Goal: Book appointment/travel/reservation

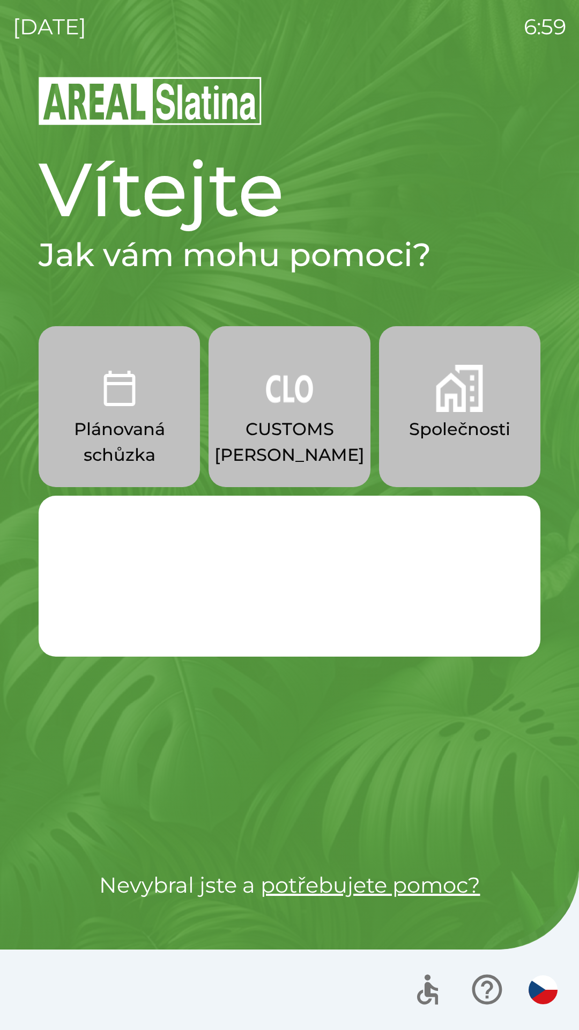
click at [305, 415] on button "CUSTOMS [PERSON_NAME]" at bounding box center [289, 406] width 161 height 161
click at [302, 418] on p "CUSTOMS [PERSON_NAME]" at bounding box center [290, 441] width 150 height 51
click at [317, 416] on button "CUSTOMS [PERSON_NAME]" at bounding box center [289, 406] width 161 height 161
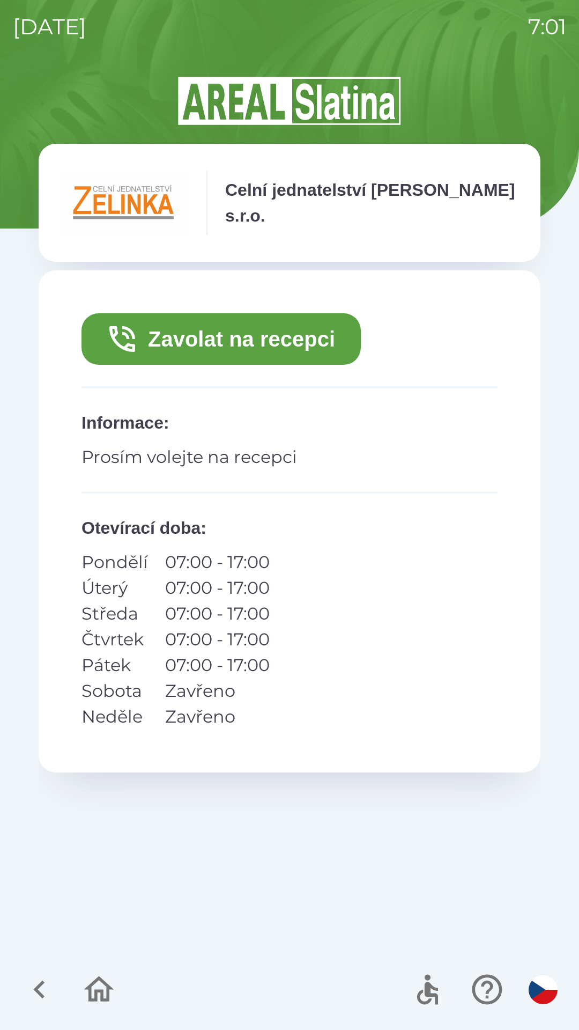
click at [305, 337] on button "Zavolat na recepci" at bounding box center [221, 338] width 279 height 51
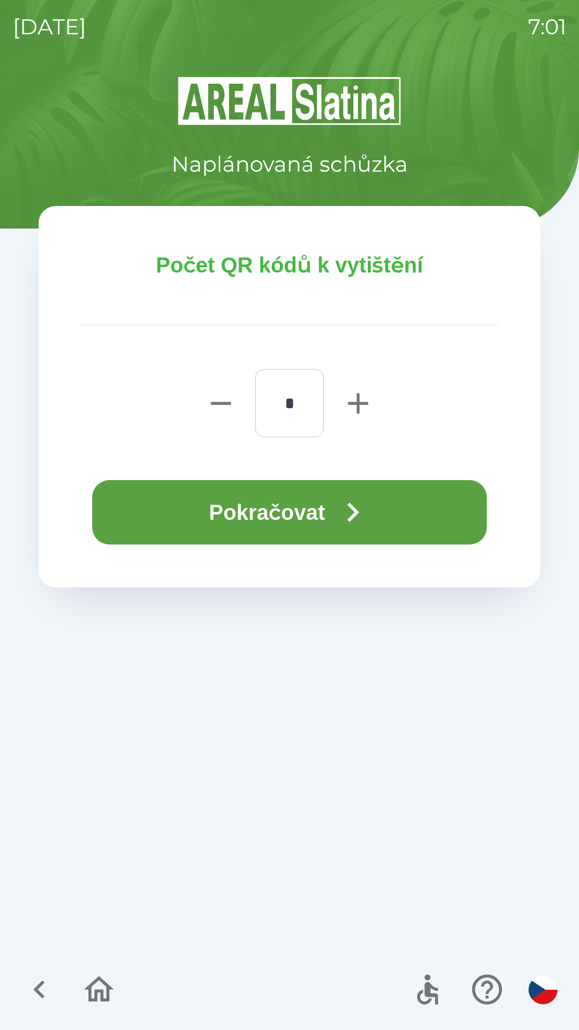
click at [306, 503] on button "Pokračovat" at bounding box center [289, 512] width 395 height 64
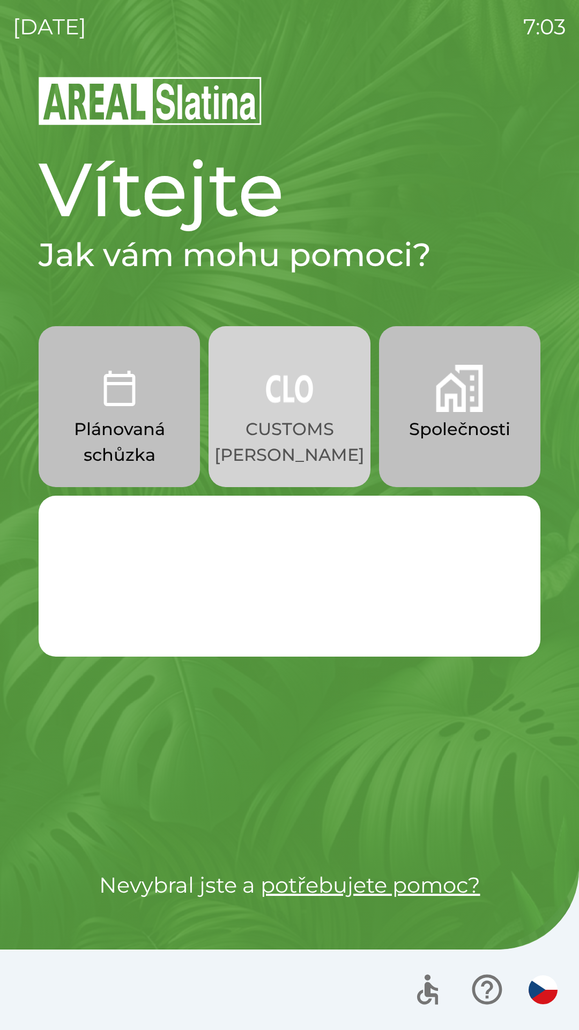
click at [283, 419] on p "CUSTOMS [PERSON_NAME]" at bounding box center [290, 441] width 150 height 51
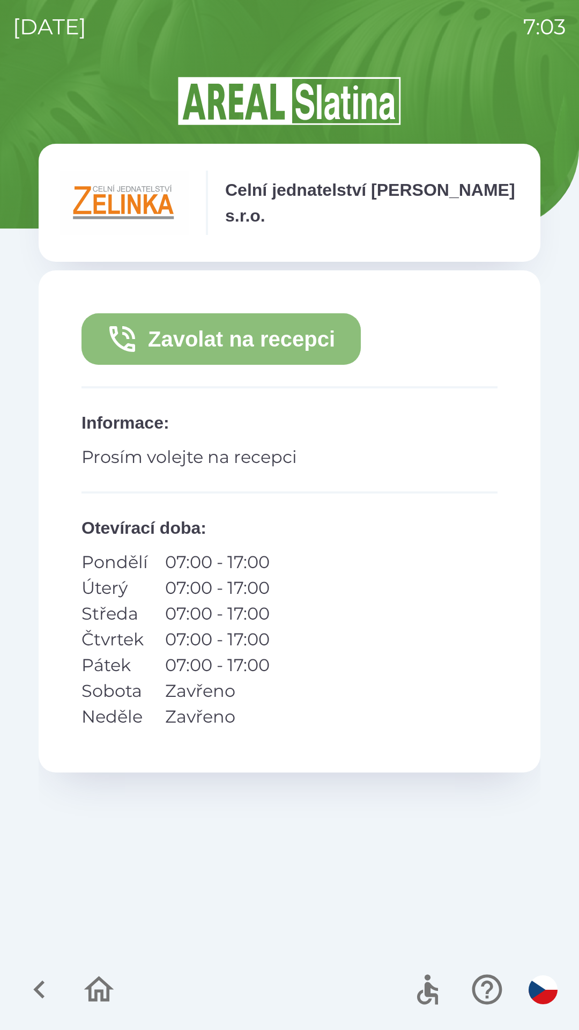
click at [208, 338] on button "Zavolat na recepci" at bounding box center [221, 338] width 279 height 51
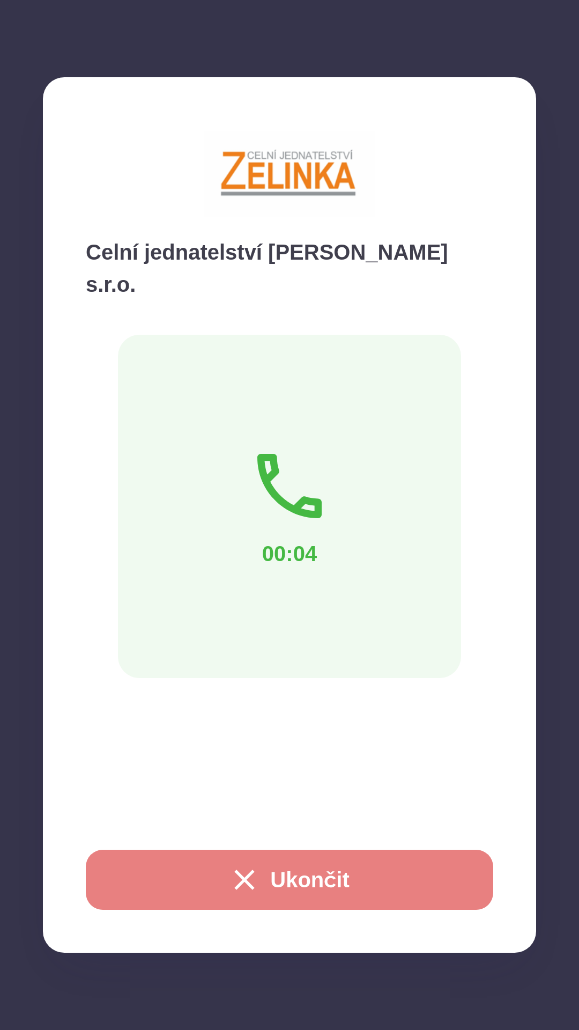
click at [296, 878] on button "Ukončit" at bounding box center [290, 880] width 408 height 60
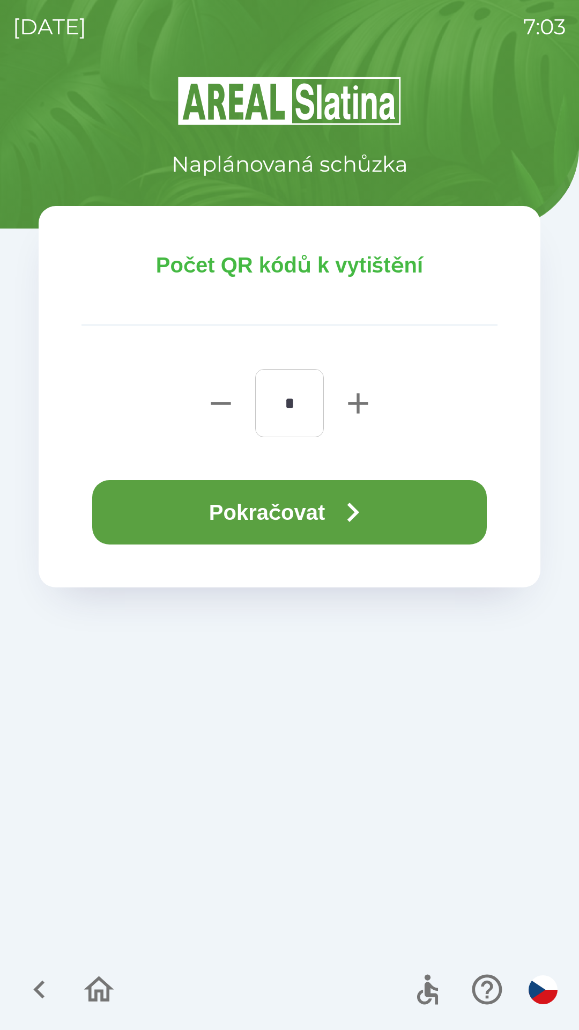
click at [290, 405] on input "*" at bounding box center [289, 403] width 43 height 42
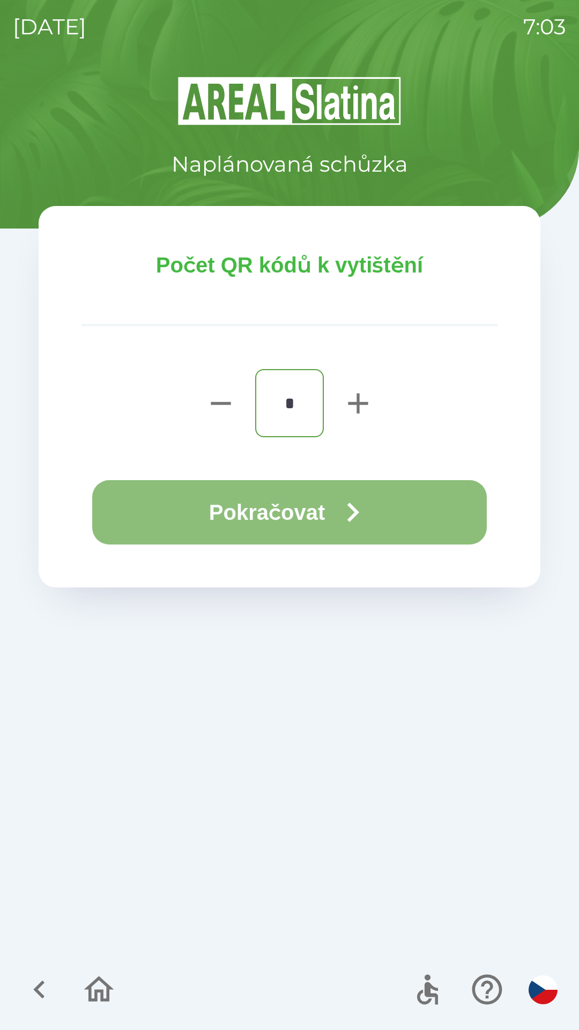
click at [380, 505] on button "Pokračovat" at bounding box center [289, 512] width 395 height 64
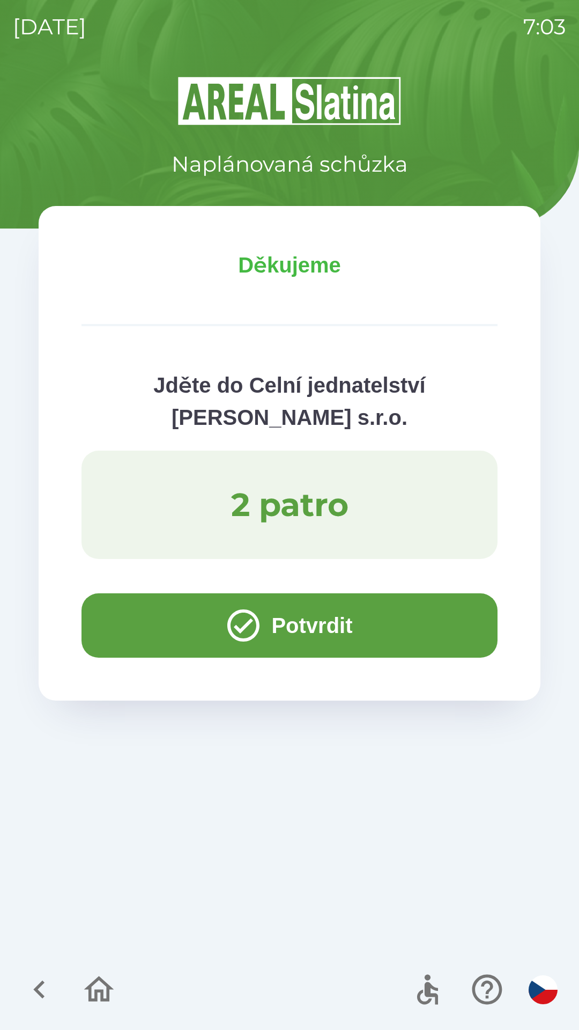
click at [318, 622] on button "Potvrdit" at bounding box center [290, 625] width 416 height 64
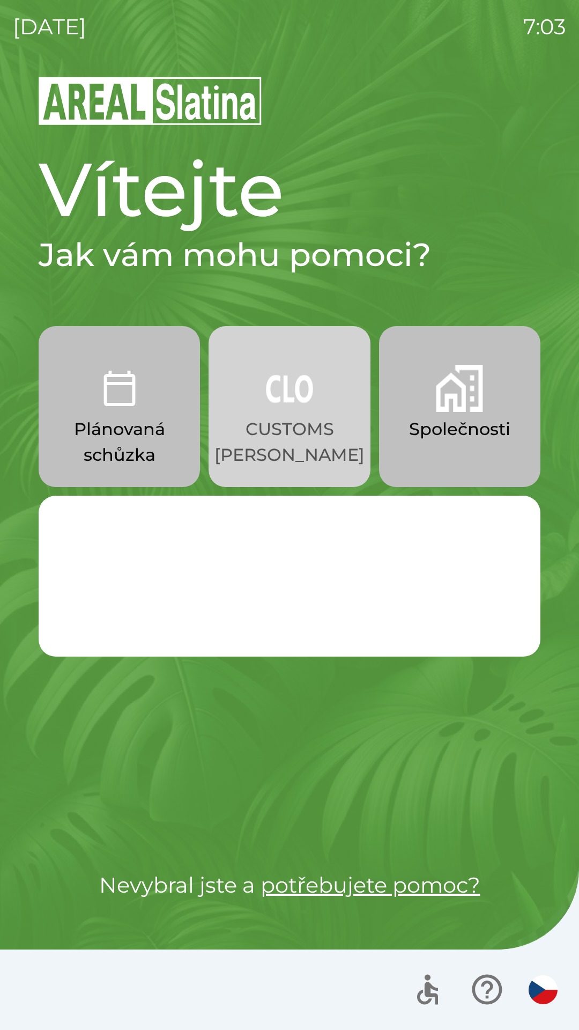
click at [281, 415] on button "CUSTOMS [PERSON_NAME]" at bounding box center [289, 406] width 161 height 161
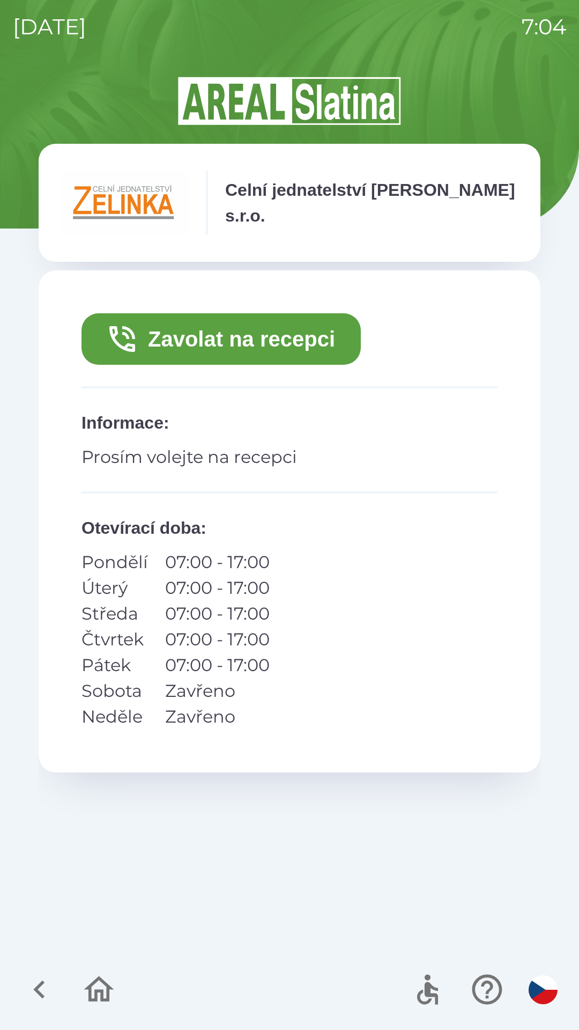
click at [272, 336] on button "Zavolat na recepci" at bounding box center [221, 338] width 279 height 51
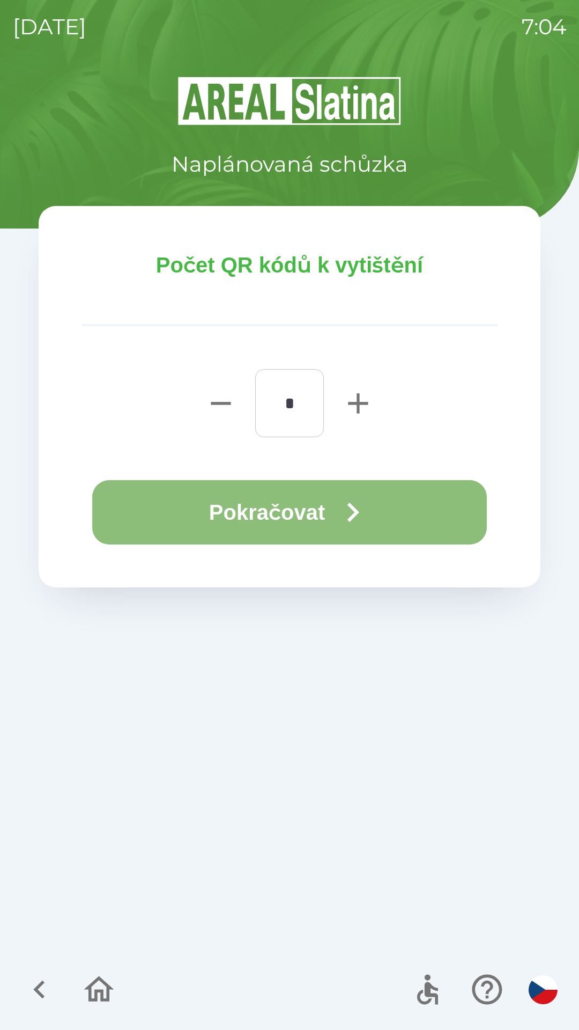
click at [303, 504] on button "Pokračovat" at bounding box center [289, 512] width 395 height 64
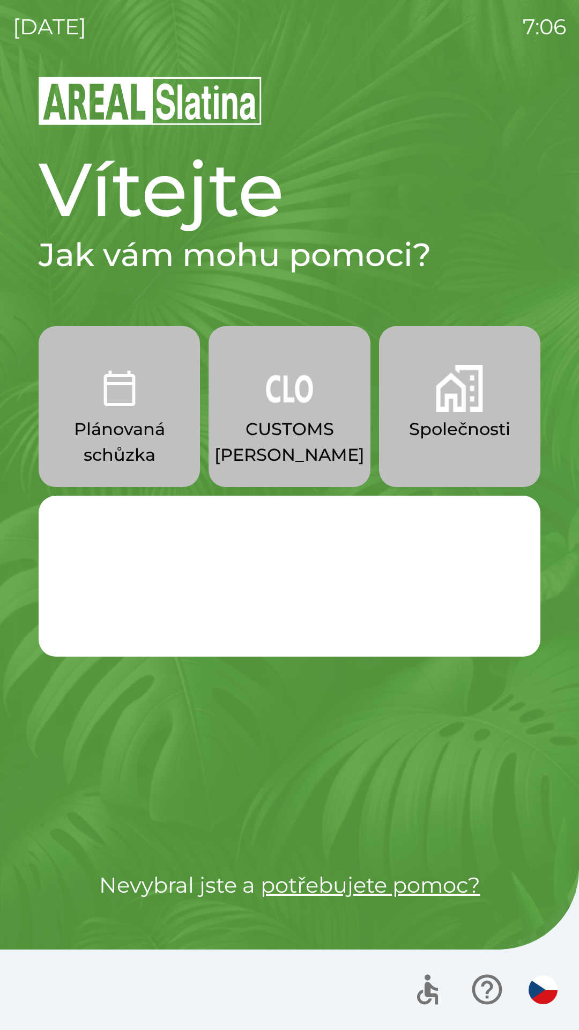
click at [303, 455] on p "CUSTOMS [PERSON_NAME]" at bounding box center [290, 441] width 150 height 51
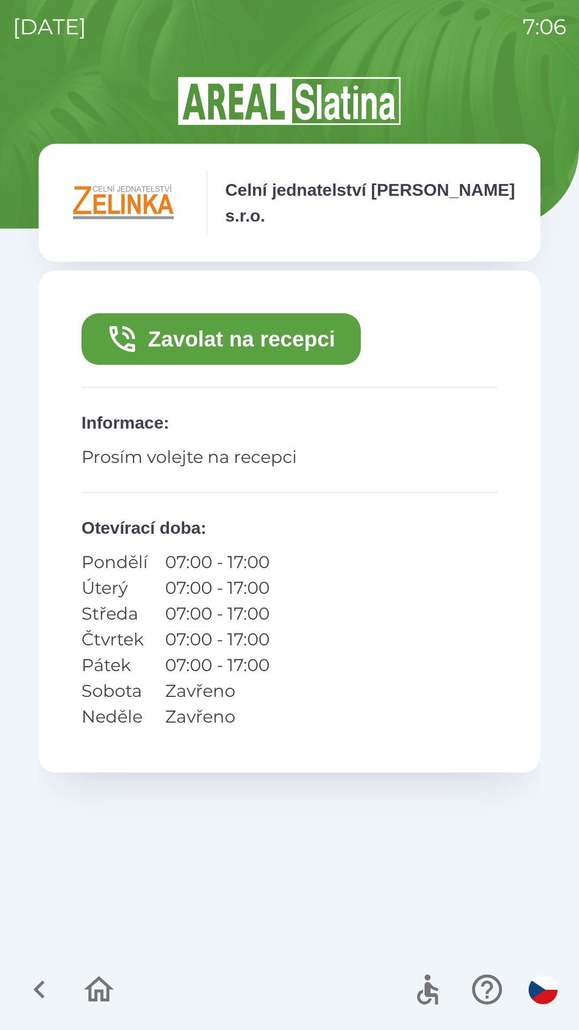
click at [163, 348] on button "Zavolat na recepci" at bounding box center [221, 338] width 279 height 51
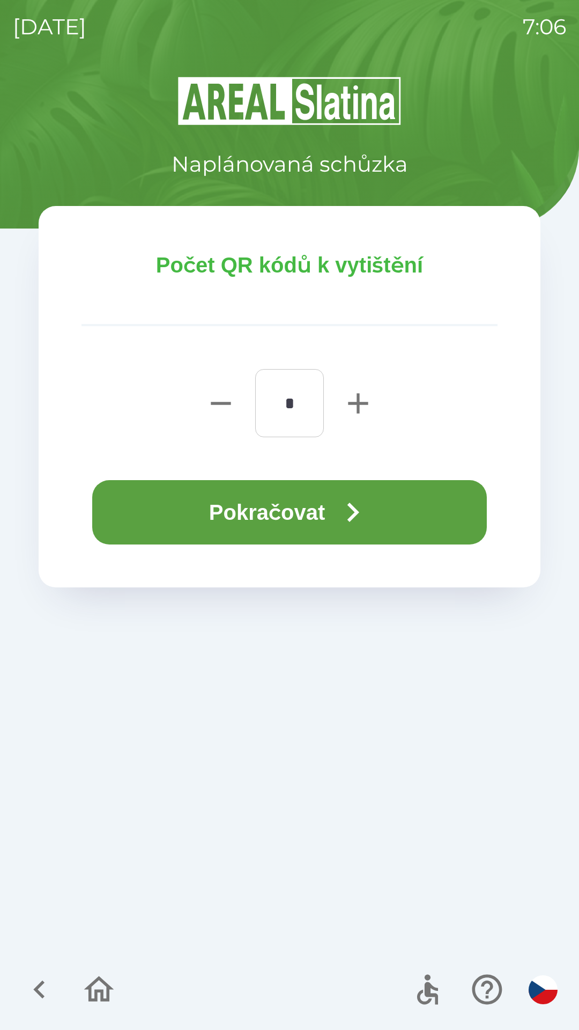
click at [160, 514] on button "Pokračovat" at bounding box center [289, 512] width 395 height 64
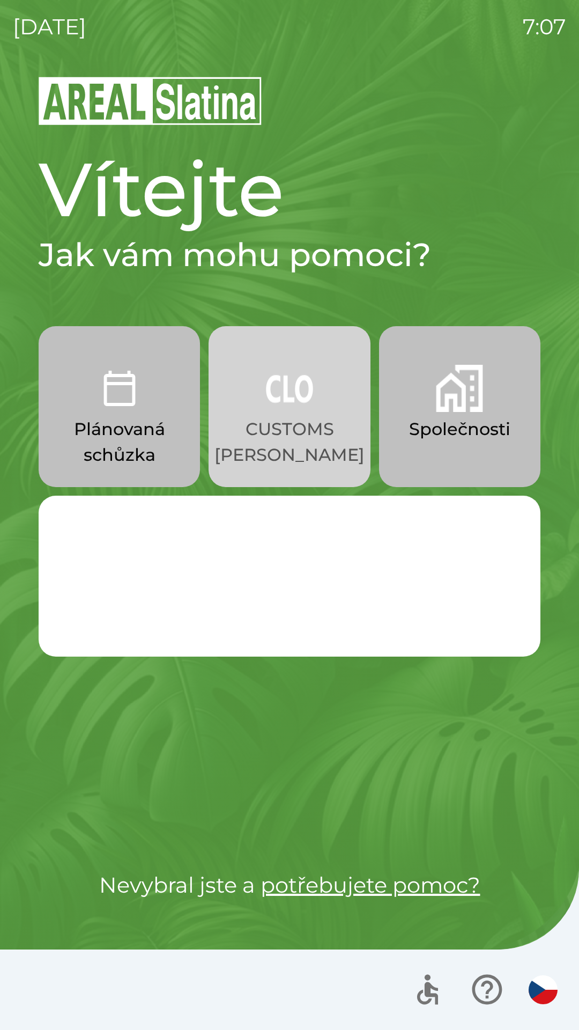
click at [282, 449] on p "CUSTOMS [PERSON_NAME]" at bounding box center [290, 441] width 150 height 51
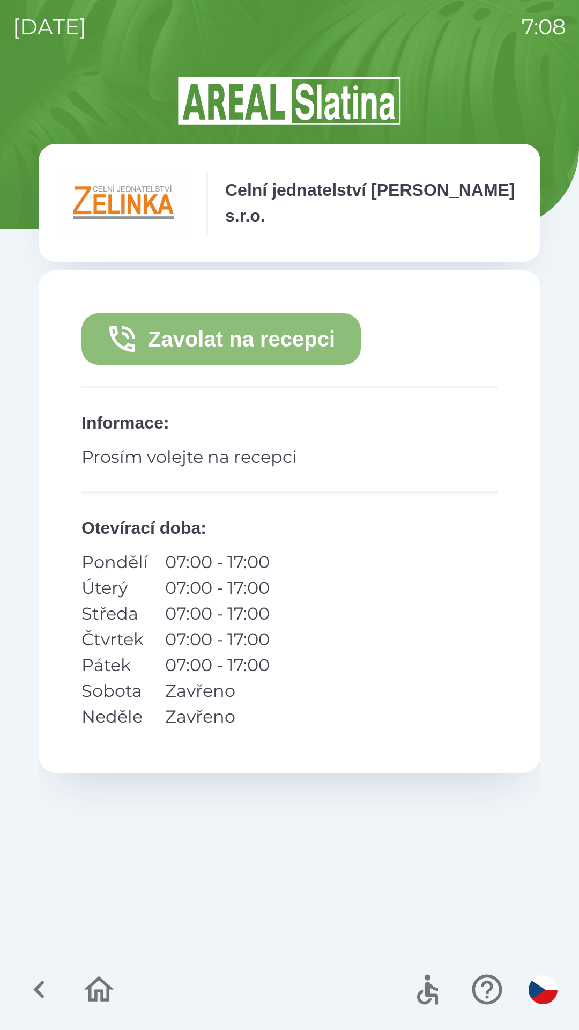
click at [227, 339] on button "Zavolat na recepci" at bounding box center [221, 338] width 279 height 51
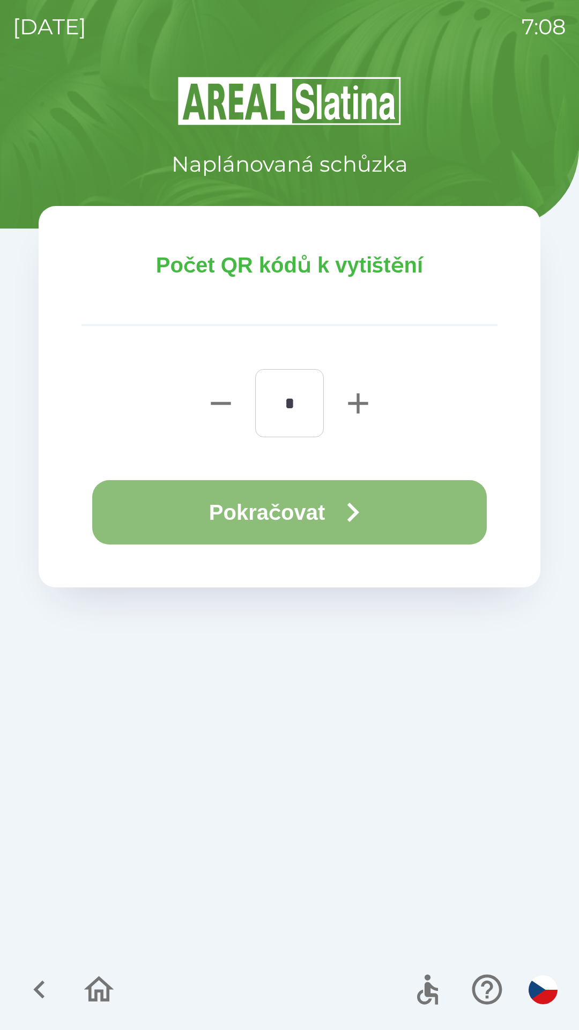
click at [339, 523] on icon "button" at bounding box center [353, 512] width 39 height 39
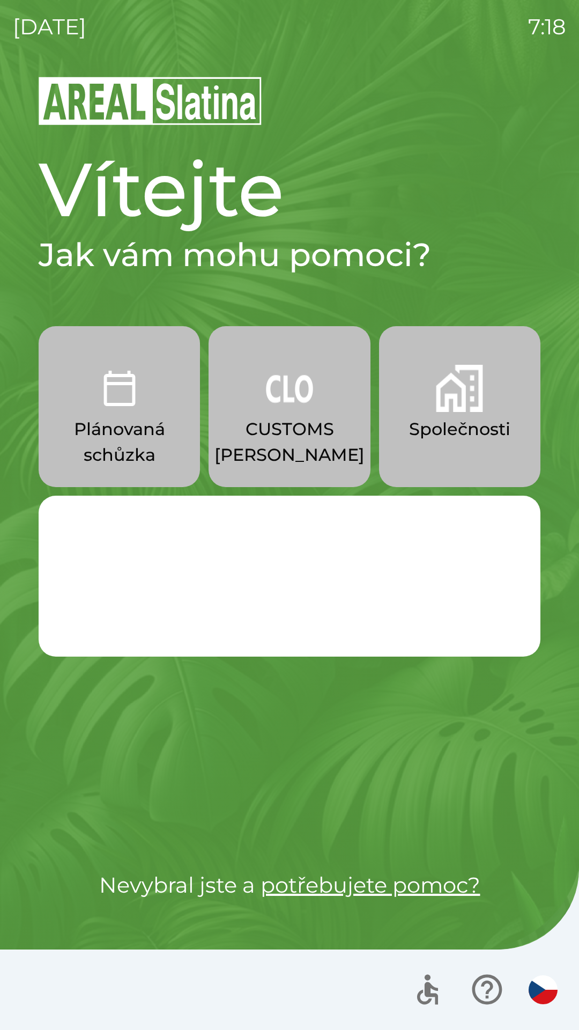
click at [296, 435] on p "CUSTOMS [PERSON_NAME]" at bounding box center [290, 441] width 150 height 51
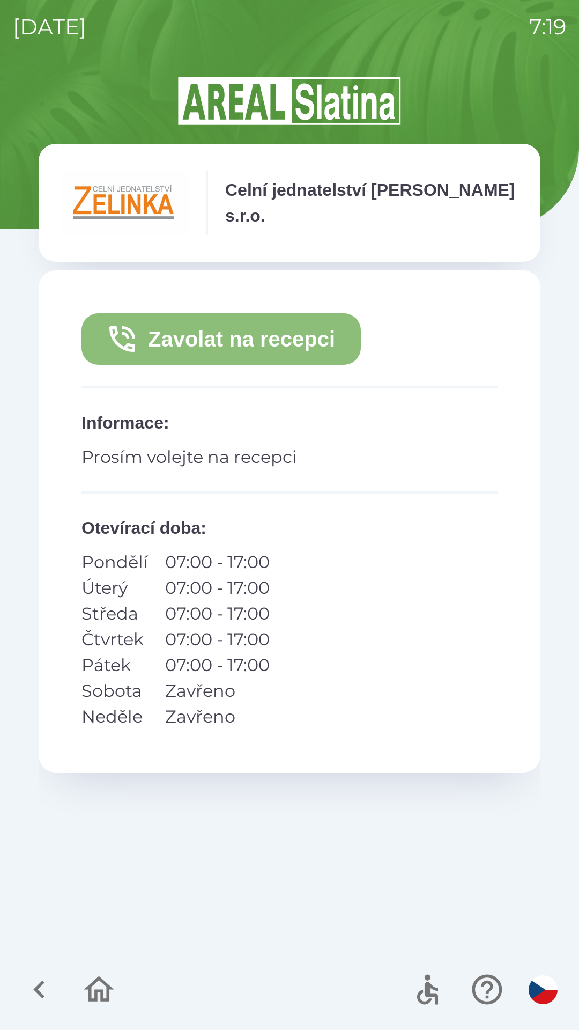
click at [326, 337] on button "Zavolat na recepci" at bounding box center [221, 338] width 279 height 51
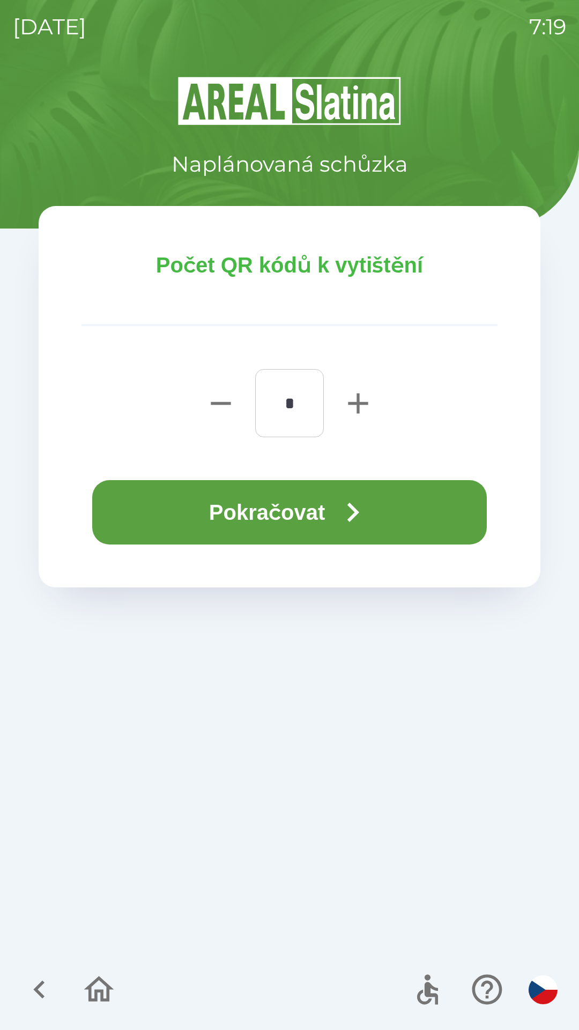
click at [359, 513] on icon "button" at bounding box center [354, 512] width 12 height 19
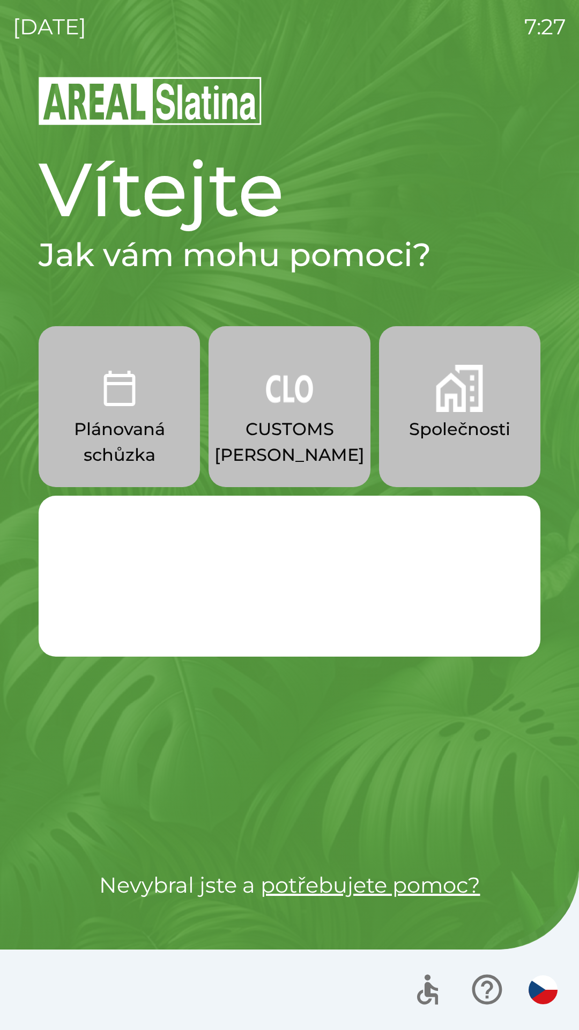
click at [460, 435] on p "Společnosti" at bounding box center [459, 429] width 101 height 26
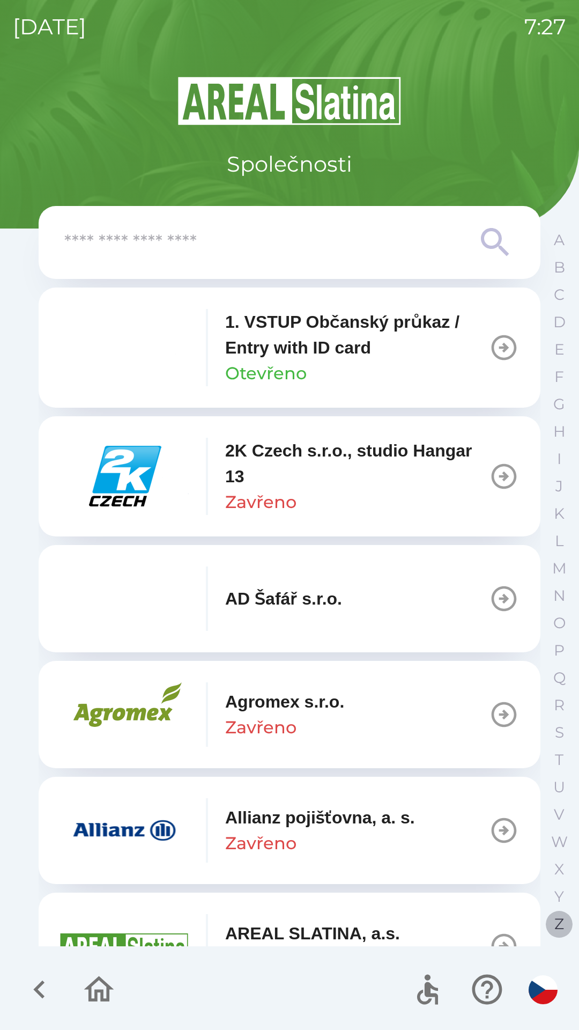
click at [556, 922] on p "Z" at bounding box center [560, 923] width 10 height 19
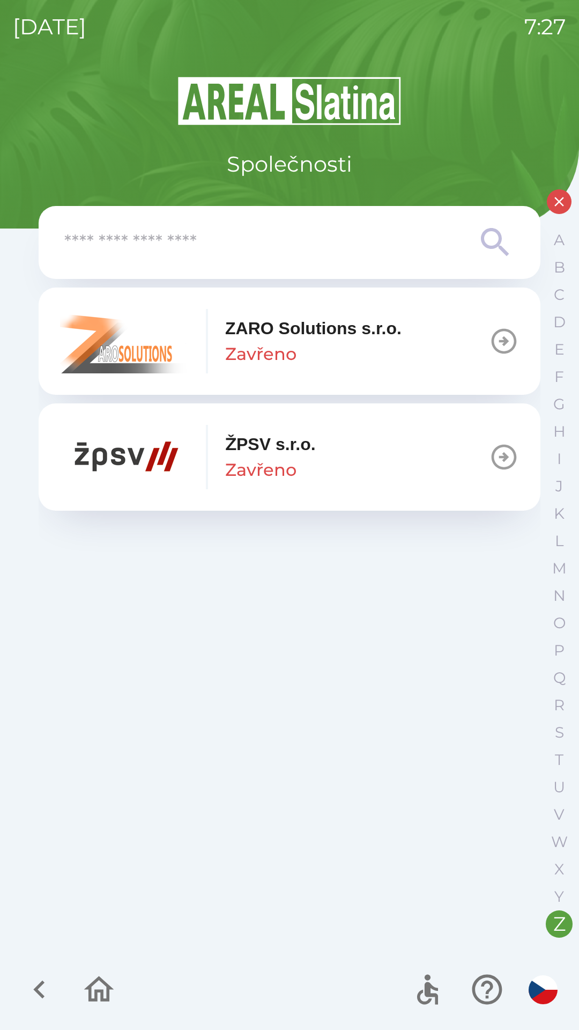
click at [566, 198] on icon "button" at bounding box center [559, 202] width 16 height 16
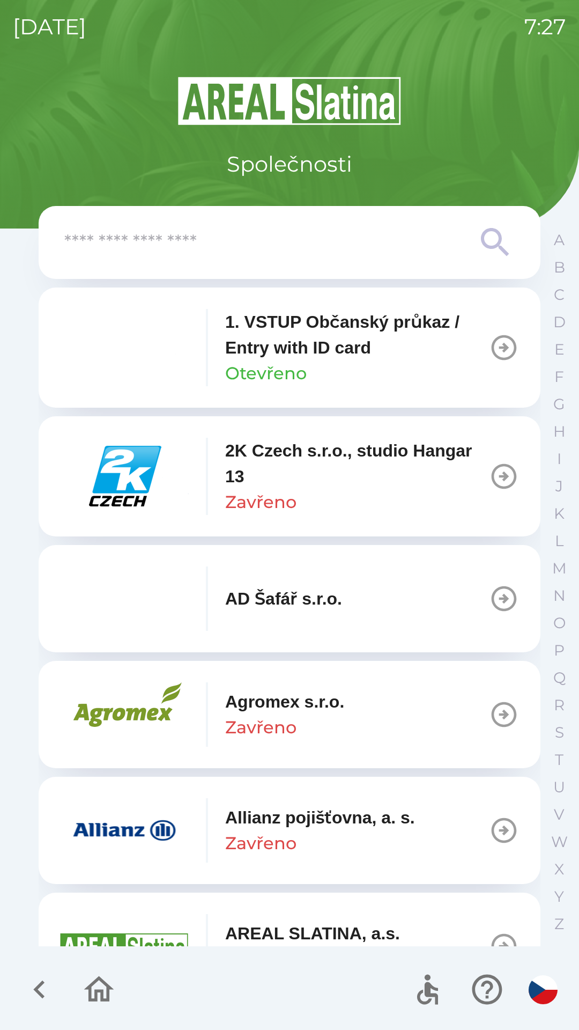
click at [557, 208] on icon "button" at bounding box center [559, 202] width 16 height 16
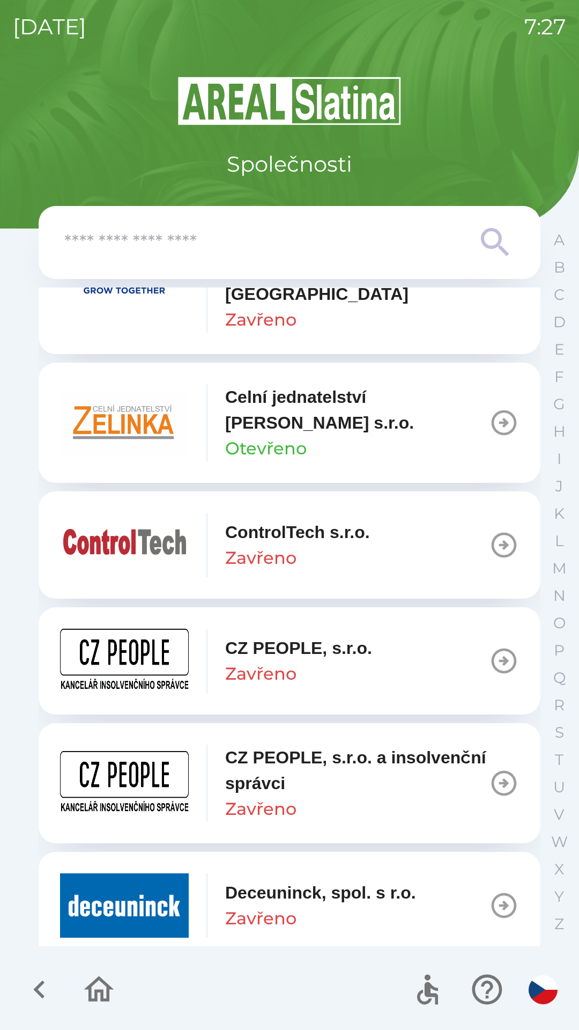
scroll to position [1892, 0]
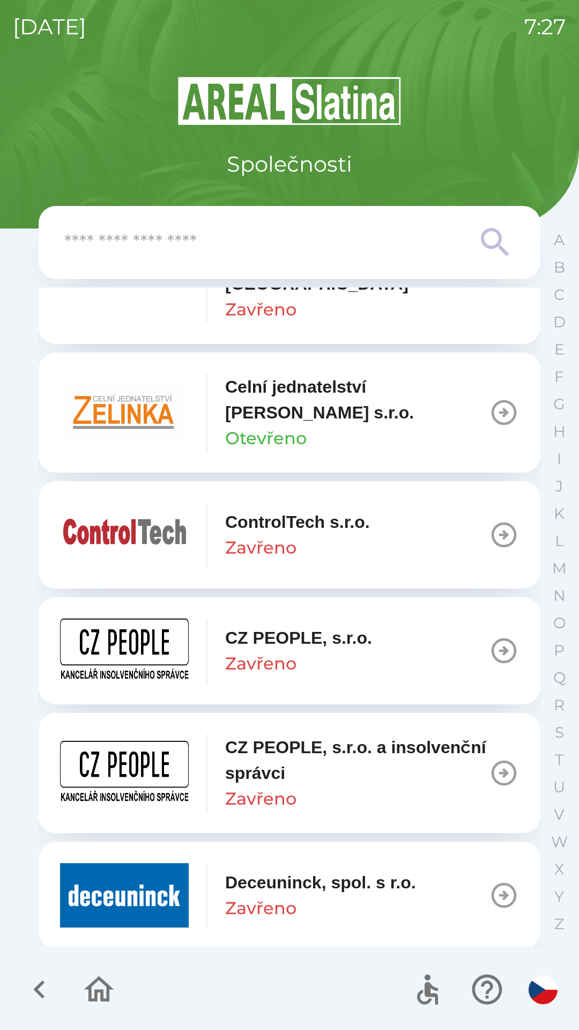
click at [283, 405] on p "Celní jednatelství [PERSON_NAME] s.r.o." at bounding box center [357, 399] width 264 height 51
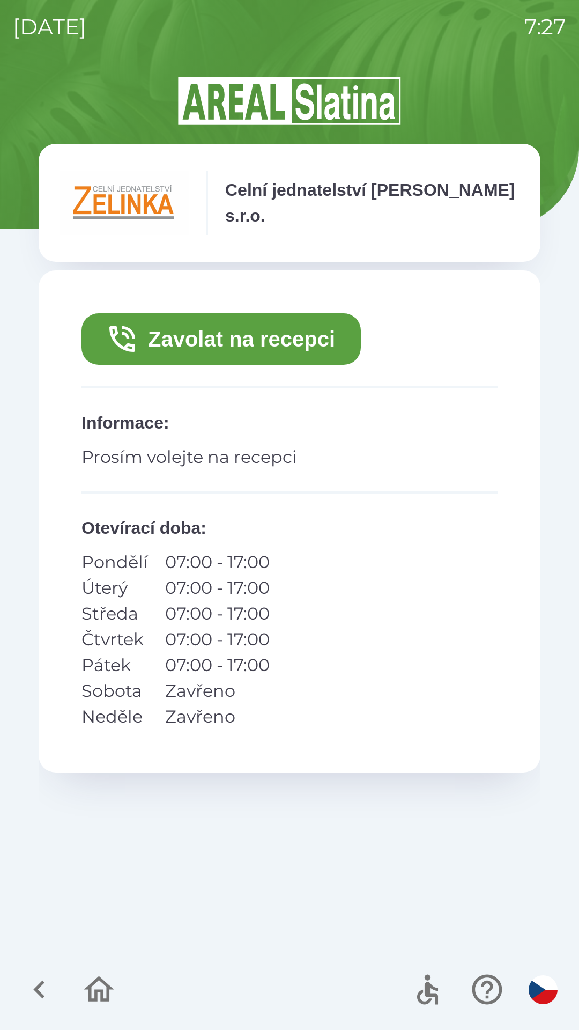
click at [231, 339] on button "Zavolat na recepci" at bounding box center [221, 338] width 279 height 51
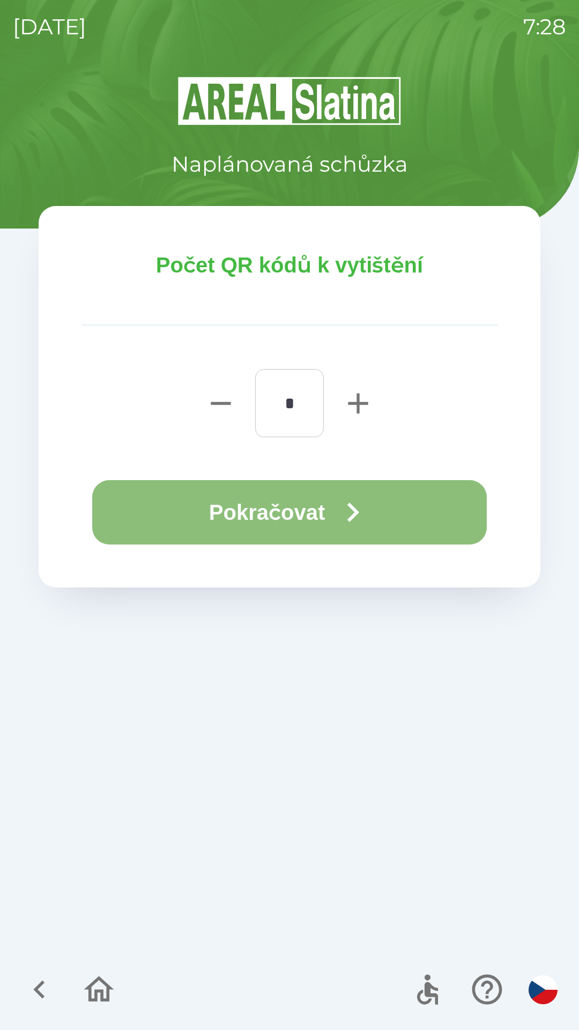
click at [394, 518] on button "Pokračovat" at bounding box center [289, 512] width 395 height 64
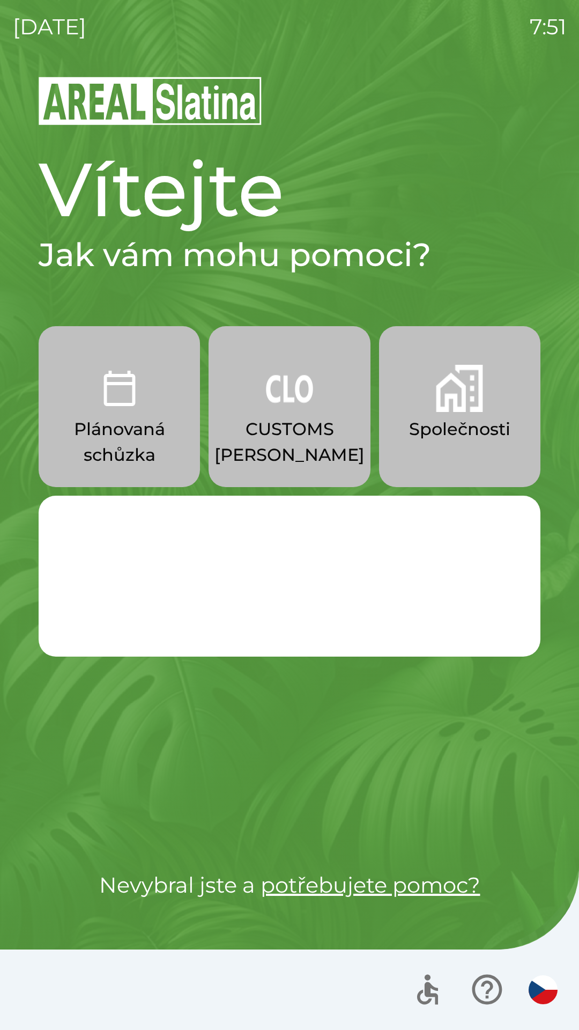
click at [435, 452] on button "Společnosti" at bounding box center [459, 406] width 161 height 161
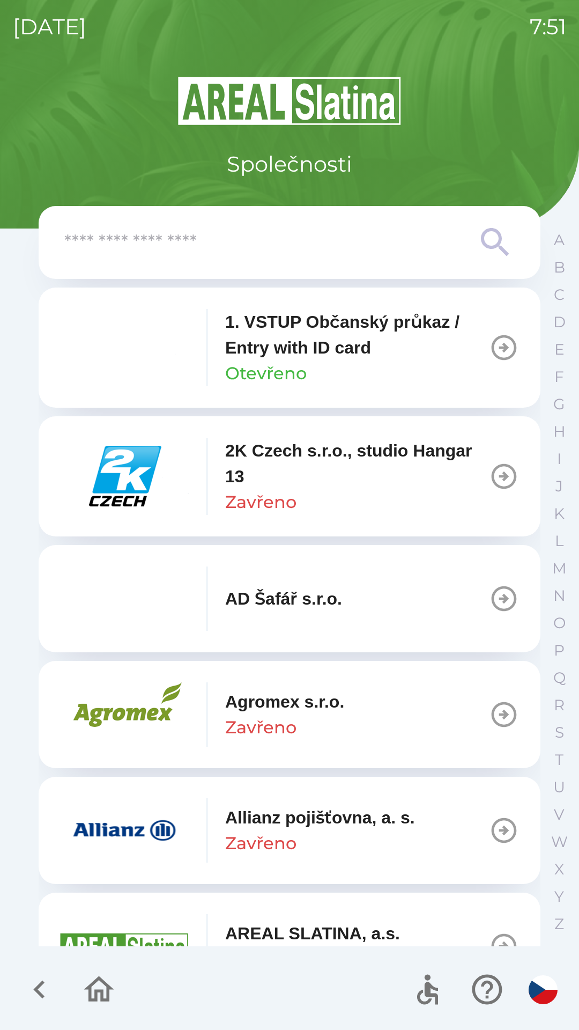
click at [326, 249] on input "text" at bounding box center [268, 242] width 408 height 29
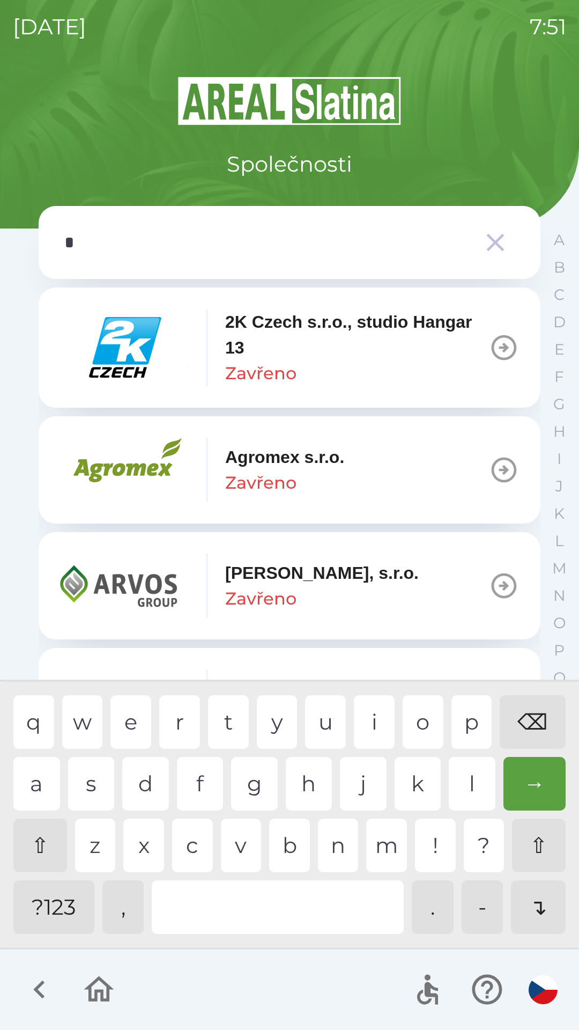
click at [249, 776] on div "g" at bounding box center [254, 784] width 47 height 54
type input "**"
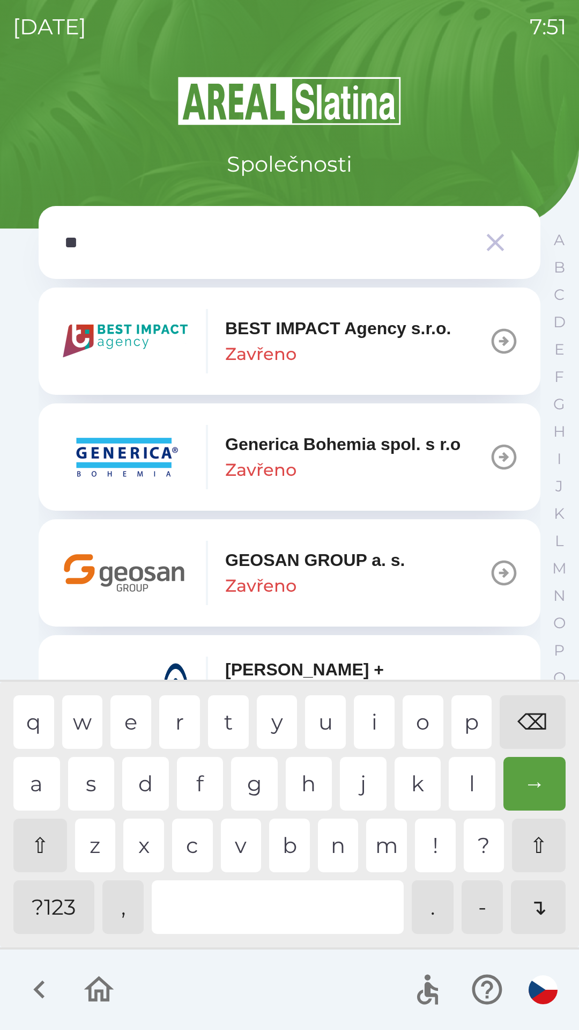
click at [348, 584] on div "GEOSAN GROUP a. s. Zavřeno" at bounding box center [315, 572] width 180 height 51
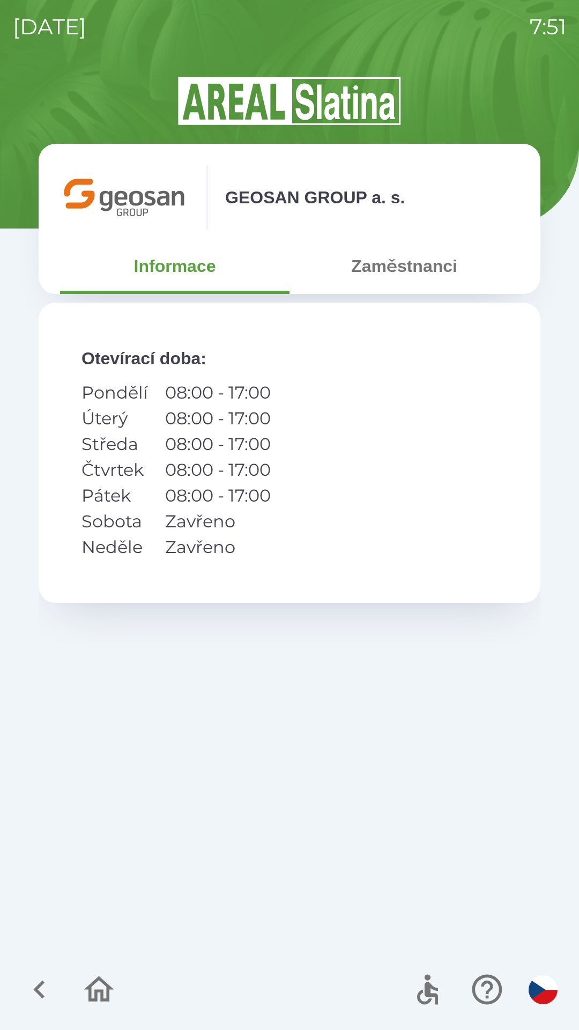
click at [395, 270] on button "Zaměstnanci" at bounding box center [405, 266] width 230 height 39
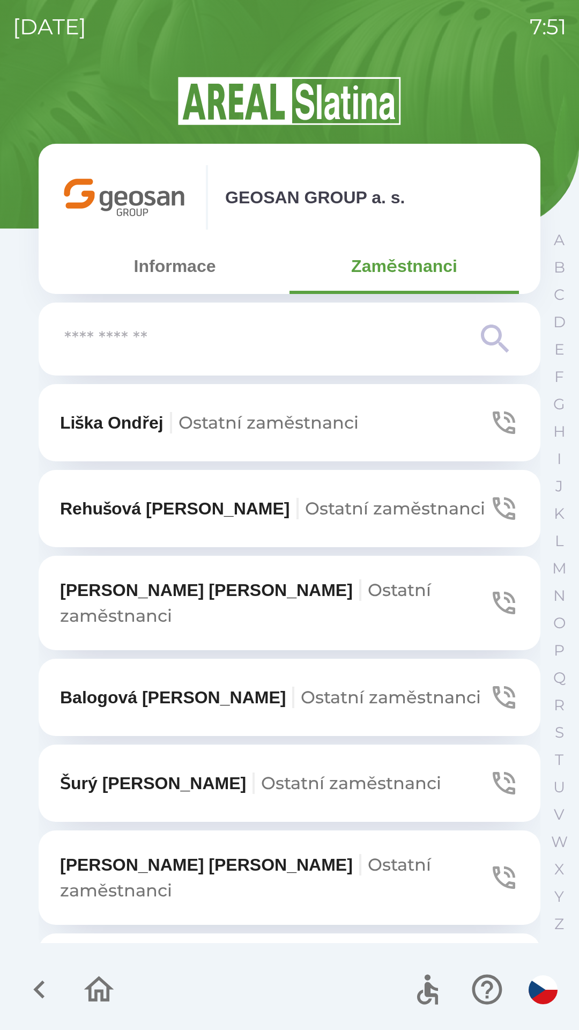
click at [307, 339] on input "text" at bounding box center [268, 338] width 408 height 29
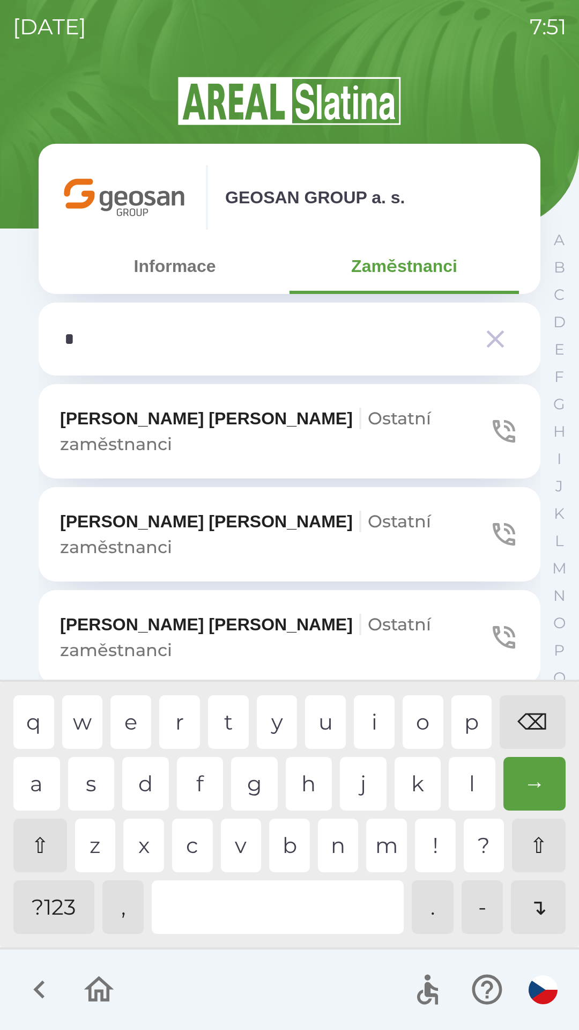
type input "**"
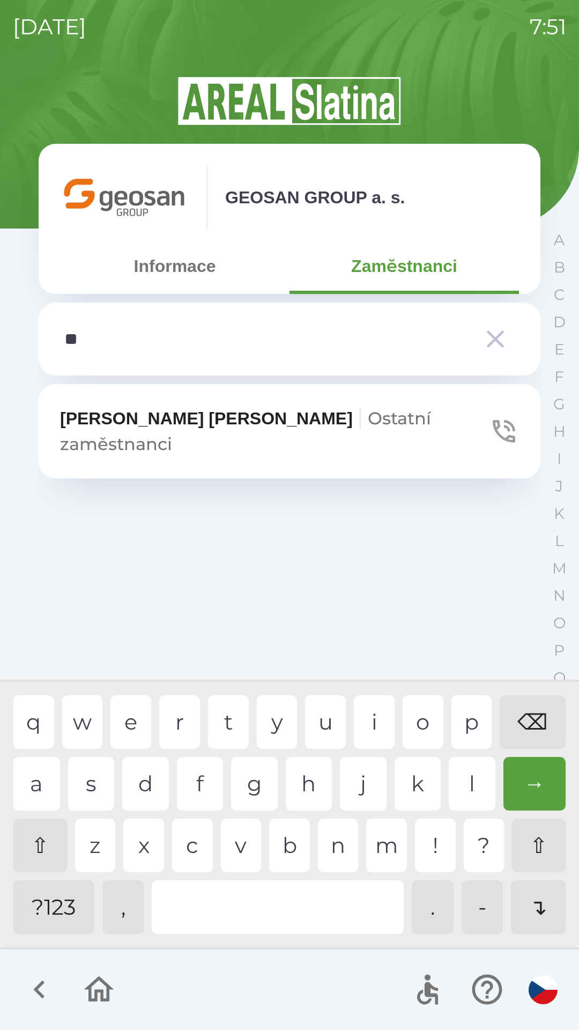
click at [137, 712] on div "e" at bounding box center [130, 722] width 41 height 54
click at [312, 428] on span "Ostatní zaměstnanci" at bounding box center [245, 431] width 371 height 47
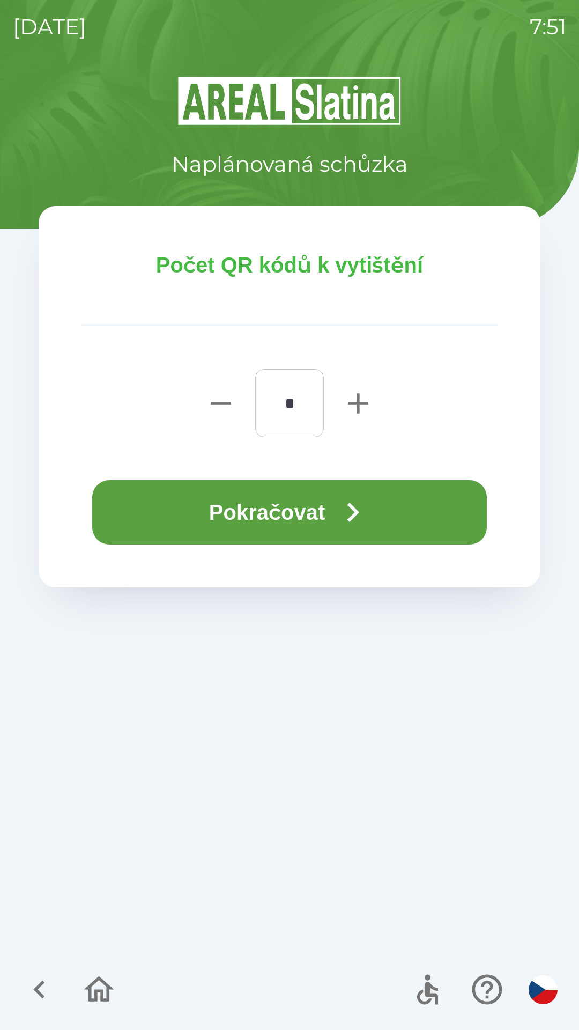
click at [404, 517] on button "Pokračovat" at bounding box center [289, 512] width 395 height 64
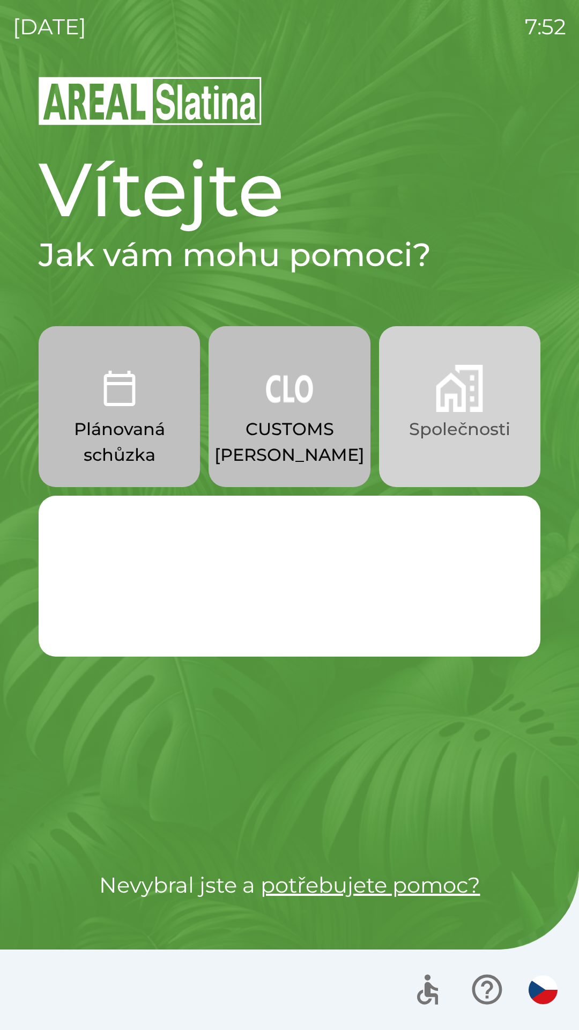
click at [422, 430] on p "Společnosti" at bounding box center [459, 429] width 101 height 26
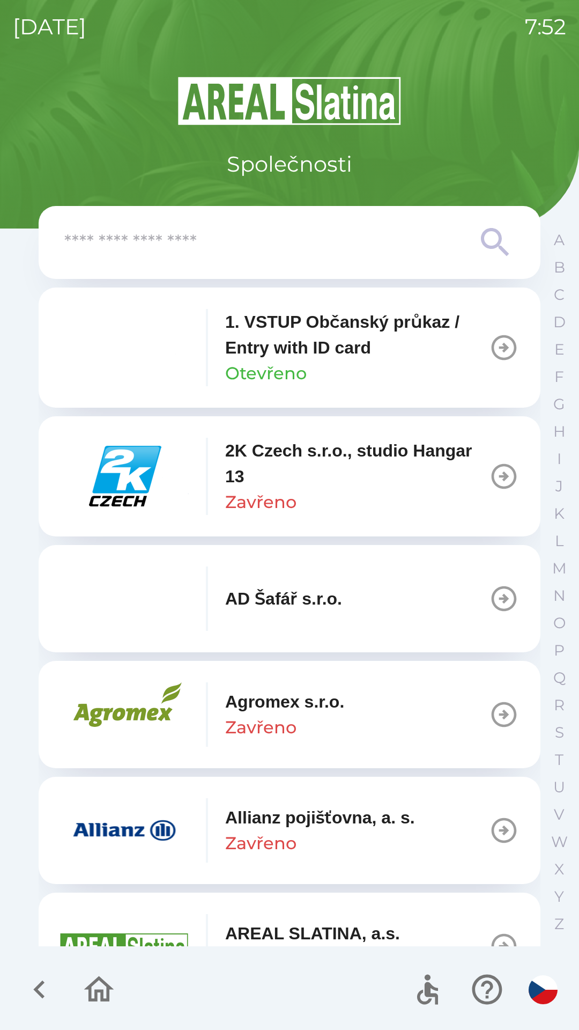
click at [185, 254] on input "text" at bounding box center [268, 242] width 408 height 29
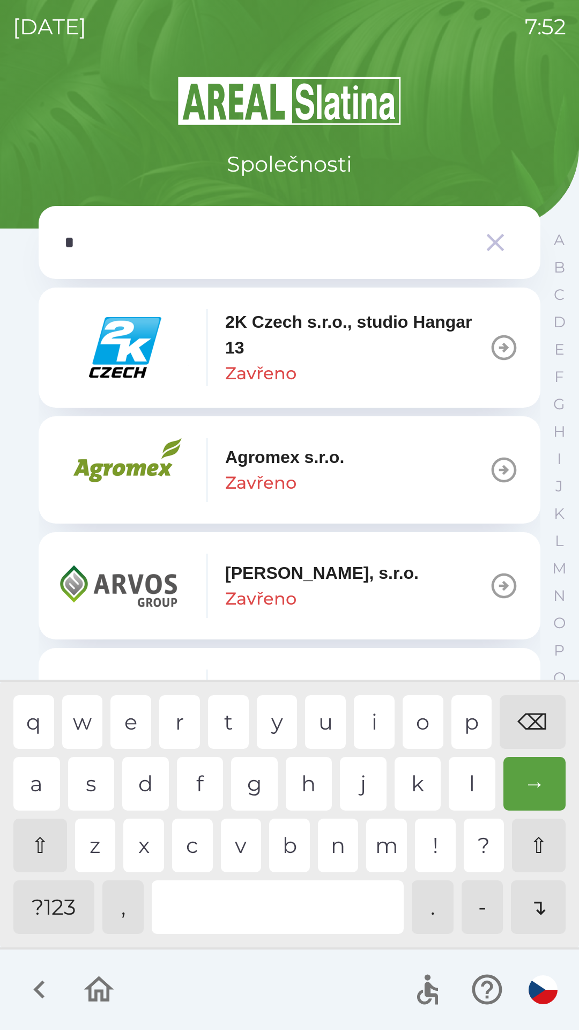
click at [260, 785] on div "g" at bounding box center [254, 784] width 47 height 54
type input "**"
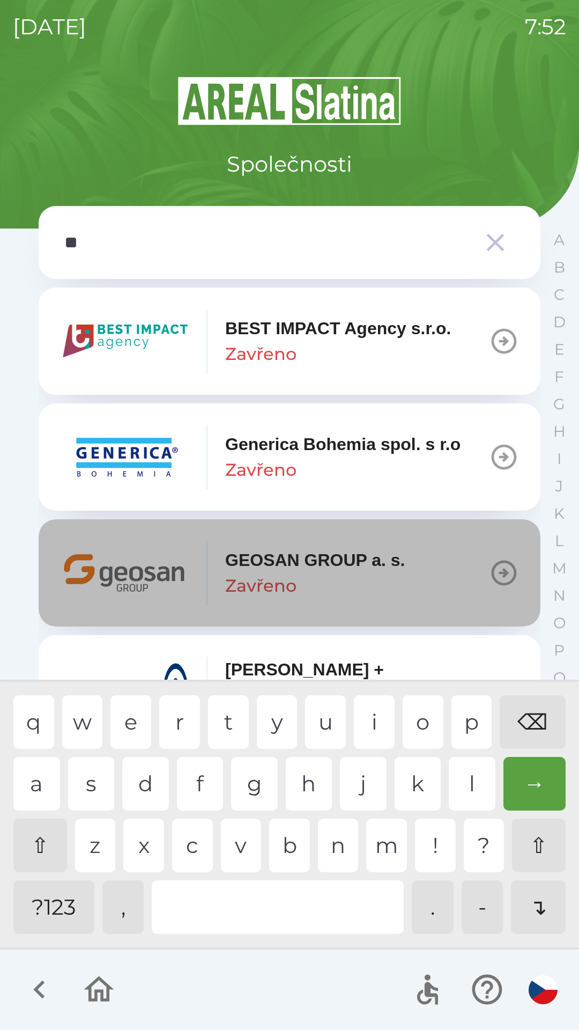
click at [173, 568] on img "button" at bounding box center [124, 573] width 129 height 64
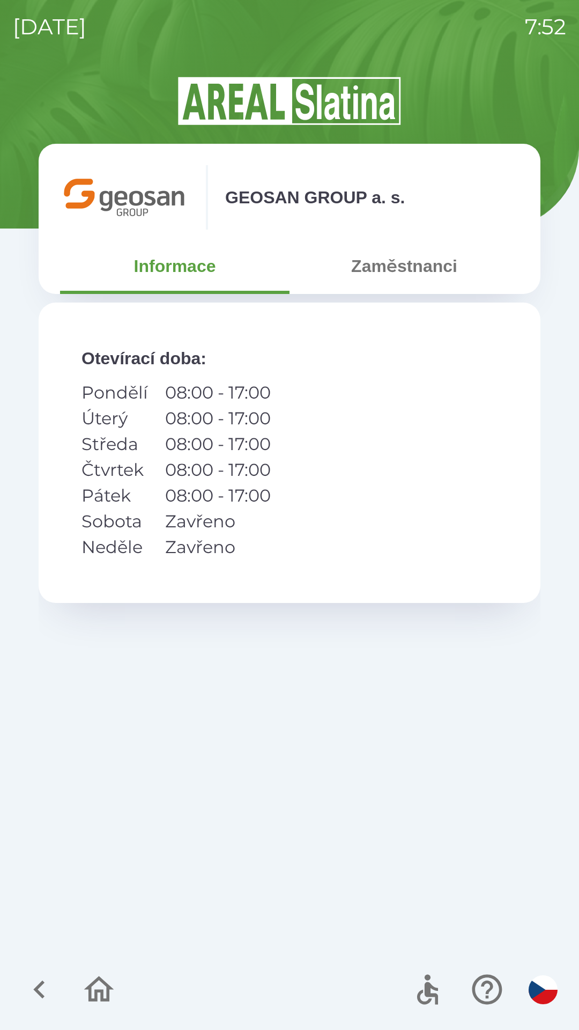
click at [391, 265] on button "Zaměstnanci" at bounding box center [405, 266] width 230 height 39
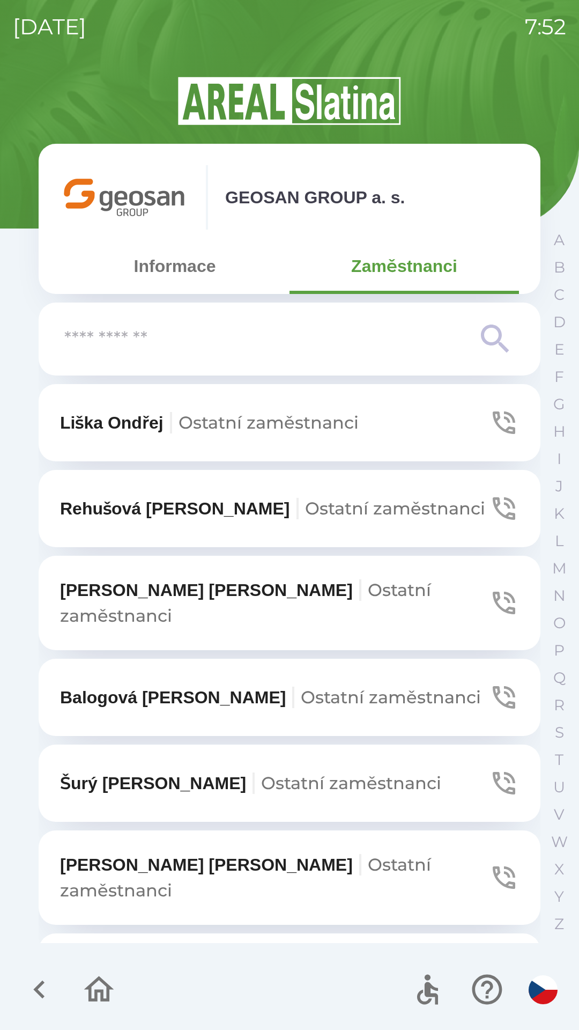
click at [166, 348] on input "text" at bounding box center [268, 338] width 408 height 29
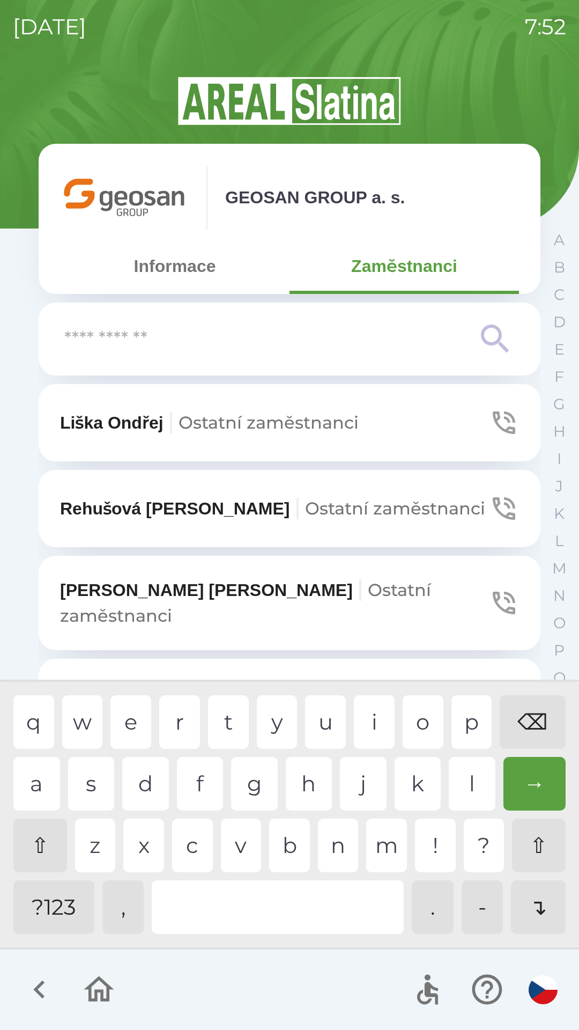
click at [56, 890] on div "?123" at bounding box center [53, 907] width 81 height 54
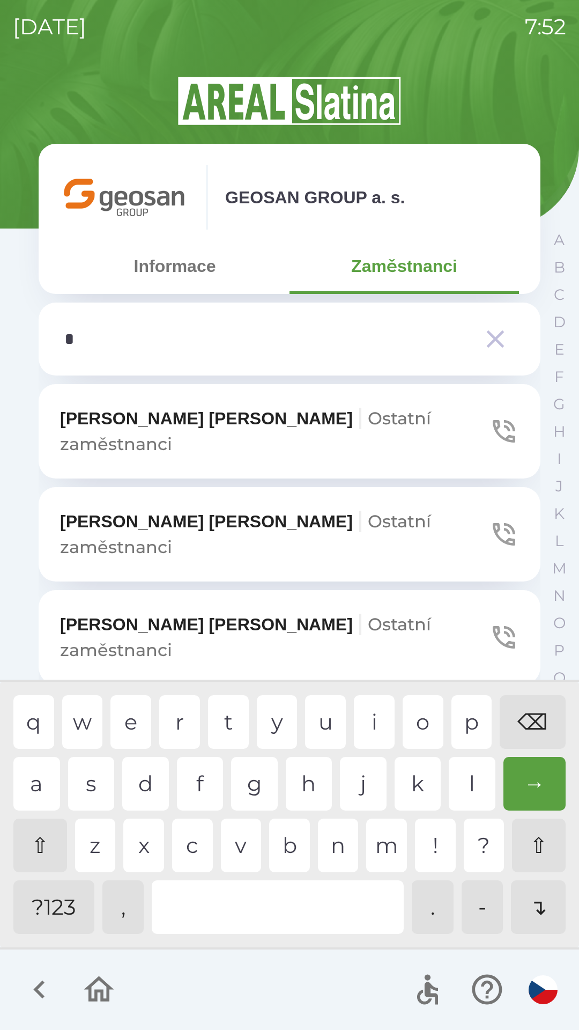
type input "**"
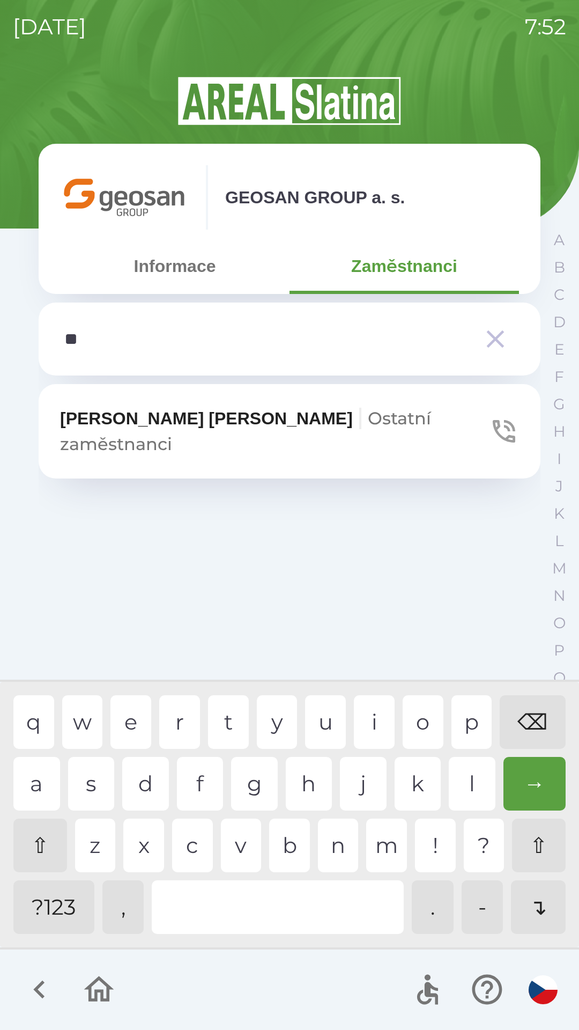
click at [139, 732] on div "e" at bounding box center [130, 722] width 41 height 54
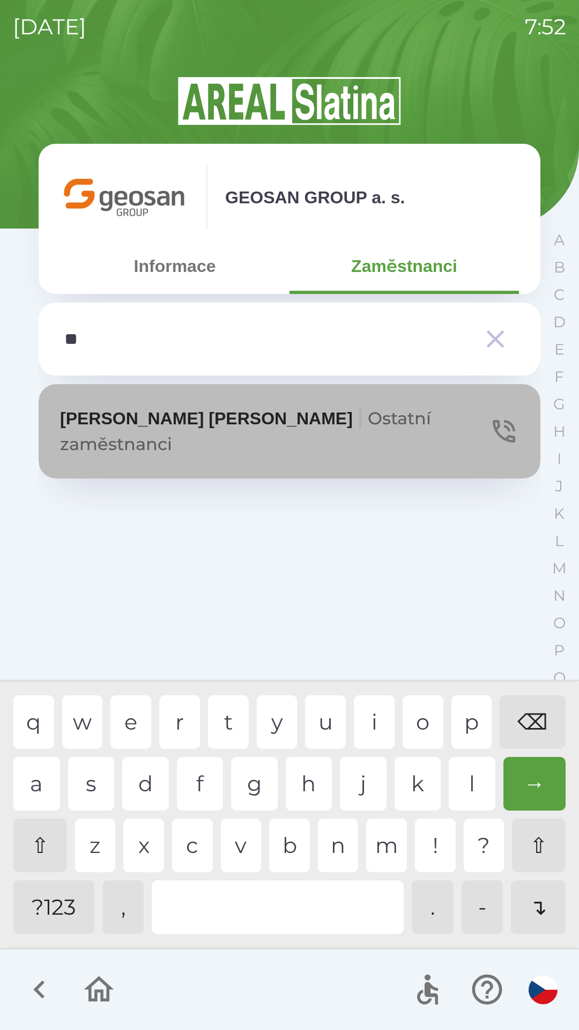
click at [282, 430] on span "Ostatní zaměstnanci" at bounding box center [245, 431] width 371 height 47
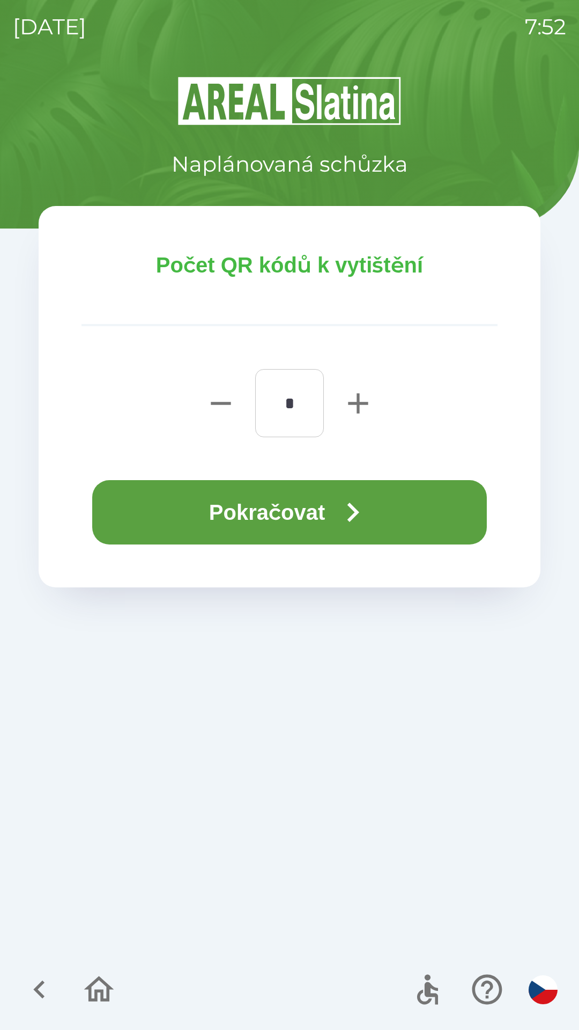
click at [240, 507] on button "Pokračovat" at bounding box center [289, 512] width 395 height 64
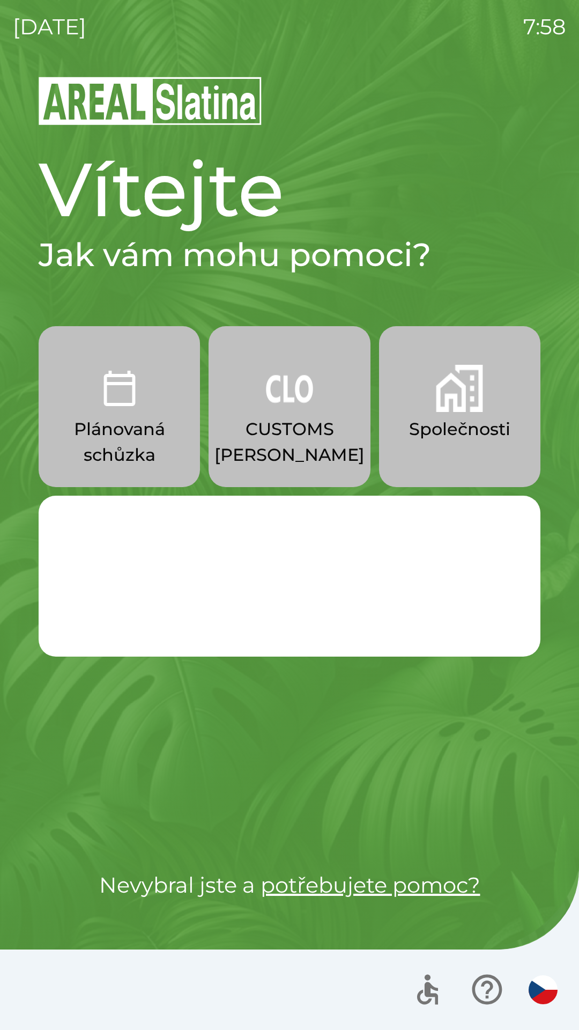
click at [280, 419] on p "CUSTOMS [PERSON_NAME]" at bounding box center [290, 441] width 150 height 51
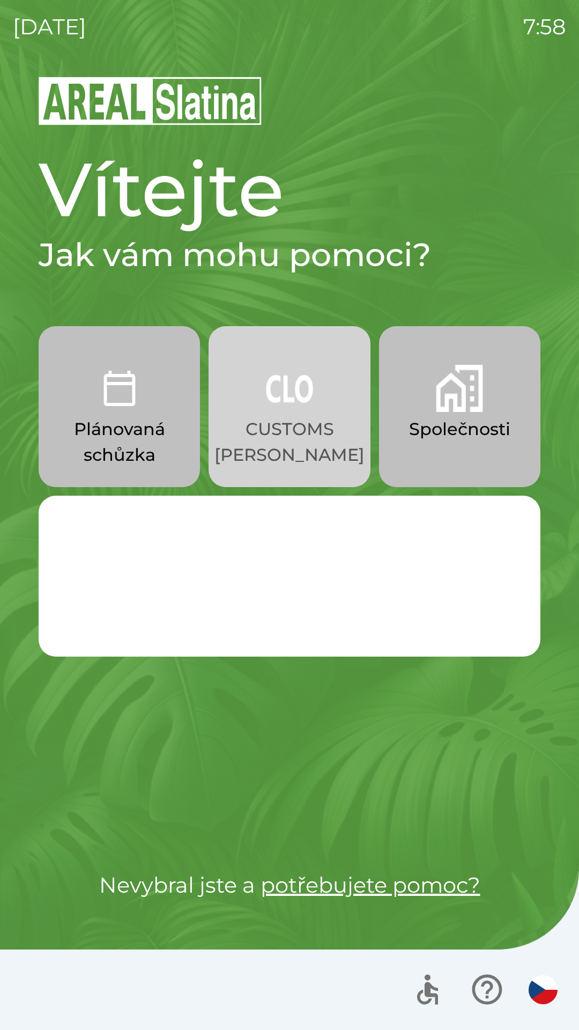
click at [296, 427] on p "CUSTOMS [PERSON_NAME]" at bounding box center [290, 441] width 150 height 51
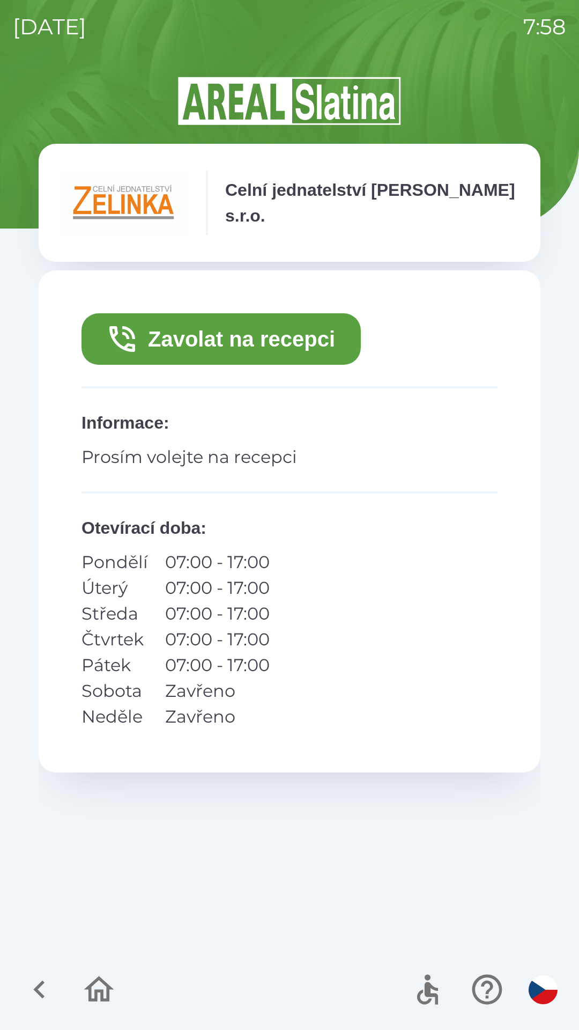
click at [313, 342] on button "Zavolat na recepci" at bounding box center [221, 338] width 279 height 51
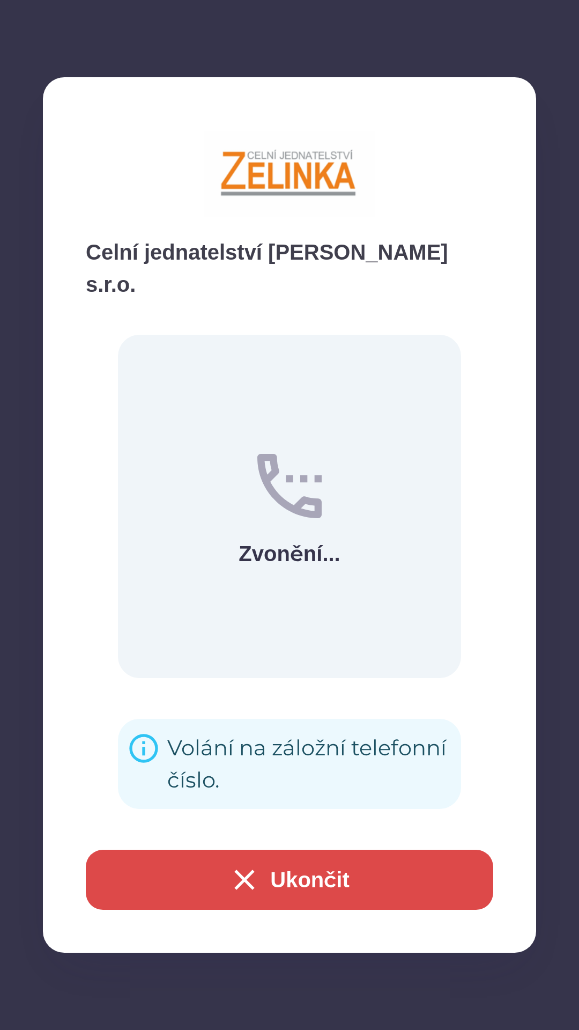
click at [304, 889] on button "Ukončit" at bounding box center [290, 880] width 408 height 60
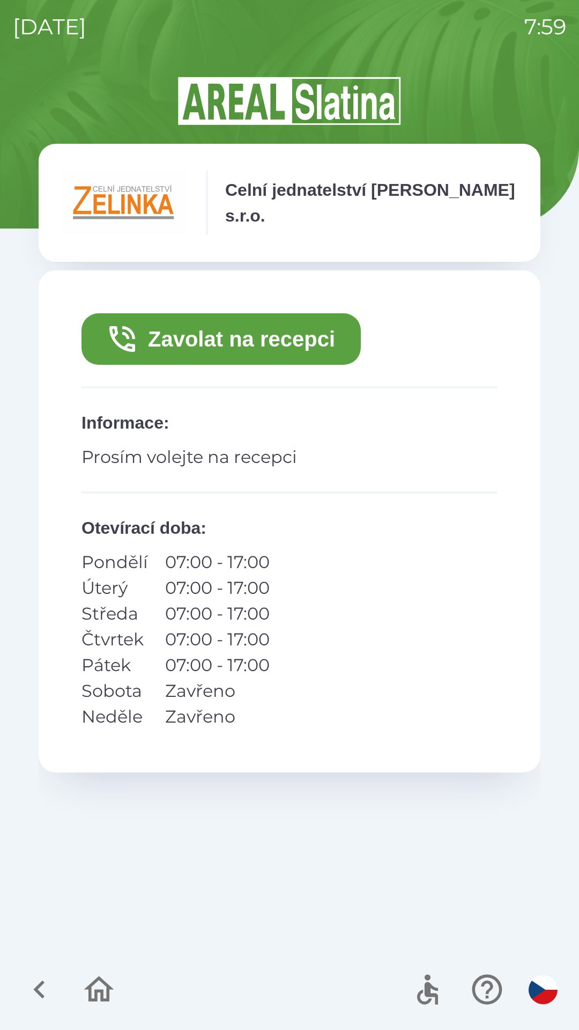
click at [43, 984] on icon "button" at bounding box center [38, 989] width 11 height 18
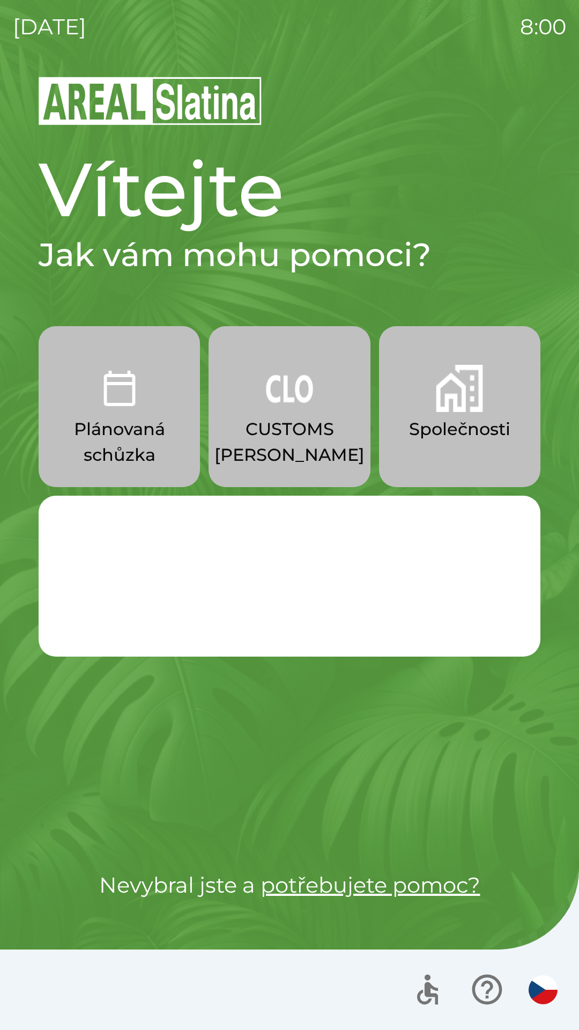
click at [304, 438] on p "CUSTOMS [PERSON_NAME]" at bounding box center [290, 441] width 150 height 51
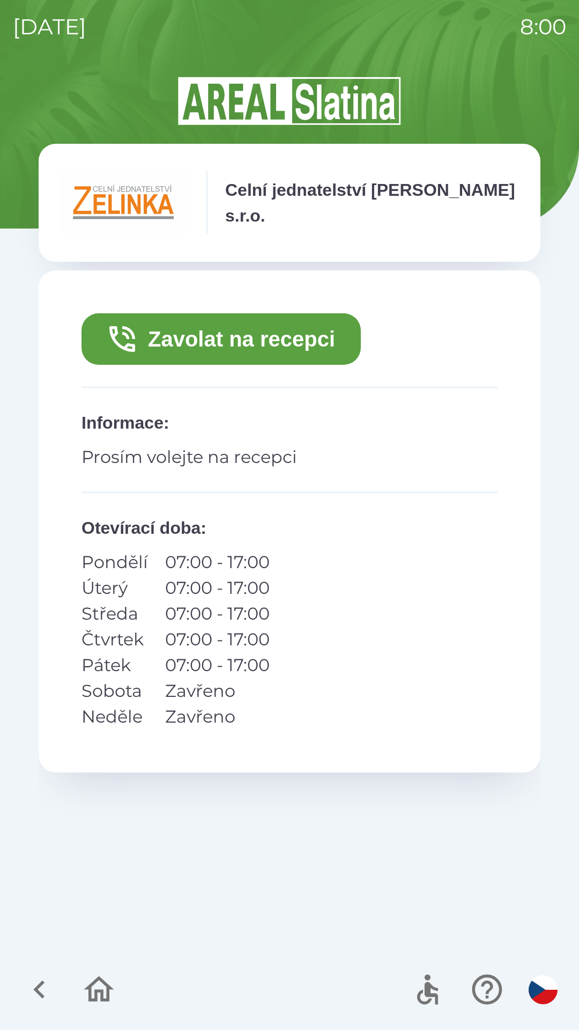
click at [302, 337] on button "Zavolat na recepci" at bounding box center [221, 338] width 279 height 51
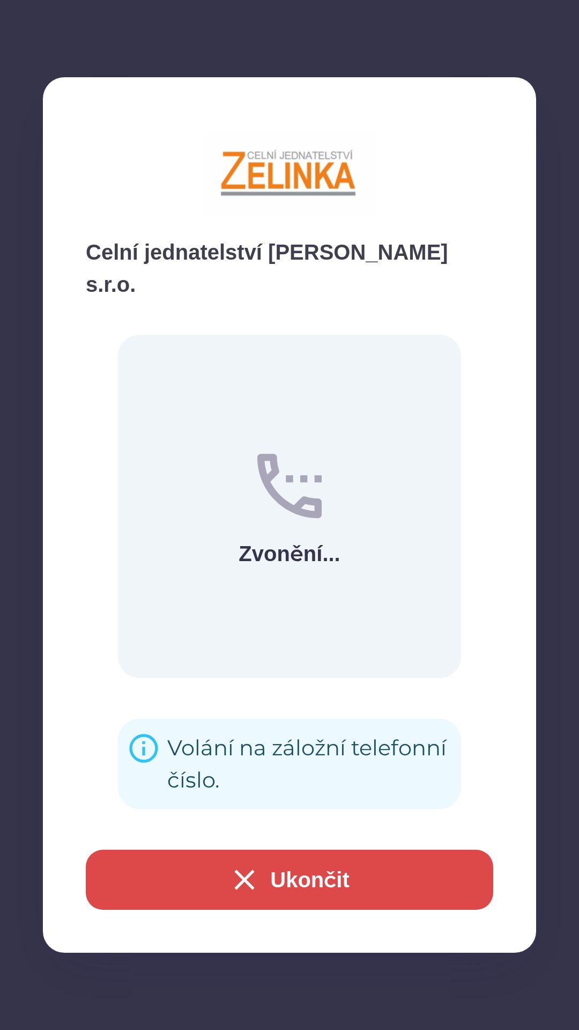
click at [336, 883] on button "Ukončit" at bounding box center [290, 880] width 408 height 60
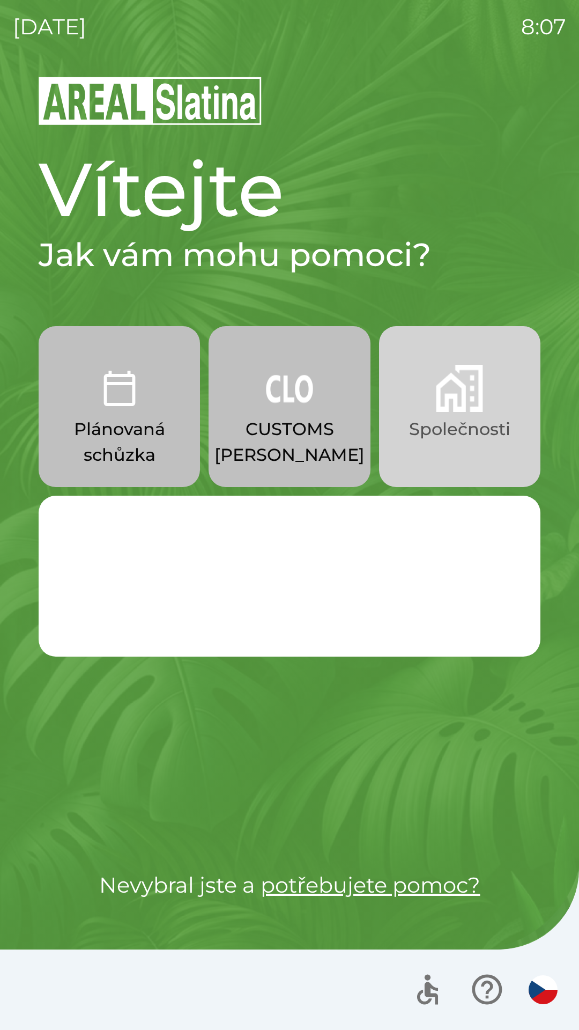
click at [435, 407] on button "Společnosti" at bounding box center [459, 406] width 161 height 161
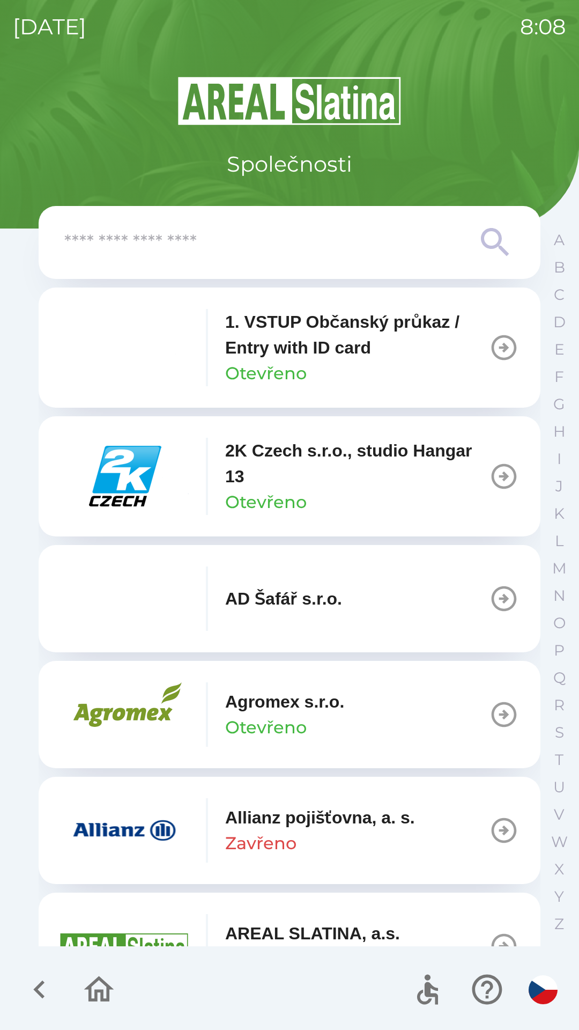
click at [493, 249] on icon at bounding box center [495, 242] width 39 height 39
click at [487, 248] on icon at bounding box center [495, 242] width 28 height 28
click at [491, 248] on icon at bounding box center [495, 242] width 28 height 28
click at [150, 250] on input "text" at bounding box center [268, 242] width 408 height 29
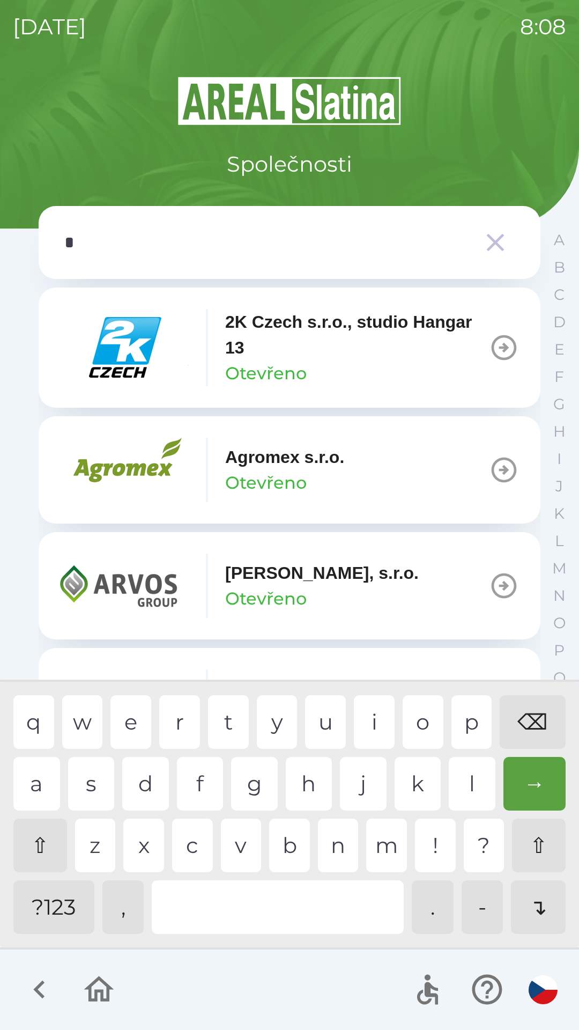
click at [250, 790] on div "g" at bounding box center [254, 784] width 47 height 54
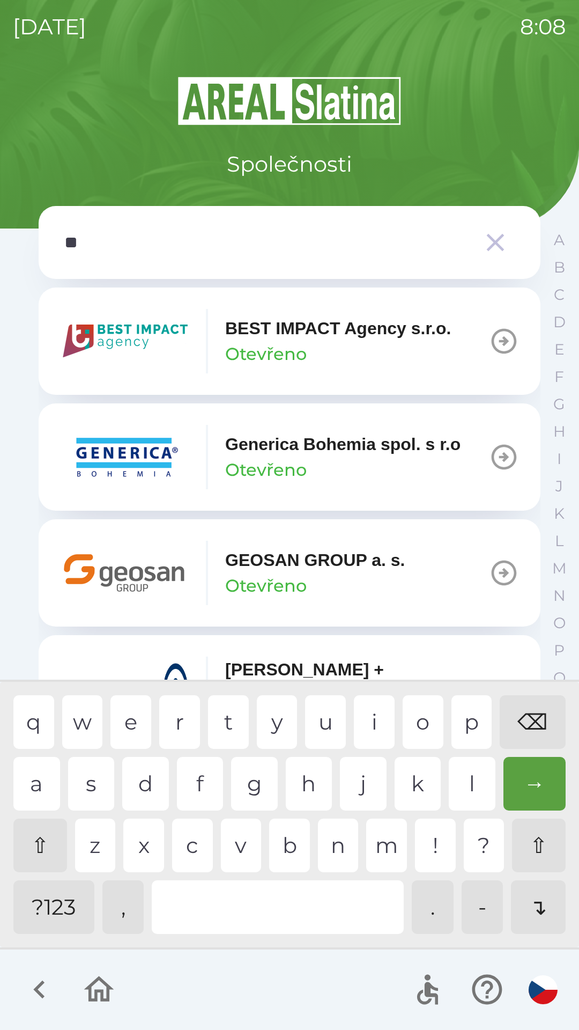
click at [129, 730] on div "e" at bounding box center [130, 722] width 41 height 54
type input "***"
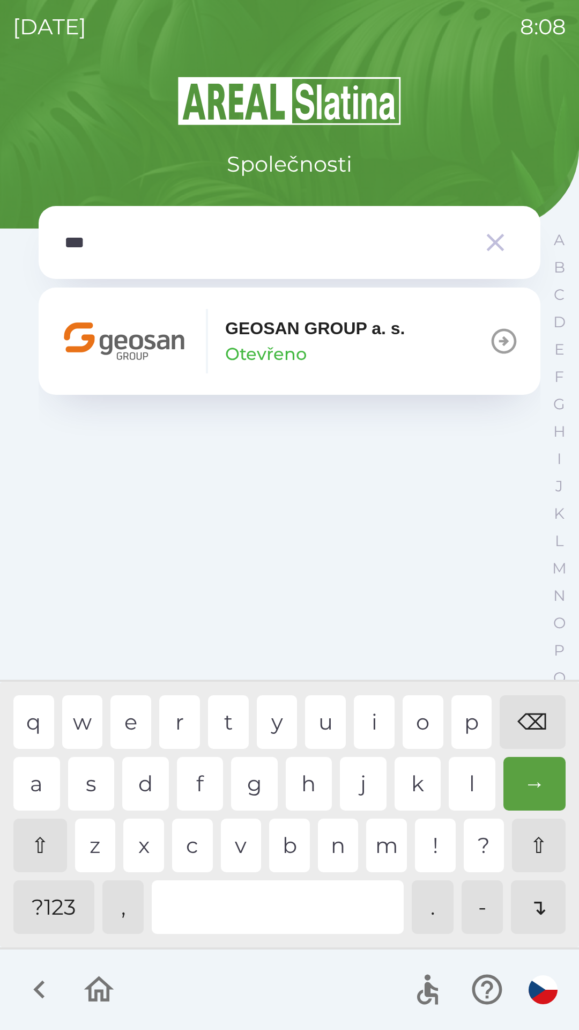
click at [426, 724] on div "o" at bounding box center [423, 722] width 41 height 54
click at [239, 341] on p "GEOSAN GROUP a. s." at bounding box center [315, 328] width 180 height 26
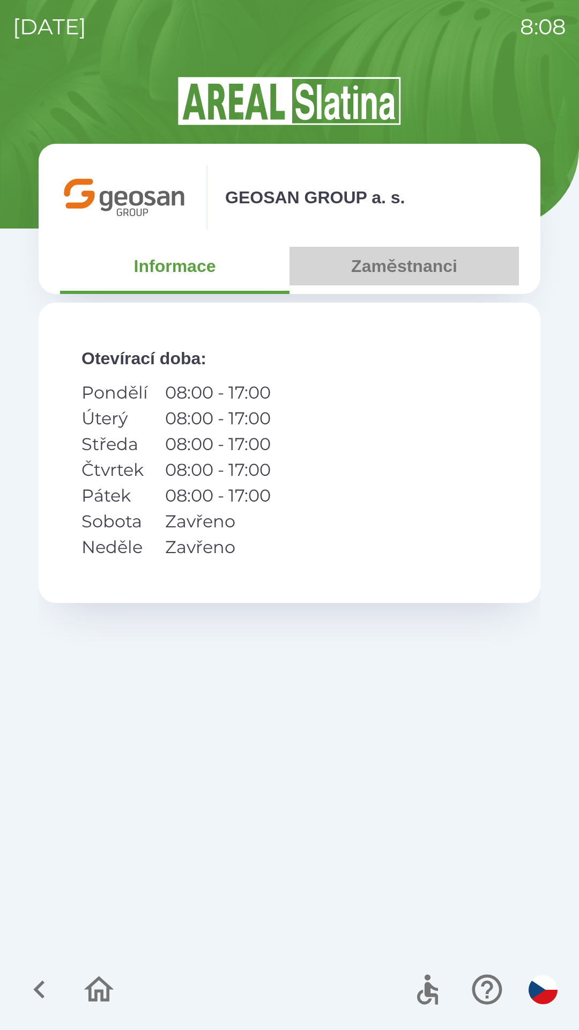
click at [368, 265] on button "Zaměstnanci" at bounding box center [405, 266] width 230 height 39
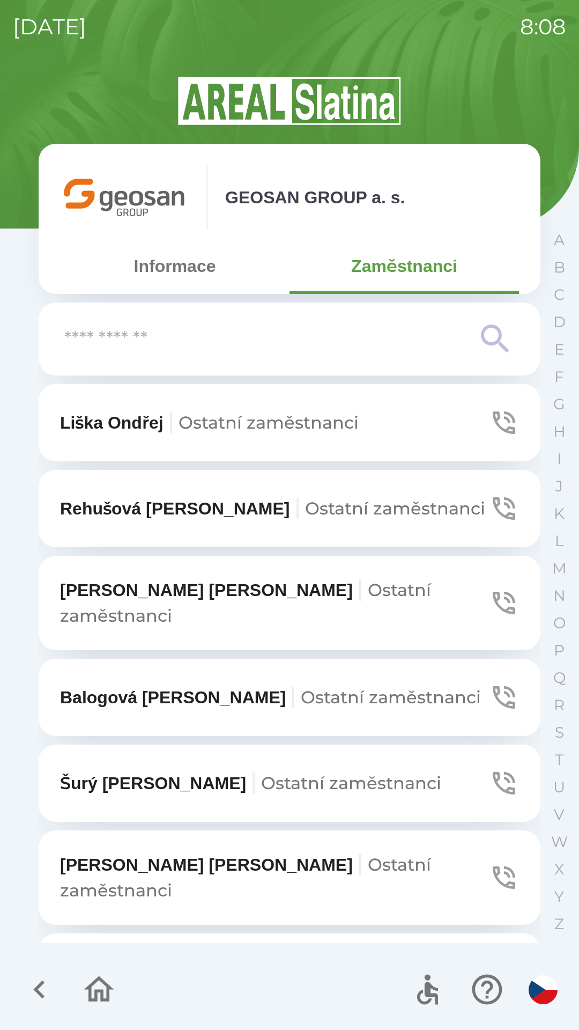
click at [488, 341] on icon at bounding box center [495, 338] width 28 height 28
click at [84, 339] on input "text" at bounding box center [268, 338] width 408 height 29
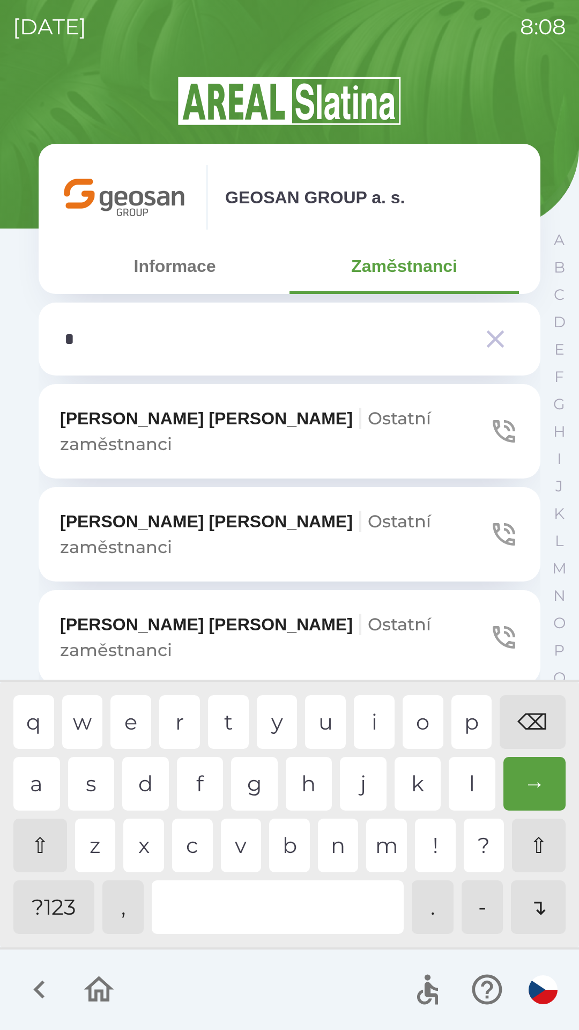
click at [106, 851] on div "z" at bounding box center [95, 845] width 41 height 54
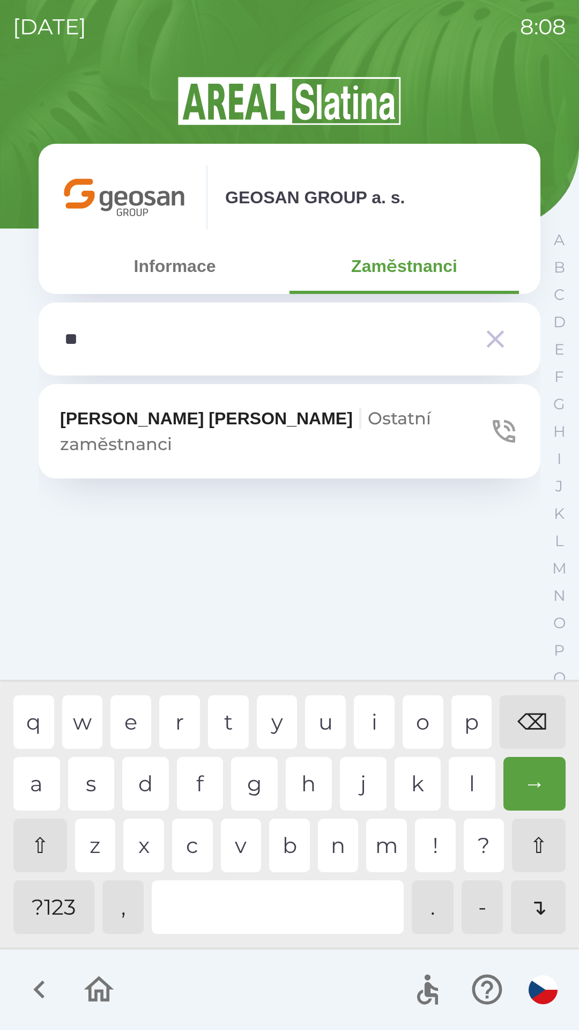
type input "***"
click at [99, 844] on div "z" at bounding box center [95, 845] width 41 height 54
click at [482, 420] on button "Zezulová [PERSON_NAME] zaměstnanci" at bounding box center [290, 431] width 502 height 94
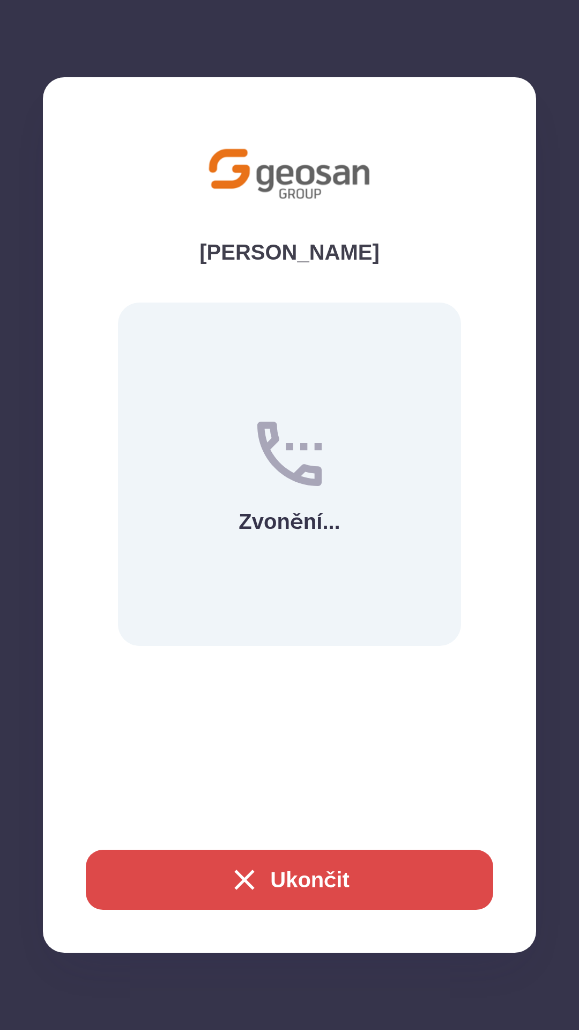
click at [249, 874] on icon "button" at bounding box center [245, 879] width 20 height 20
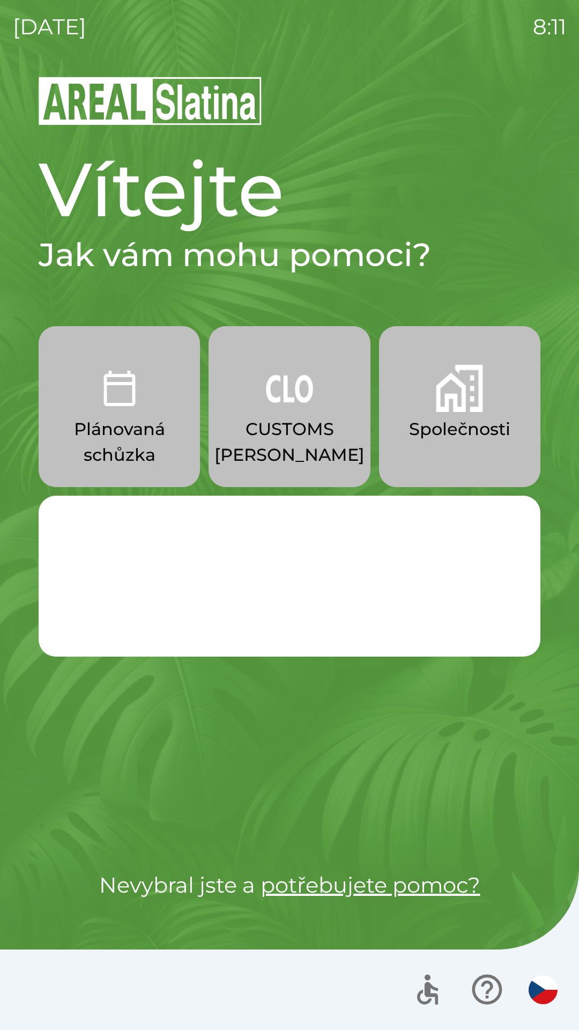
click at [292, 430] on p "CUSTOMS [PERSON_NAME]" at bounding box center [290, 441] width 150 height 51
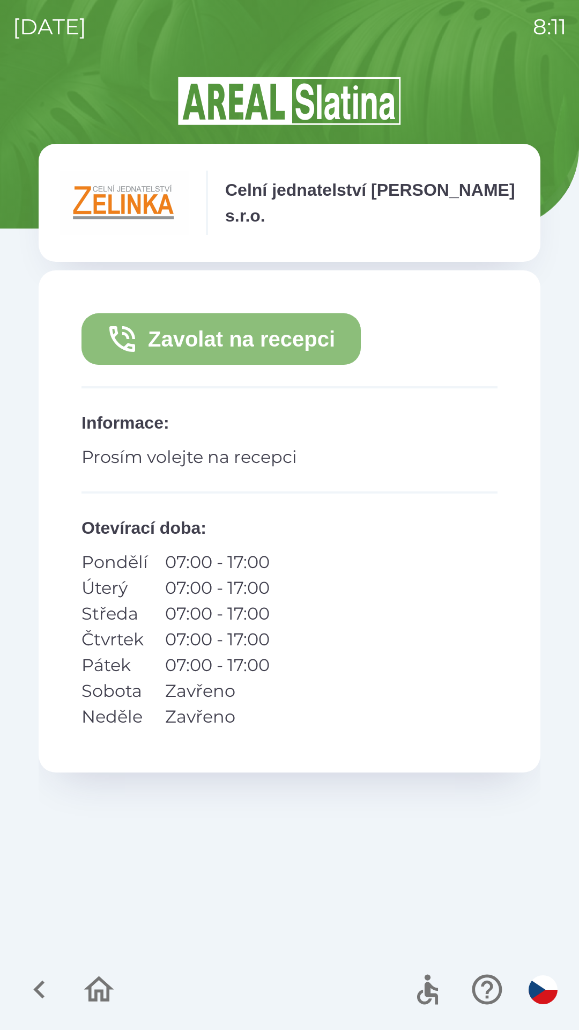
click at [303, 342] on button "Zavolat na recepci" at bounding box center [221, 338] width 279 height 51
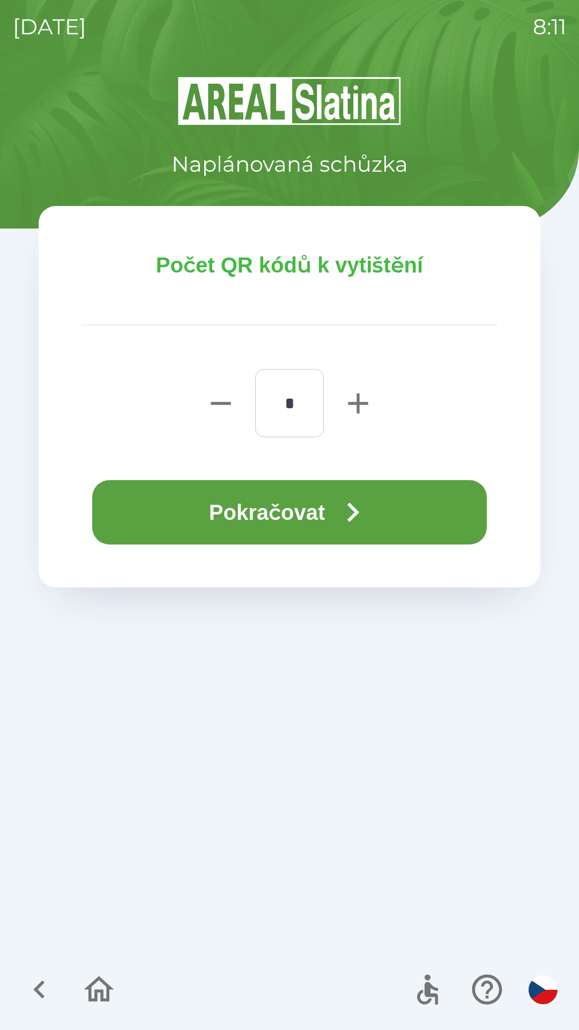
click at [378, 504] on button "Pokračovat" at bounding box center [289, 512] width 395 height 64
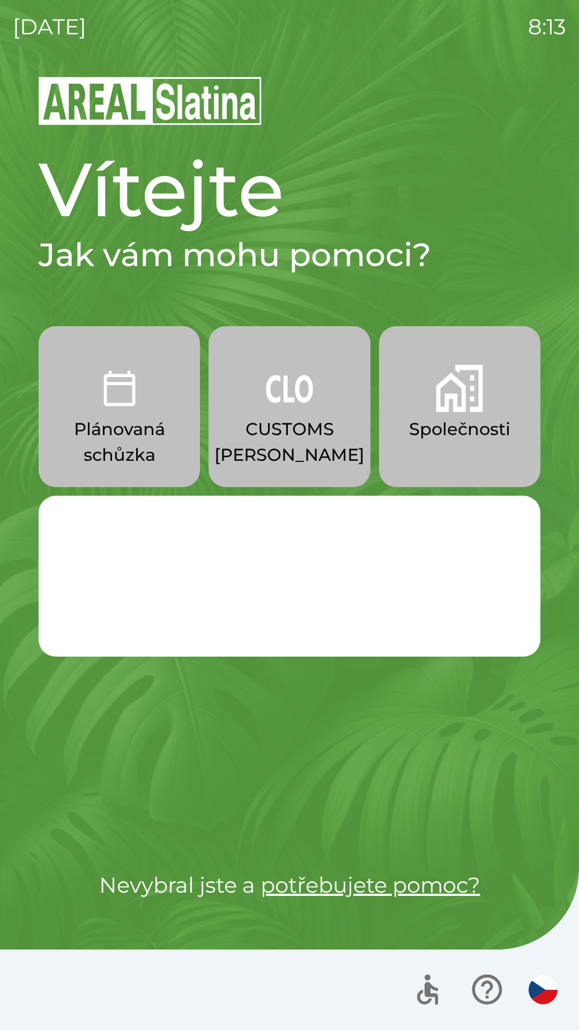
click at [304, 438] on p "CUSTOMS [PERSON_NAME]" at bounding box center [290, 441] width 150 height 51
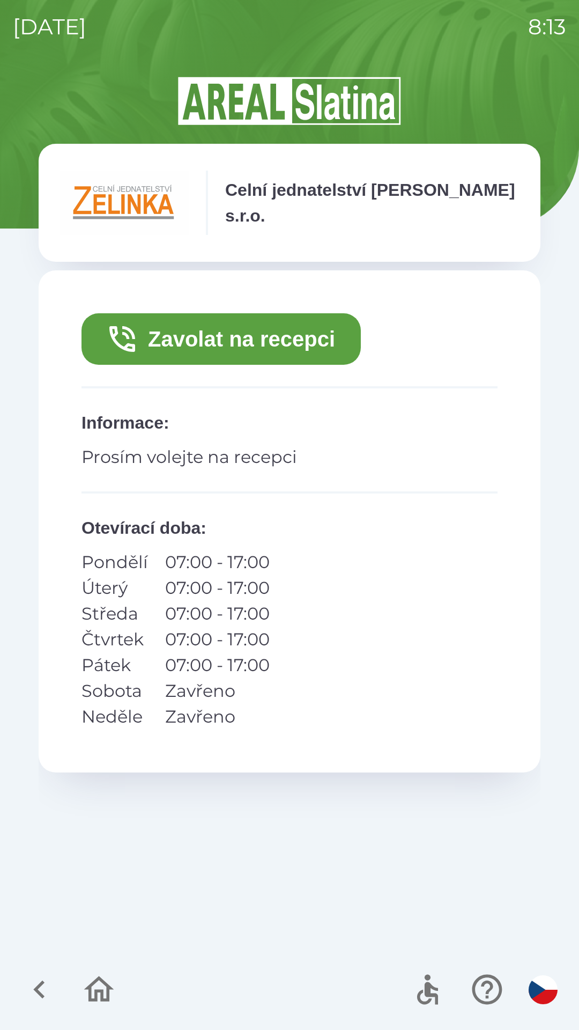
click at [316, 340] on button "Zavolat na recepci" at bounding box center [221, 338] width 279 height 51
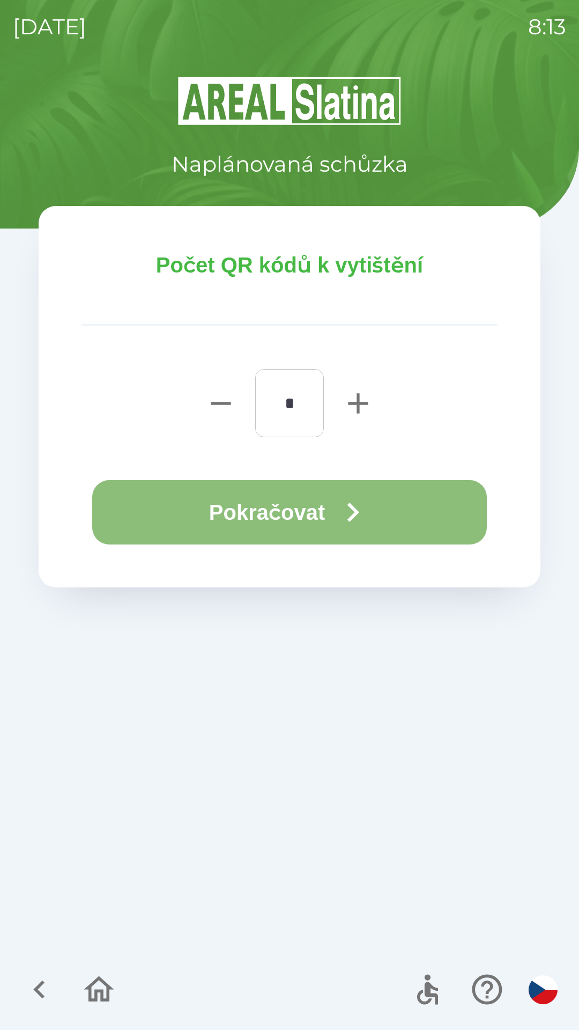
click at [361, 525] on icon "button" at bounding box center [353, 512] width 39 height 39
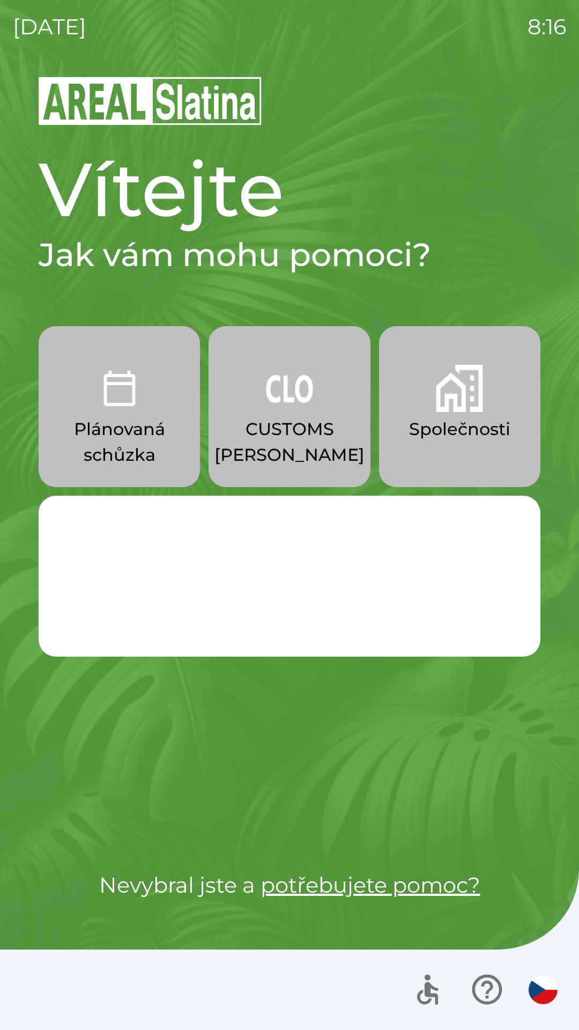
click at [294, 446] on p "CUSTOMS [PERSON_NAME]" at bounding box center [290, 441] width 150 height 51
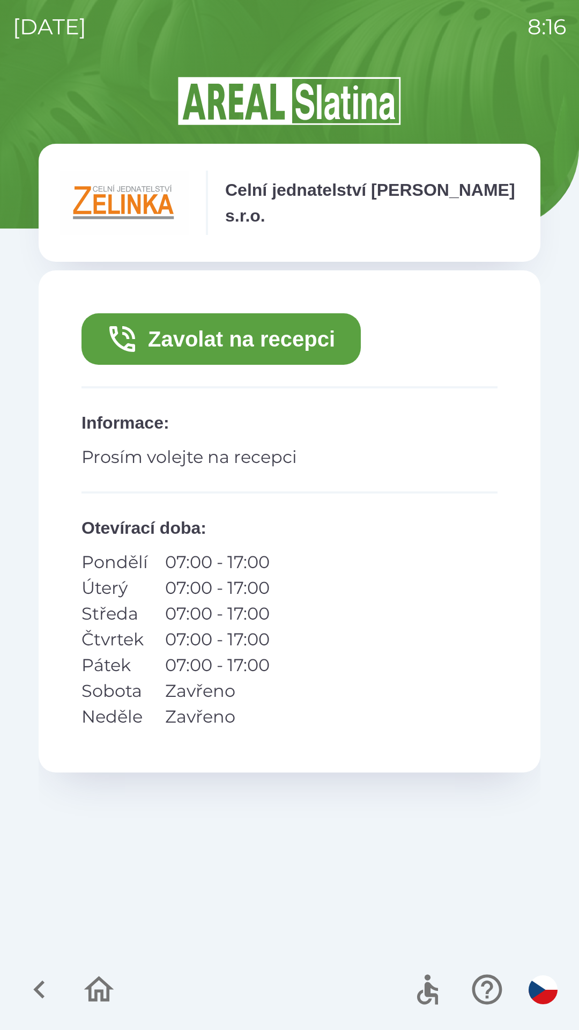
click at [235, 339] on button "Zavolat na recepci" at bounding box center [221, 338] width 279 height 51
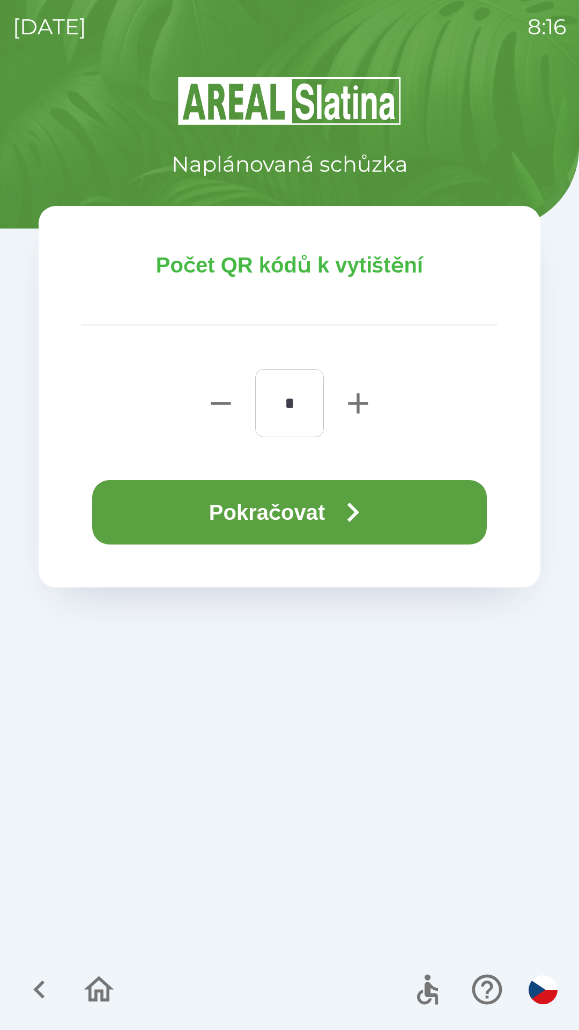
click at [409, 515] on button "Pokračovat" at bounding box center [289, 512] width 395 height 64
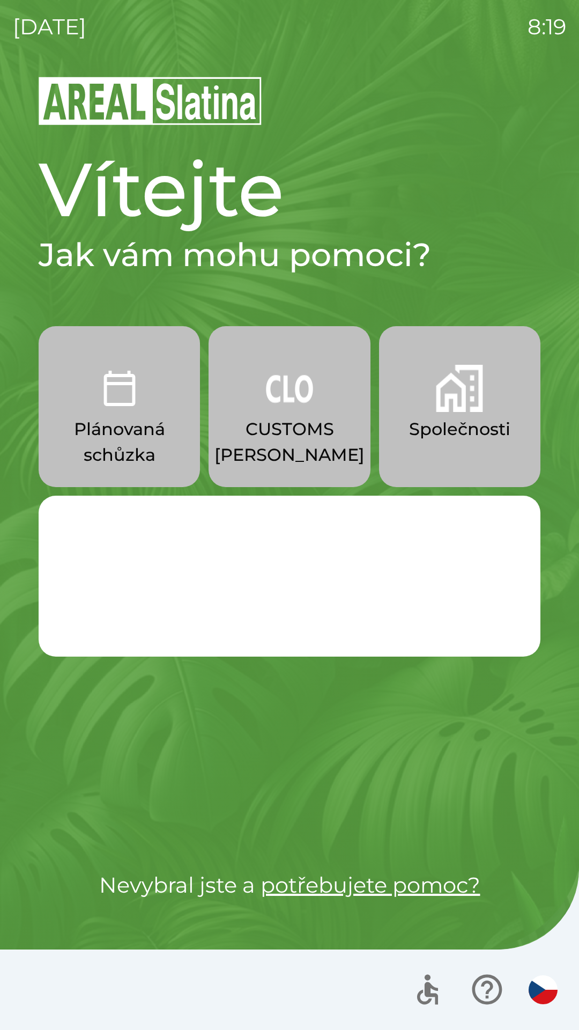
click at [458, 420] on p "Společnosti" at bounding box center [459, 429] width 101 height 26
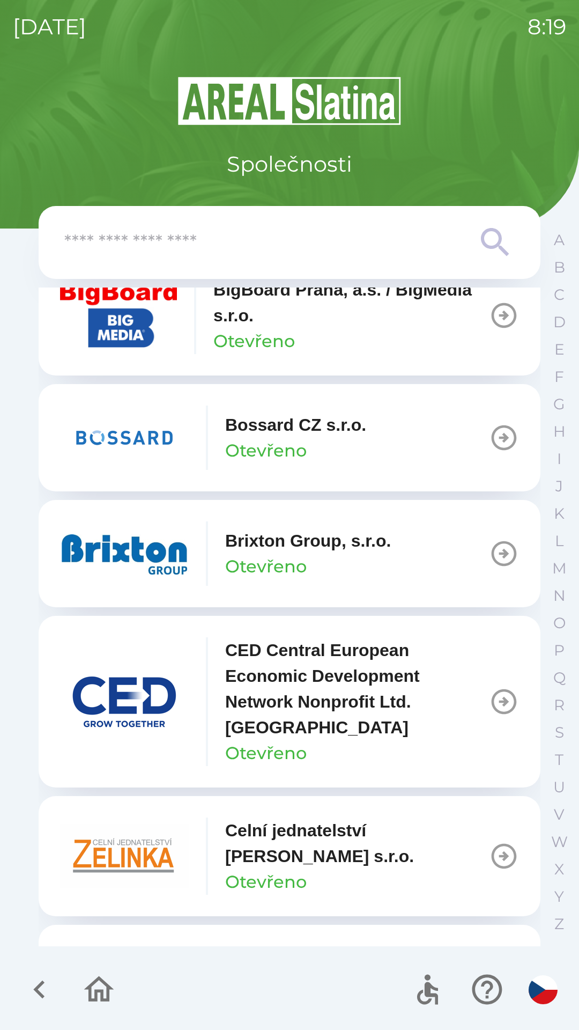
scroll to position [1459, 0]
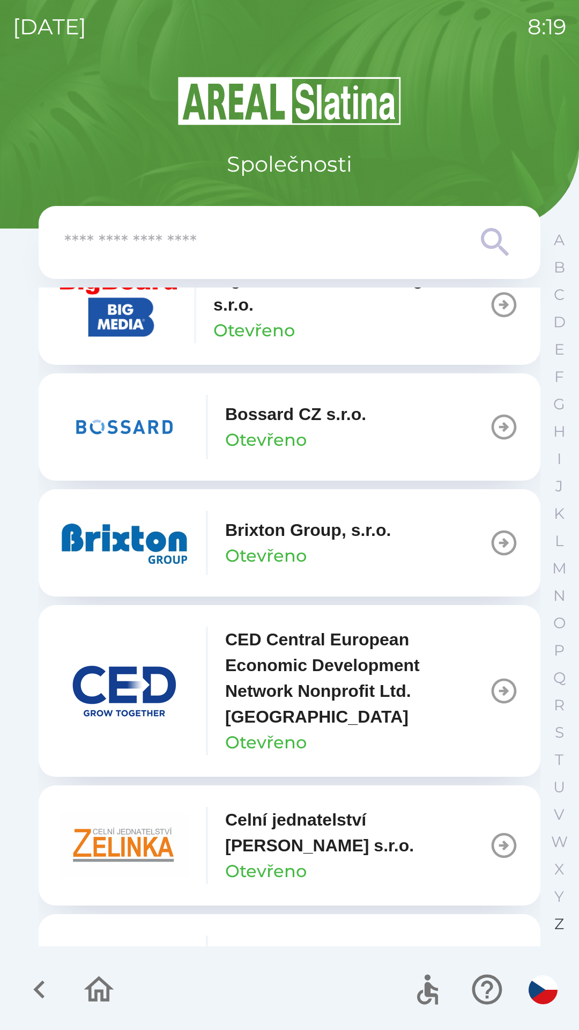
click at [550, 928] on button "Z" at bounding box center [559, 923] width 27 height 27
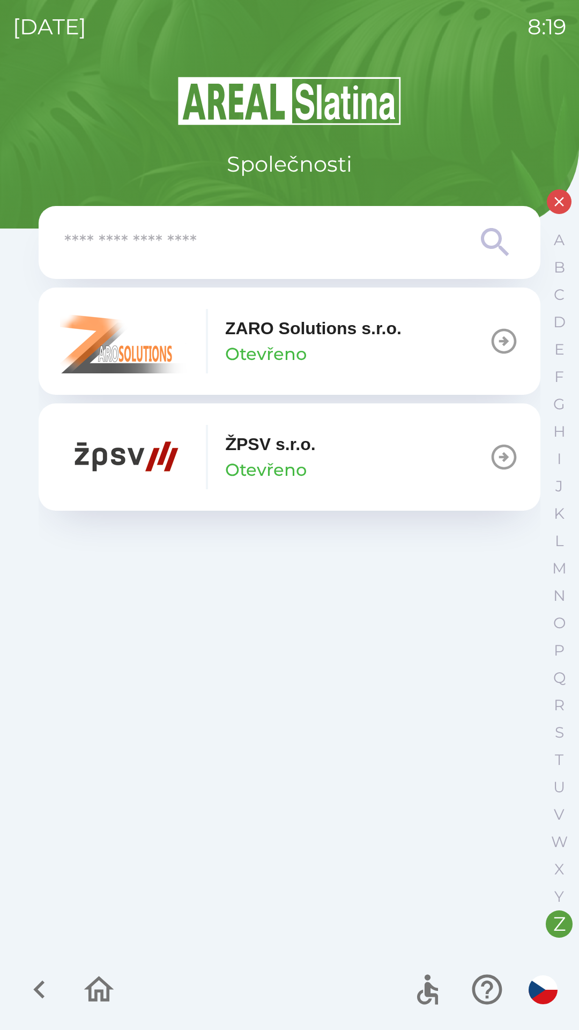
scroll to position [0, 0]
click at [555, 296] on p "C" at bounding box center [559, 294] width 11 height 19
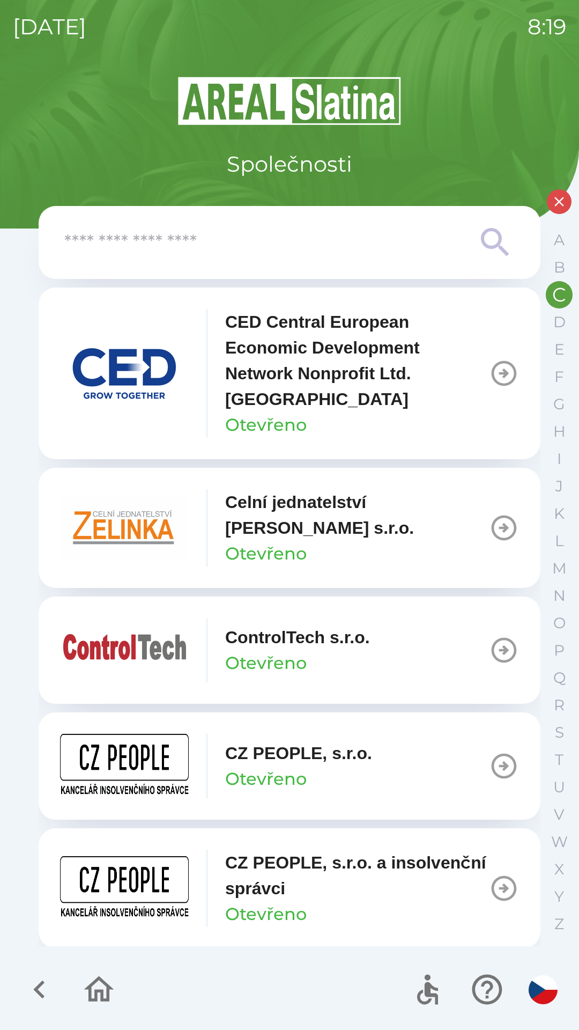
click at [304, 513] on p "Celní jednatelství [PERSON_NAME] s.r.o." at bounding box center [357, 514] width 264 height 51
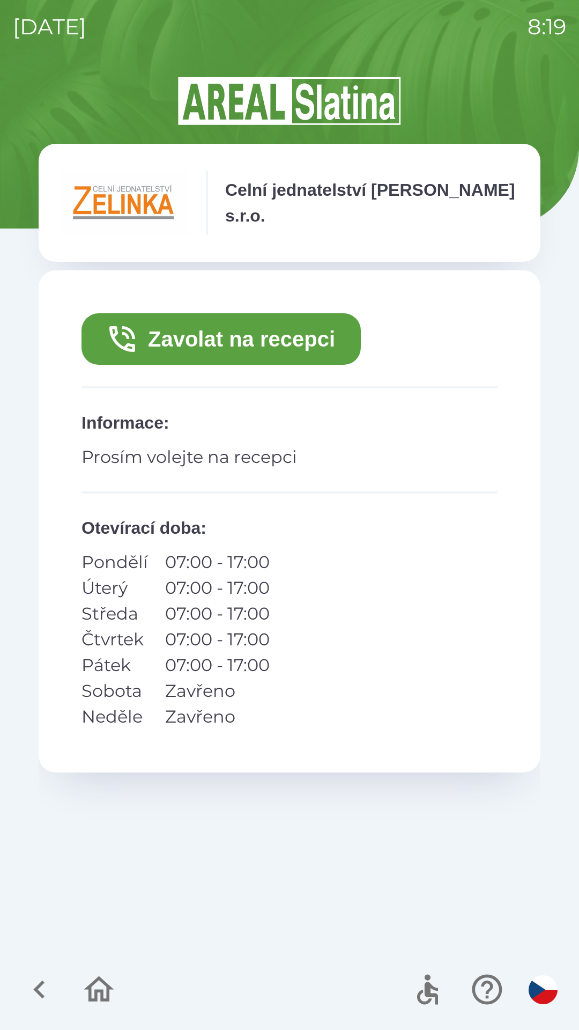
click at [241, 339] on button "Zavolat na recepci" at bounding box center [221, 338] width 279 height 51
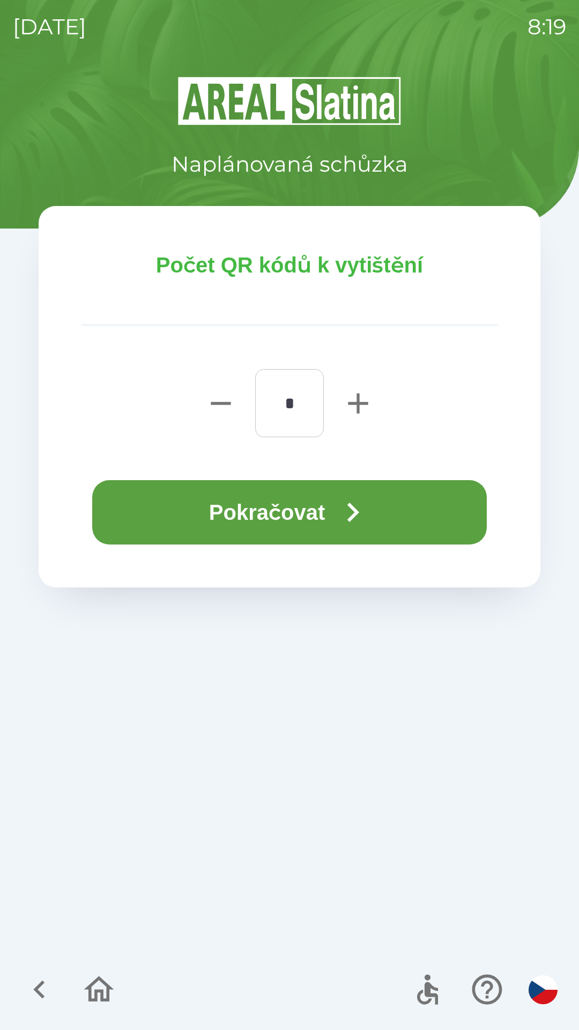
click at [284, 511] on button "Pokračovat" at bounding box center [289, 512] width 395 height 64
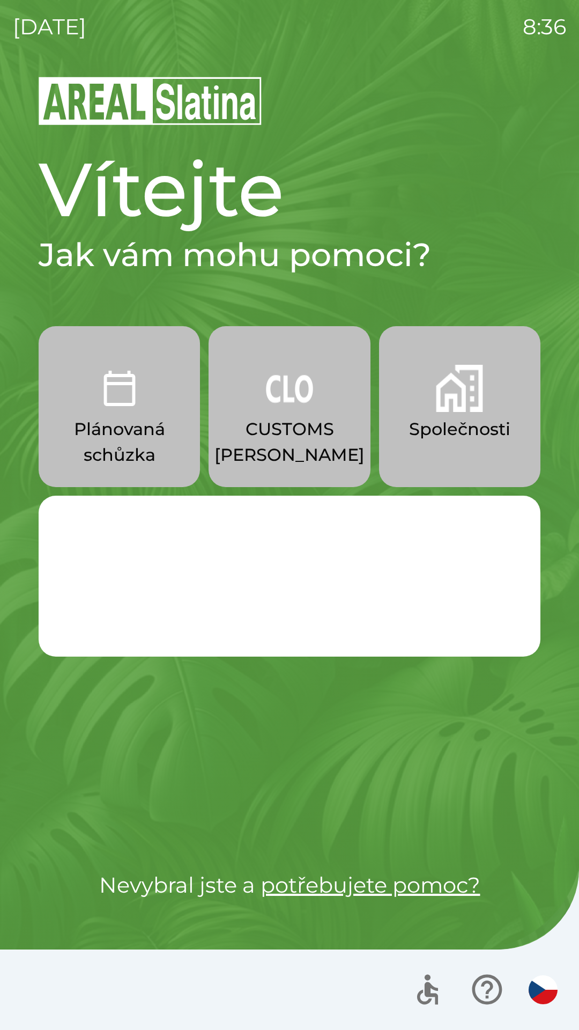
click at [480, 394] on img "button" at bounding box center [459, 388] width 47 height 47
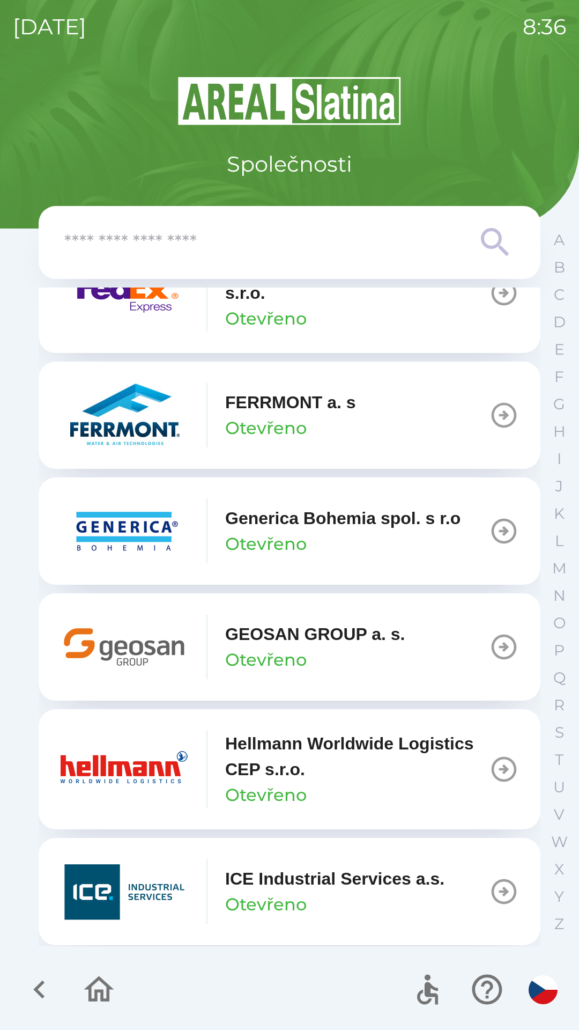
scroll to position [3545, 0]
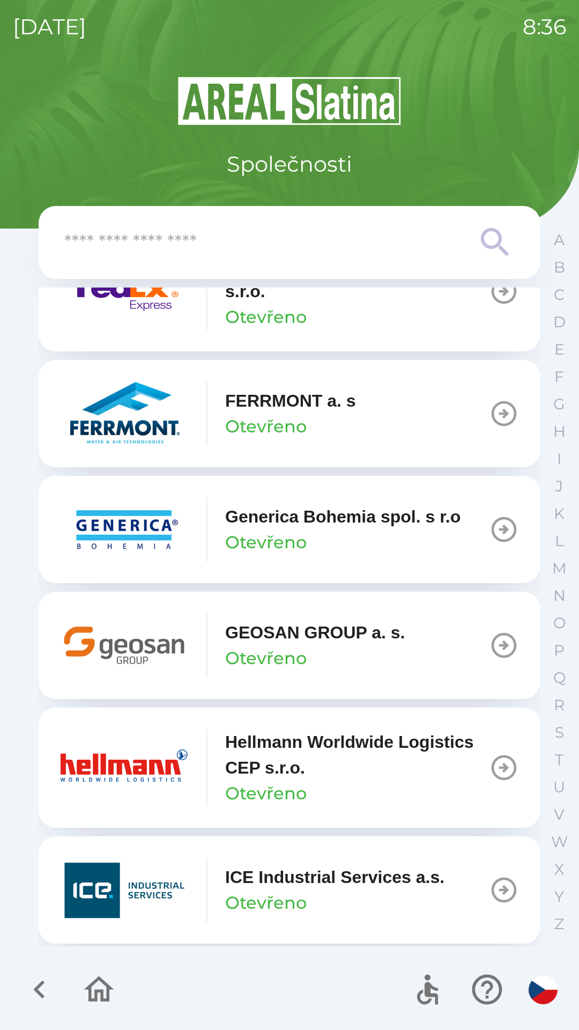
click at [305, 645] on p "GEOSAN GROUP a. s." at bounding box center [315, 632] width 180 height 26
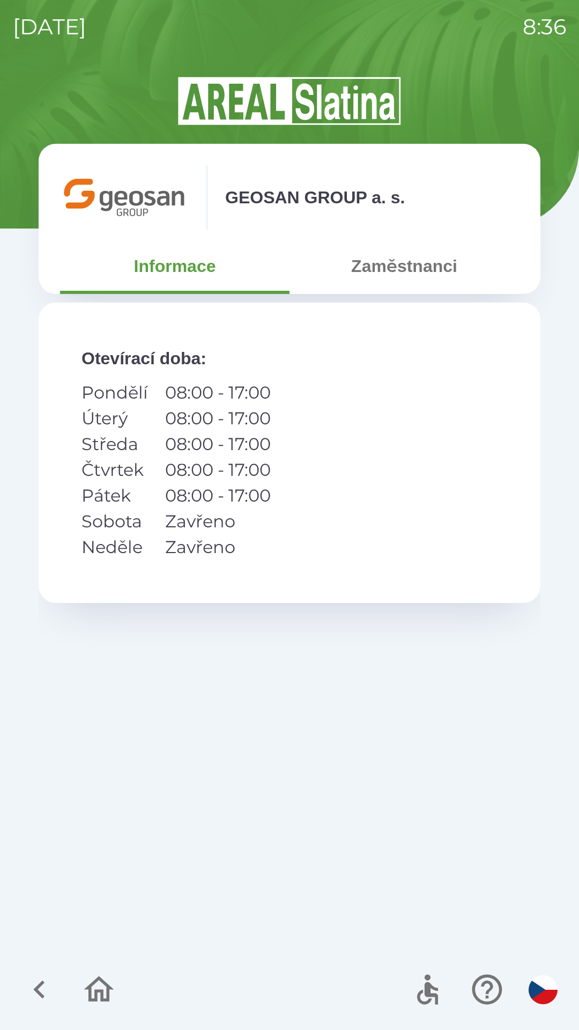
click at [435, 263] on button "Zaměstnanci" at bounding box center [405, 266] width 230 height 39
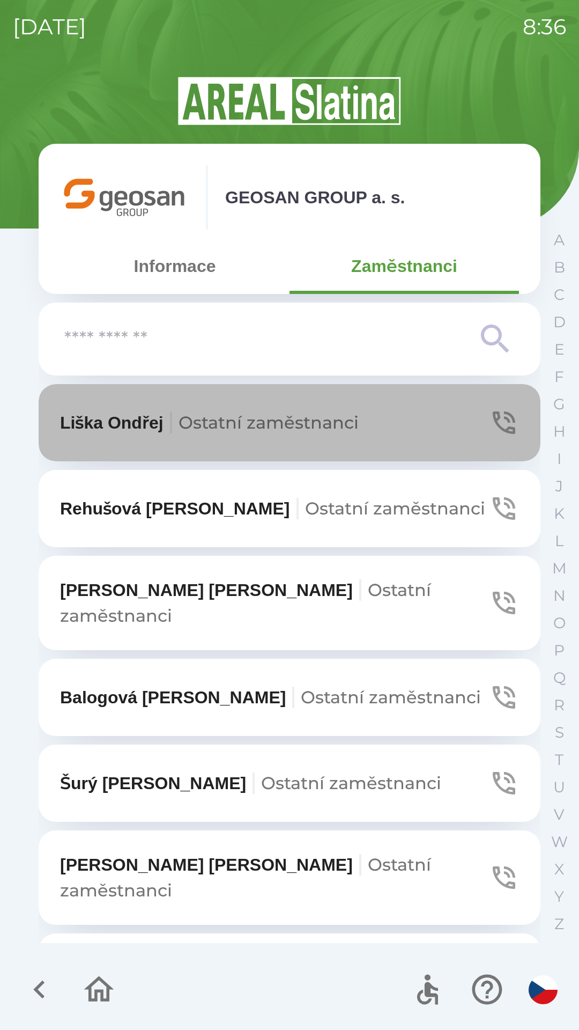
click at [434, 426] on button "[PERSON_NAME] zaměstnanci" at bounding box center [290, 422] width 502 height 77
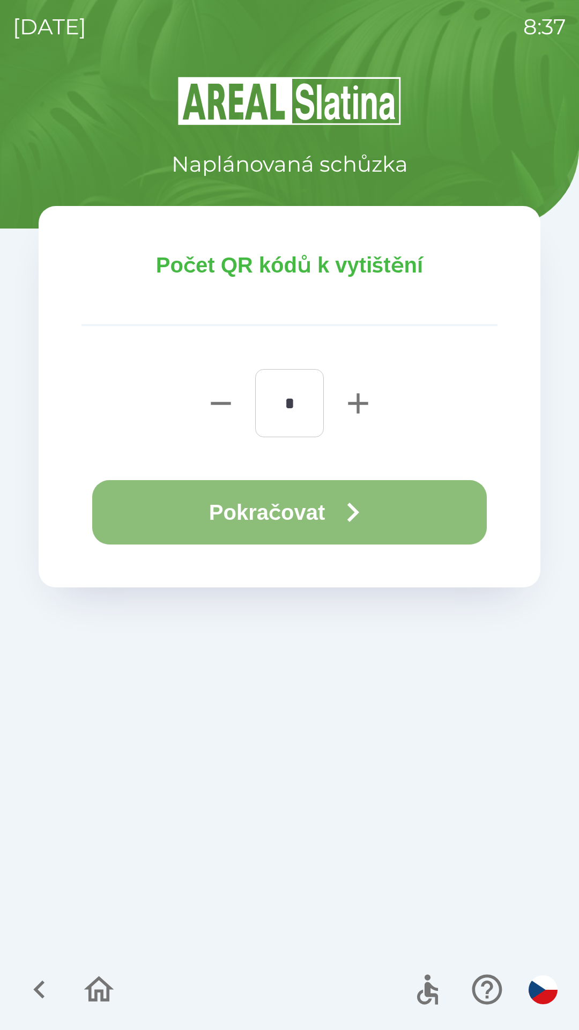
click at [337, 513] on button "Pokračovat" at bounding box center [289, 512] width 395 height 64
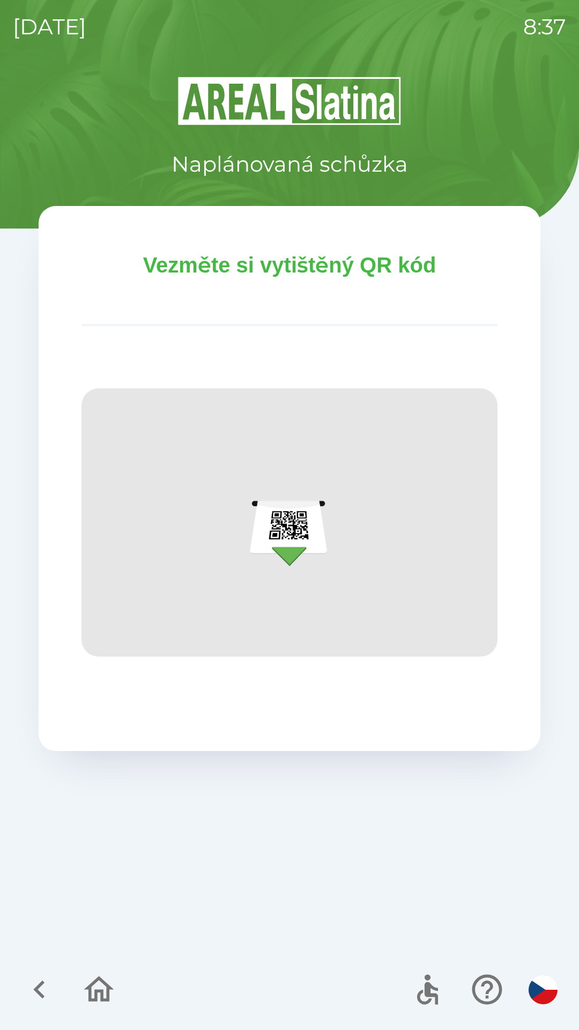
click at [106, 984] on icon "button" at bounding box center [99, 989] width 30 height 26
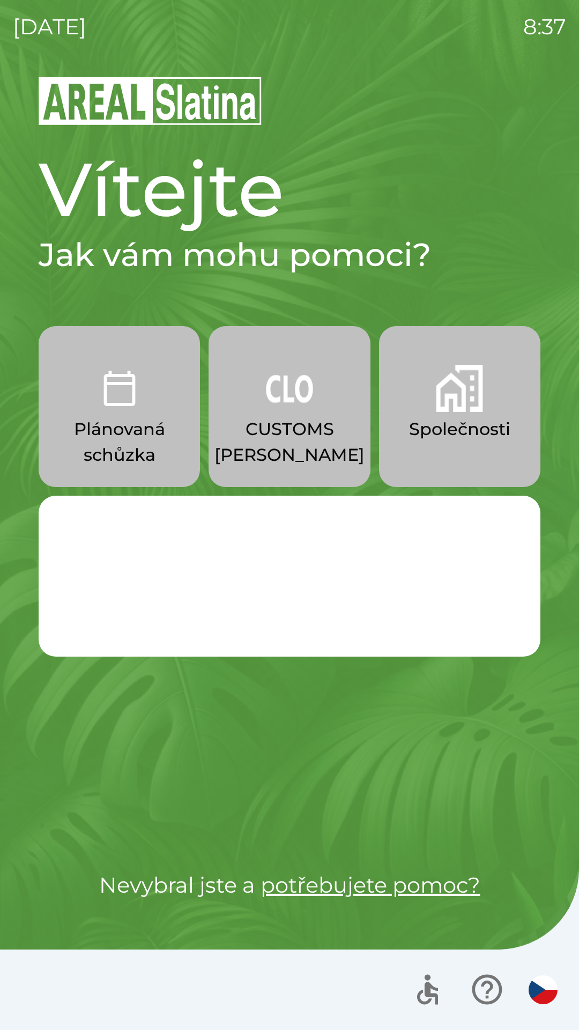
click at [482, 402] on img "button" at bounding box center [459, 388] width 47 height 47
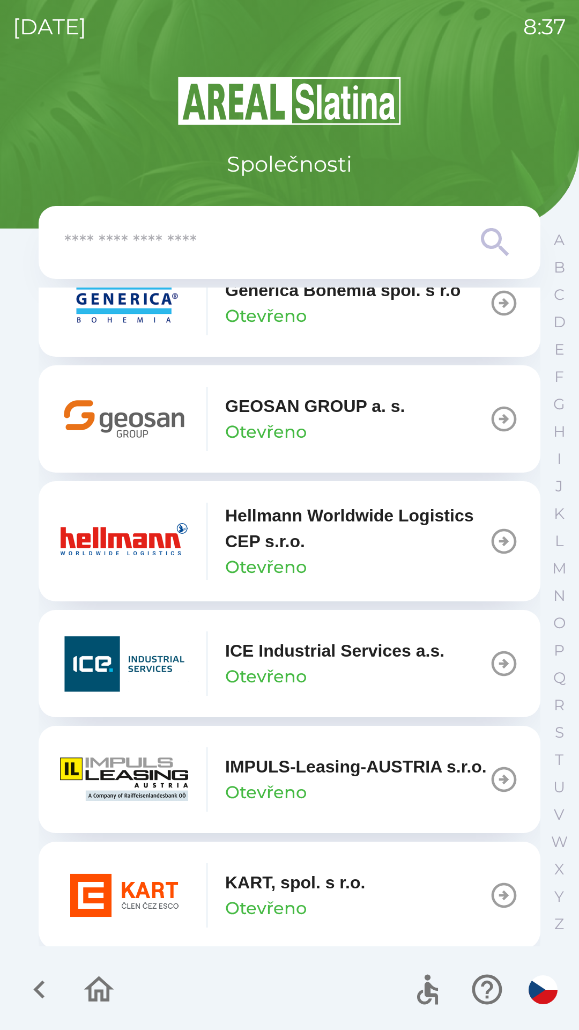
scroll to position [3772, 0]
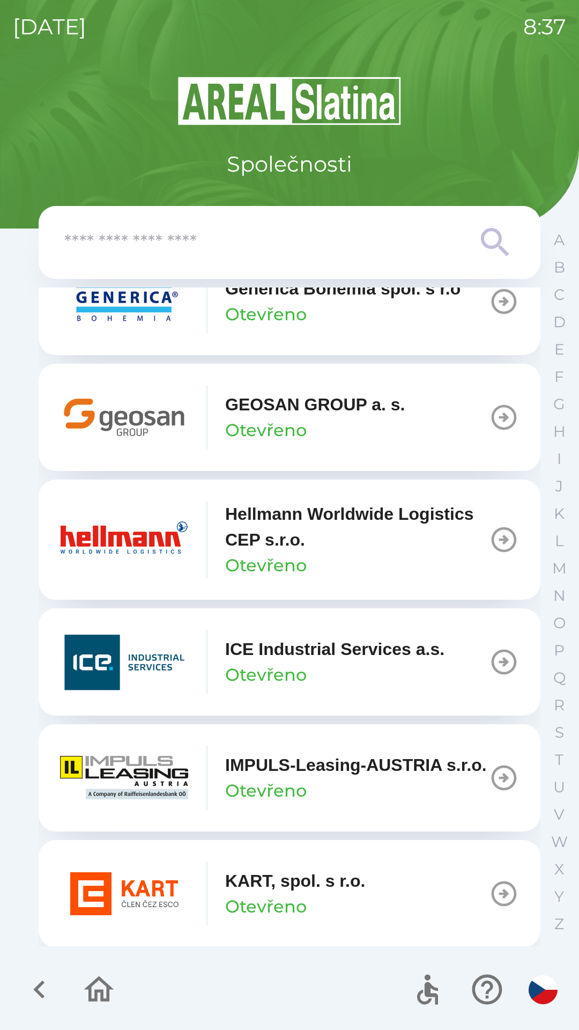
click at [357, 417] on p "GEOSAN GROUP a. s." at bounding box center [315, 405] width 180 height 26
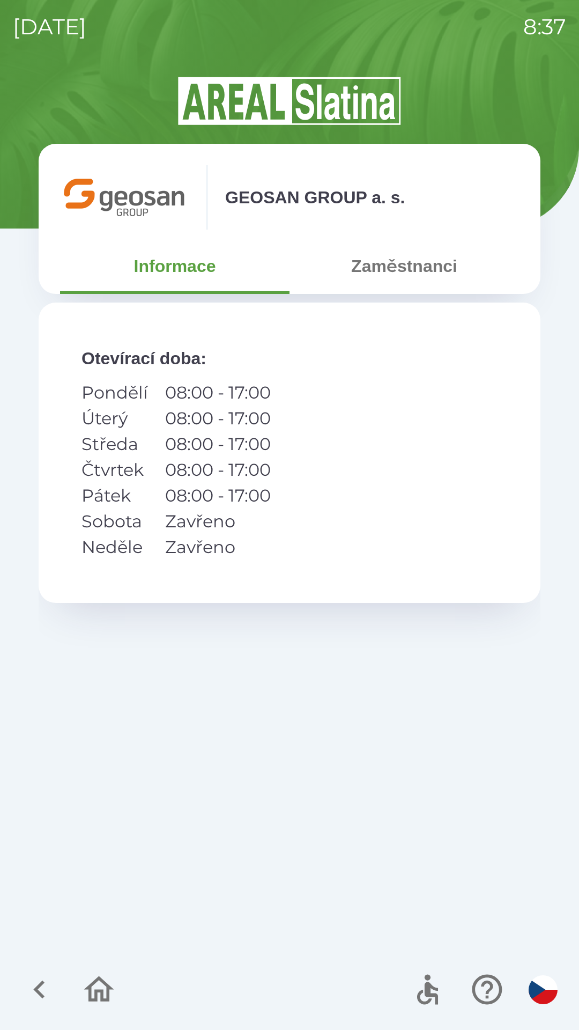
click at [404, 263] on button "Zaměstnanci" at bounding box center [405, 266] width 230 height 39
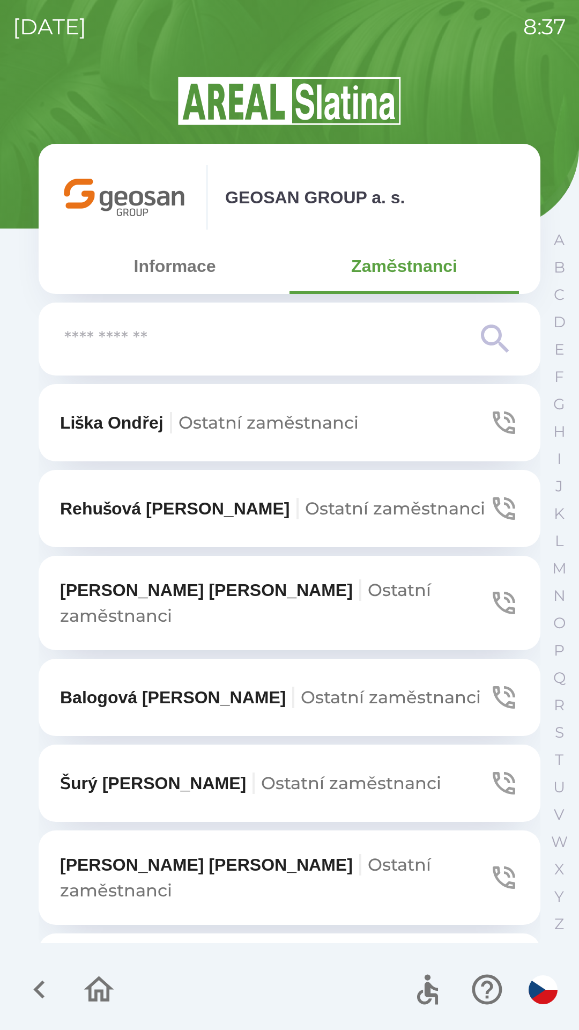
click at [362, 409] on button "[PERSON_NAME] zaměstnanci" at bounding box center [290, 422] width 502 height 77
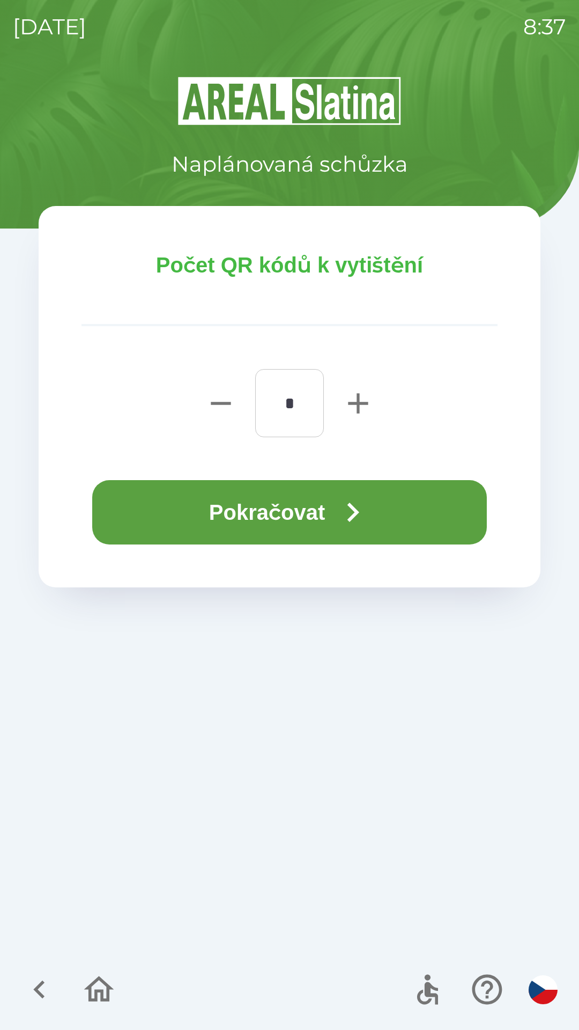
click at [307, 506] on button "Pokračovat" at bounding box center [289, 512] width 395 height 64
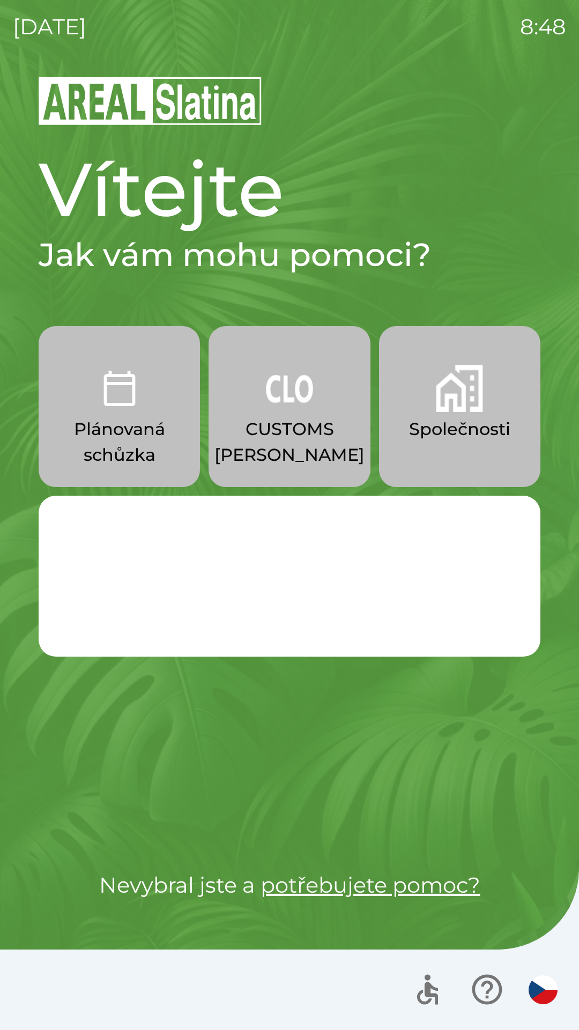
click at [296, 452] on p "CUSTOMS [PERSON_NAME]" at bounding box center [290, 441] width 150 height 51
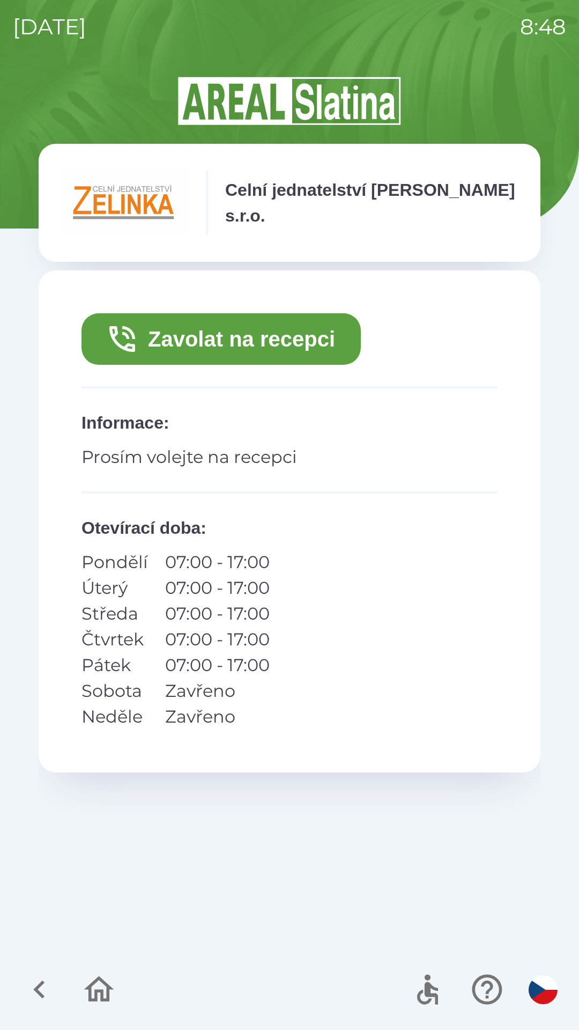
click at [247, 336] on button "Zavolat na recepci" at bounding box center [221, 338] width 279 height 51
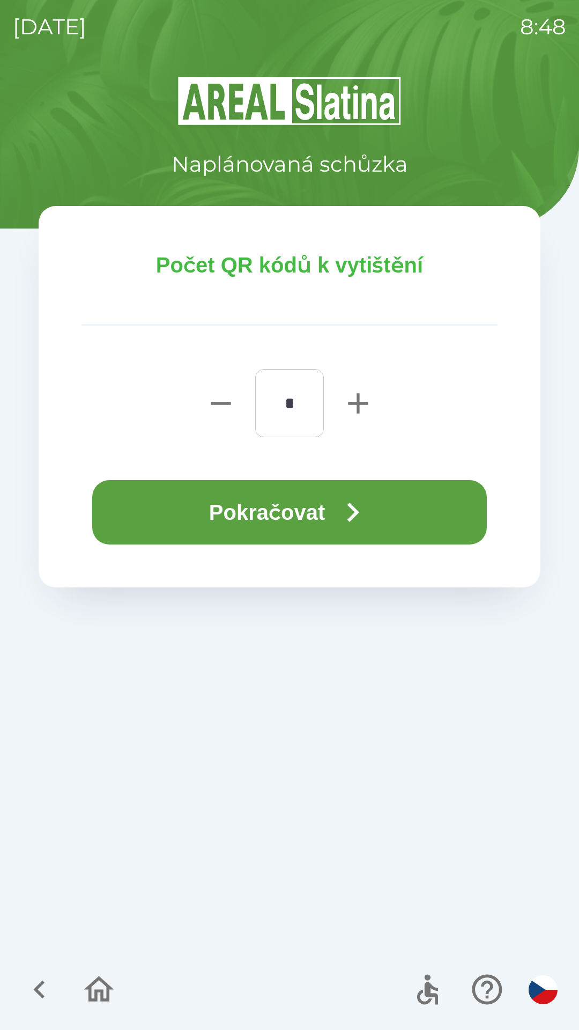
click at [297, 504] on button "Pokračovat" at bounding box center [289, 512] width 395 height 64
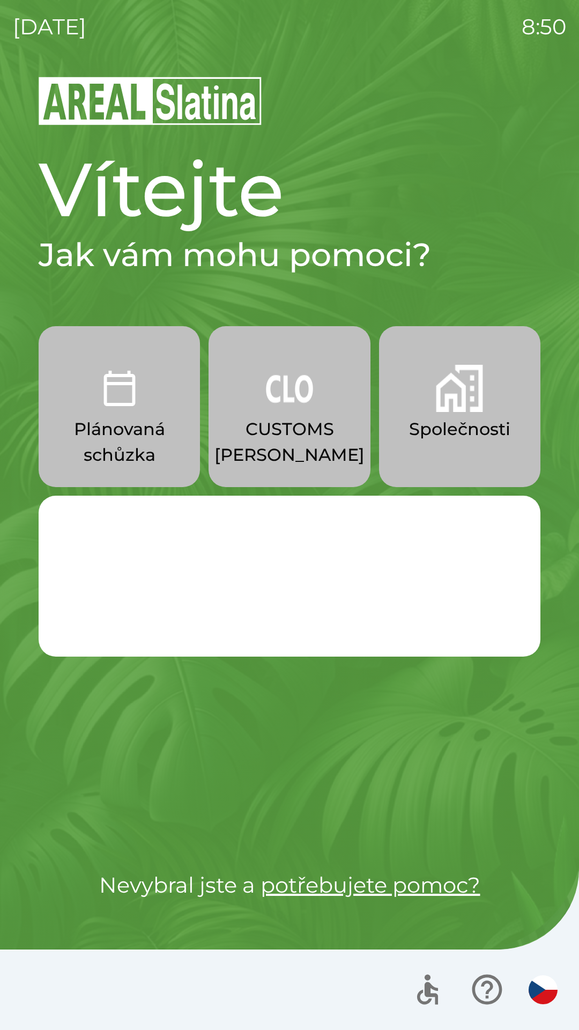
click at [129, 413] on button "Plánovaná schůzka" at bounding box center [119, 406] width 161 height 161
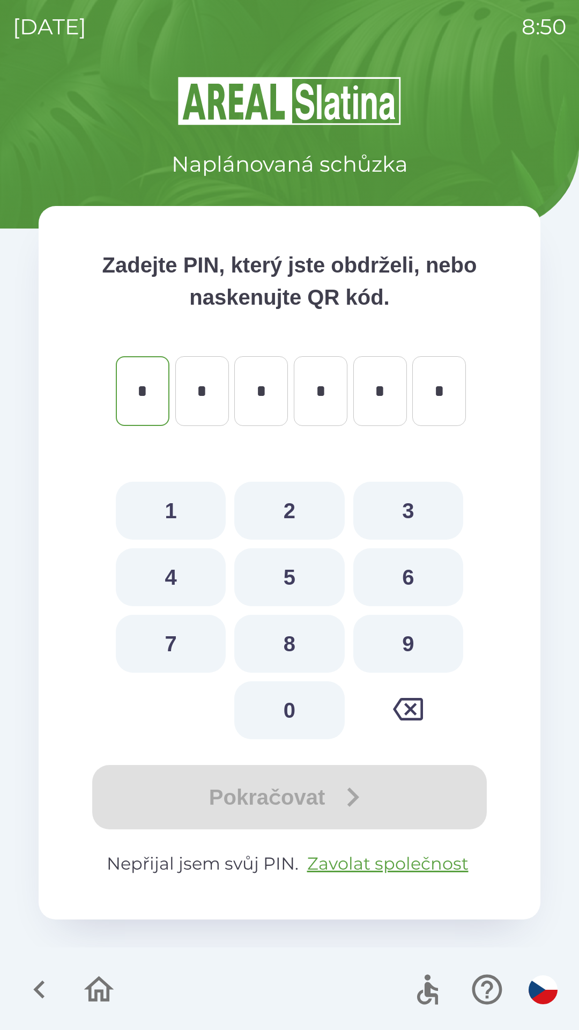
click at [41, 983] on icon "button" at bounding box center [38, 989] width 11 height 18
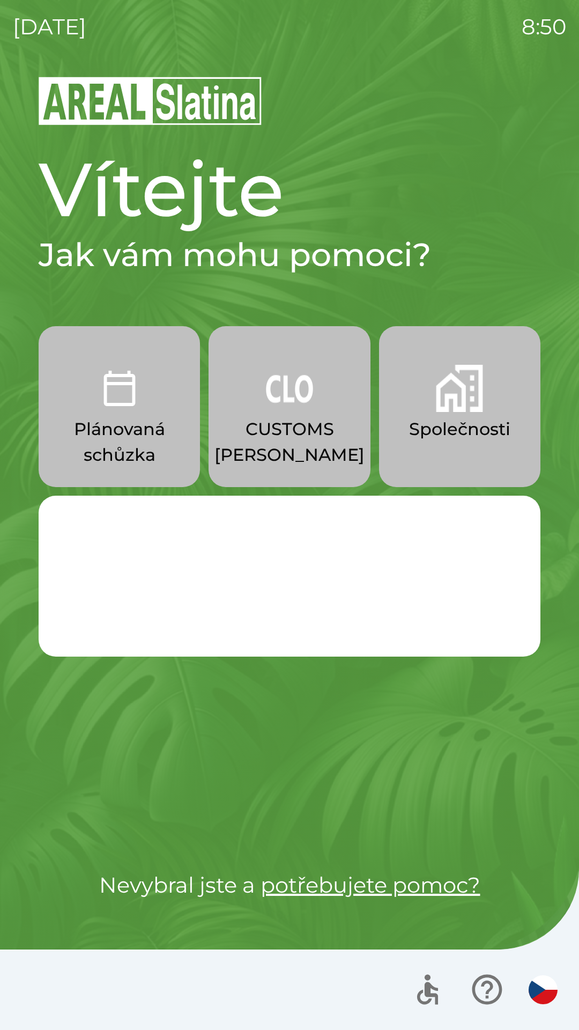
click at [454, 420] on p "Společnosti" at bounding box center [459, 429] width 101 height 26
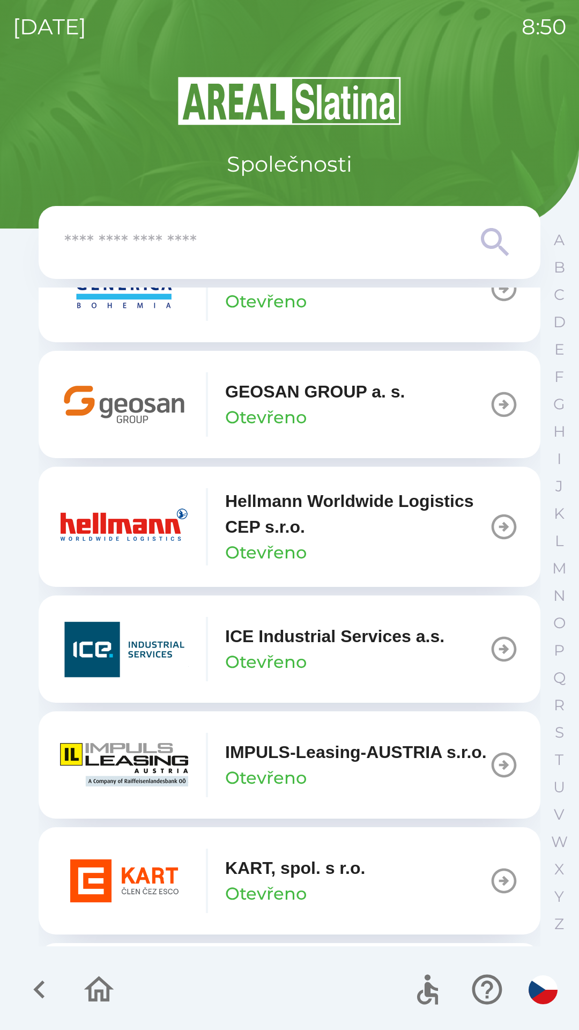
scroll to position [3783, 0]
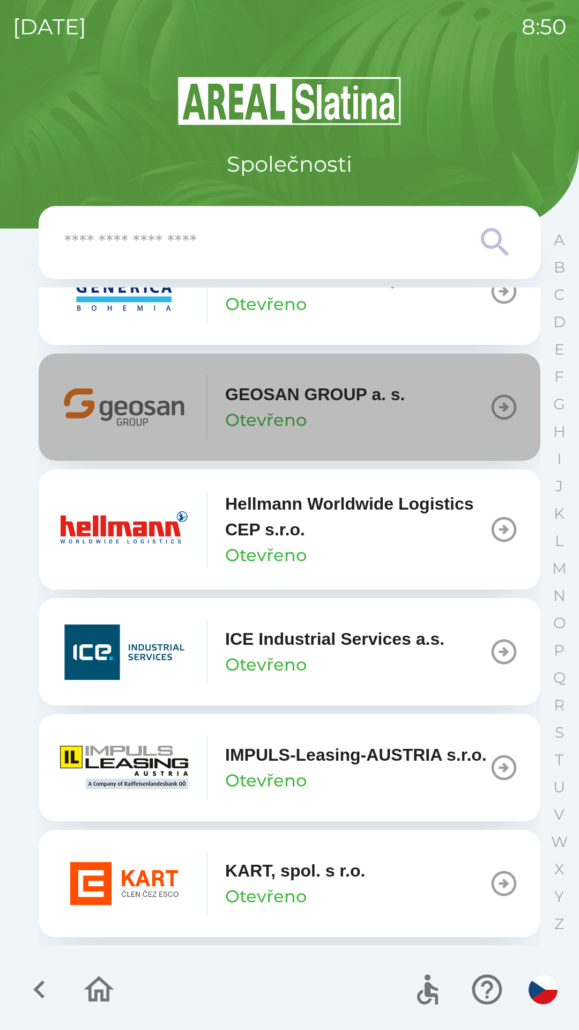
click at [489, 418] on icon "button" at bounding box center [504, 407] width 30 height 30
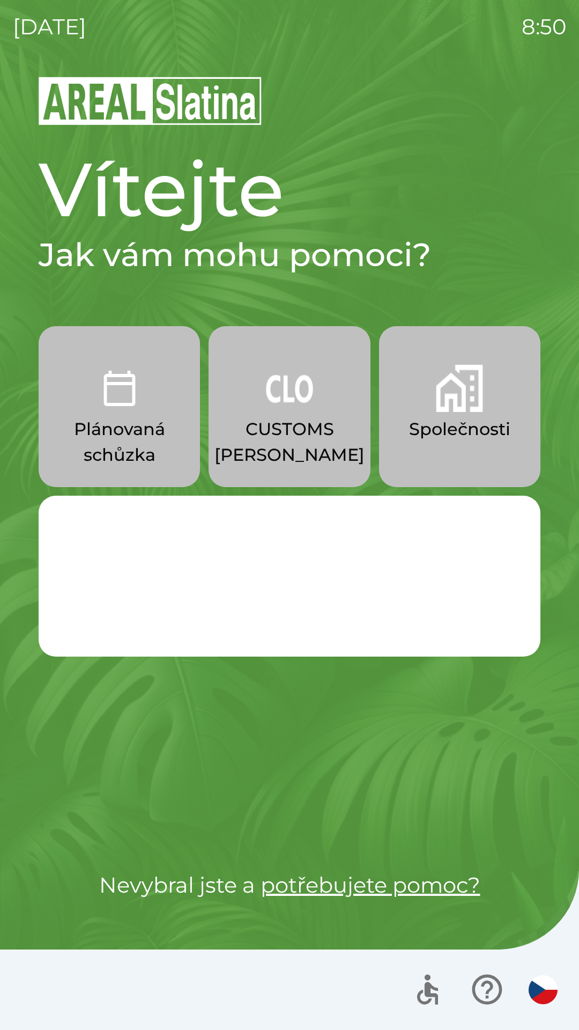
click at [469, 401] on img "button" at bounding box center [459, 388] width 47 height 47
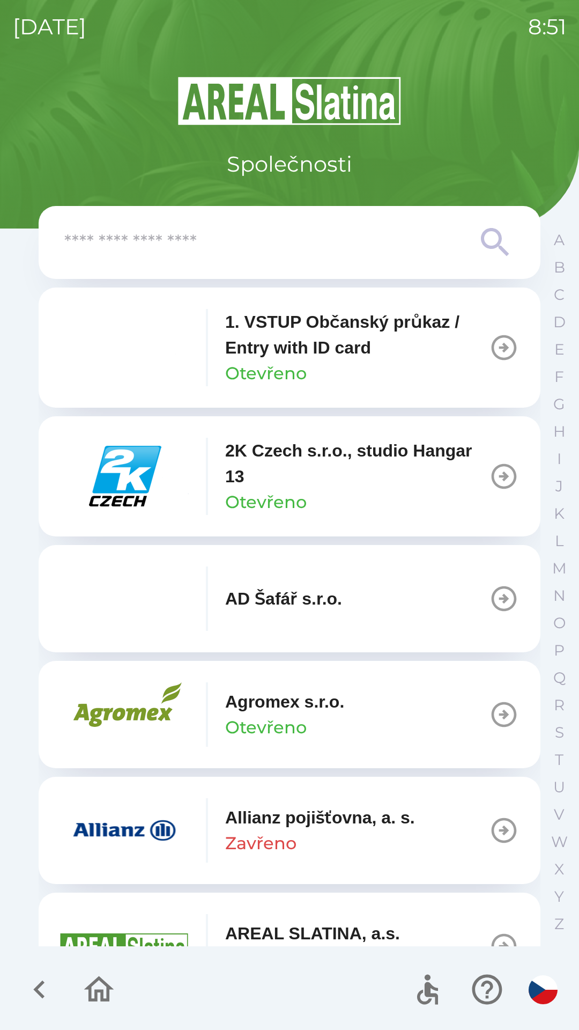
click at [226, 244] on input "text" at bounding box center [268, 242] width 408 height 29
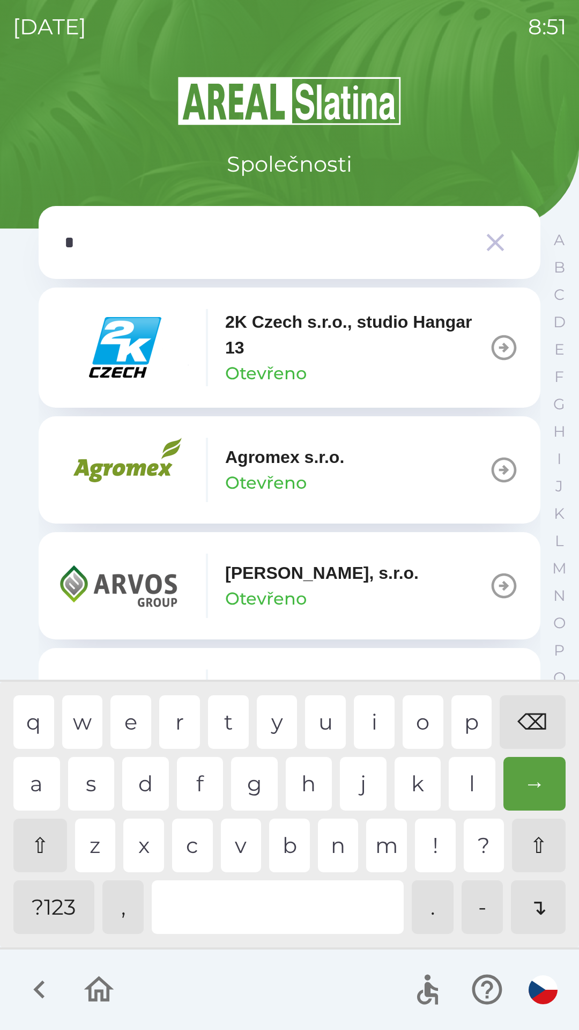
type input "**"
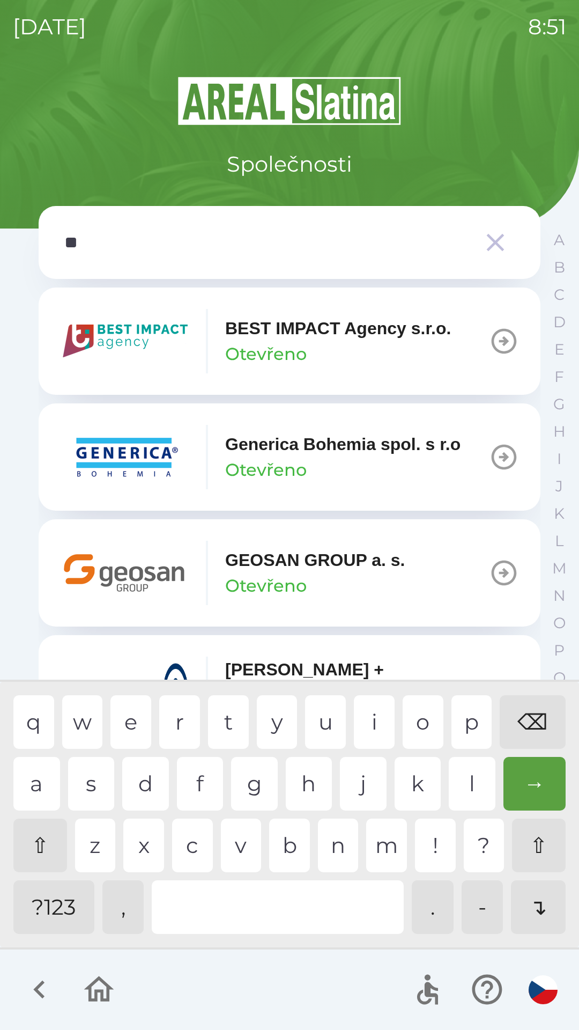
click at [129, 727] on div "e" at bounding box center [130, 722] width 41 height 54
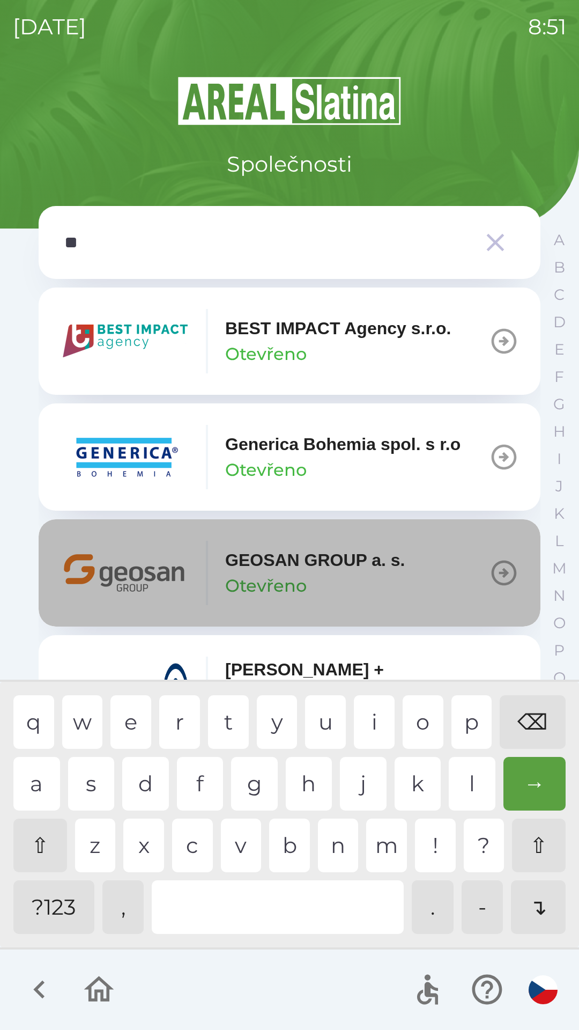
click at [285, 583] on p "Otevřeno" at bounding box center [266, 586] width 82 height 26
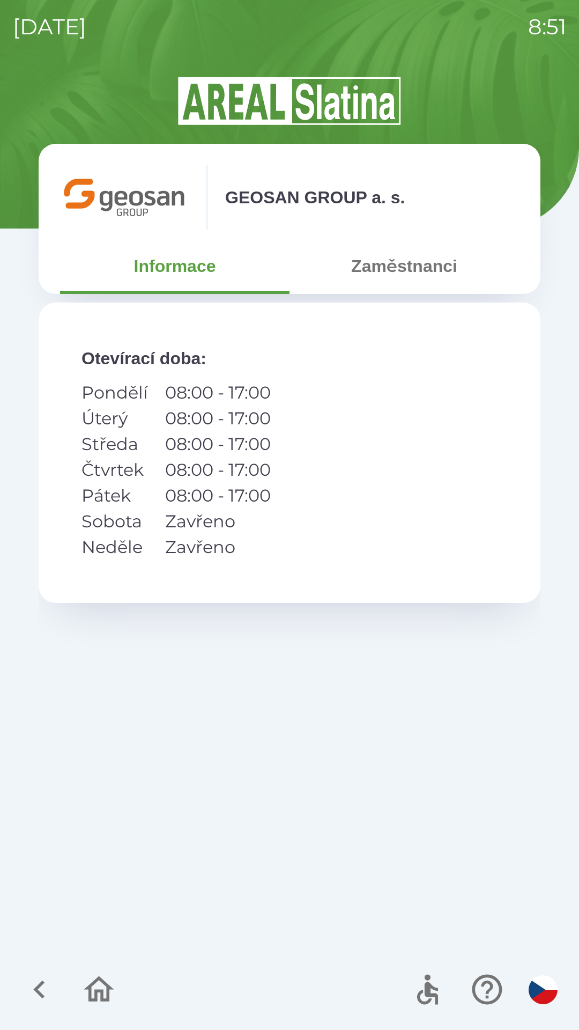
click at [198, 445] on p "08:00 - 17:00" at bounding box center [218, 444] width 106 height 26
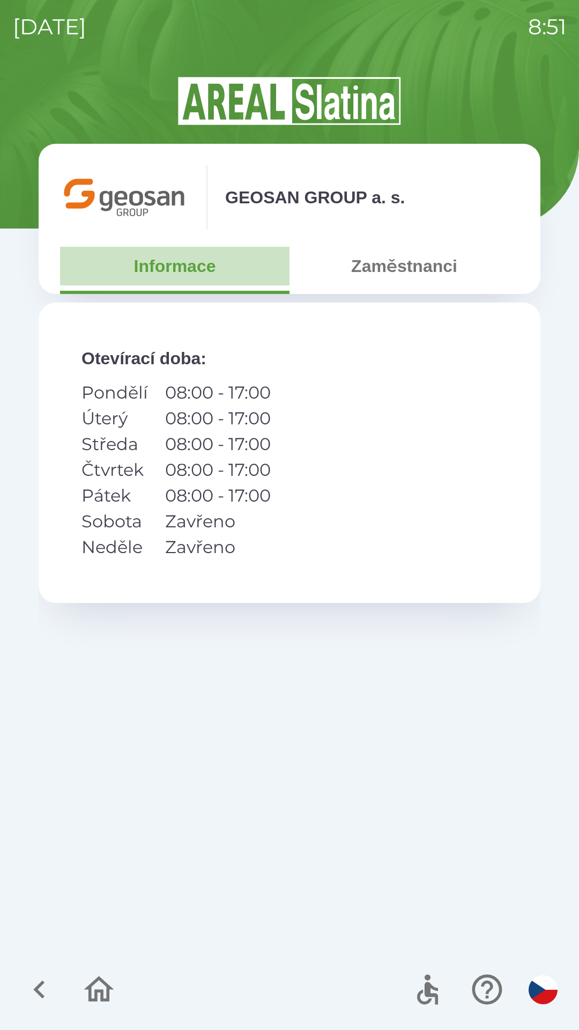
click at [195, 268] on button "Informace" at bounding box center [175, 266] width 230 height 39
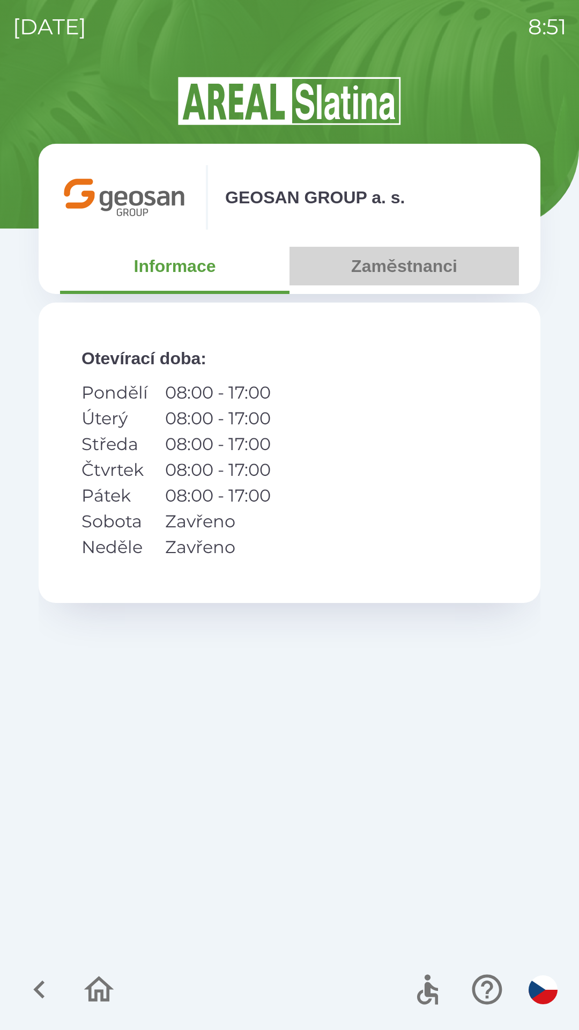
click at [426, 261] on button "Zaměstnanci" at bounding box center [405, 266] width 230 height 39
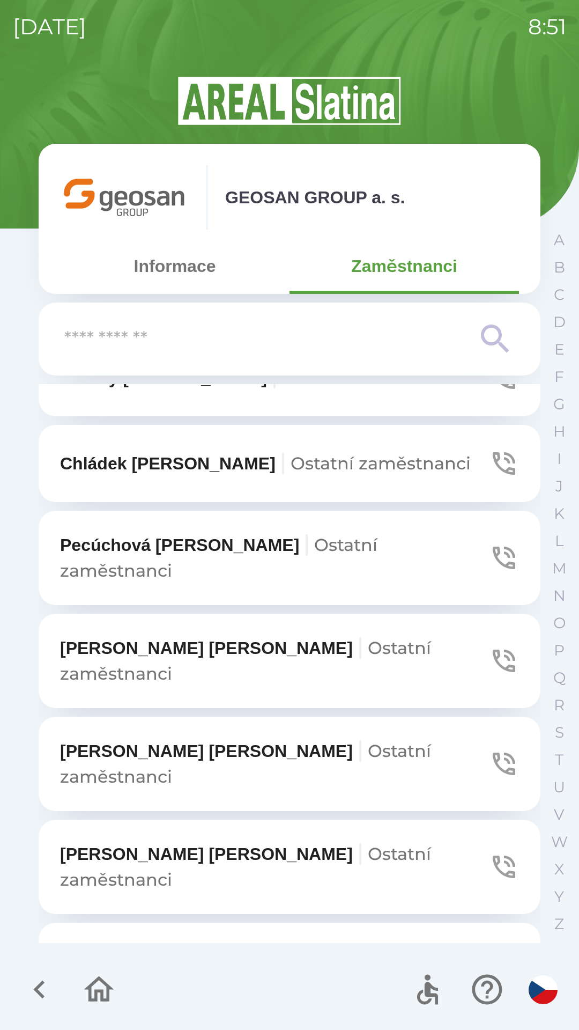
scroll to position [891, 0]
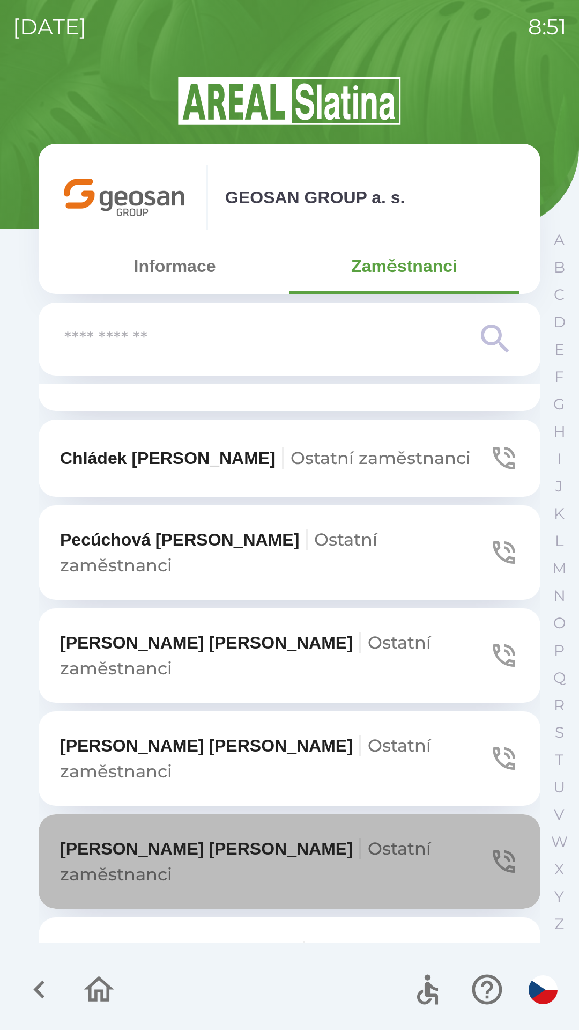
click at [493, 846] on icon "button" at bounding box center [504, 861] width 30 height 30
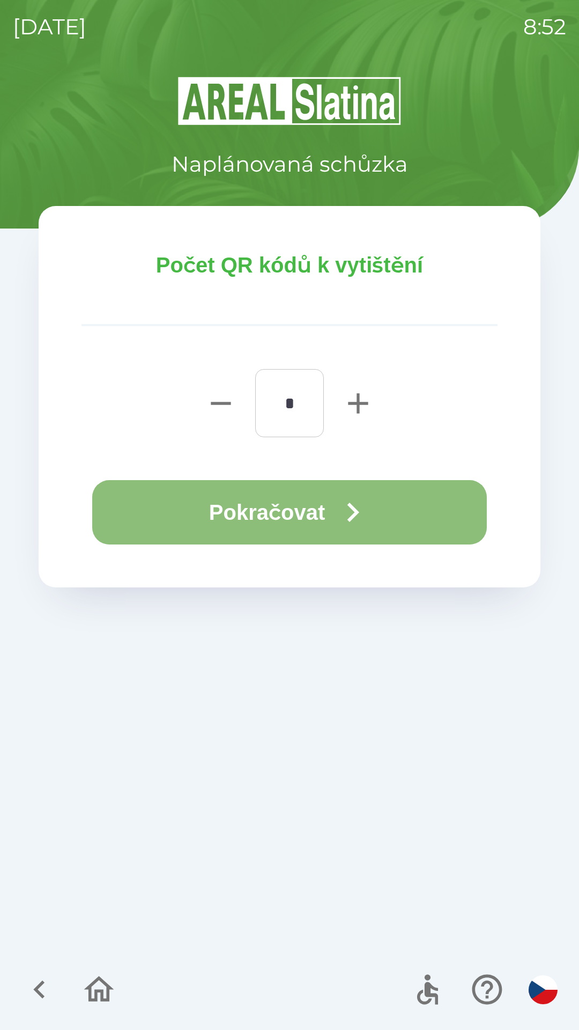
click at [361, 526] on icon "button" at bounding box center [353, 512] width 39 height 39
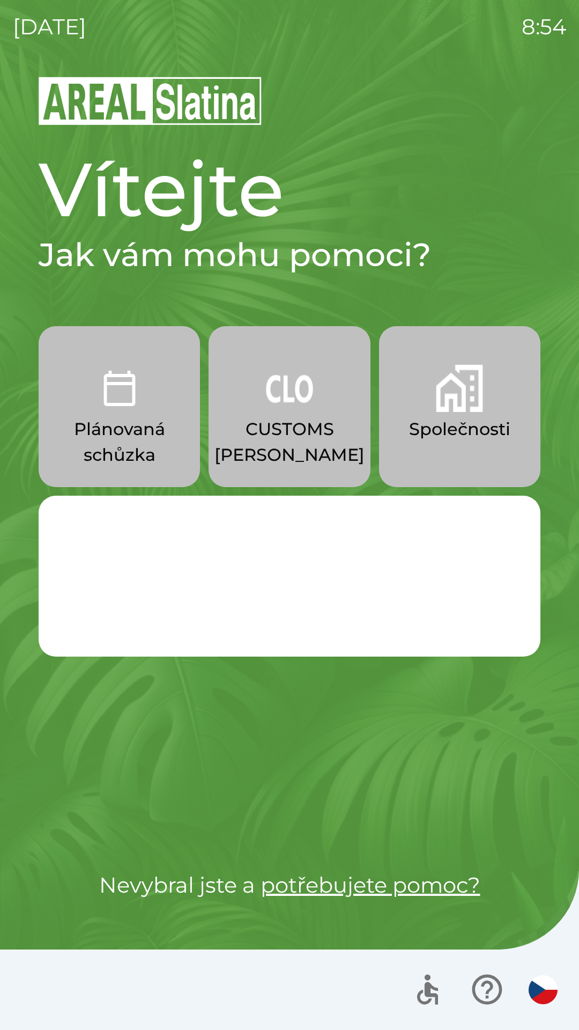
click at [460, 442] on button "Společnosti" at bounding box center [459, 406] width 161 height 161
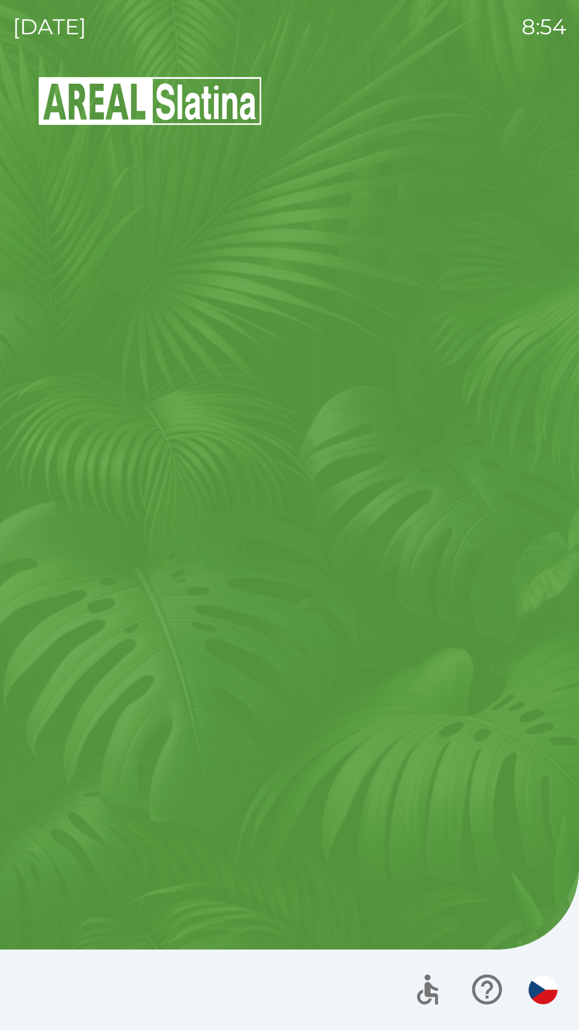
click at [456, 435] on button "Společnosti" at bounding box center [459, 358] width 161 height 161
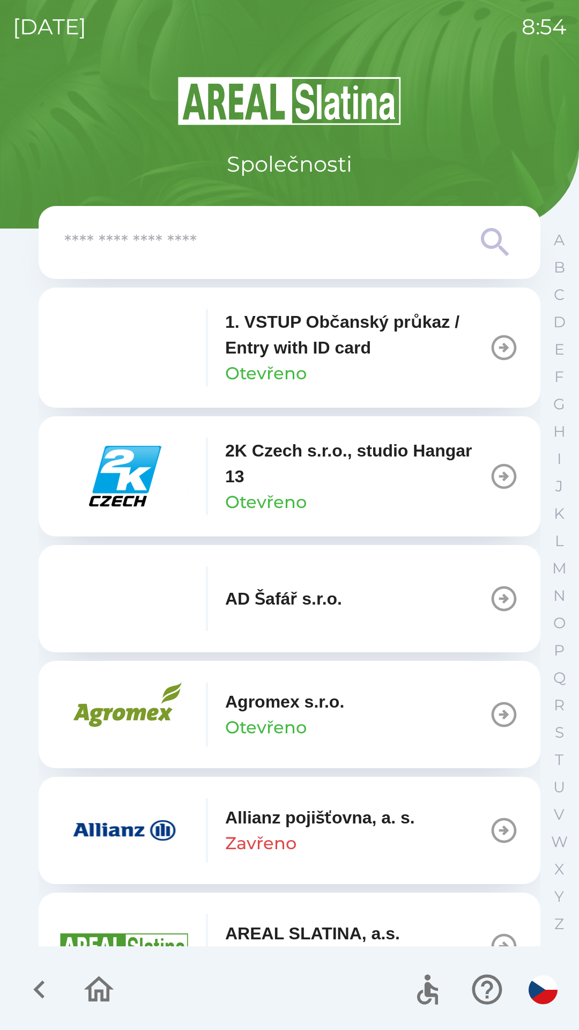
click at [273, 495] on p "Otevřeno" at bounding box center [266, 502] width 82 height 26
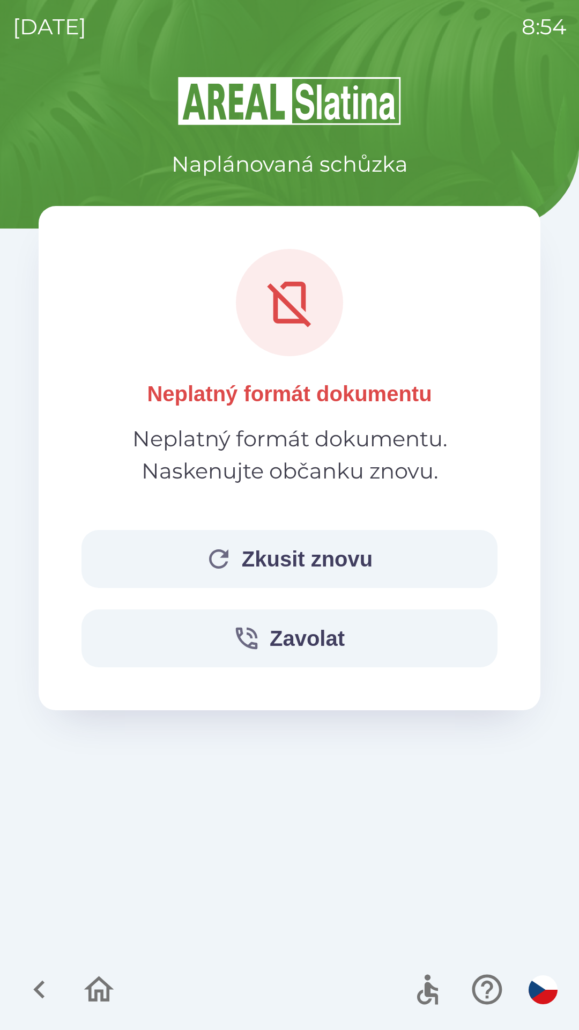
click at [217, 562] on icon "button" at bounding box center [218, 558] width 29 height 29
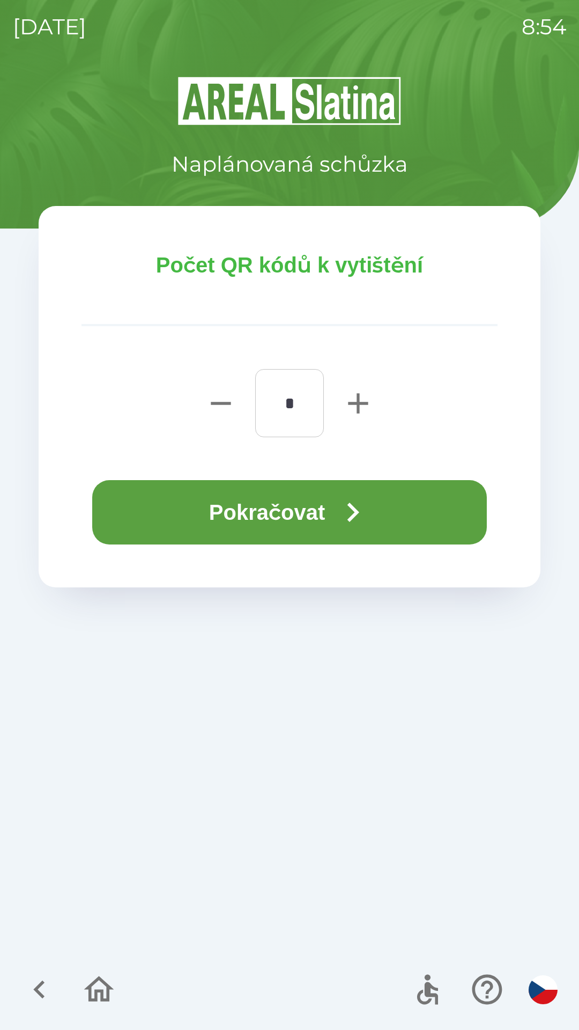
click at [207, 490] on button "Pokračovat" at bounding box center [289, 512] width 395 height 64
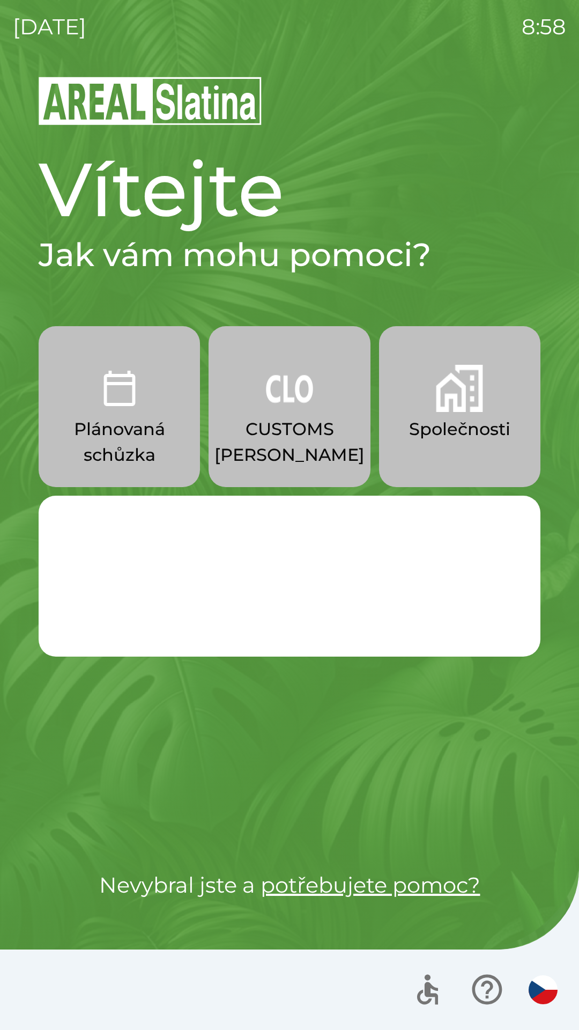
click at [141, 435] on p "Plánovaná schůzka" at bounding box center [119, 441] width 110 height 51
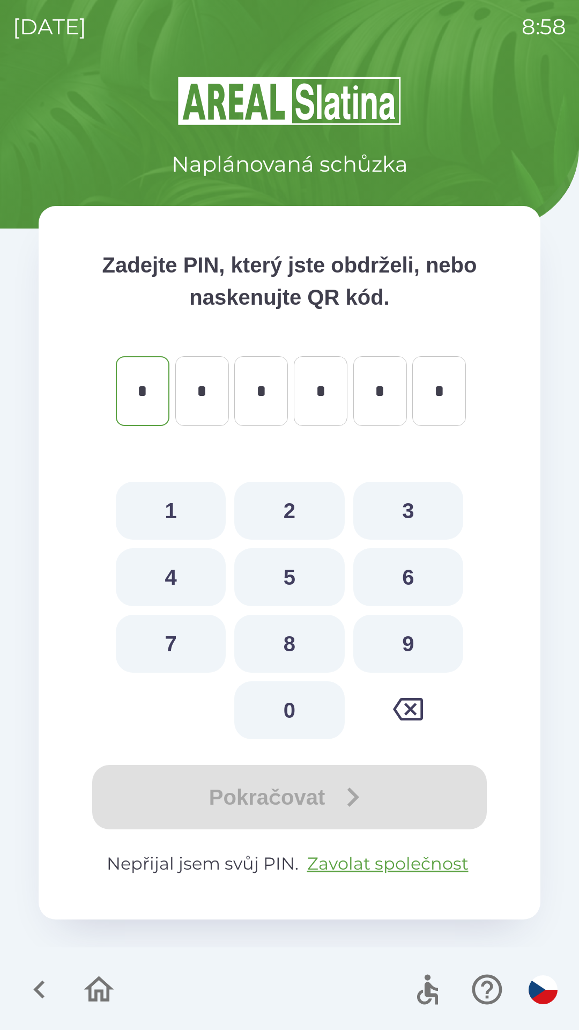
click at [41, 984] on icon "button" at bounding box center [38, 989] width 11 height 18
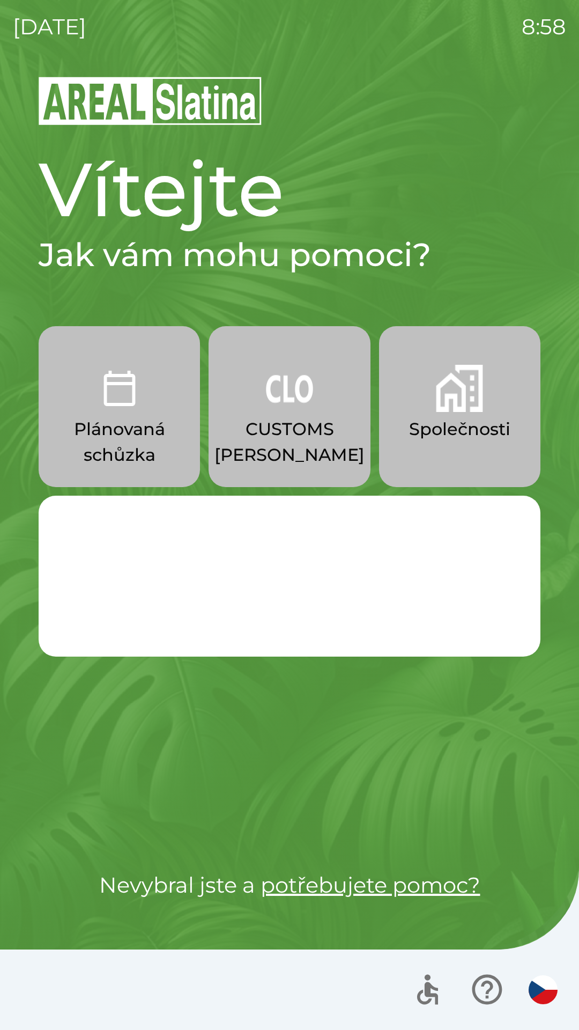
click at [446, 447] on button "Společnosti" at bounding box center [459, 406] width 161 height 161
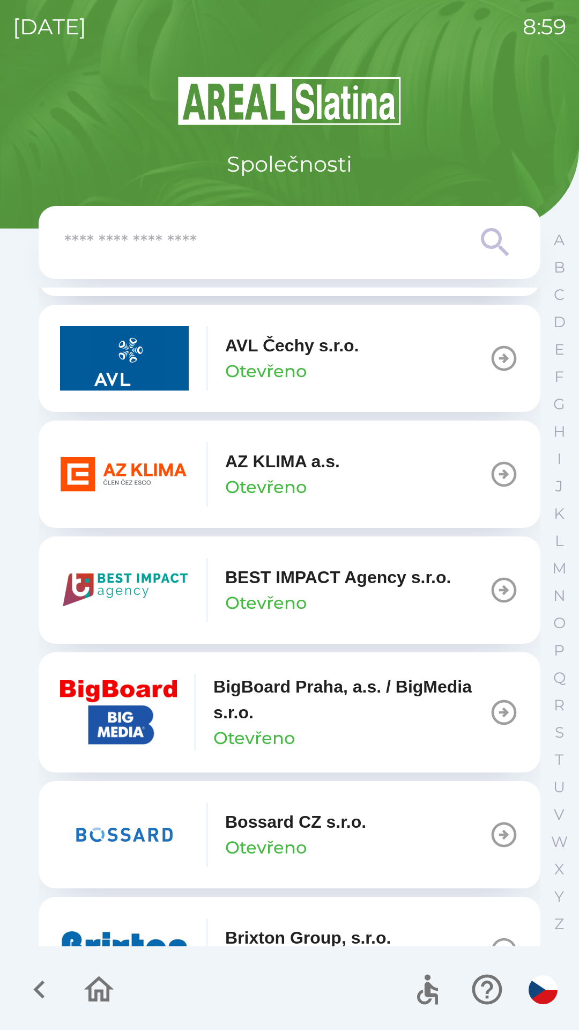
scroll to position [1037, 0]
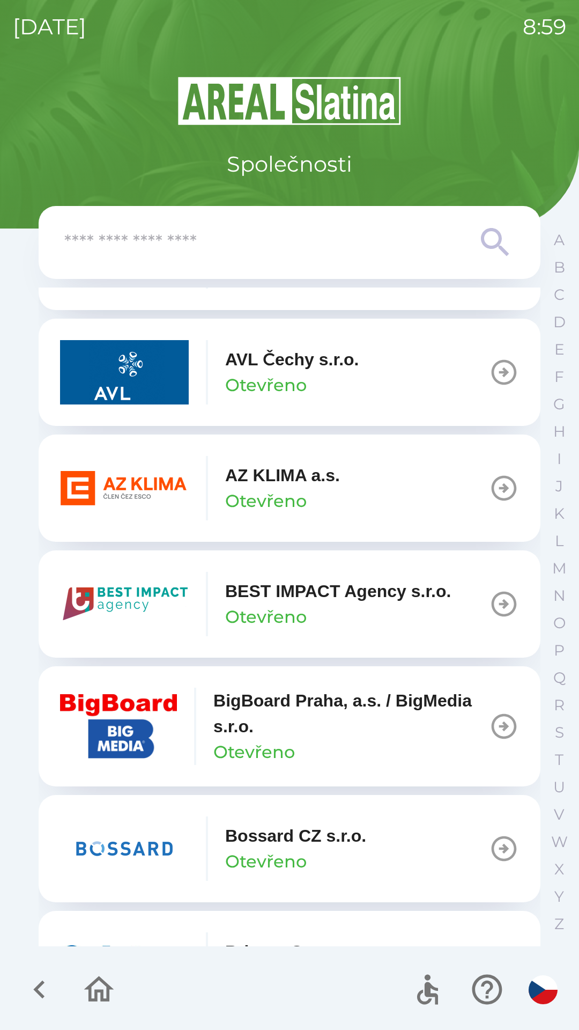
click at [403, 480] on button "AZ KLIMA a.s. Otevřeno" at bounding box center [290, 487] width 502 height 107
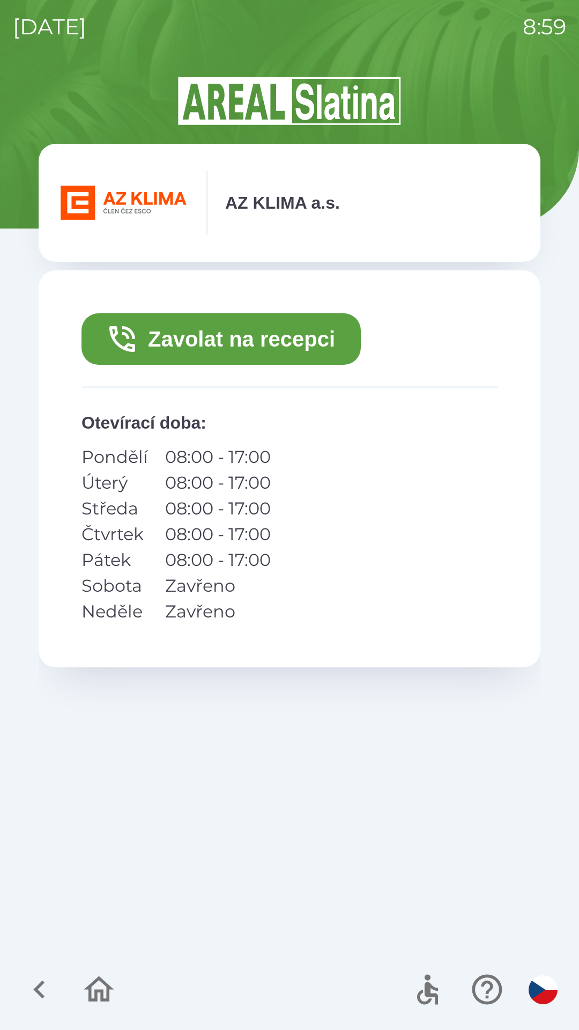
click at [307, 337] on button "Zavolat na recepci" at bounding box center [221, 338] width 279 height 51
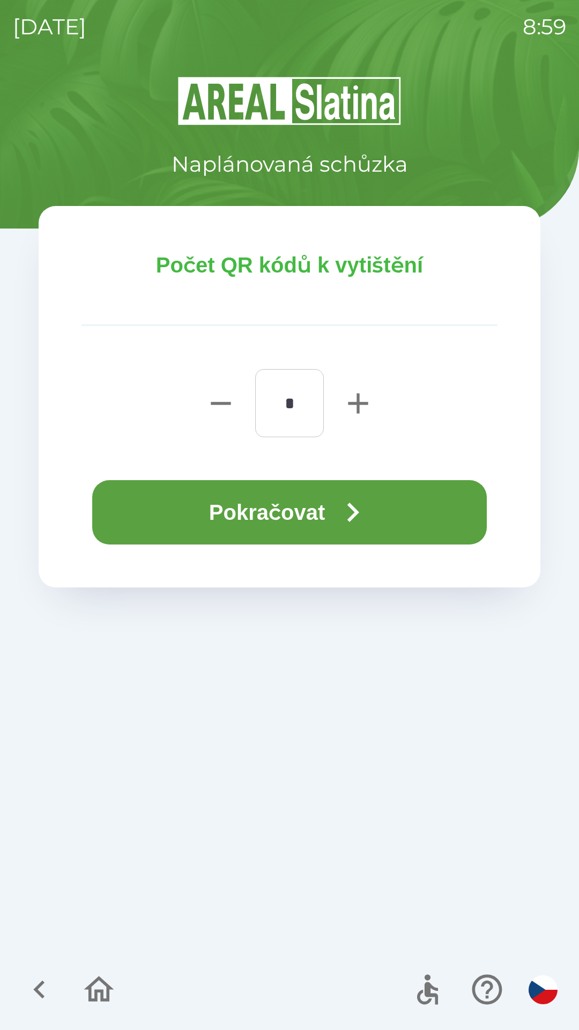
click at [351, 507] on icon "button" at bounding box center [353, 512] width 39 height 39
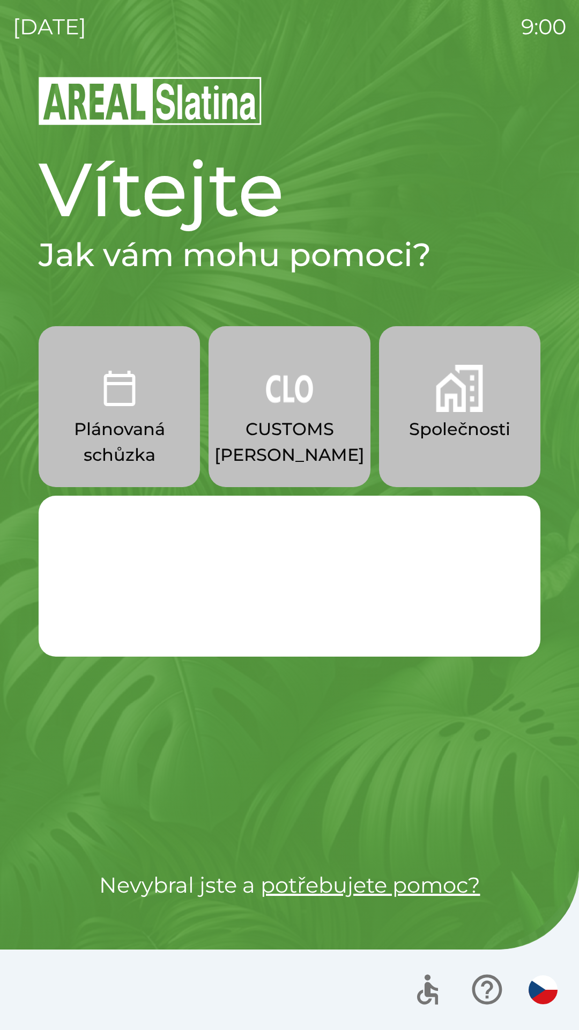
click at [119, 429] on p "Plánovaná schůzka" at bounding box center [119, 441] width 110 height 51
click at [457, 431] on p "Společnosti" at bounding box center [459, 429] width 101 height 26
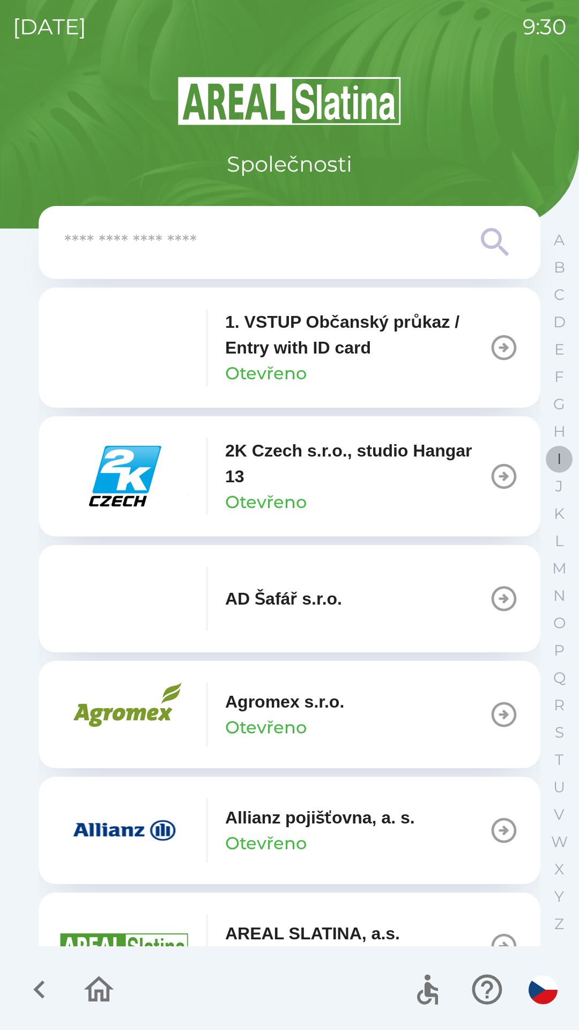
click at [558, 462] on p "I" at bounding box center [559, 458] width 4 height 19
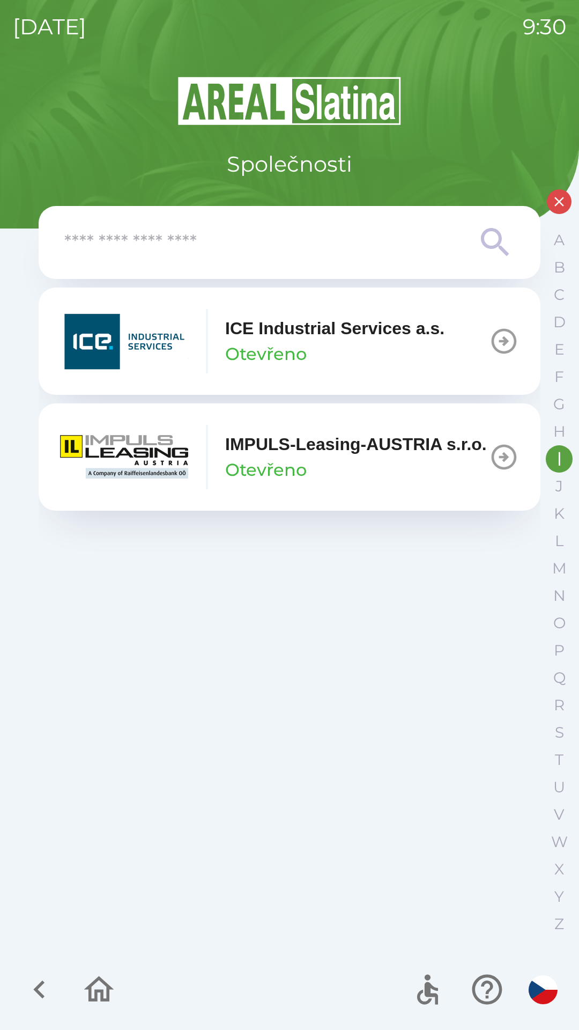
click at [394, 457] on p "IMPULS-Leasing-AUSTRIA s.r.o." at bounding box center [356, 444] width 262 height 26
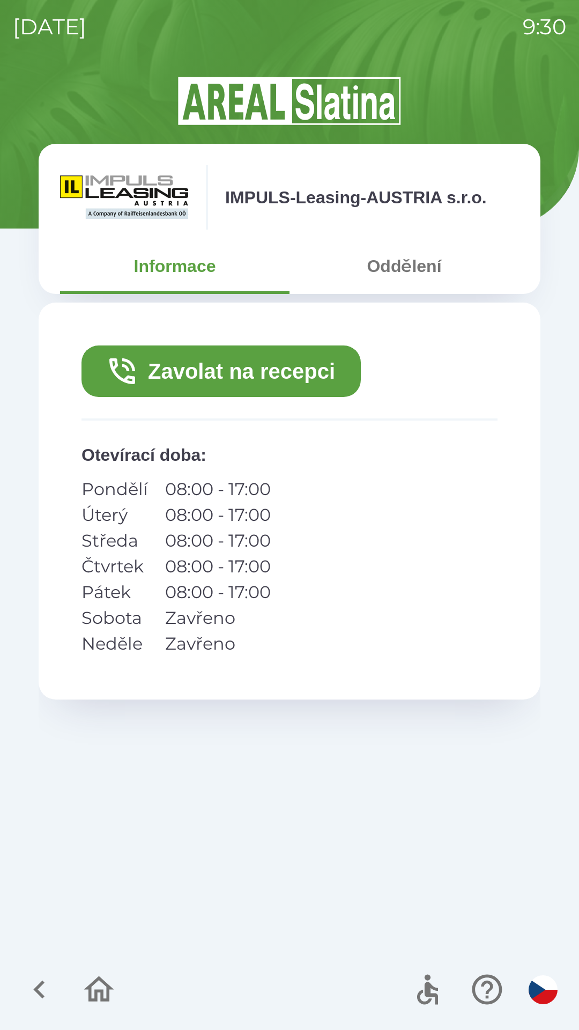
click at [257, 373] on button "Zavolat na recepci" at bounding box center [221, 370] width 279 height 51
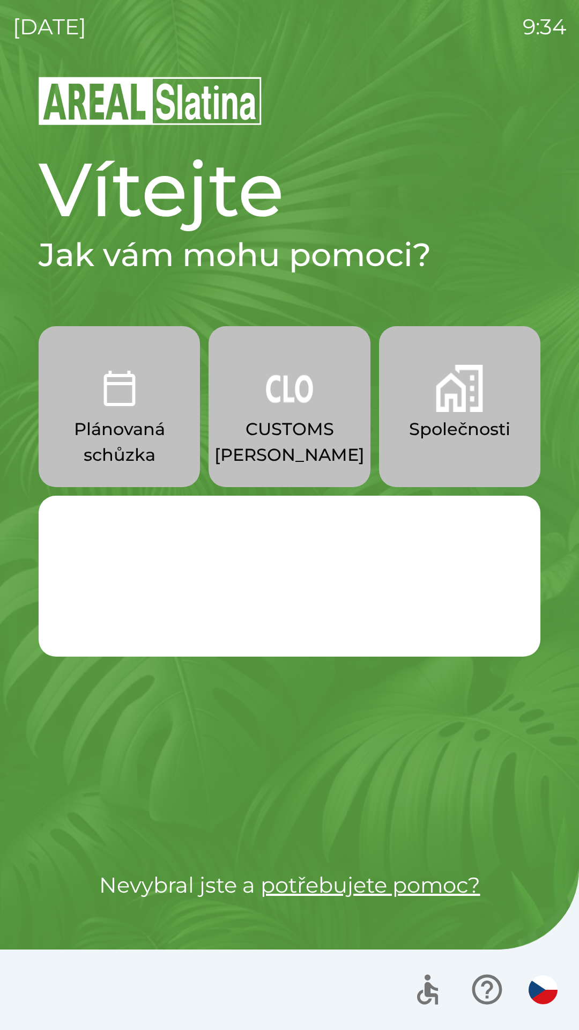
click at [120, 418] on p "Plánovaná schůzka" at bounding box center [119, 441] width 110 height 51
click at [285, 418] on p "CUSTOMS [PERSON_NAME]" at bounding box center [290, 441] width 150 height 51
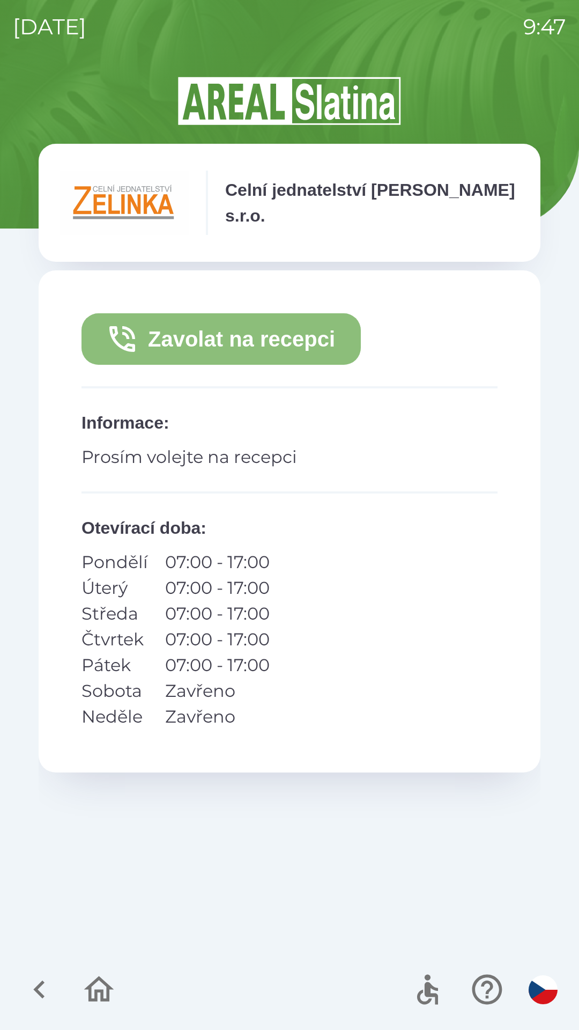
click at [216, 336] on button "Zavolat na recepci" at bounding box center [221, 338] width 279 height 51
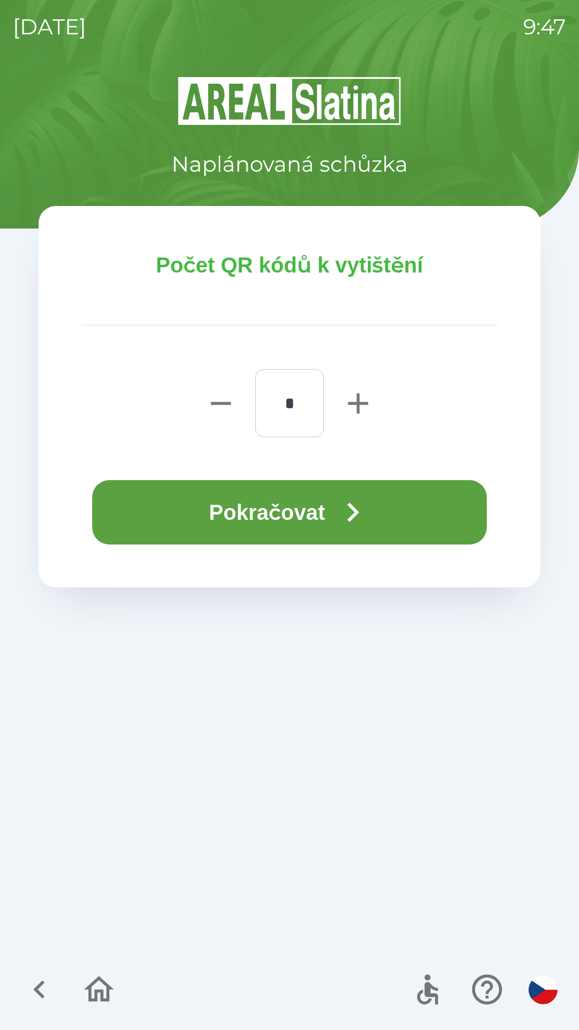
click at [356, 510] on icon "button" at bounding box center [353, 512] width 39 height 39
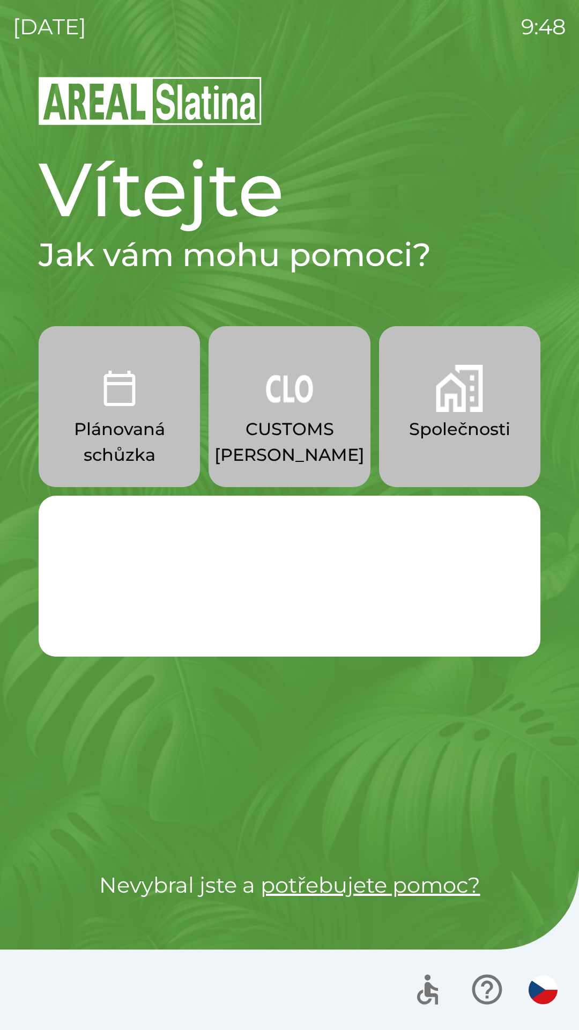
click at [323, 581] on div "Change the language by tapping the czech flag. ↘" at bounding box center [290, 576] width 502 height 161
click at [339, 756] on div "Plánovaná schůzka CUSTOMS [PERSON_NAME] Společnosti Change the language by tapp…" at bounding box center [290, 576] width 502 height 500
click at [306, 407] on img "button" at bounding box center [289, 388] width 47 height 47
click at [271, 418] on p "CUSTOMS [PERSON_NAME]" at bounding box center [290, 441] width 150 height 51
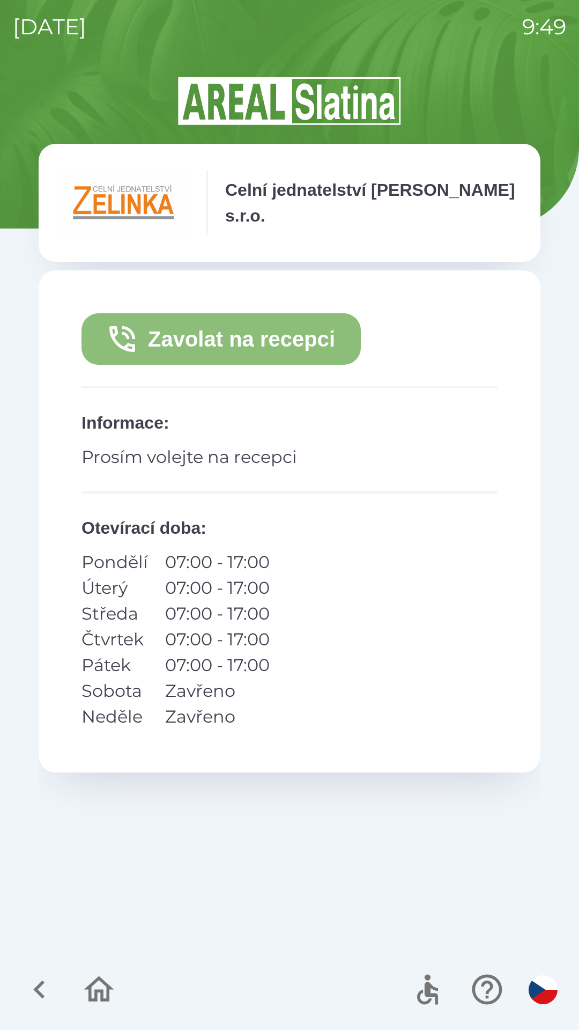
click at [198, 339] on button "Zavolat na recepci" at bounding box center [221, 338] width 279 height 51
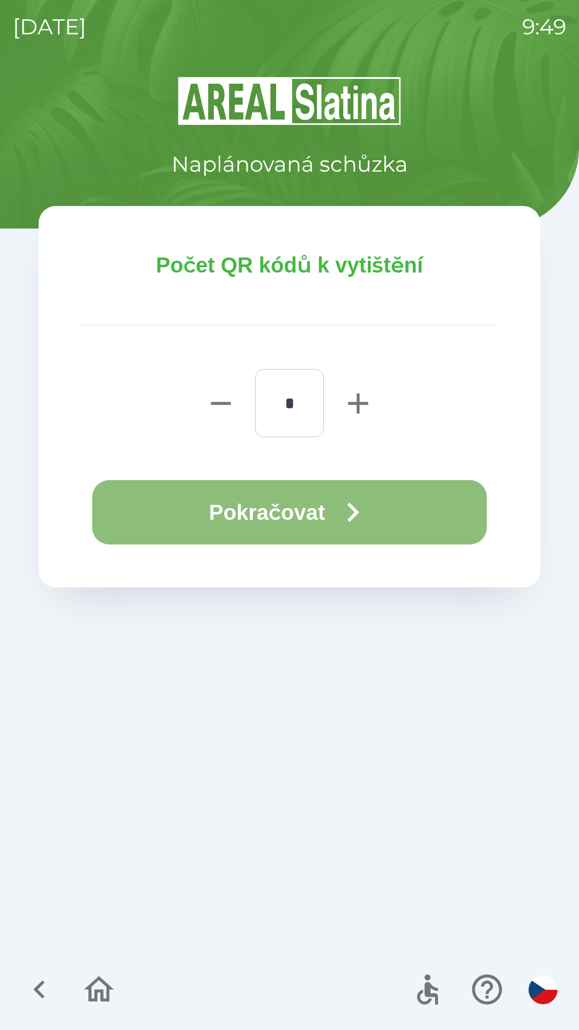
click at [294, 504] on button "Pokračovat" at bounding box center [289, 512] width 395 height 64
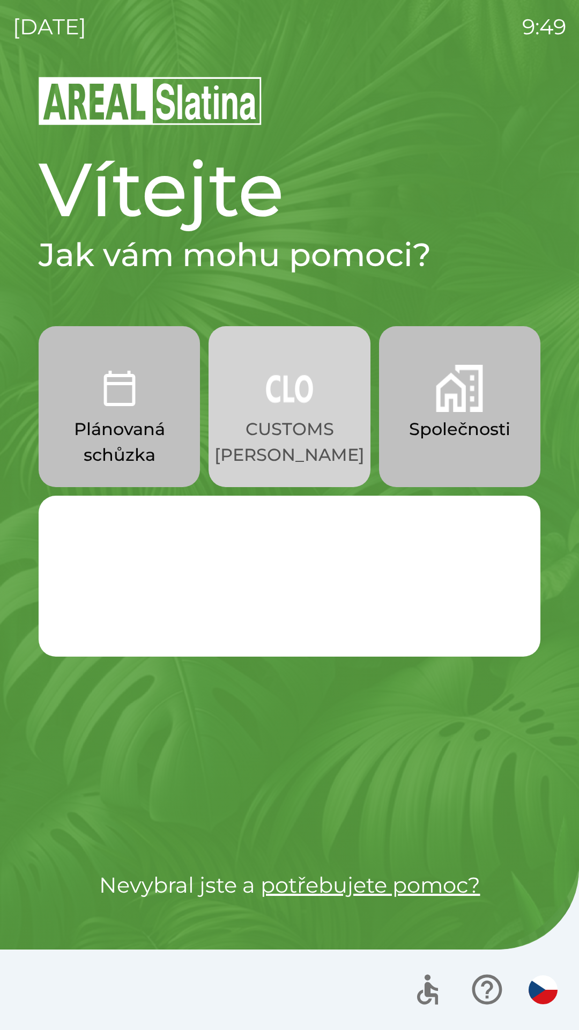
click at [276, 418] on p "CUSTOMS [PERSON_NAME]" at bounding box center [290, 441] width 150 height 51
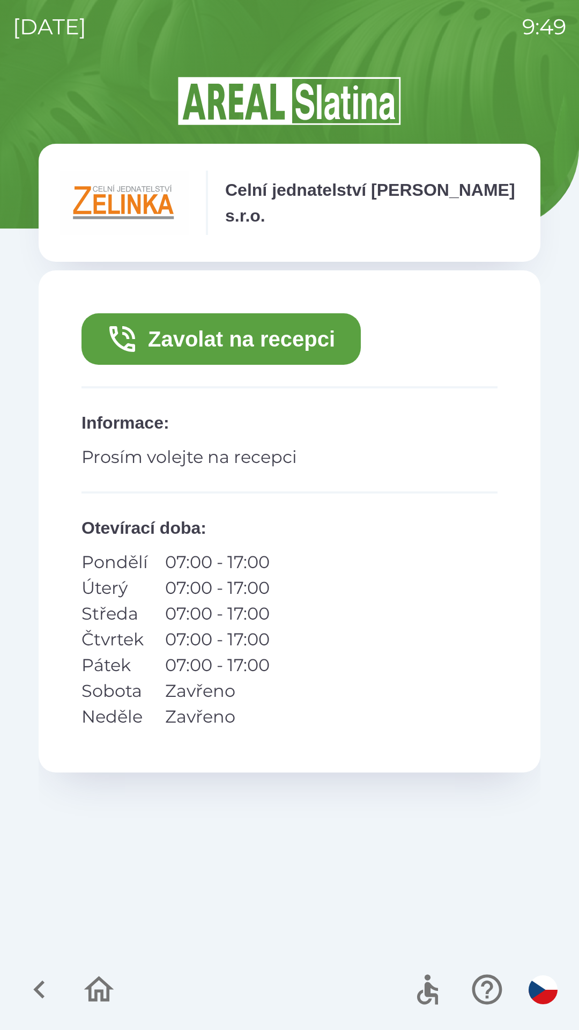
click at [206, 335] on button "Zavolat na recepci" at bounding box center [221, 338] width 279 height 51
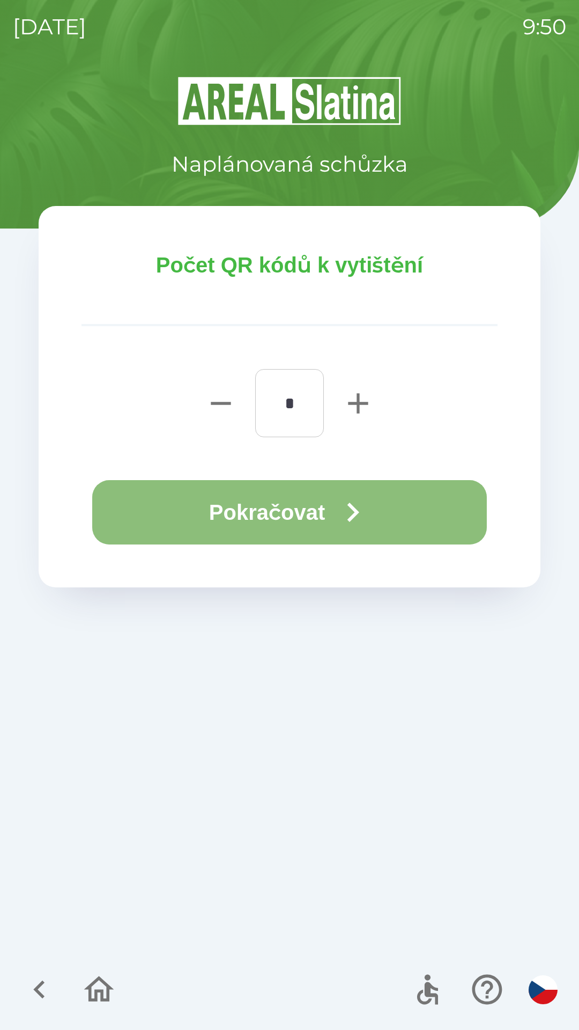
click at [320, 506] on button "Pokračovat" at bounding box center [289, 512] width 395 height 64
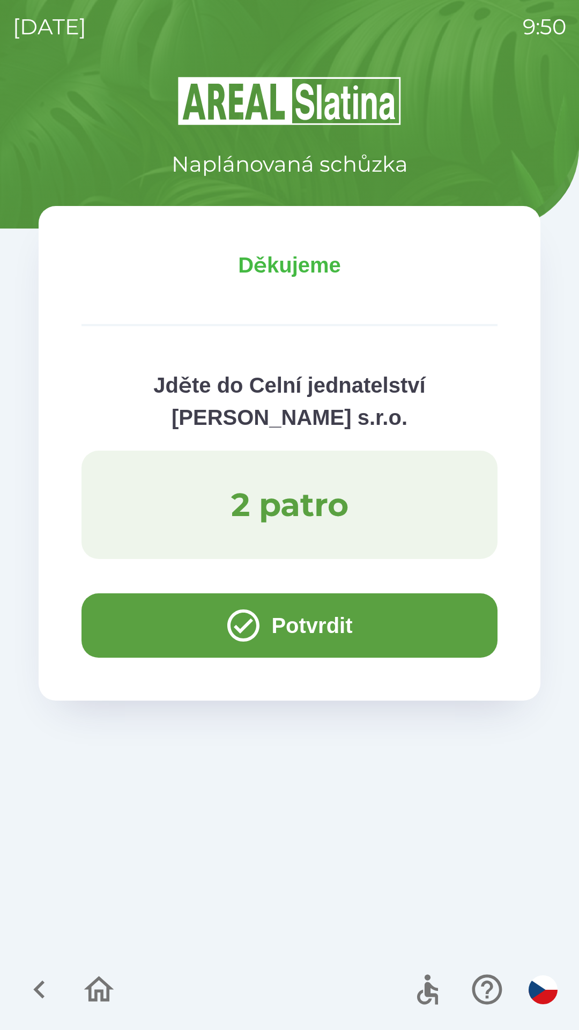
click at [270, 632] on button "Potvrdit" at bounding box center [290, 625] width 416 height 64
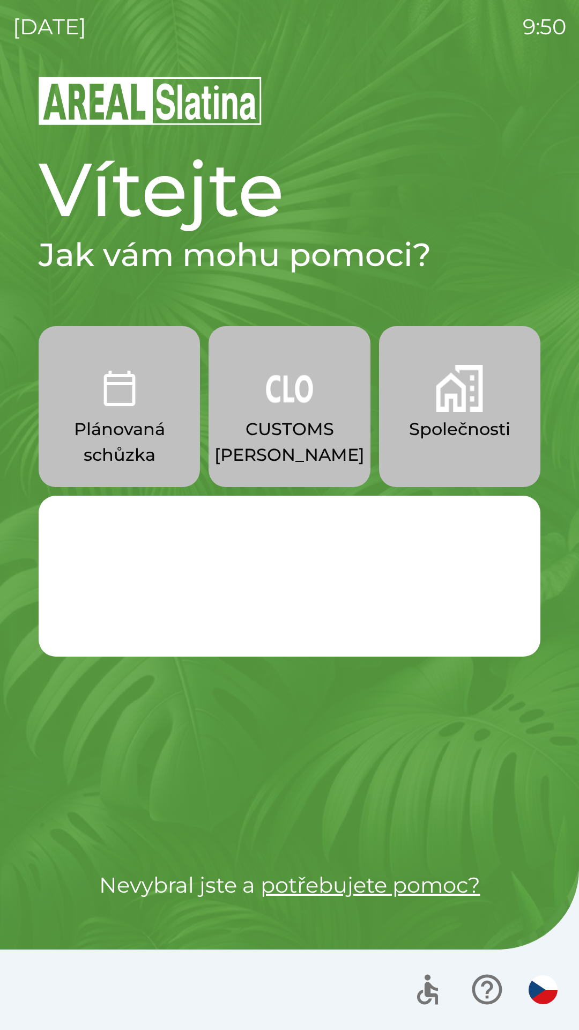
click at [100, 418] on p "Plánovaná schůzka" at bounding box center [119, 441] width 110 height 51
click at [131, 425] on p "Plánovaná schůzka" at bounding box center [119, 441] width 110 height 51
click at [142, 463] on p "Plánovaná schůzka" at bounding box center [119, 441] width 110 height 51
click at [339, 879] on link "potřebujete pomoc?" at bounding box center [371, 885] width 220 height 26
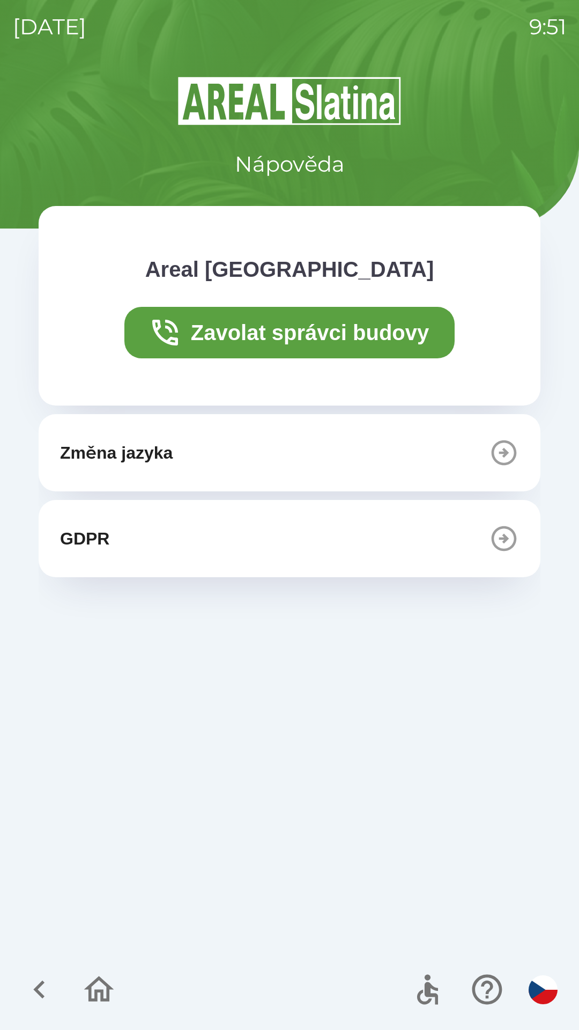
click at [217, 330] on button "Zavolat správci budovy" at bounding box center [289, 332] width 331 height 51
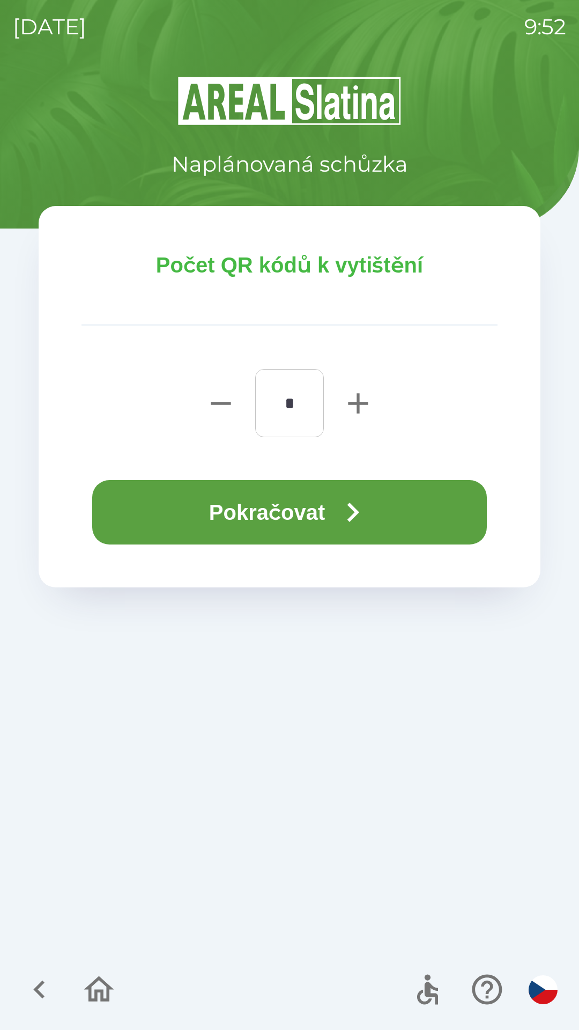
click at [316, 516] on button "Pokračovat" at bounding box center [289, 512] width 395 height 64
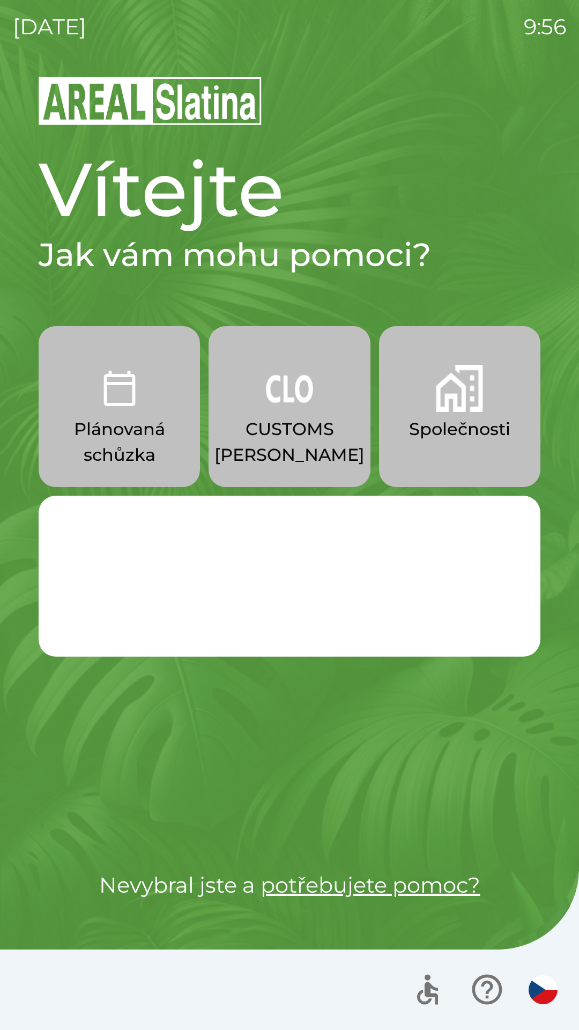
click at [469, 415] on button "Společnosti" at bounding box center [459, 406] width 161 height 161
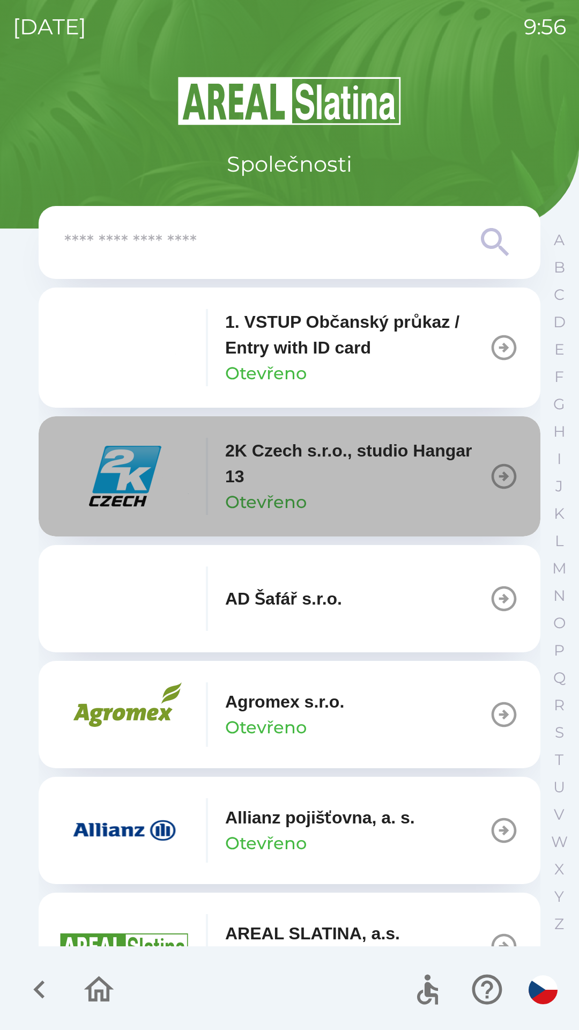
click at [498, 476] on icon "button" at bounding box center [504, 476] width 25 height 25
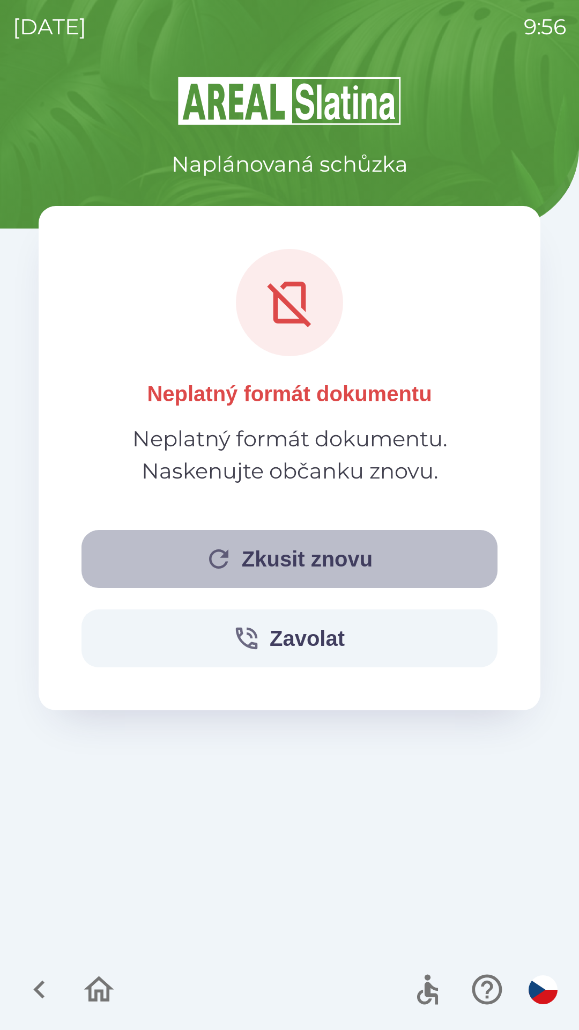
click at [293, 561] on button "Zkusit znovu" at bounding box center [290, 559] width 416 height 58
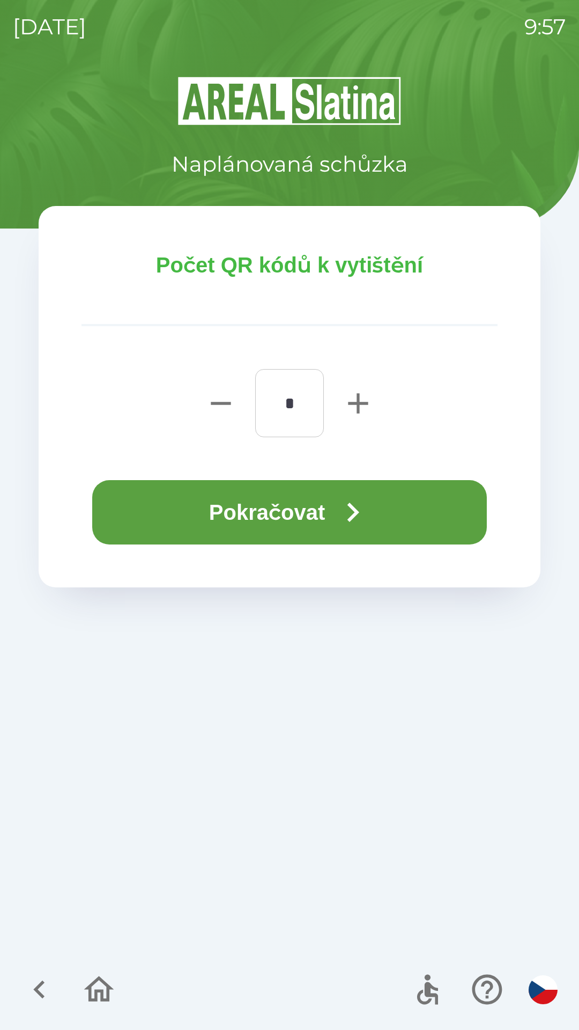
click at [334, 511] on button "Pokračovat" at bounding box center [289, 512] width 395 height 64
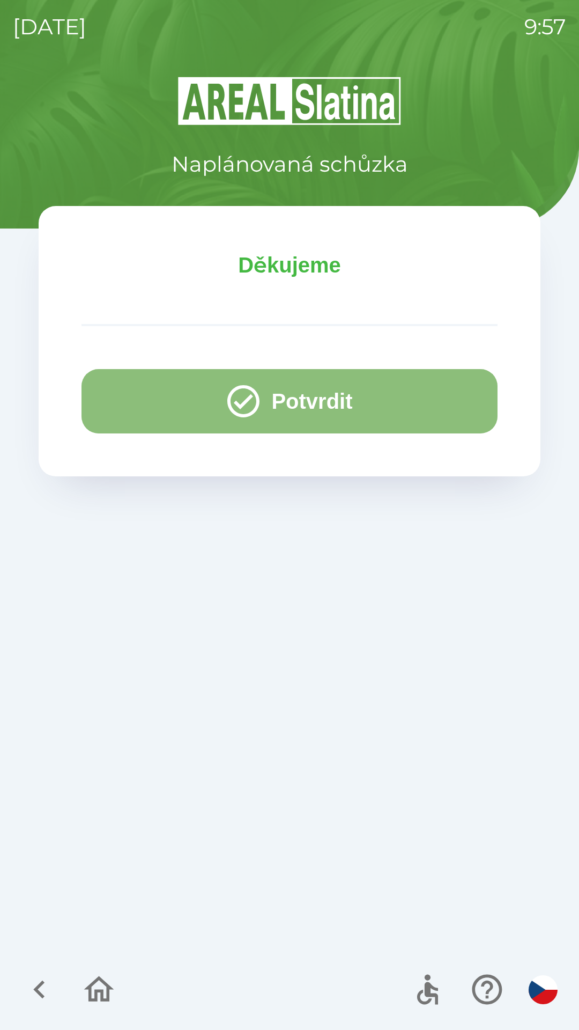
click at [297, 404] on button "Potvrdit" at bounding box center [290, 401] width 416 height 64
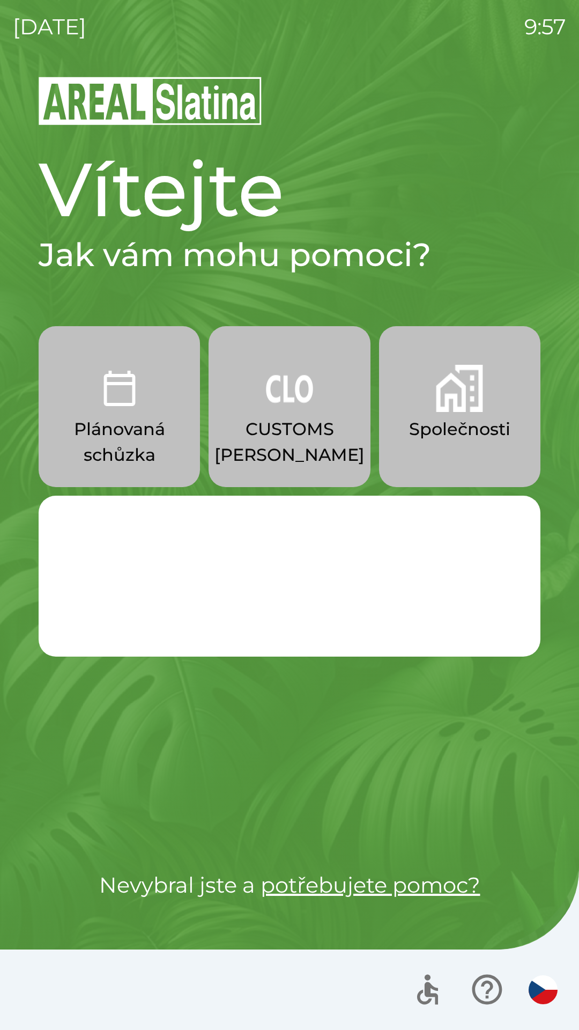
click at [435, 460] on button "Společnosti" at bounding box center [459, 406] width 161 height 161
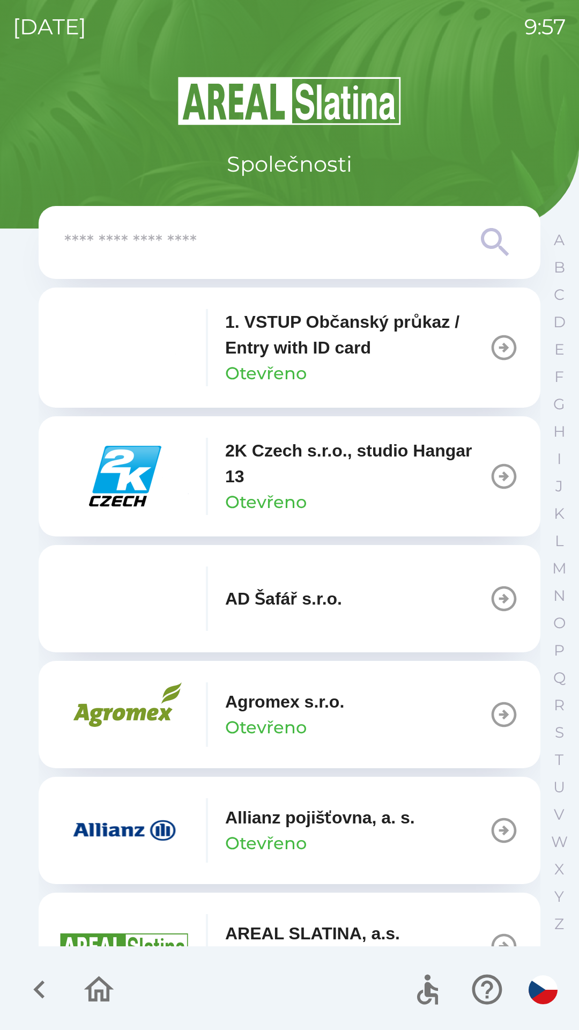
click at [491, 480] on icon "button" at bounding box center [504, 476] width 30 height 30
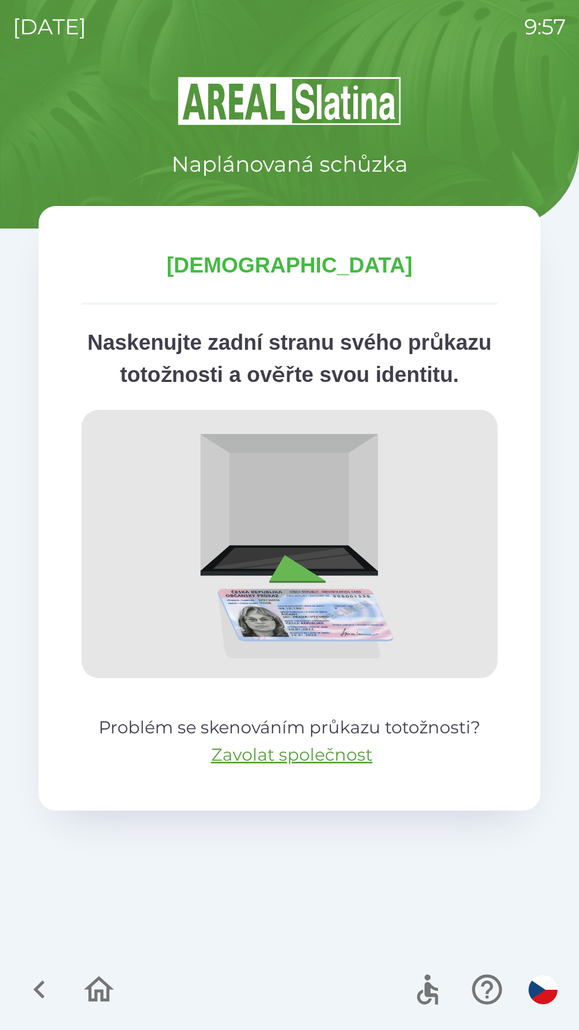
click at [468, 513] on img at bounding box center [290, 544] width 416 height 268
click at [303, 262] on p "[DEMOGRAPHIC_DATA]" at bounding box center [290, 265] width 416 height 32
click at [337, 163] on p "Naplánovaná schůzka" at bounding box center [290, 164] width 237 height 32
click at [482, 977] on icon "button" at bounding box center [487, 989] width 30 height 30
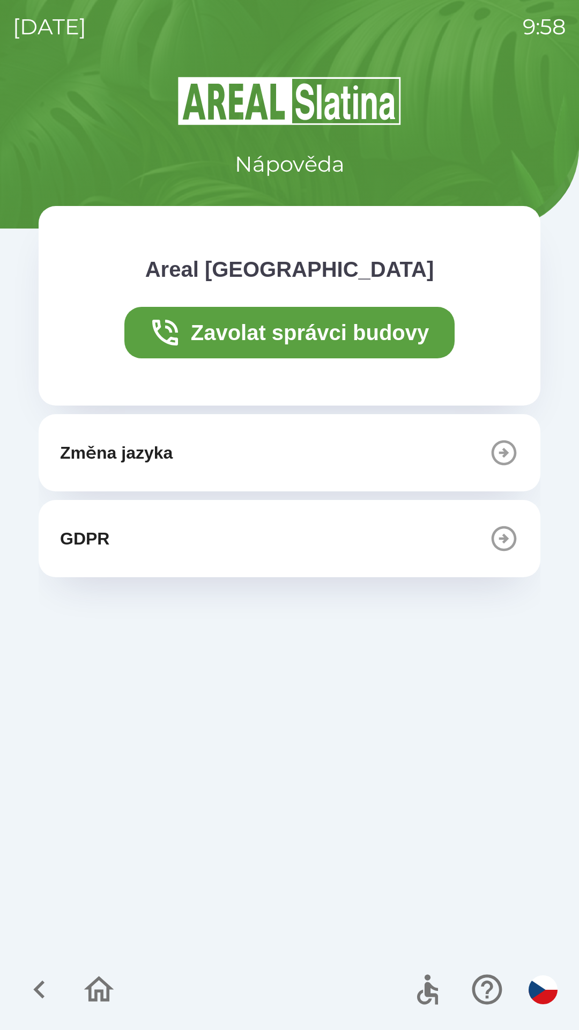
click at [97, 983] on icon "button" at bounding box center [99, 989] width 36 height 36
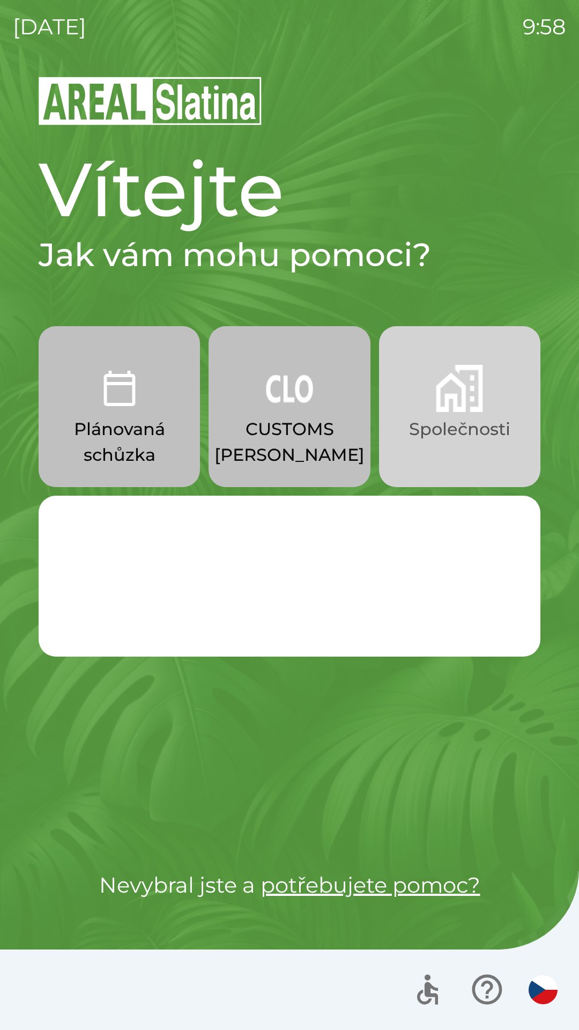
click at [470, 429] on p "Společnosti" at bounding box center [459, 429] width 101 height 26
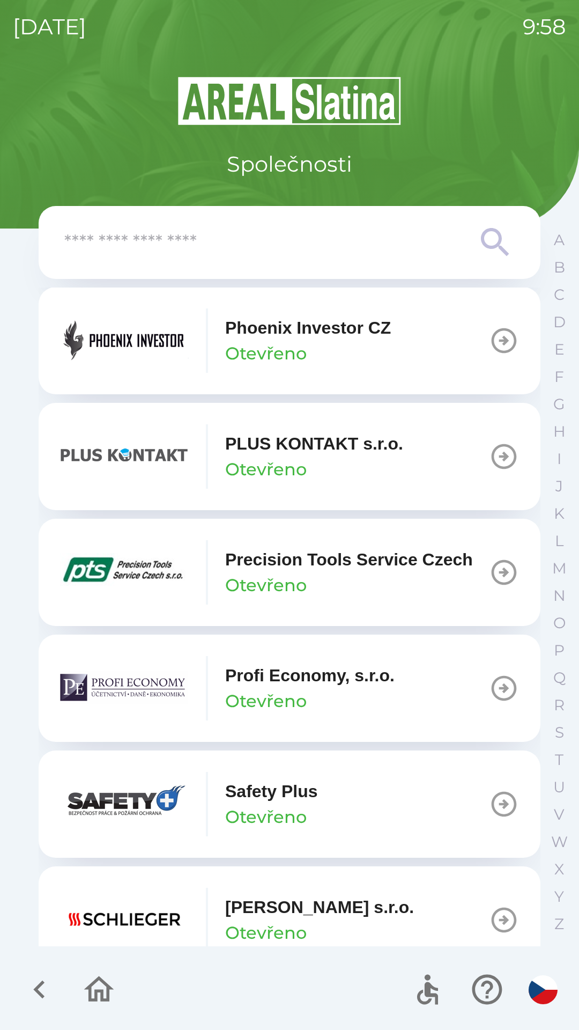
scroll to position [5976, 0]
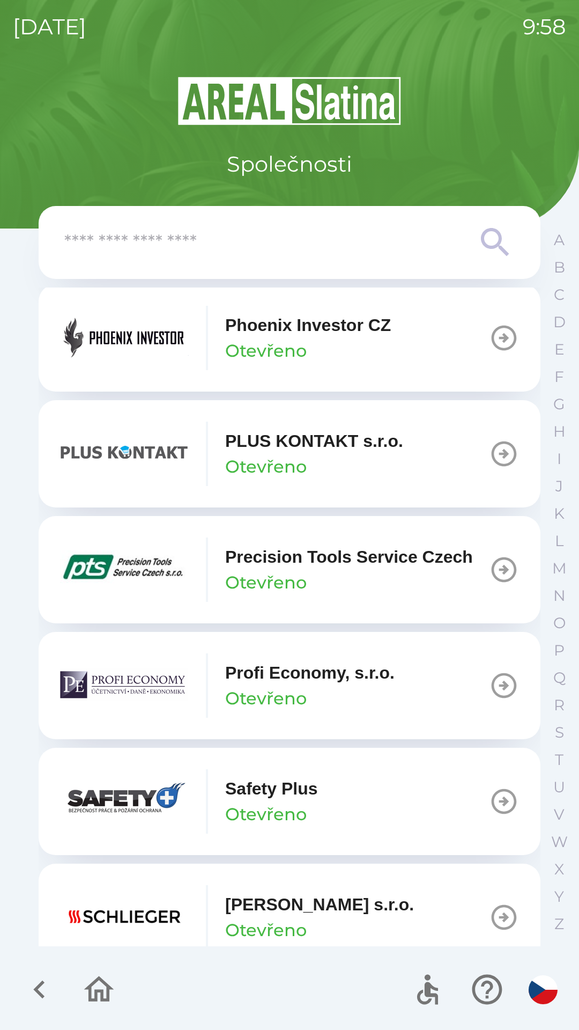
click at [295, 454] on p "PLUS KONTAKT s.r.o." at bounding box center [314, 441] width 178 height 26
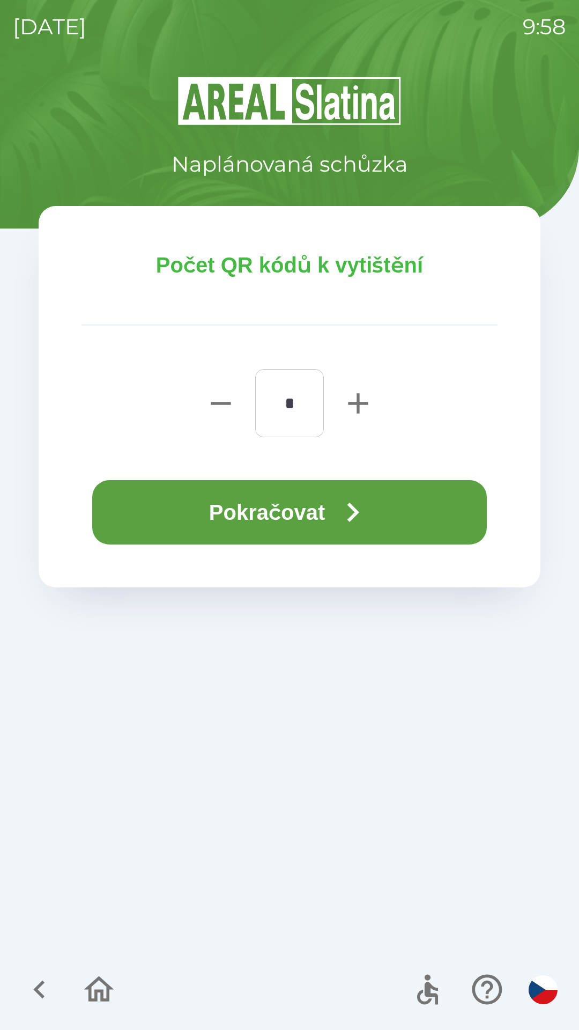
click at [358, 505] on icon "button" at bounding box center [353, 512] width 39 height 39
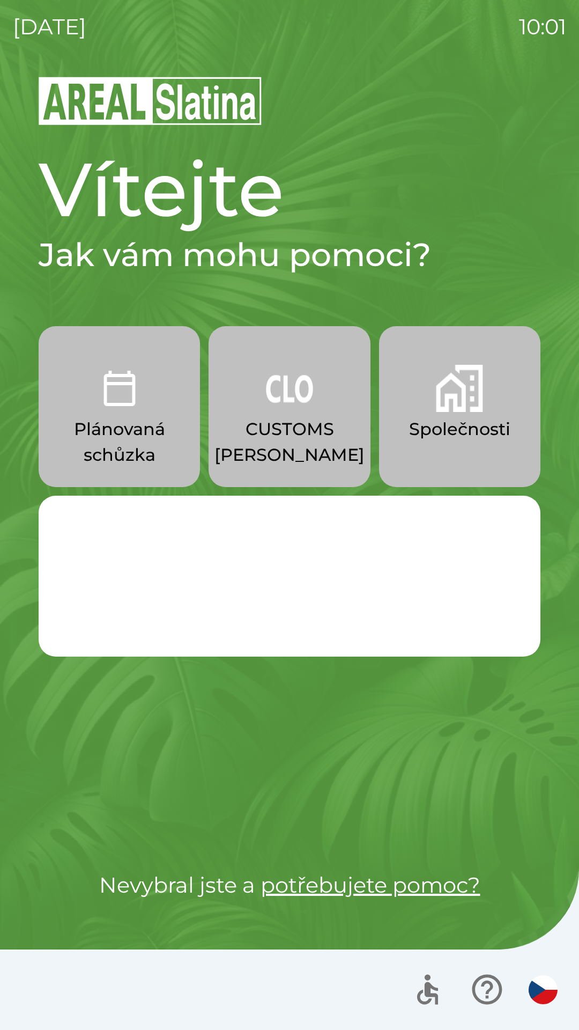
click at [307, 445] on p "CUSTOMS [PERSON_NAME]" at bounding box center [290, 441] width 150 height 51
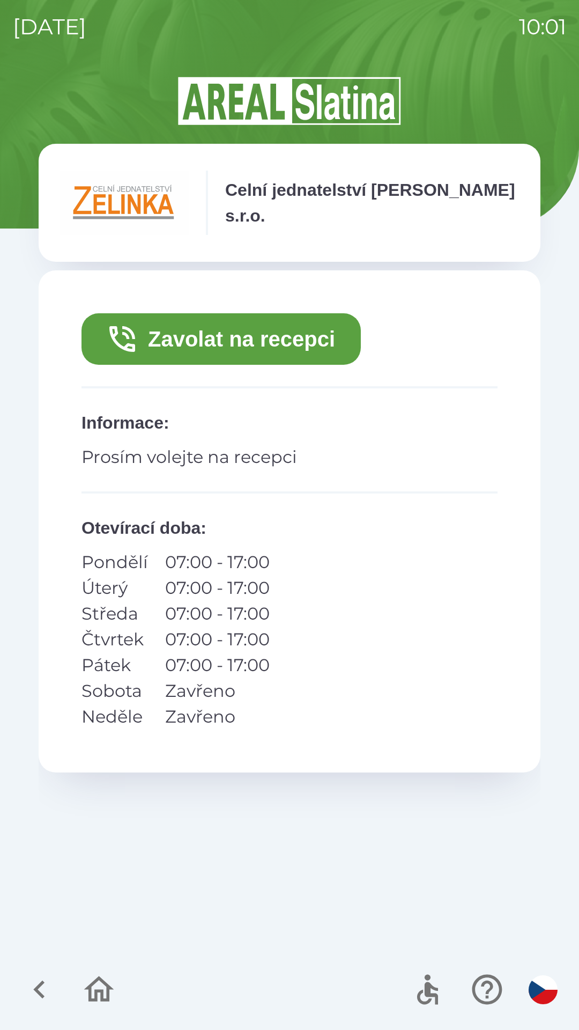
click at [336, 336] on button "Zavolat na recepci" at bounding box center [221, 338] width 279 height 51
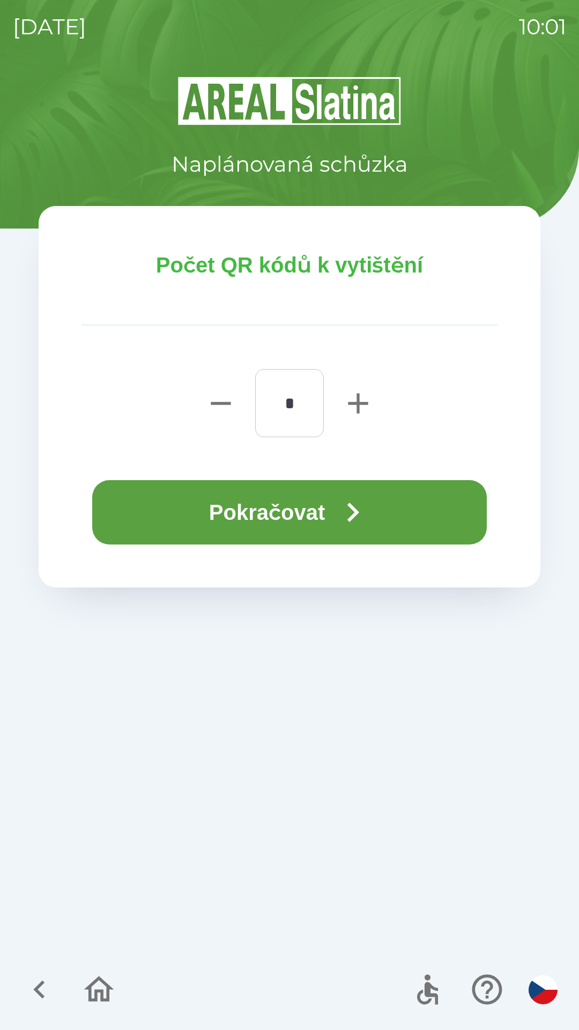
click at [368, 398] on icon "button" at bounding box center [358, 403] width 34 height 34
type input "*"
click at [335, 502] on button "Pokračovat" at bounding box center [289, 512] width 395 height 64
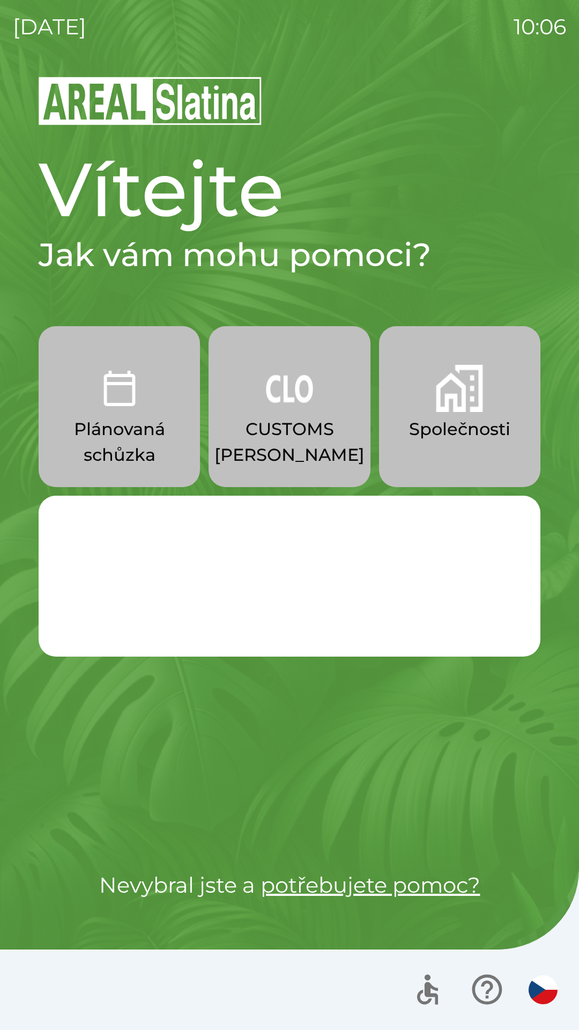
click at [450, 418] on p "Společnosti" at bounding box center [459, 429] width 101 height 26
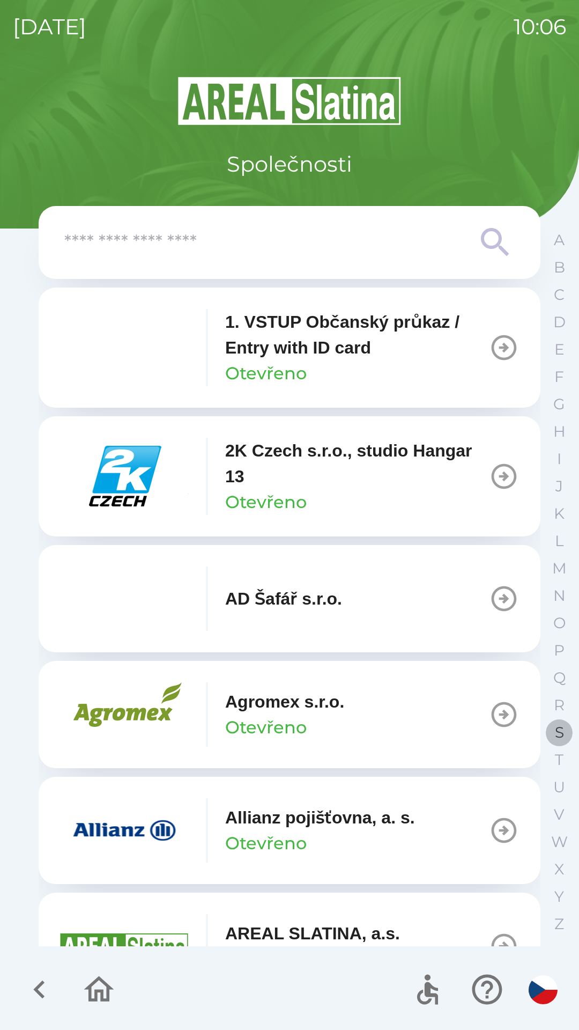
click at [557, 731] on p "S" at bounding box center [559, 732] width 9 height 19
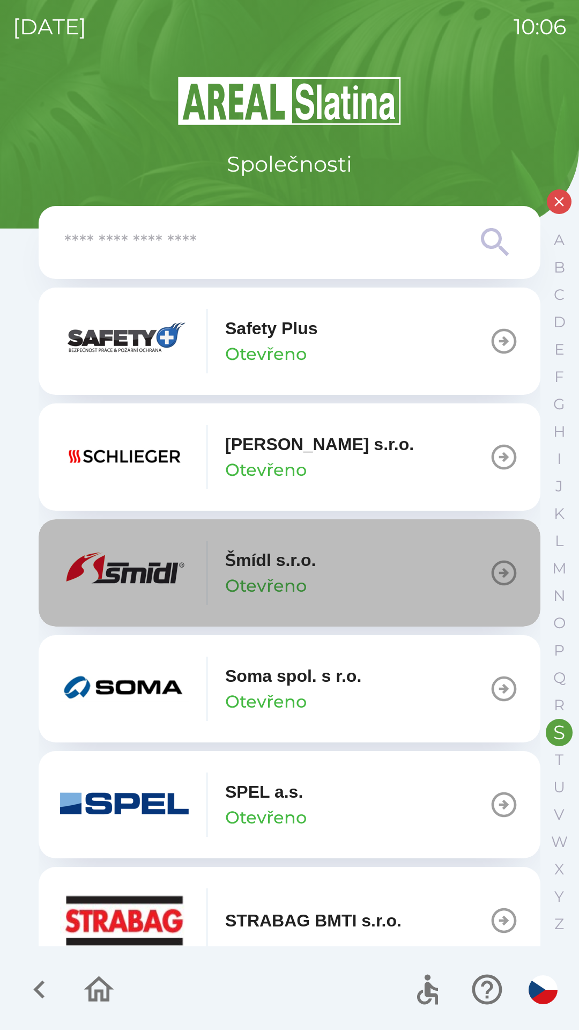
click at [351, 570] on button "[PERSON_NAME] [PERSON_NAME]" at bounding box center [290, 572] width 502 height 107
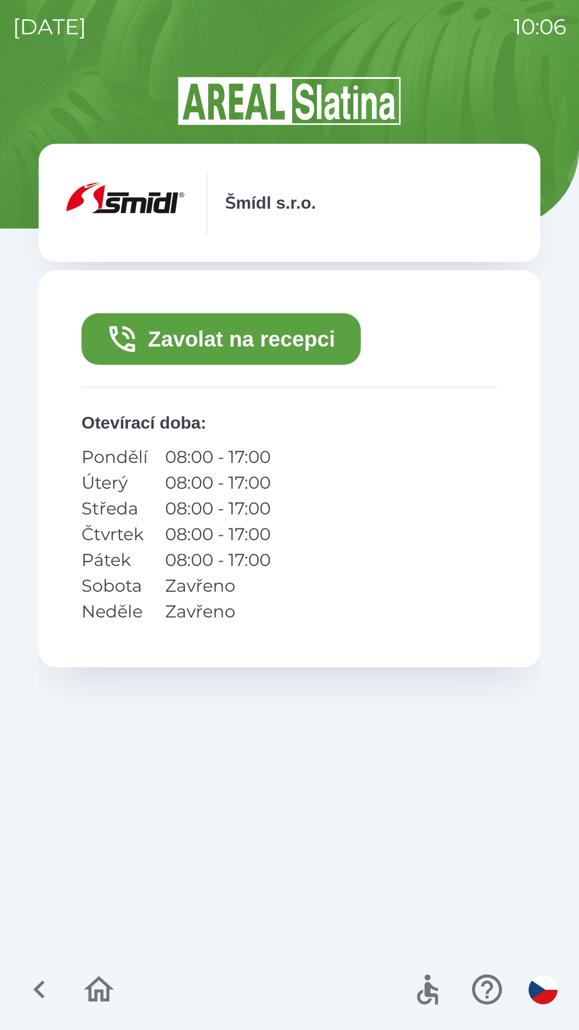
click at [230, 341] on button "Zavolat na recepci" at bounding box center [221, 338] width 279 height 51
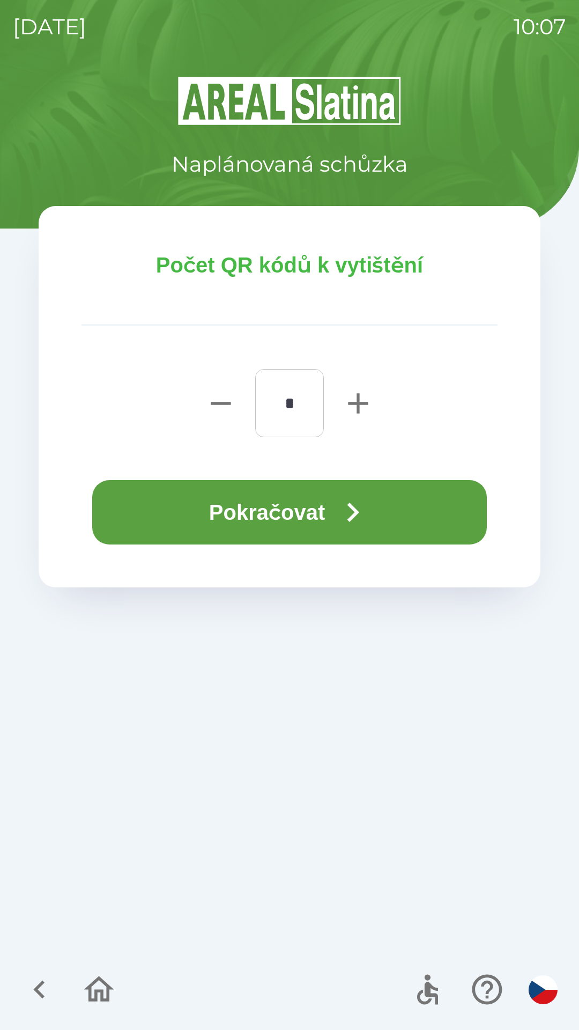
click at [262, 501] on button "Pokračovat" at bounding box center [289, 512] width 395 height 64
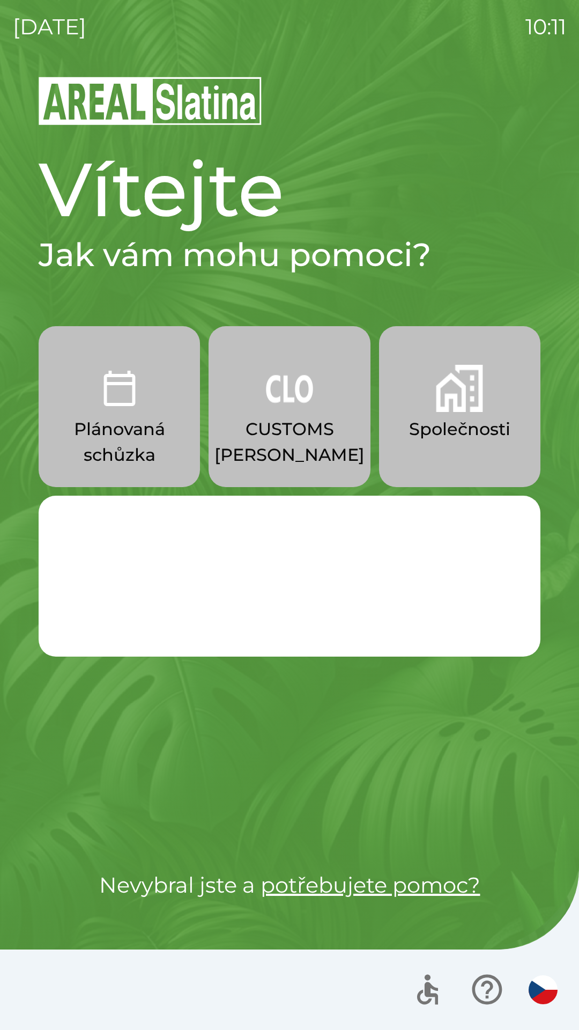
click at [304, 408] on img "button" at bounding box center [289, 388] width 47 height 47
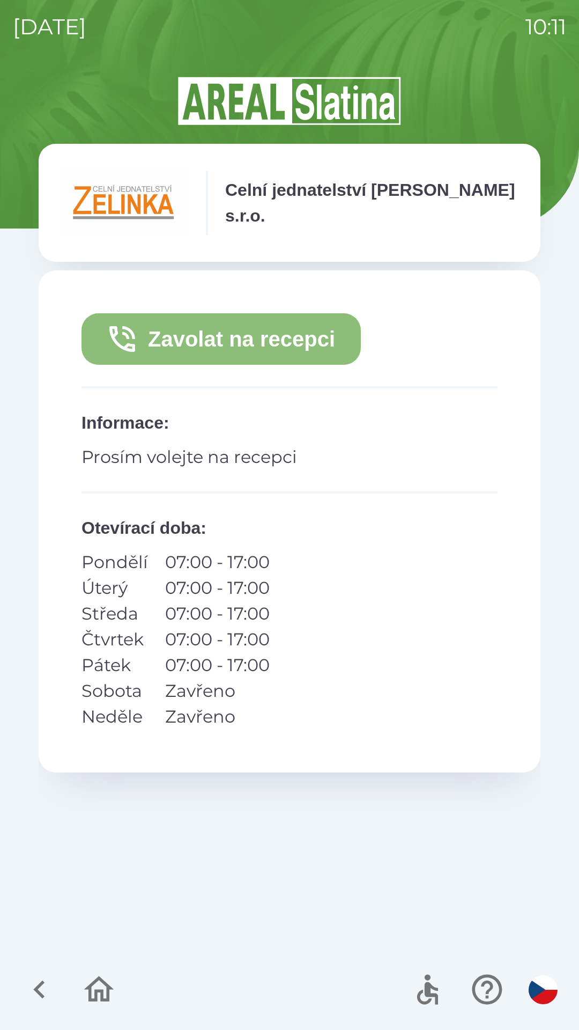
click at [269, 339] on button "Zavolat na recepci" at bounding box center [221, 338] width 279 height 51
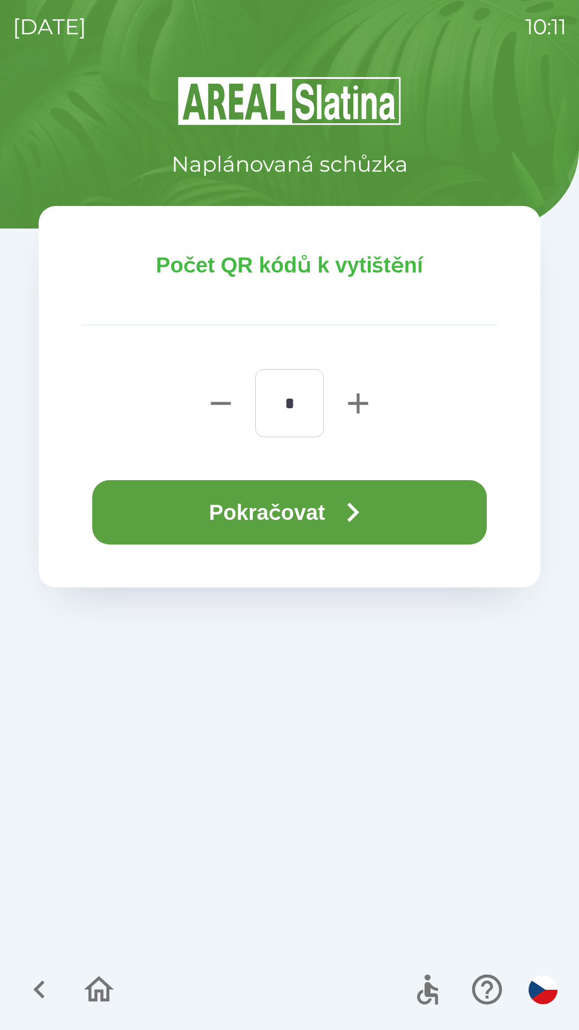
click at [345, 528] on icon "button" at bounding box center [353, 512] width 39 height 39
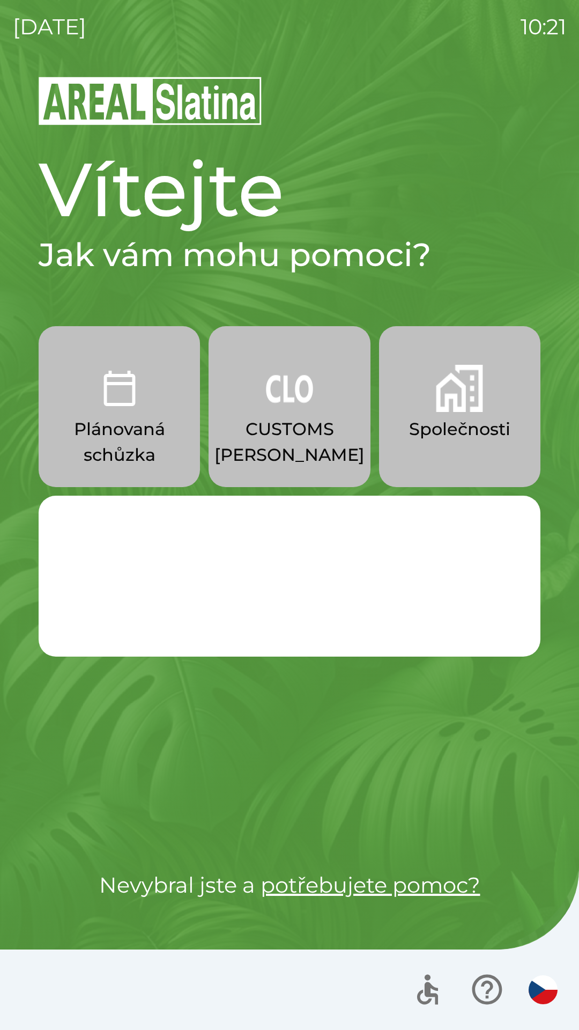
click at [130, 381] on img "button" at bounding box center [119, 388] width 47 height 47
click at [164, 394] on button "Plánovaná schůzka" at bounding box center [119, 406] width 161 height 161
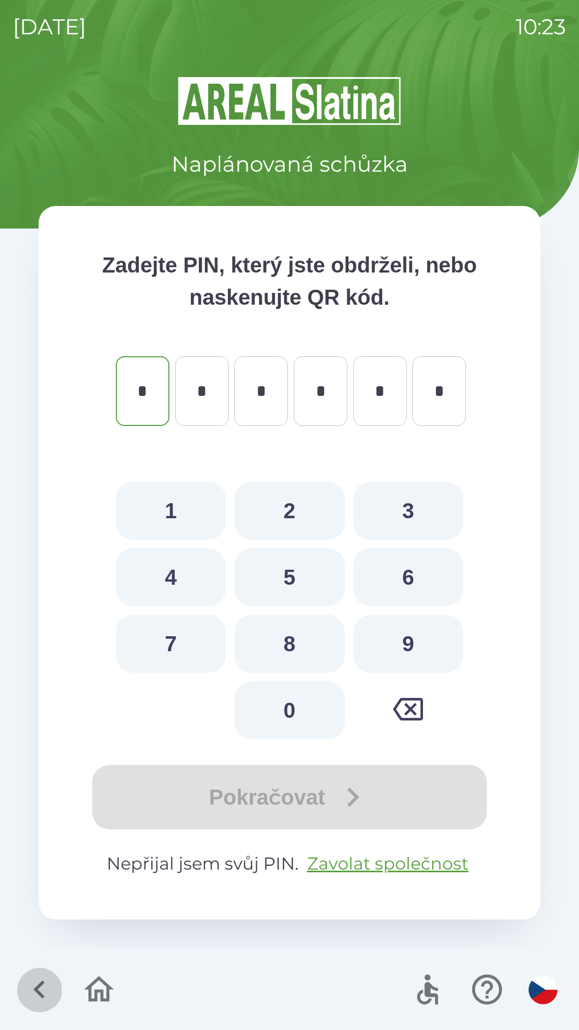
click at [34, 984] on icon "button" at bounding box center [39, 989] width 36 height 36
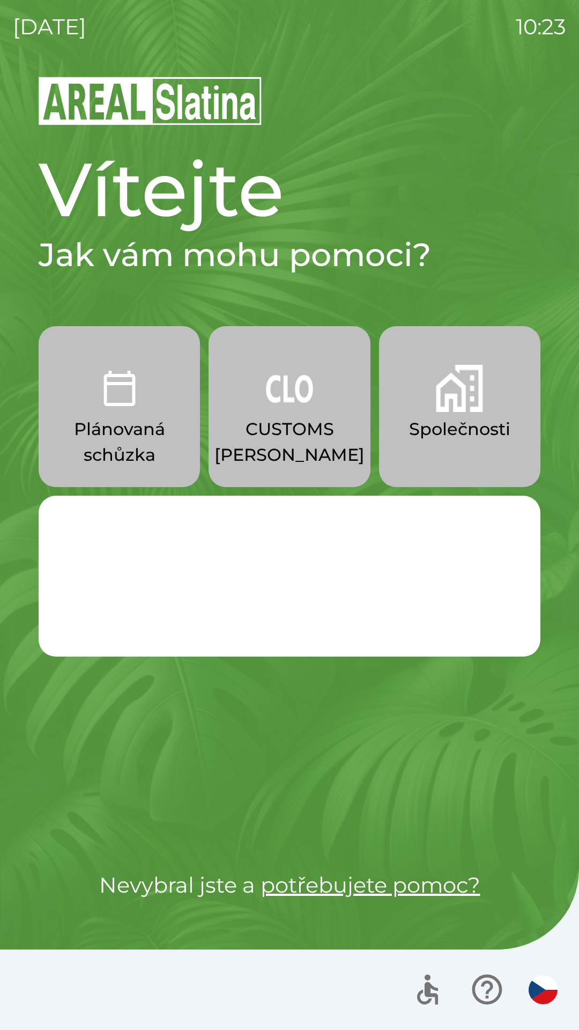
click at [466, 419] on p "Společnosti" at bounding box center [459, 429] width 101 height 26
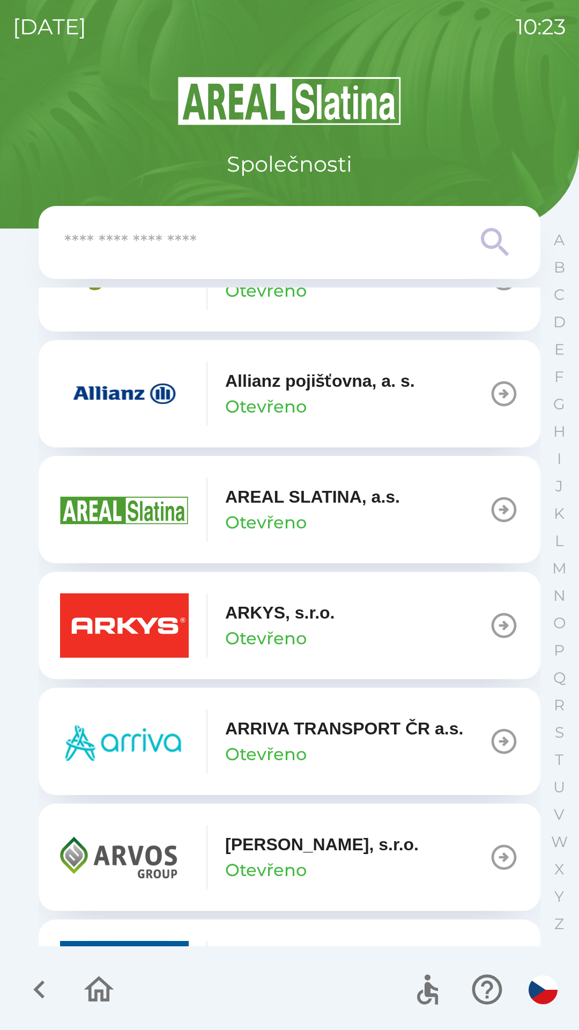
scroll to position [444, 0]
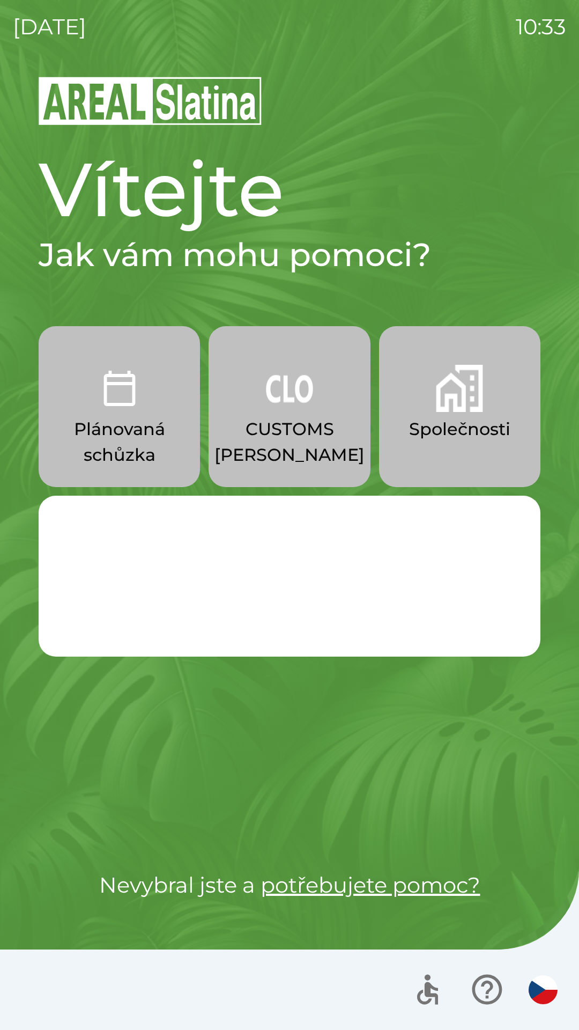
click at [128, 403] on img "button" at bounding box center [119, 388] width 47 height 47
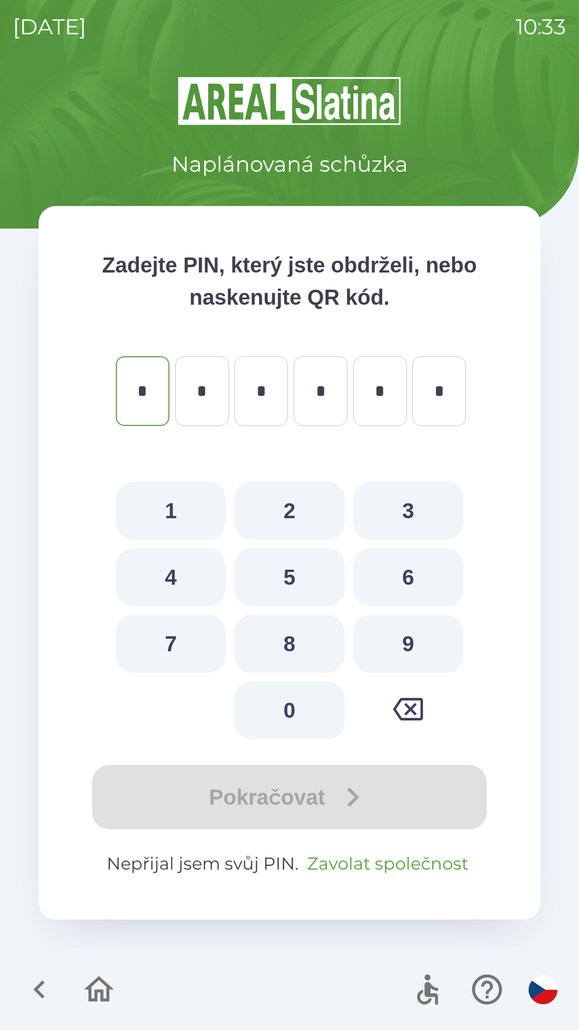
click at [369, 858] on button "Zavolat společnost" at bounding box center [388, 864] width 170 height 26
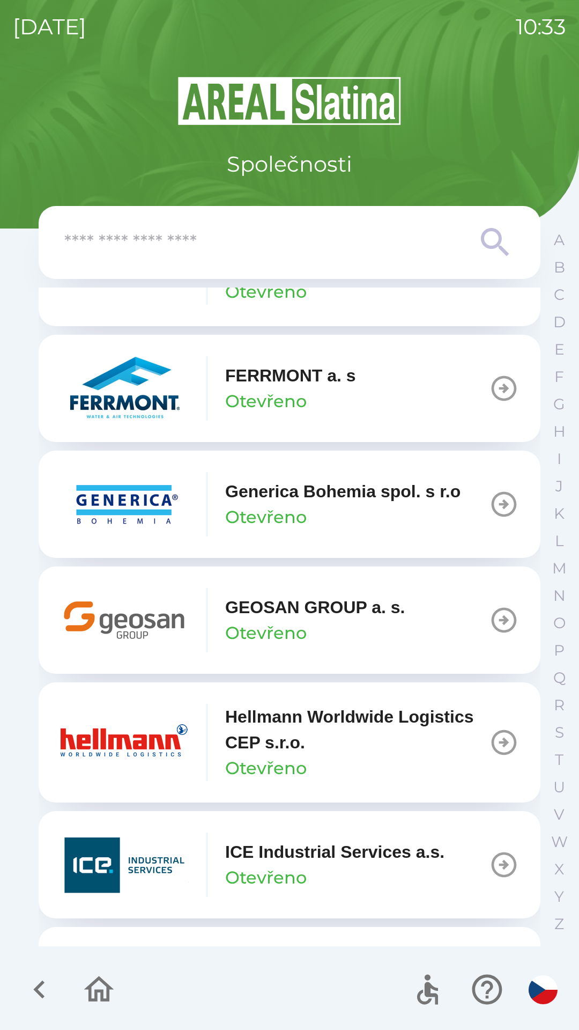
scroll to position [3584, 0]
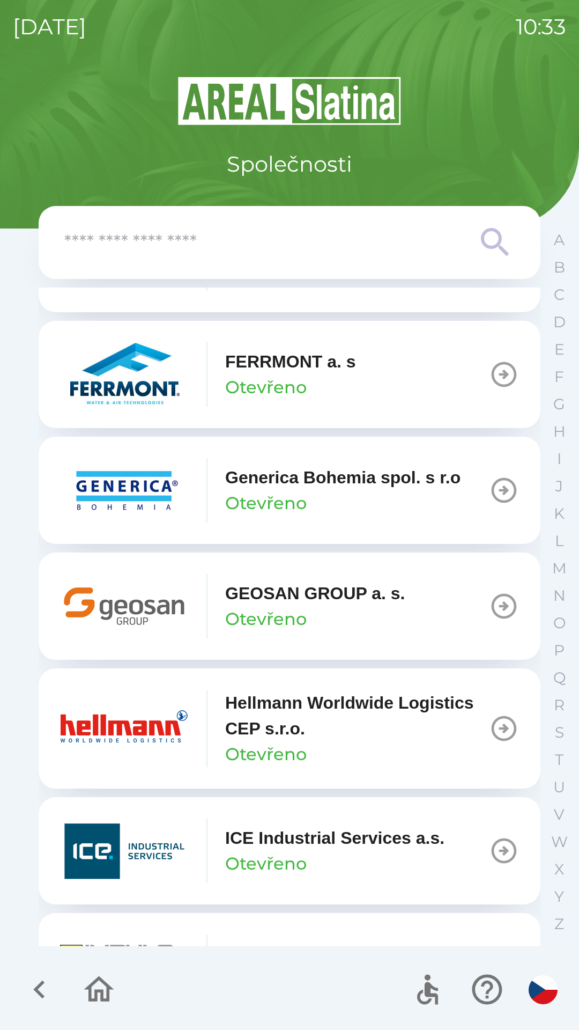
click at [498, 621] on icon "button" at bounding box center [504, 606] width 30 height 30
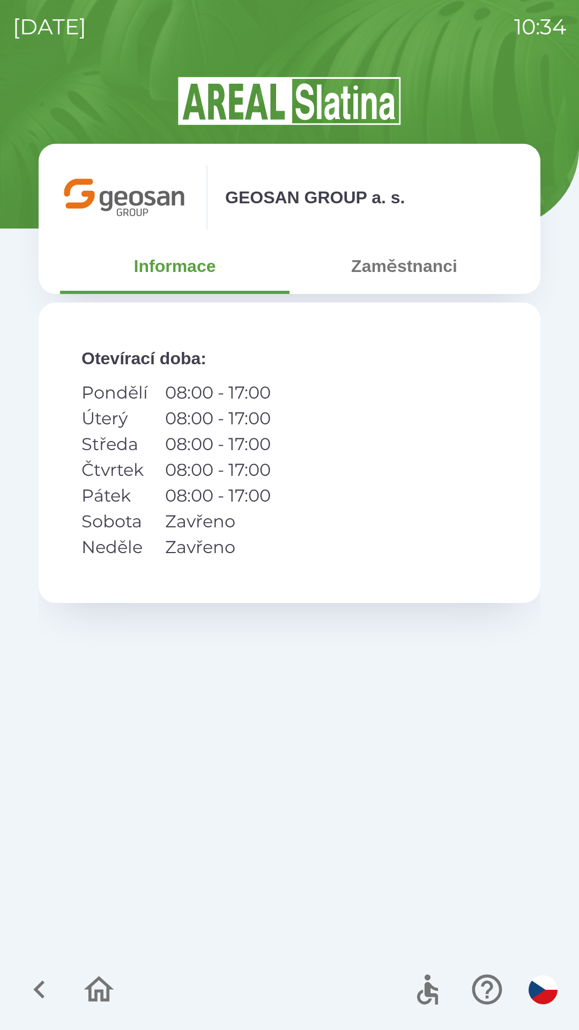
click at [402, 280] on button "Zaměstnanci" at bounding box center [405, 266] width 230 height 39
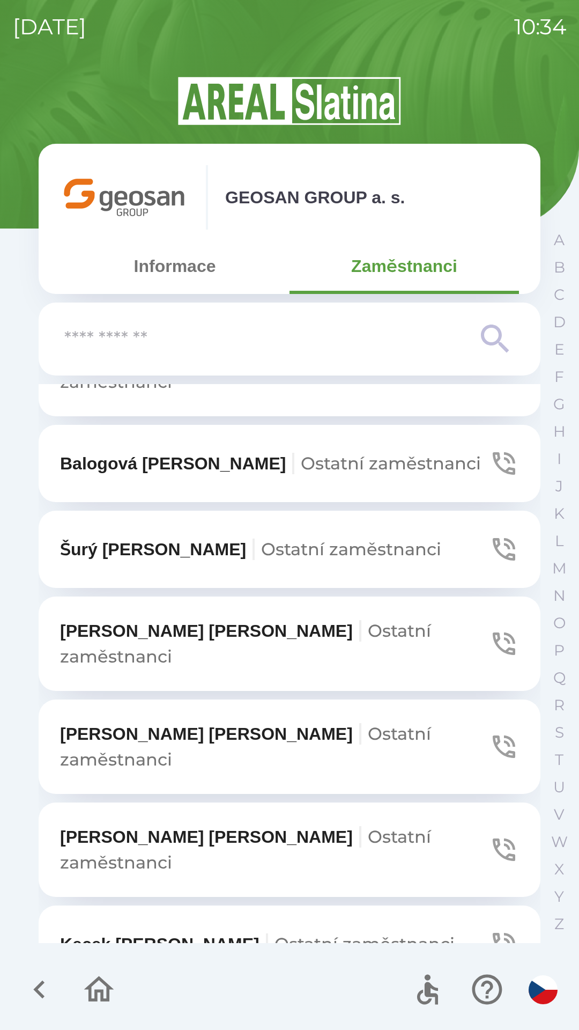
scroll to position [236, 0]
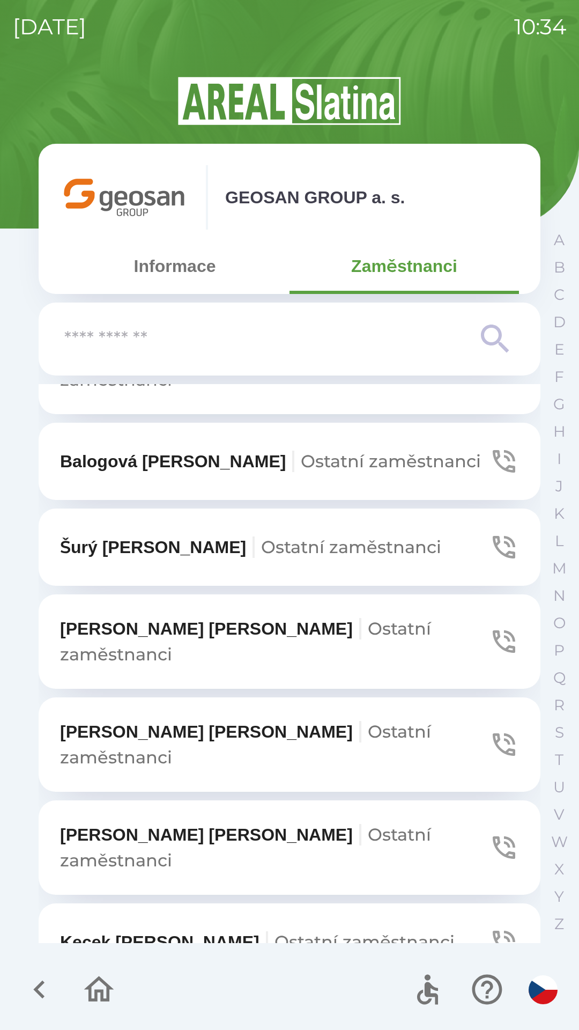
click at [292, 903] on button "Kecek [PERSON_NAME] zaměstnanci" at bounding box center [290, 941] width 502 height 77
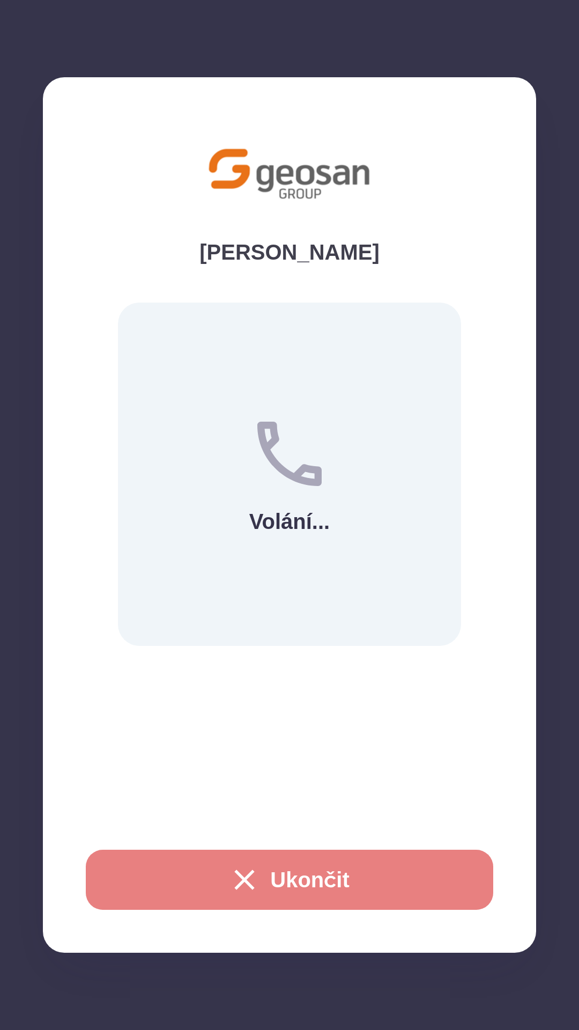
click at [283, 876] on button "Ukončit" at bounding box center [290, 880] width 408 height 60
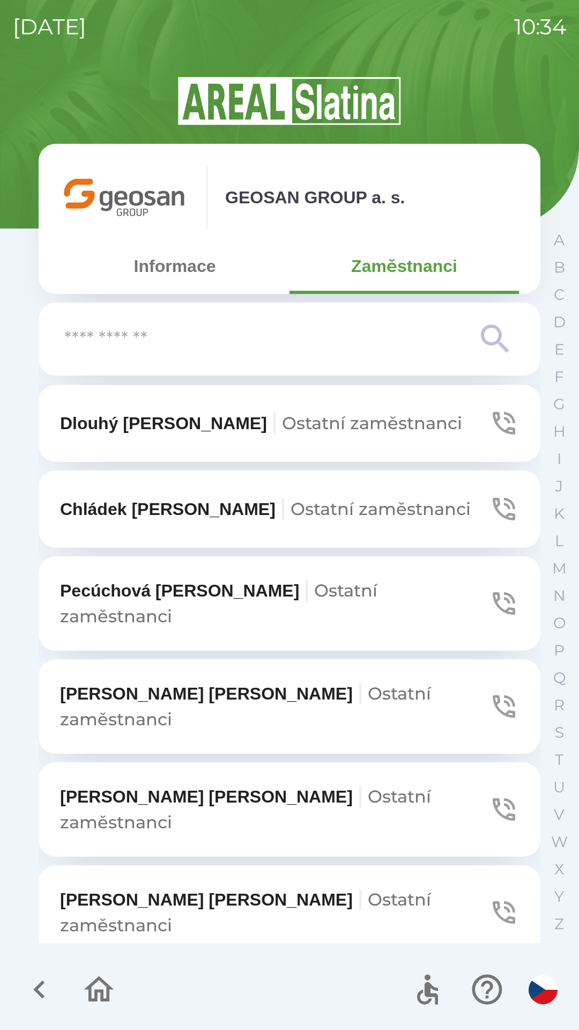
scroll to position [891, 0]
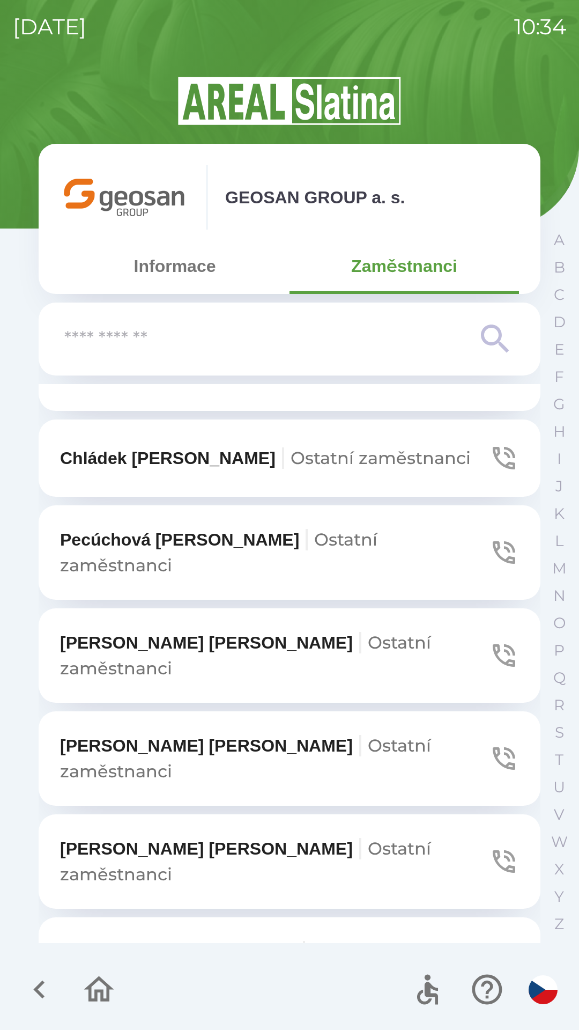
click at [154, 733] on p "[PERSON_NAME] zaměstnanci" at bounding box center [274, 758] width 429 height 51
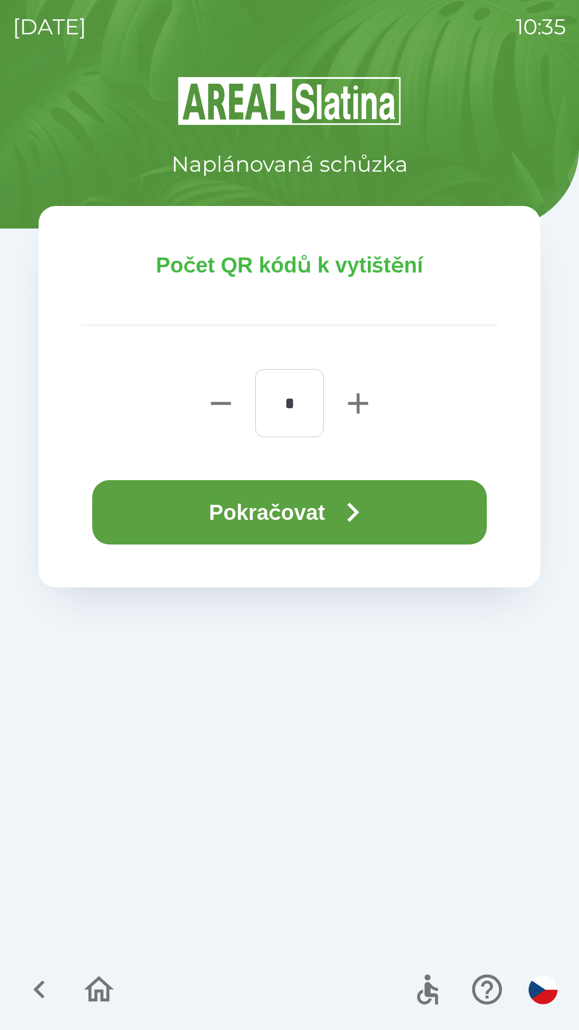
click at [274, 513] on button "Pokračovat" at bounding box center [289, 512] width 395 height 64
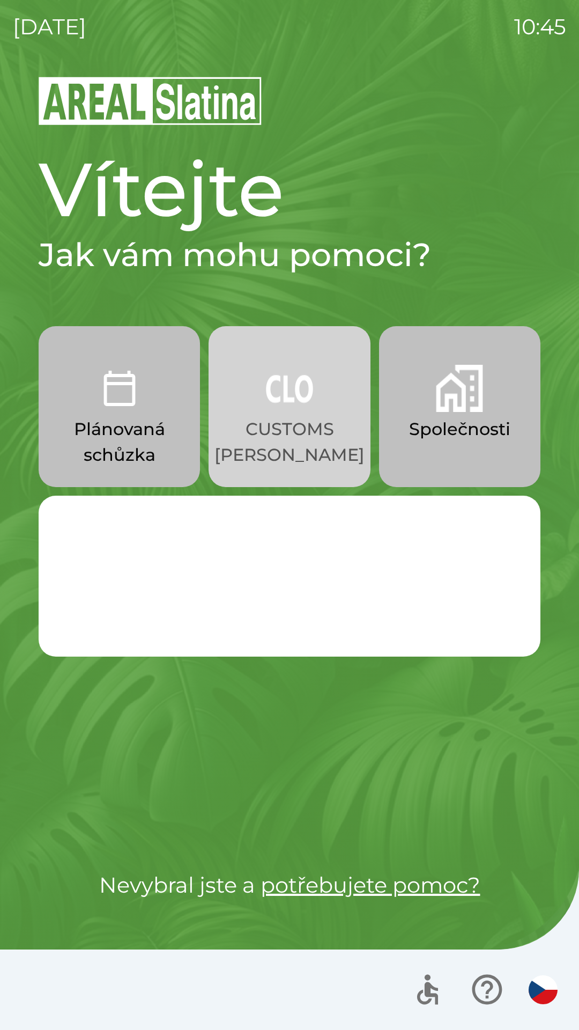
click at [275, 418] on p "CUSTOMS [PERSON_NAME]" at bounding box center [290, 441] width 150 height 51
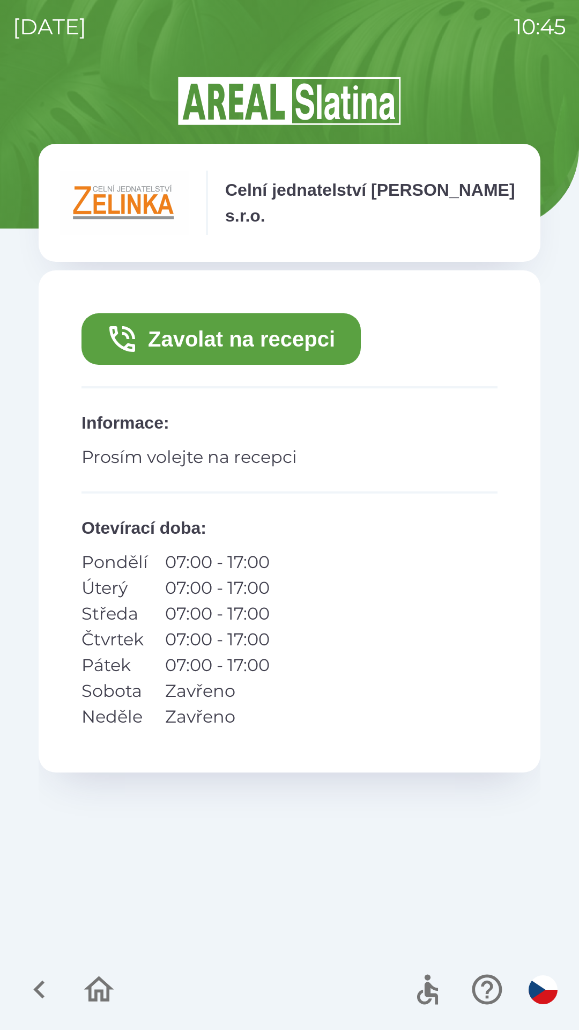
click at [218, 336] on button "Zavolat na recepci" at bounding box center [221, 338] width 279 height 51
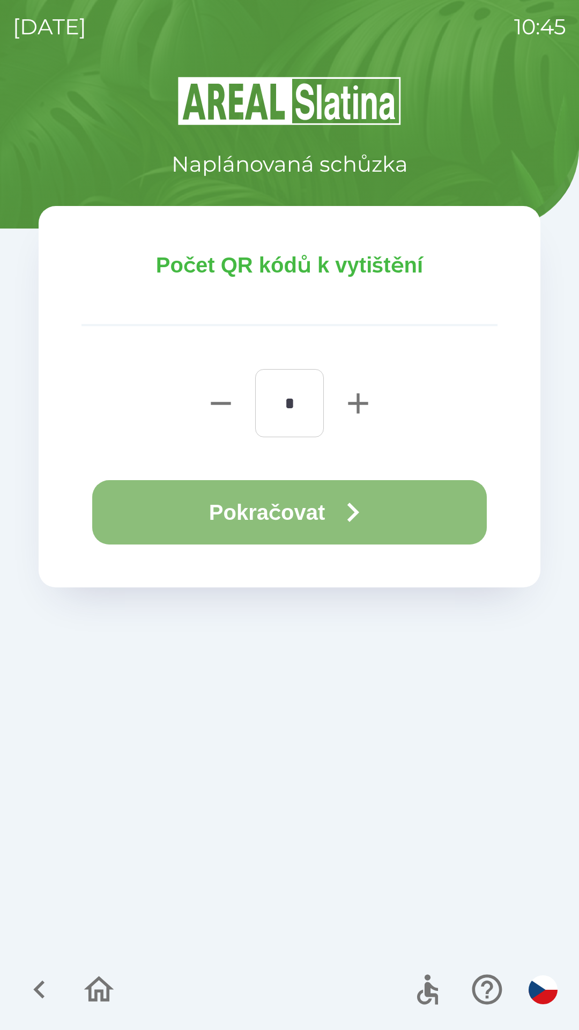
click at [284, 511] on button "Pokračovat" at bounding box center [289, 512] width 395 height 64
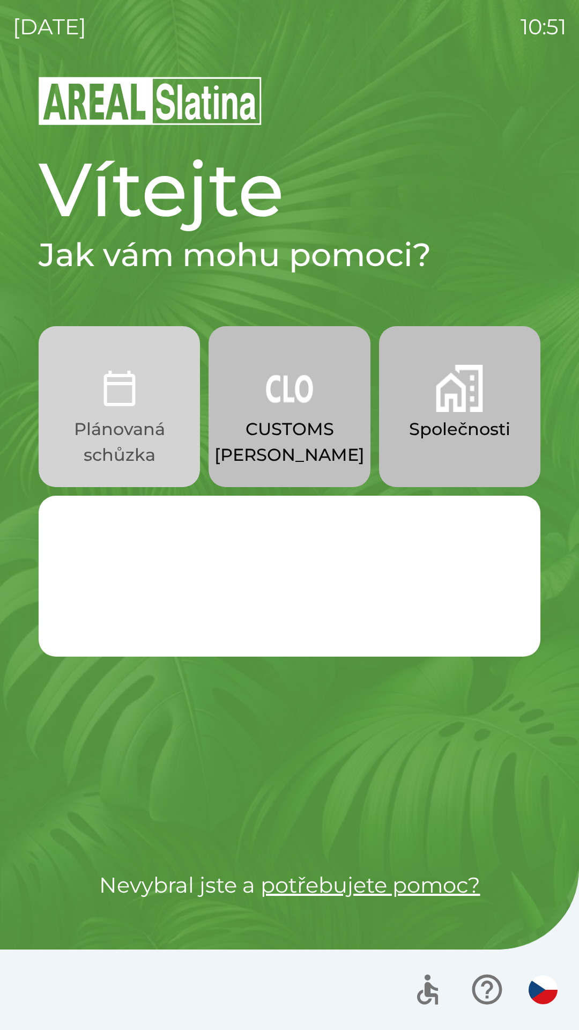
click at [111, 394] on img "button" at bounding box center [119, 388] width 47 height 47
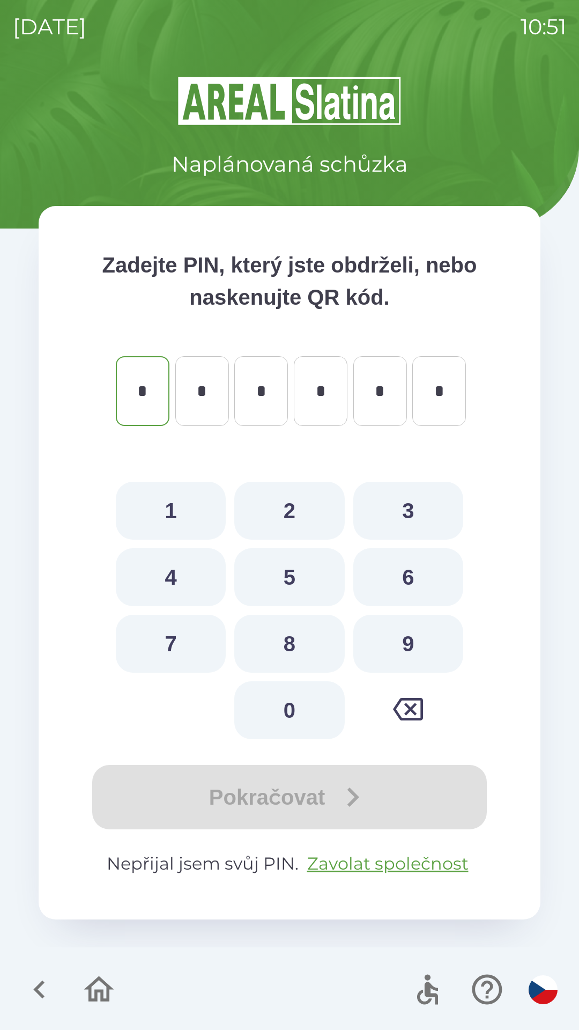
click at [97, 995] on icon "button" at bounding box center [99, 989] width 30 height 26
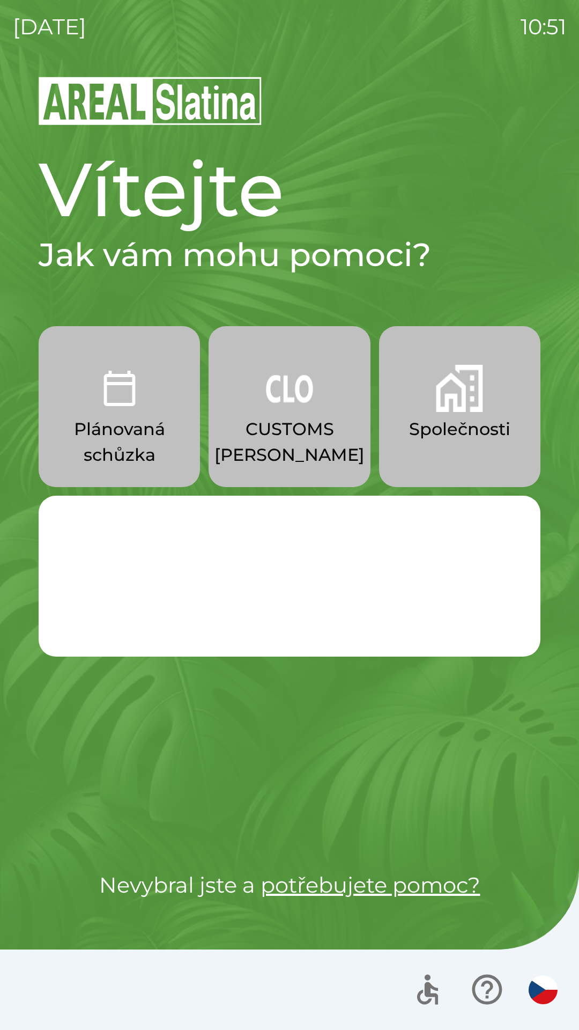
click at [459, 436] on p "Společnosti" at bounding box center [459, 429] width 101 height 26
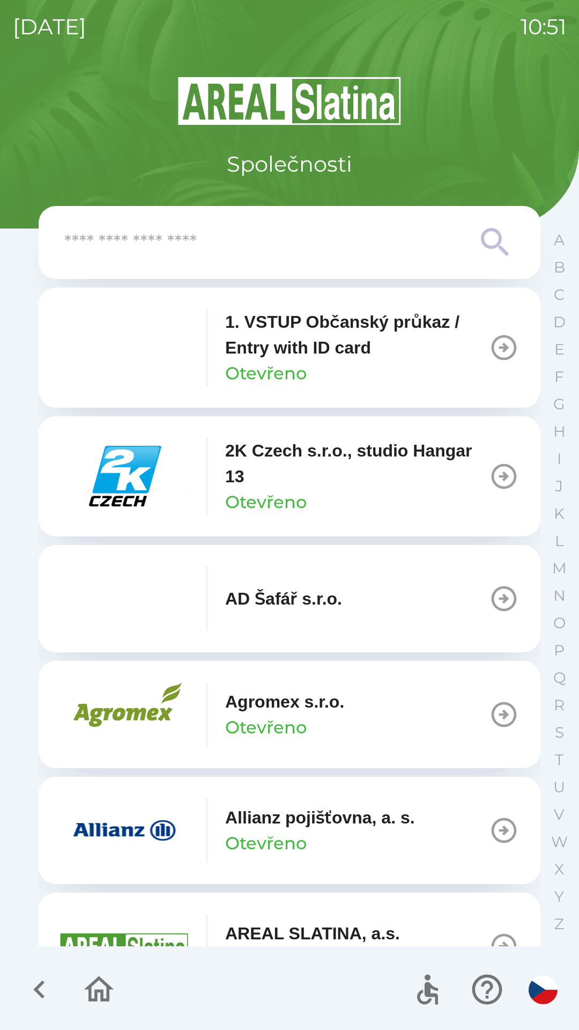
click at [316, 835] on div "Allianz pojišťovna, a. s. Otevřeno" at bounding box center [320, 829] width 190 height 51
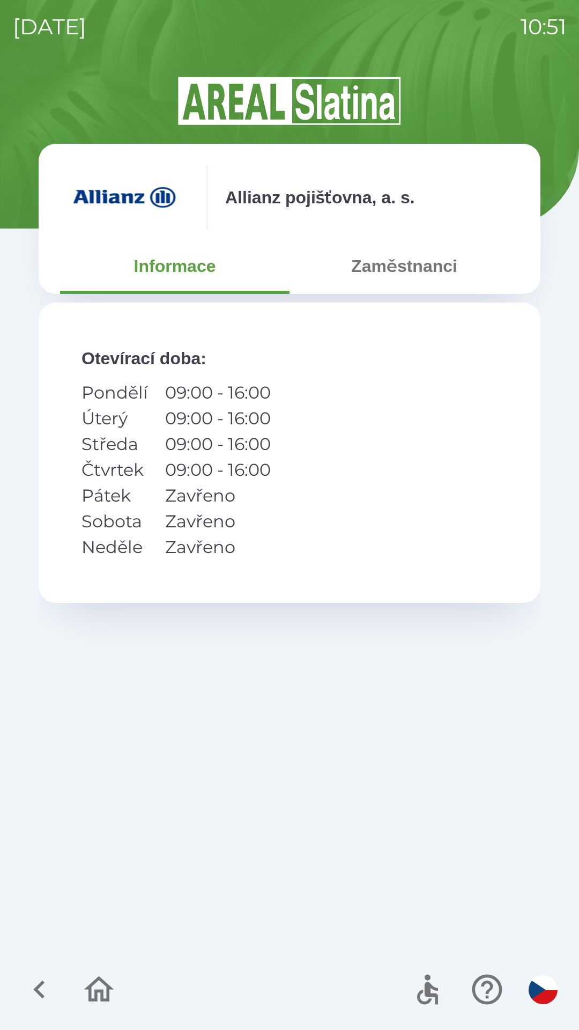
click at [403, 276] on button "Zaměstnanci" at bounding box center [405, 266] width 230 height 39
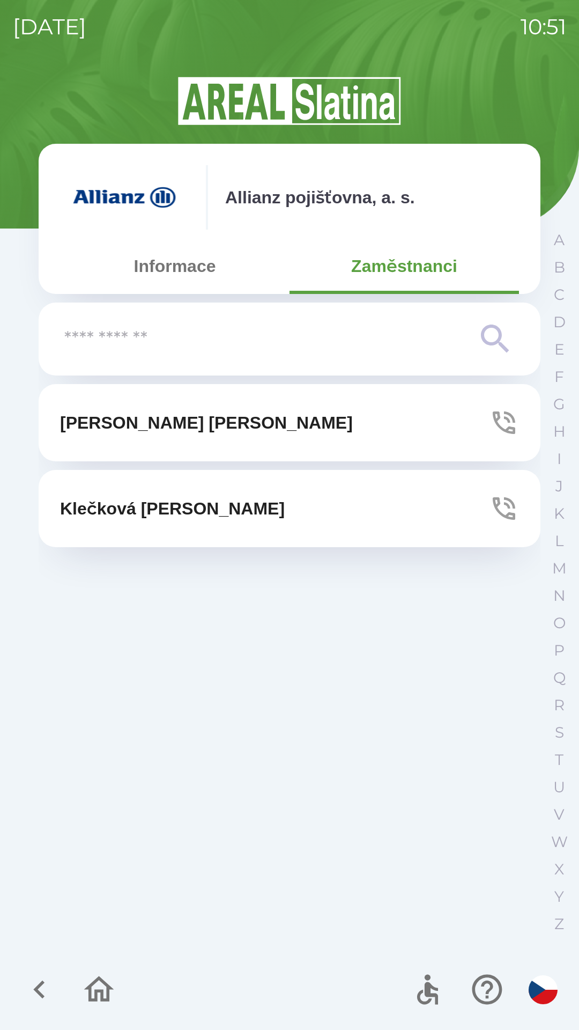
click at [487, 427] on button "[PERSON_NAME]" at bounding box center [290, 422] width 502 height 77
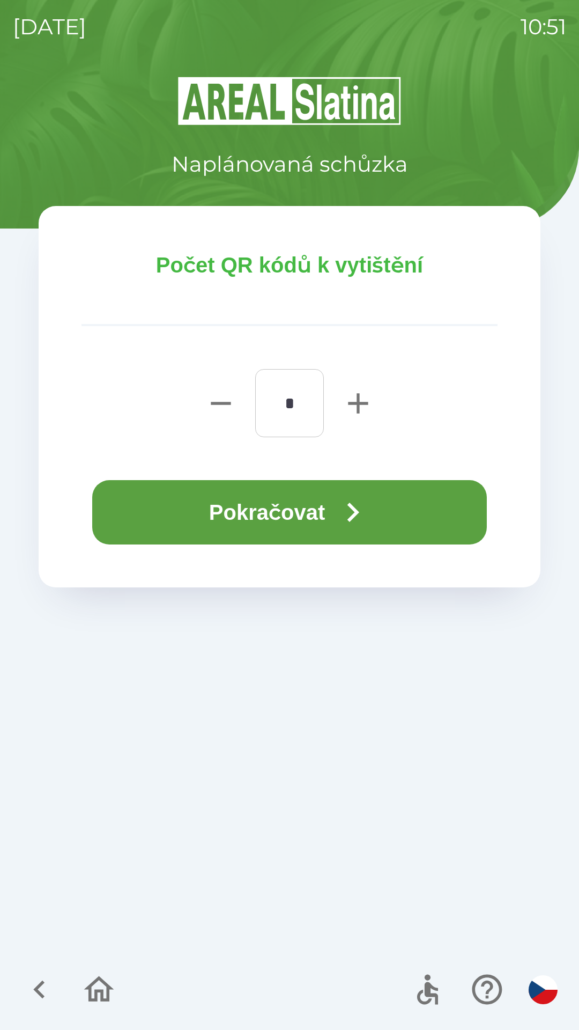
click at [358, 504] on icon "button" at bounding box center [353, 512] width 39 height 39
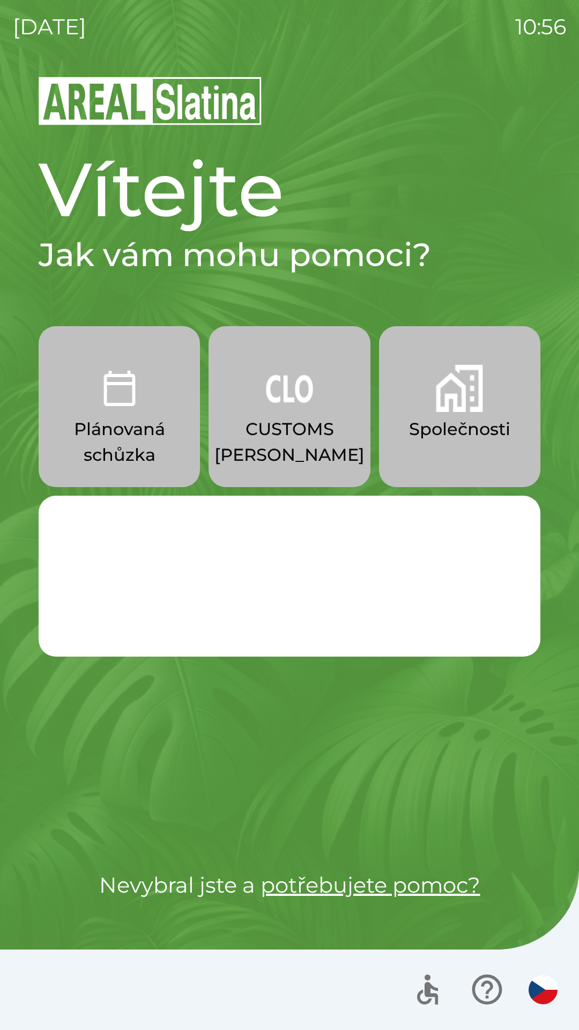
click at [295, 459] on p "CUSTOMS [PERSON_NAME]" at bounding box center [290, 441] width 150 height 51
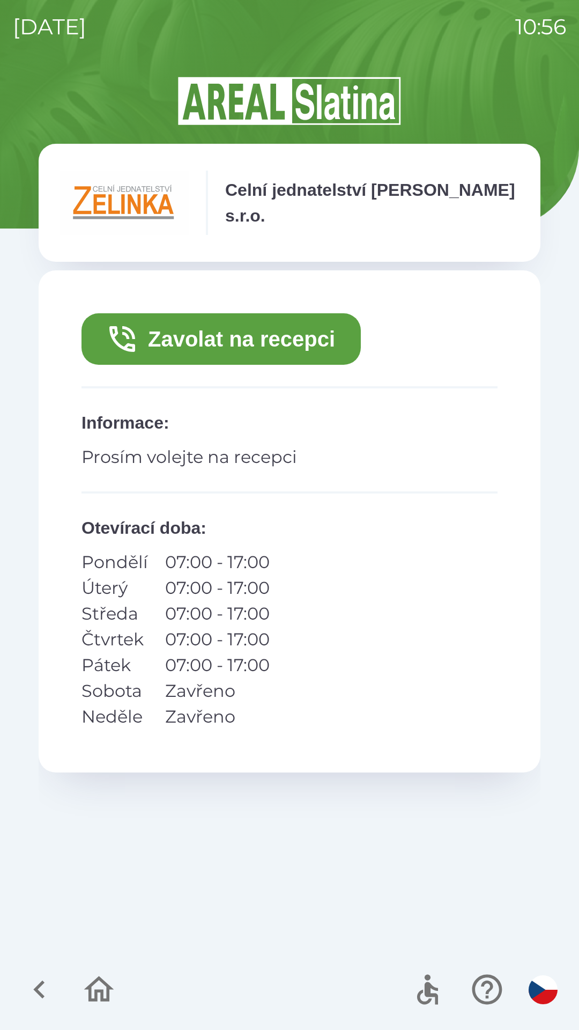
click at [295, 338] on button "Zavolat na recepci" at bounding box center [221, 338] width 279 height 51
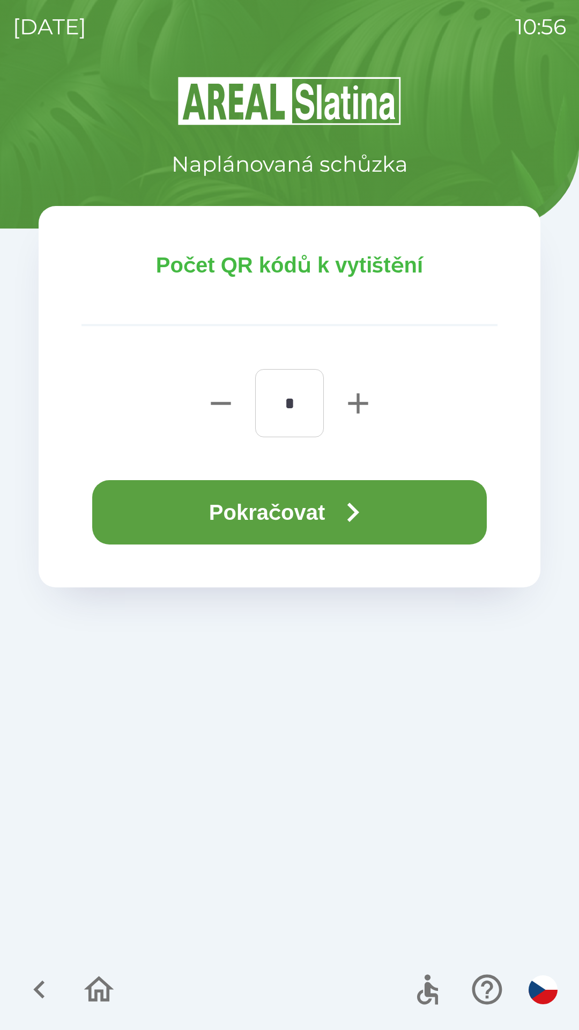
click at [327, 537] on button "Pokračovat" at bounding box center [289, 512] width 395 height 64
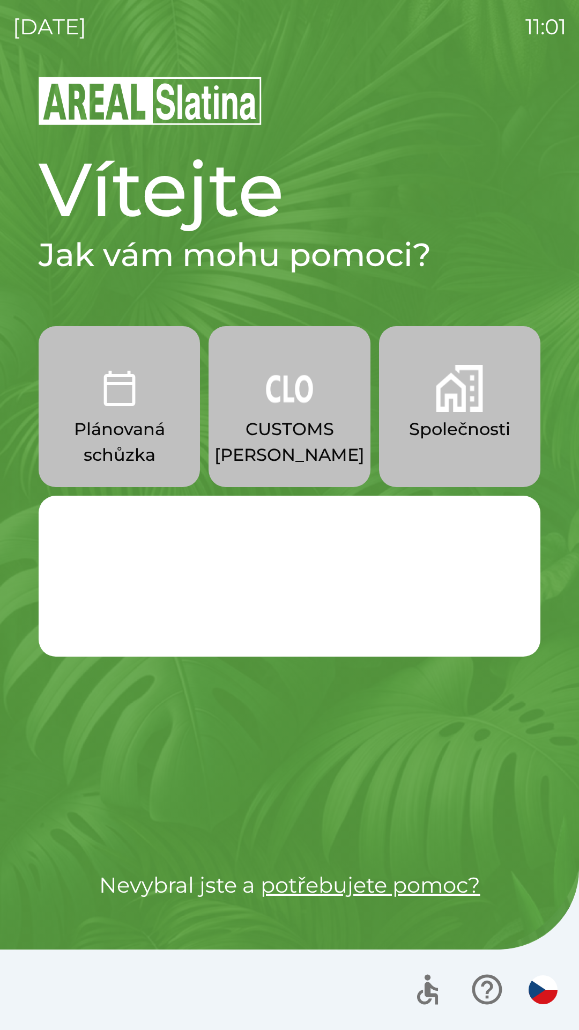
click at [445, 427] on p "Společnosti" at bounding box center [459, 429] width 101 height 26
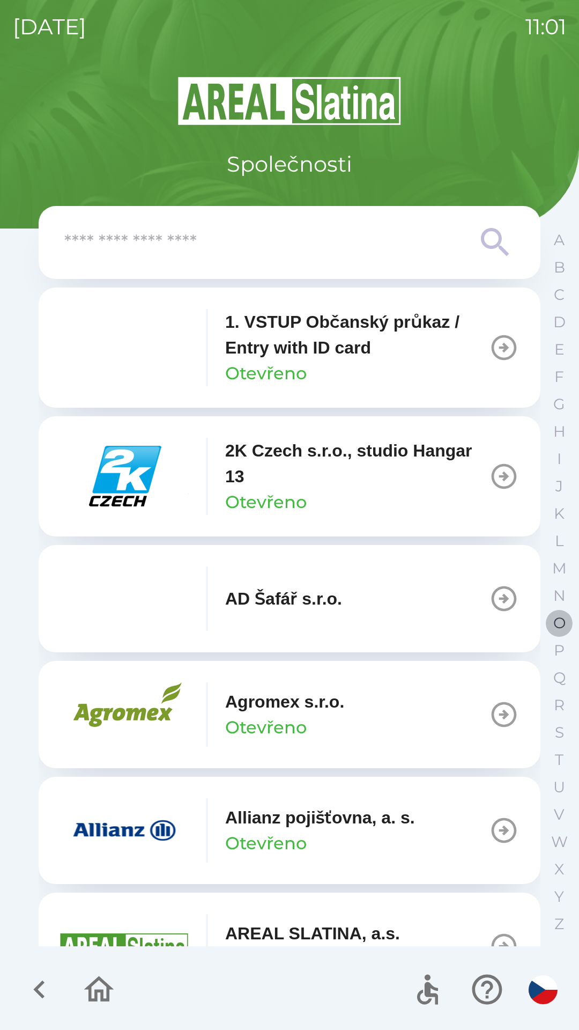
click at [558, 615] on p "O" at bounding box center [559, 623] width 12 height 19
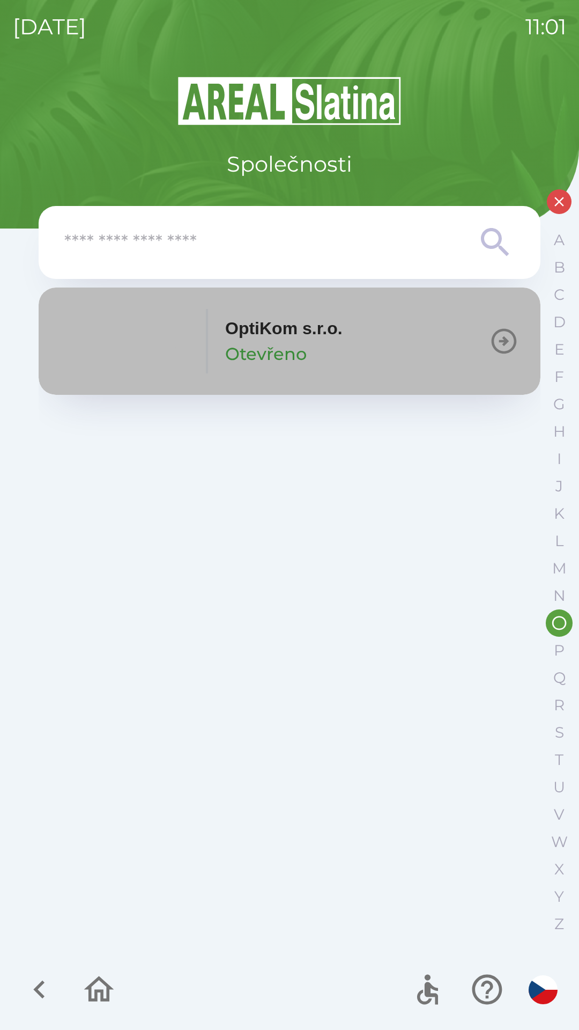
click at [316, 341] on div "OptiKom s.r.o. Otevřeno" at bounding box center [283, 340] width 117 height 51
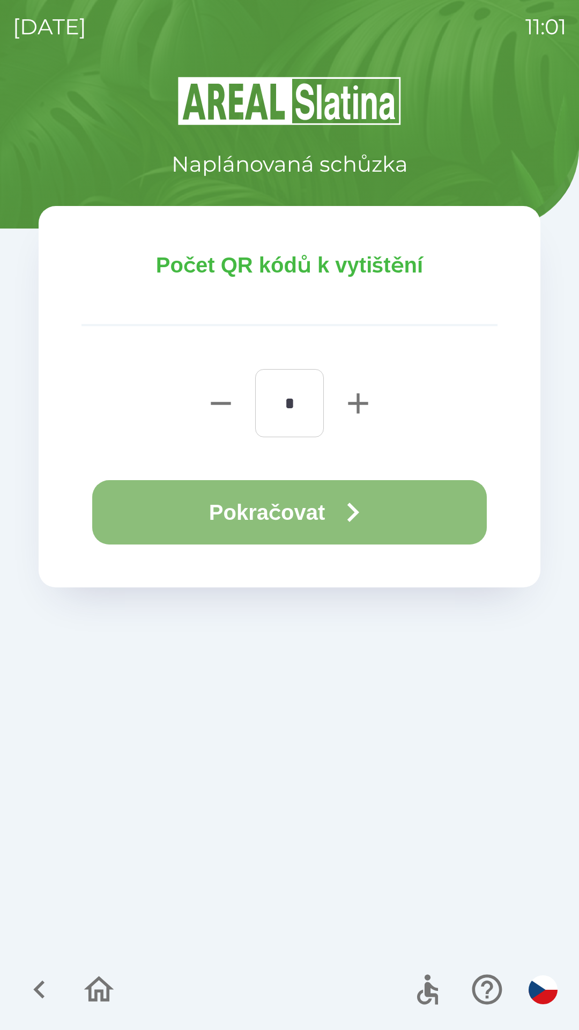
click at [284, 496] on button "Pokračovat" at bounding box center [289, 512] width 395 height 64
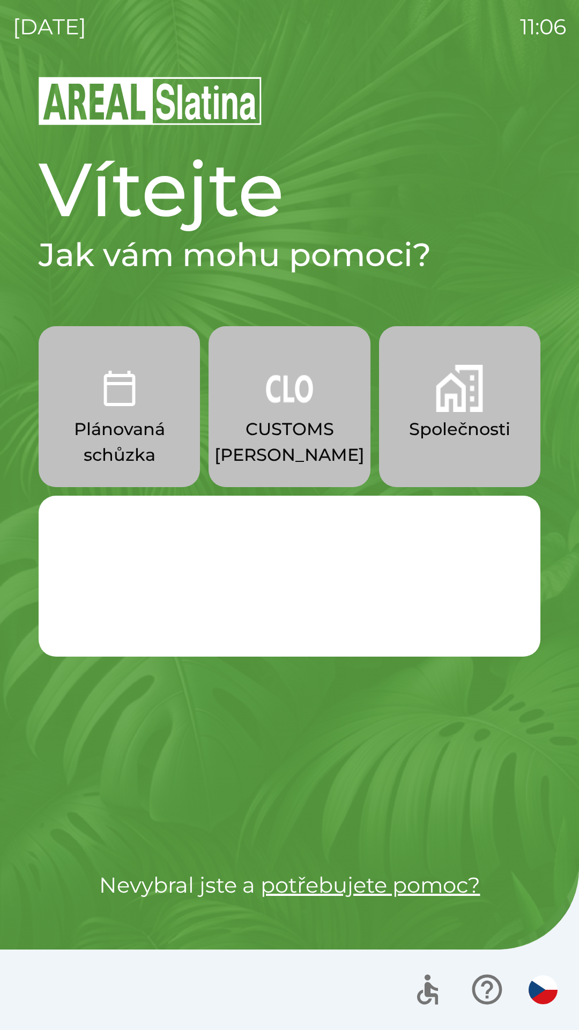
click at [459, 424] on p "Společnosti" at bounding box center [459, 429] width 101 height 26
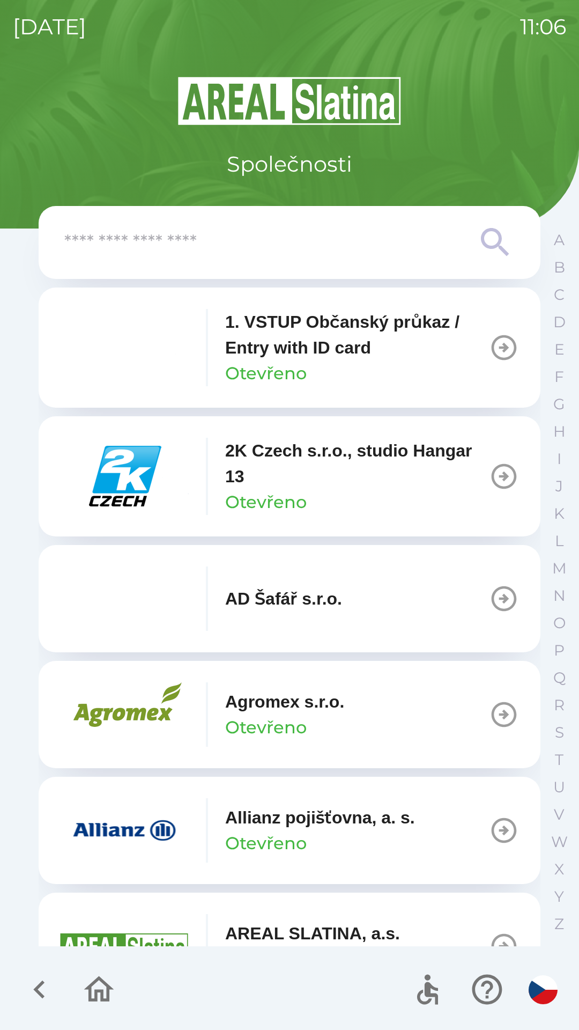
click at [96, 984] on icon "button" at bounding box center [99, 989] width 36 height 36
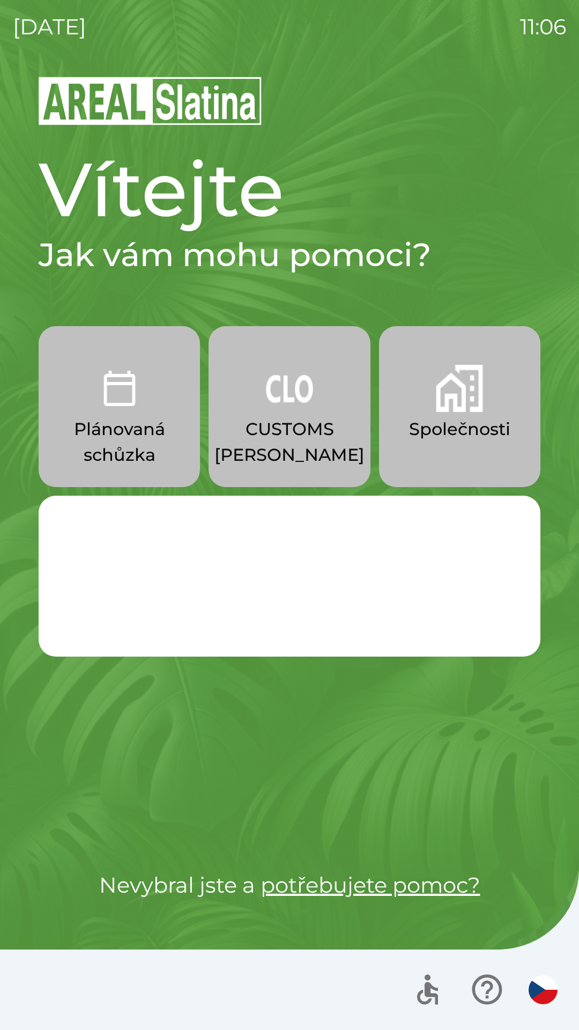
click at [297, 430] on p "CUSTOMS [PERSON_NAME]" at bounding box center [290, 441] width 150 height 51
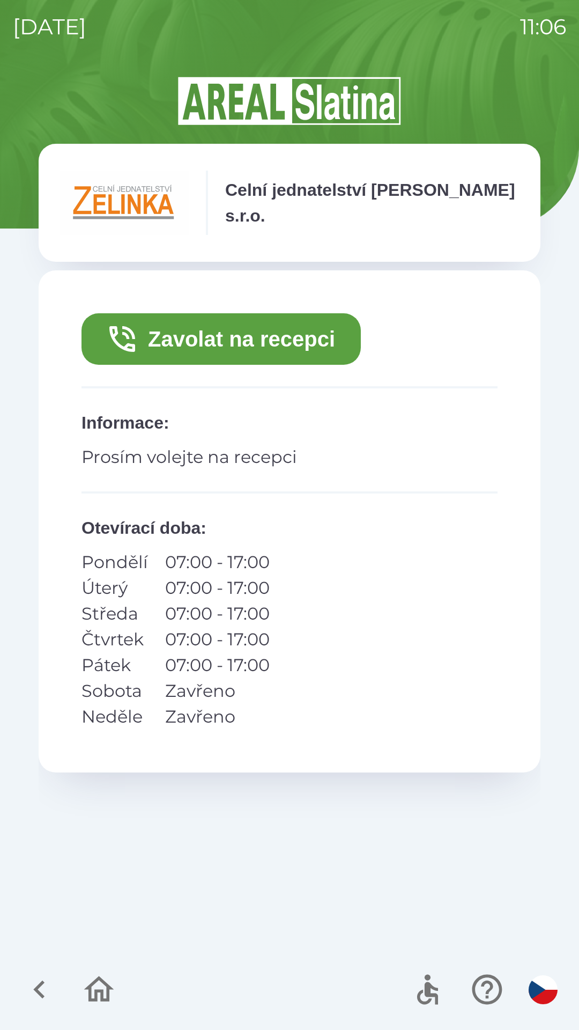
click at [270, 335] on button "Zavolat na recepci" at bounding box center [221, 338] width 279 height 51
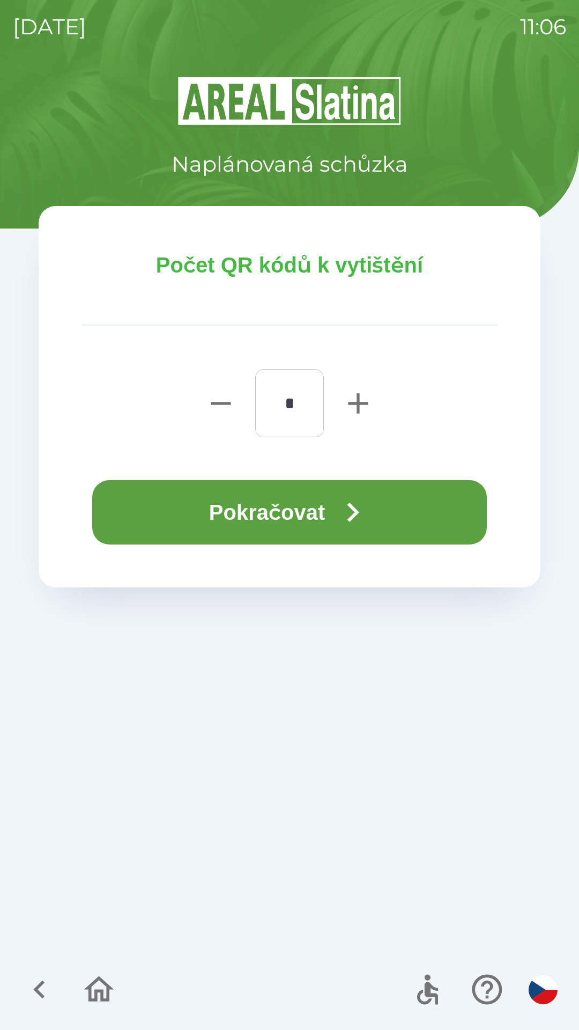
click at [303, 512] on button "Pokračovat" at bounding box center [289, 512] width 395 height 64
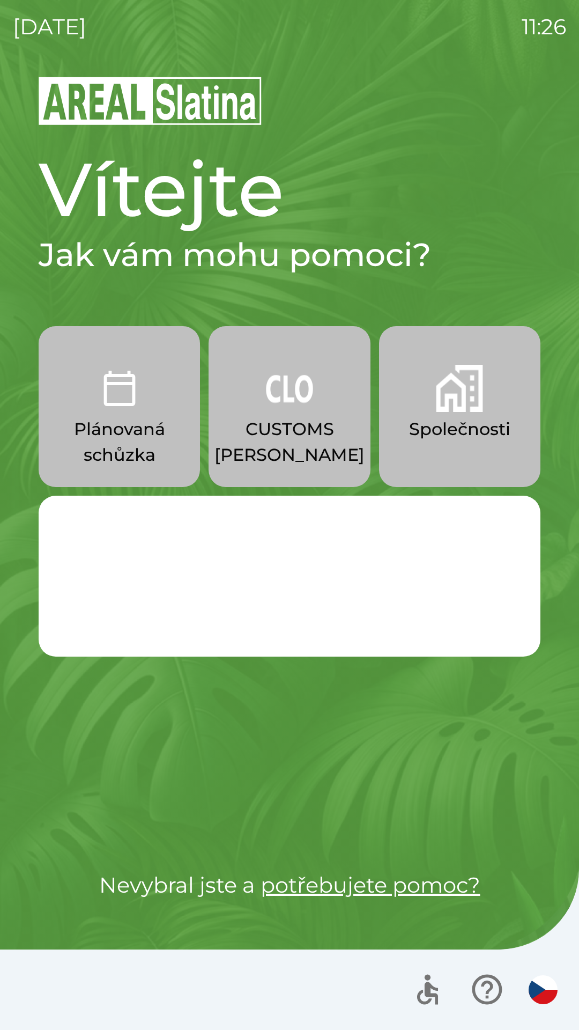
click at [274, 418] on p "CUSTOMS [PERSON_NAME]" at bounding box center [290, 441] width 150 height 51
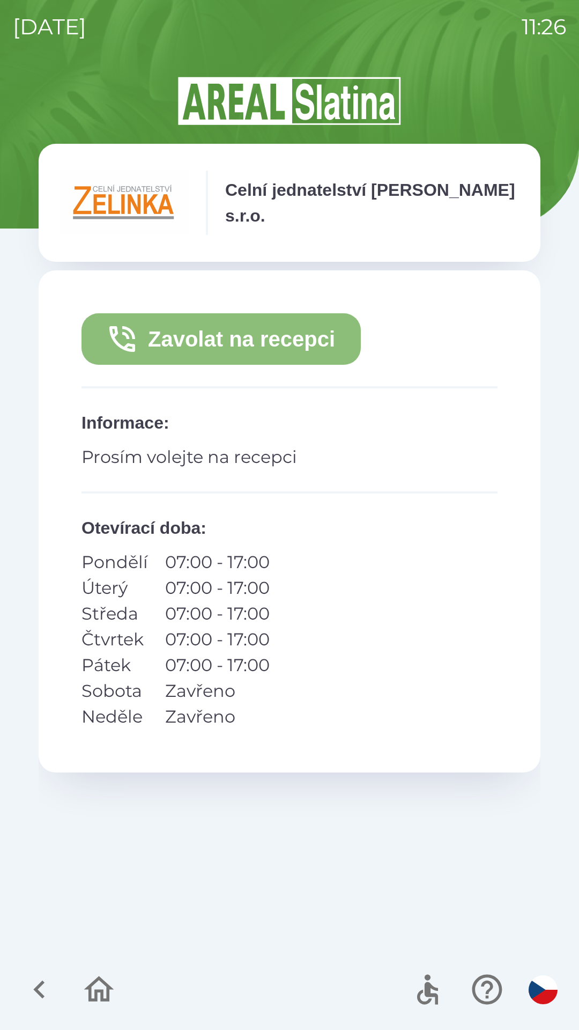
click at [271, 347] on button "Zavolat na recepci" at bounding box center [221, 338] width 279 height 51
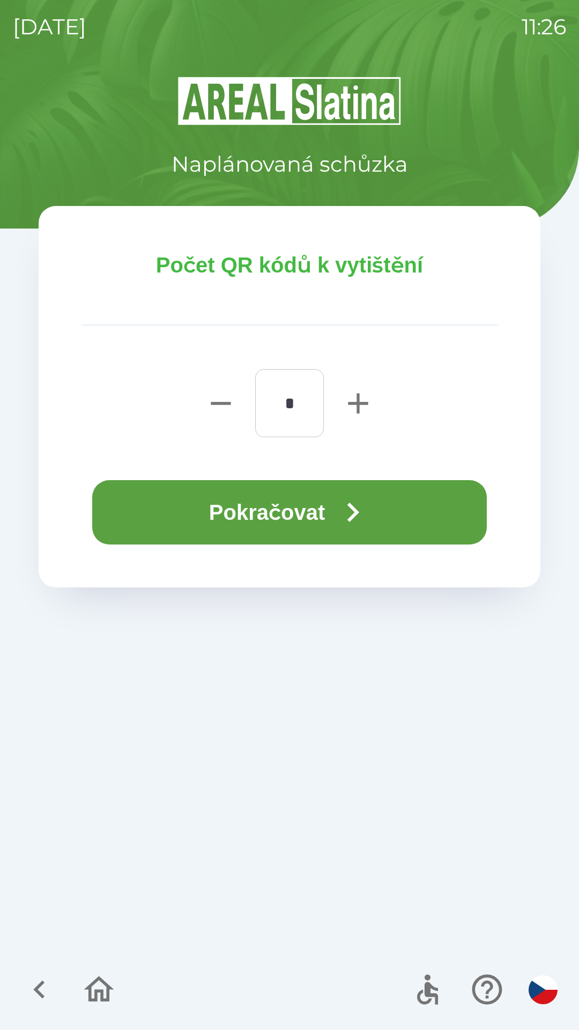
click at [273, 494] on button "Pokračovat" at bounding box center [289, 512] width 395 height 64
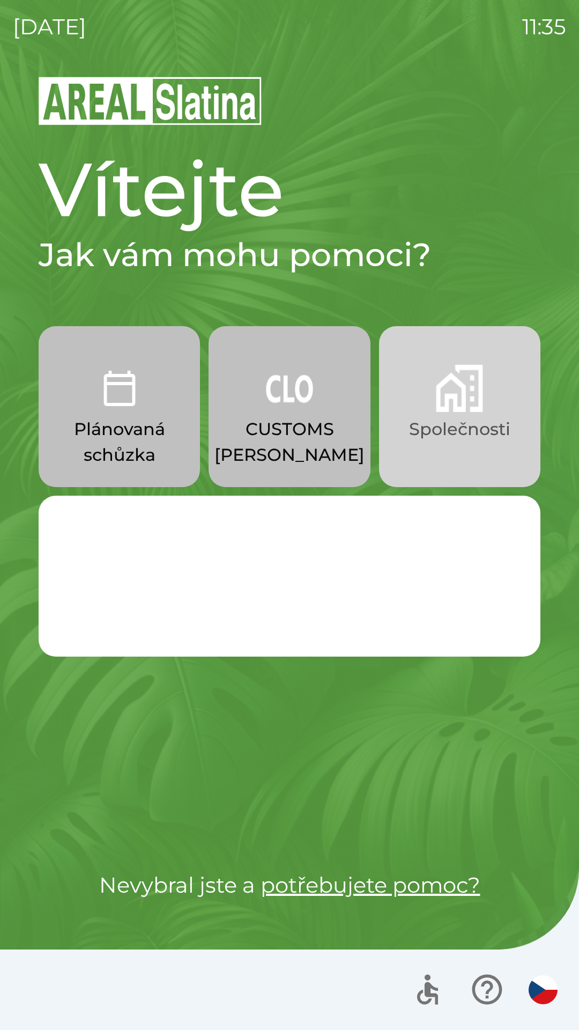
click at [468, 412] on button "Společnosti" at bounding box center [459, 406] width 161 height 161
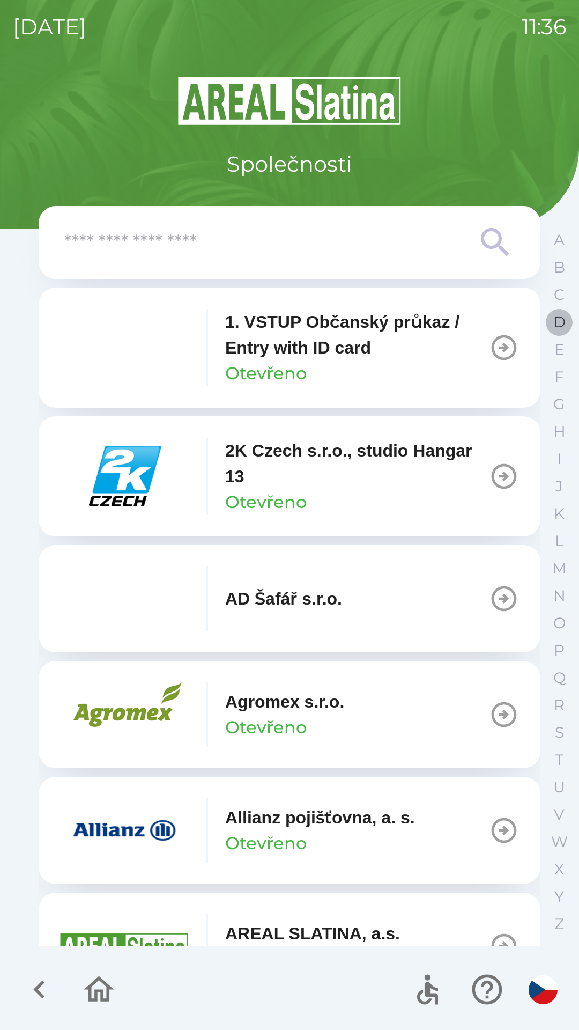
click at [563, 320] on p "D" at bounding box center [559, 322] width 12 height 19
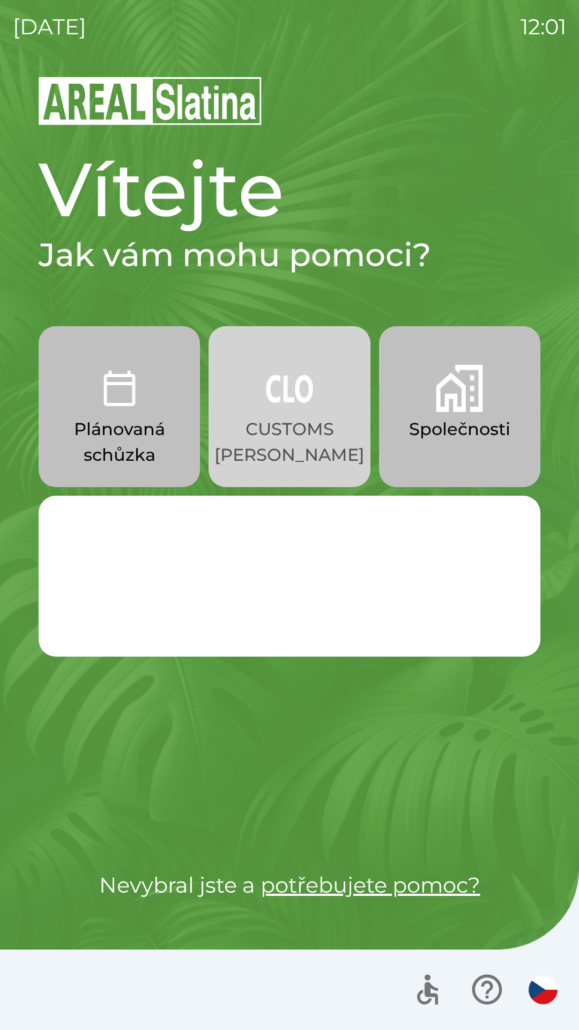
click at [312, 408] on img "button" at bounding box center [289, 388] width 47 height 47
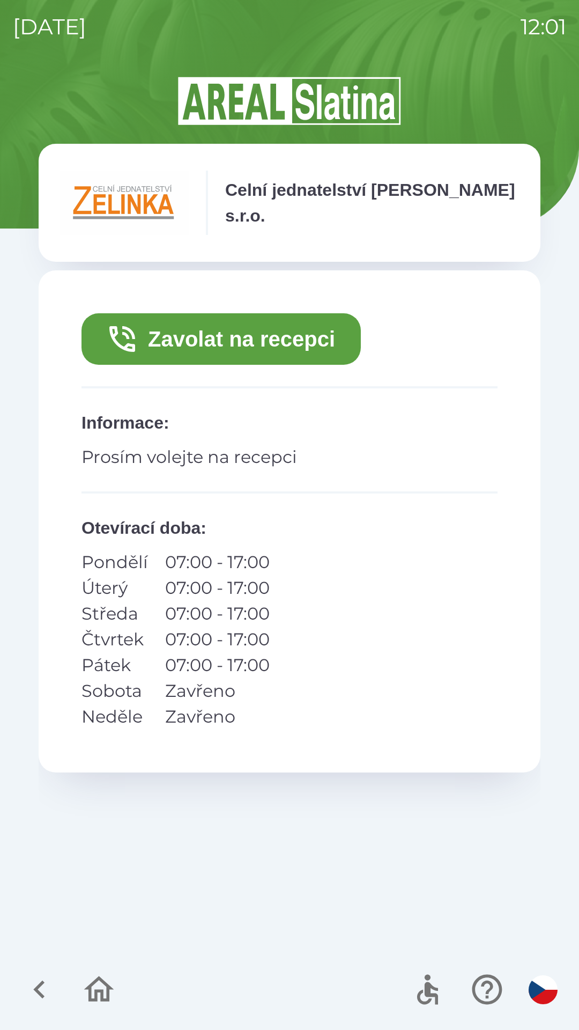
click at [314, 341] on button "Zavolat na recepci" at bounding box center [221, 338] width 279 height 51
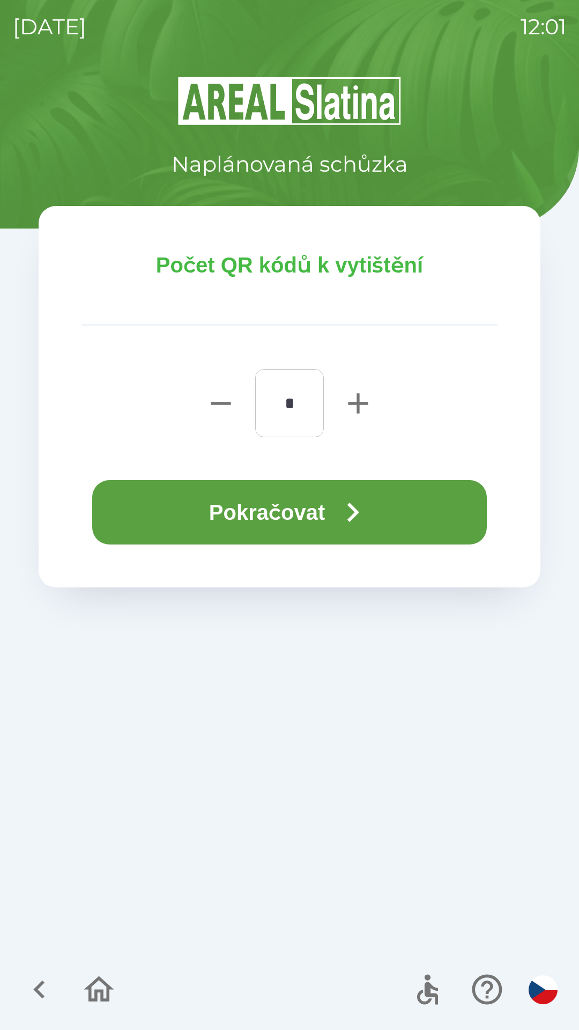
click at [358, 402] on icon "button" at bounding box center [358, 403] width 20 height 20
type input "*"
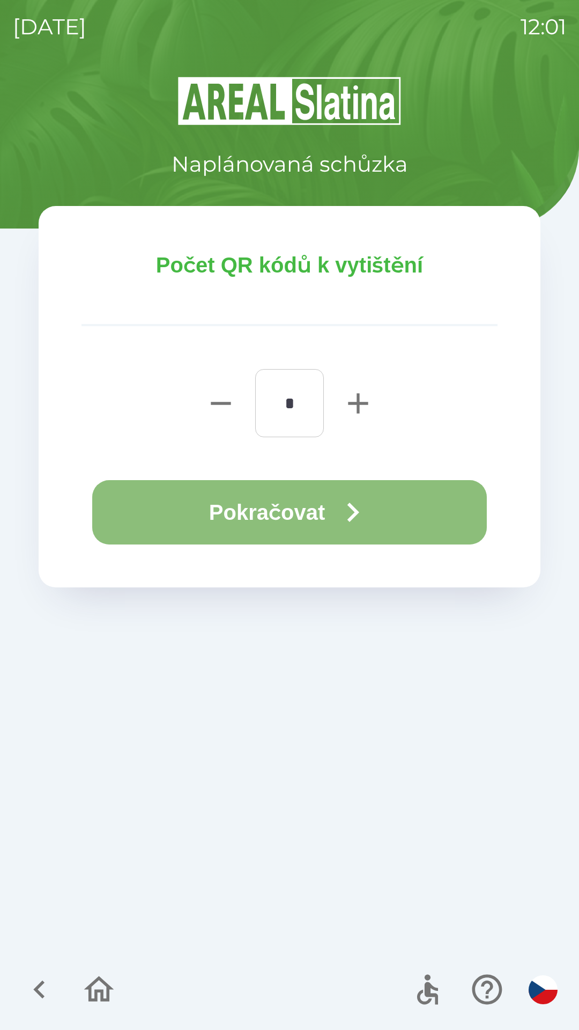
click at [357, 511] on icon "button" at bounding box center [353, 512] width 39 height 39
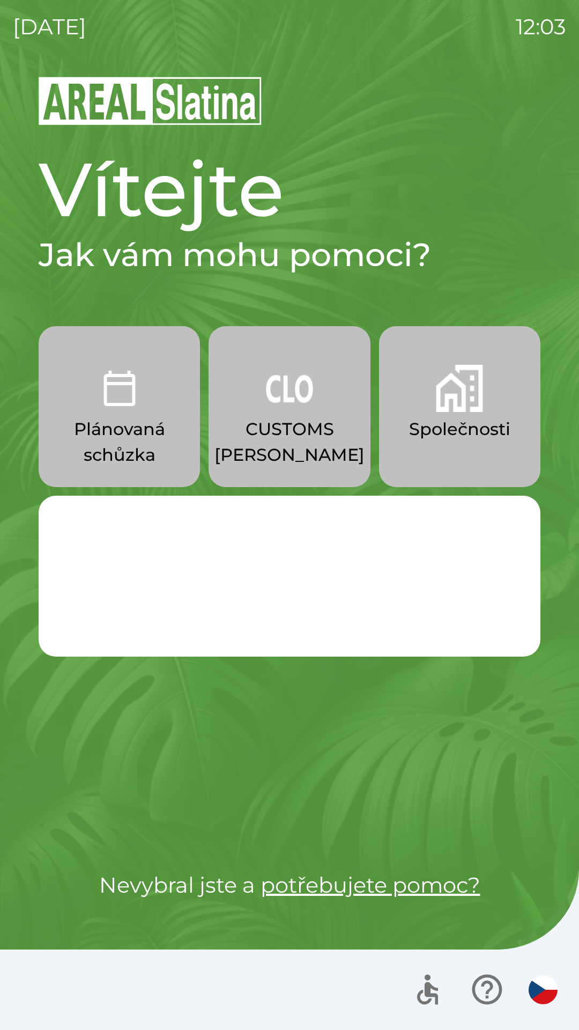
click at [465, 403] on img "button" at bounding box center [459, 388] width 47 height 47
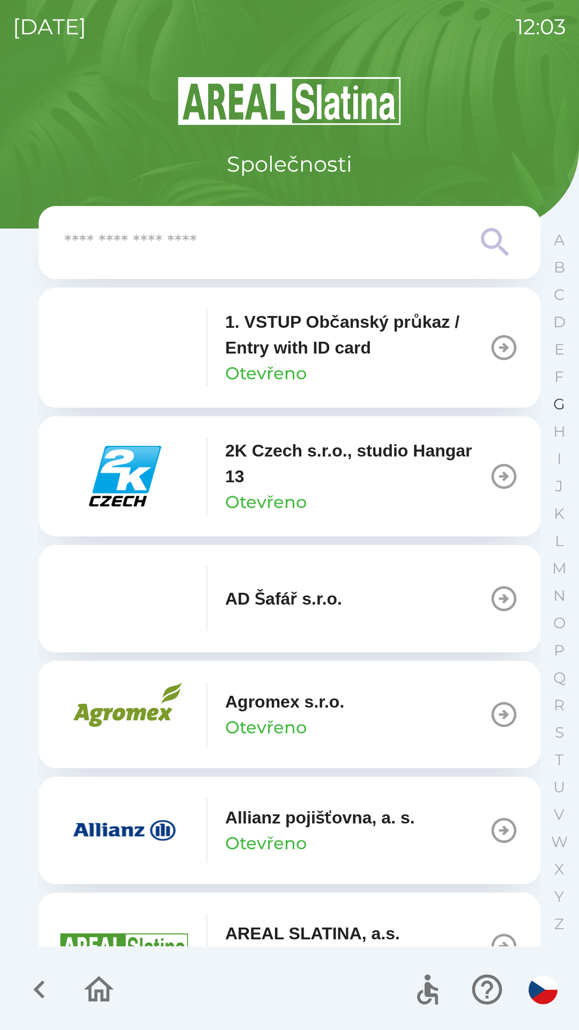
click at [556, 402] on p "G" at bounding box center [559, 404] width 12 height 19
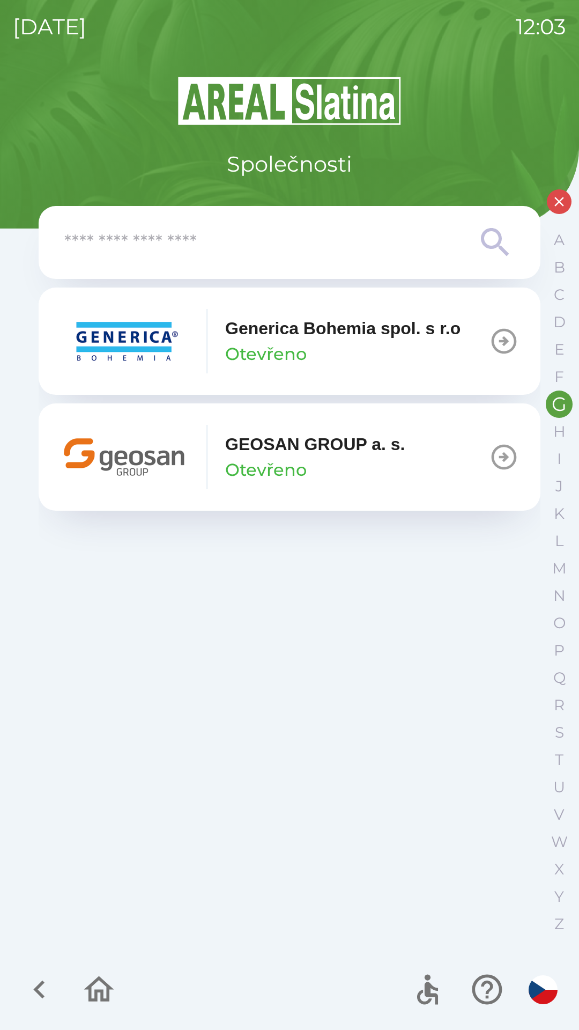
click at [510, 453] on icon "button" at bounding box center [504, 457] width 30 height 30
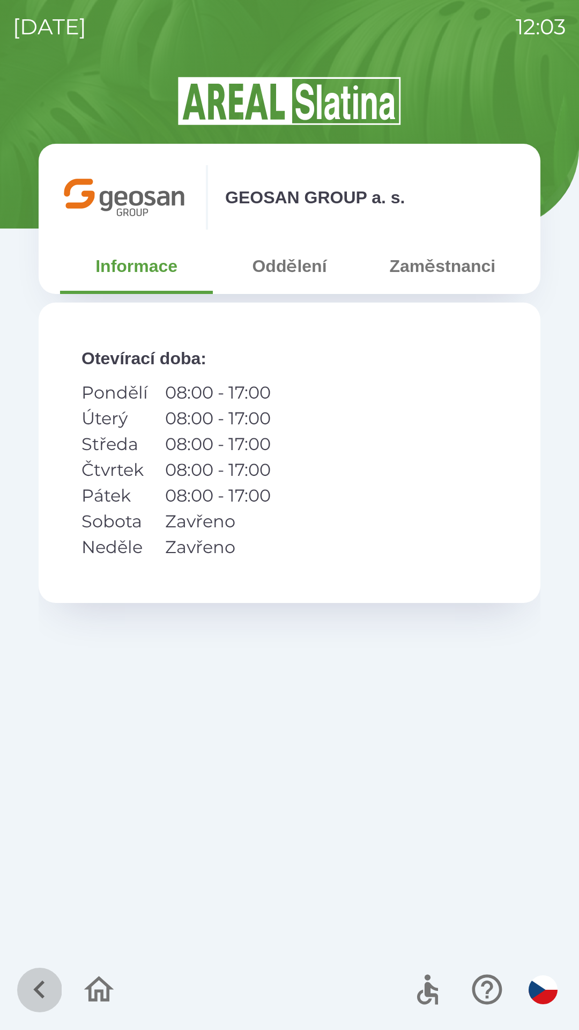
click at [34, 984] on icon "button" at bounding box center [39, 989] width 36 height 36
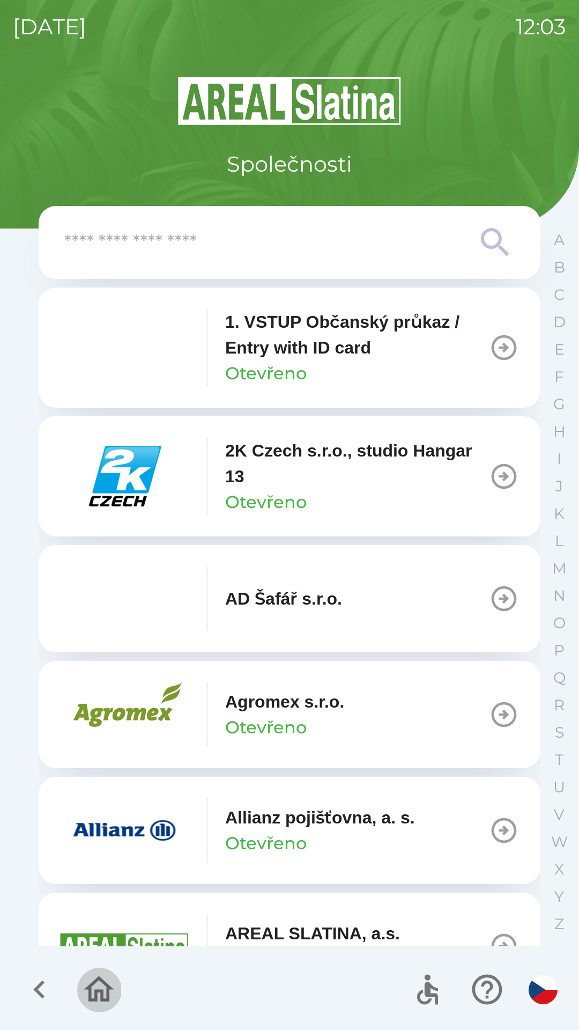
click at [100, 982] on icon "button" at bounding box center [99, 989] width 36 height 36
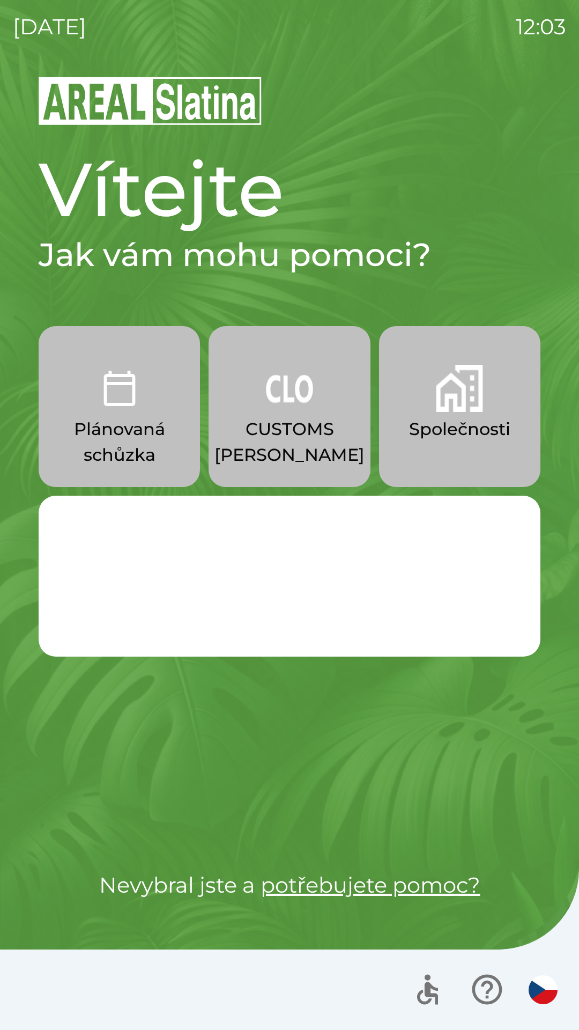
click at [117, 409] on img "button" at bounding box center [119, 388] width 47 height 47
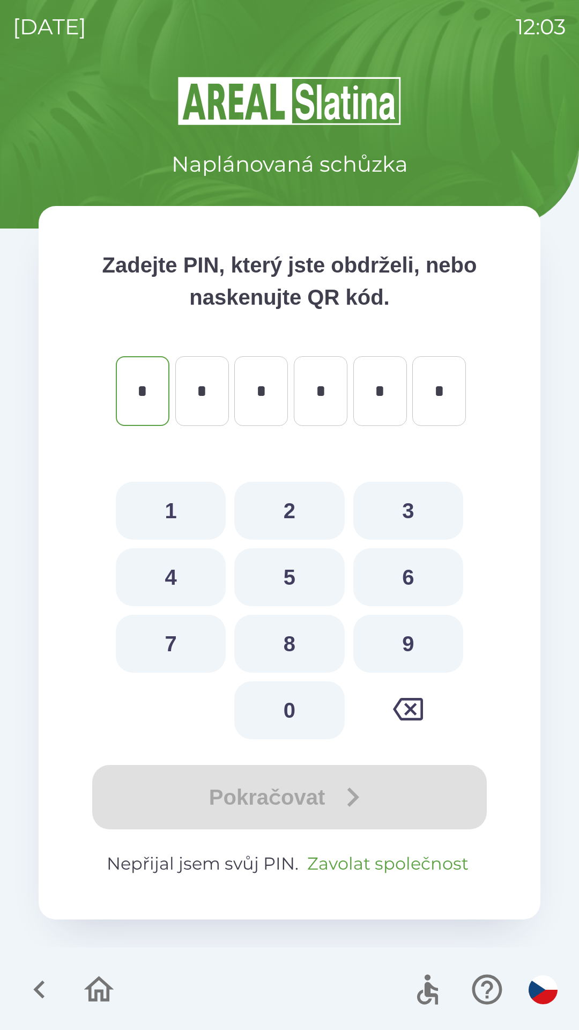
click at [402, 857] on button "Zavolat společnost" at bounding box center [388, 864] width 170 height 26
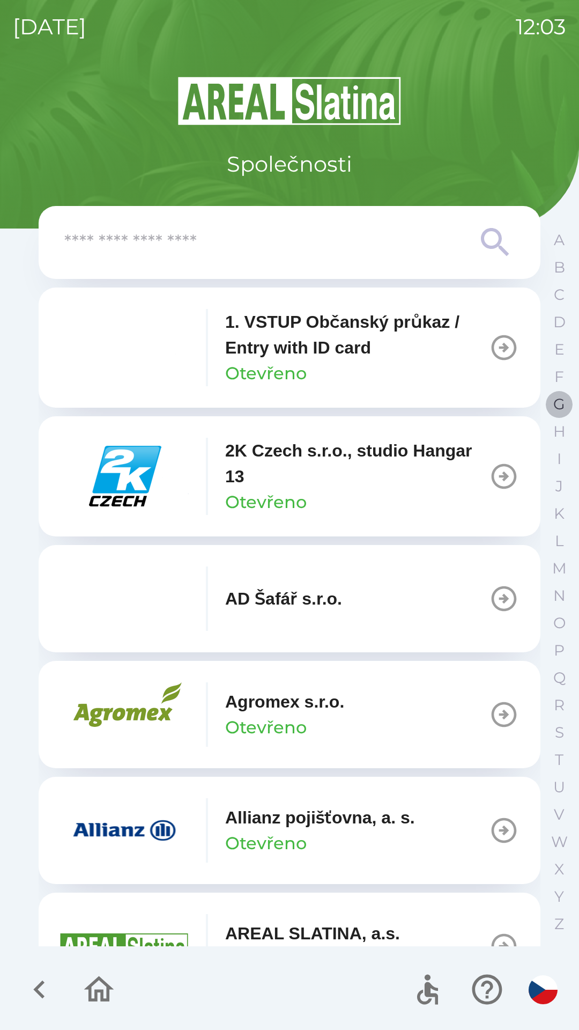
click at [558, 407] on p "G" at bounding box center [559, 404] width 12 height 19
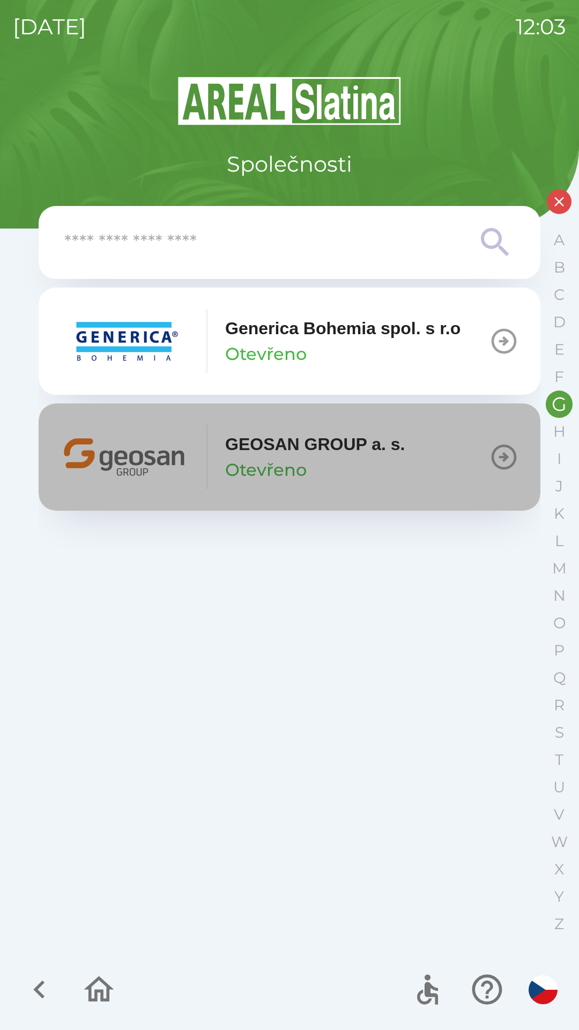
click at [414, 457] on button "GEOSAN GROUP a. s. Otevřeno" at bounding box center [290, 456] width 502 height 107
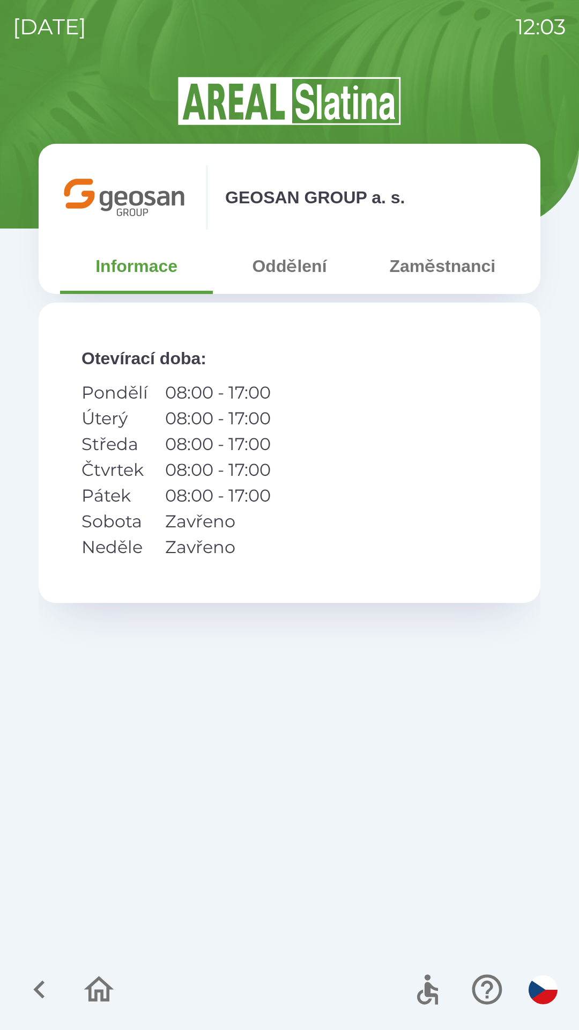
click at [295, 274] on button "Oddělení" at bounding box center [289, 266] width 153 height 39
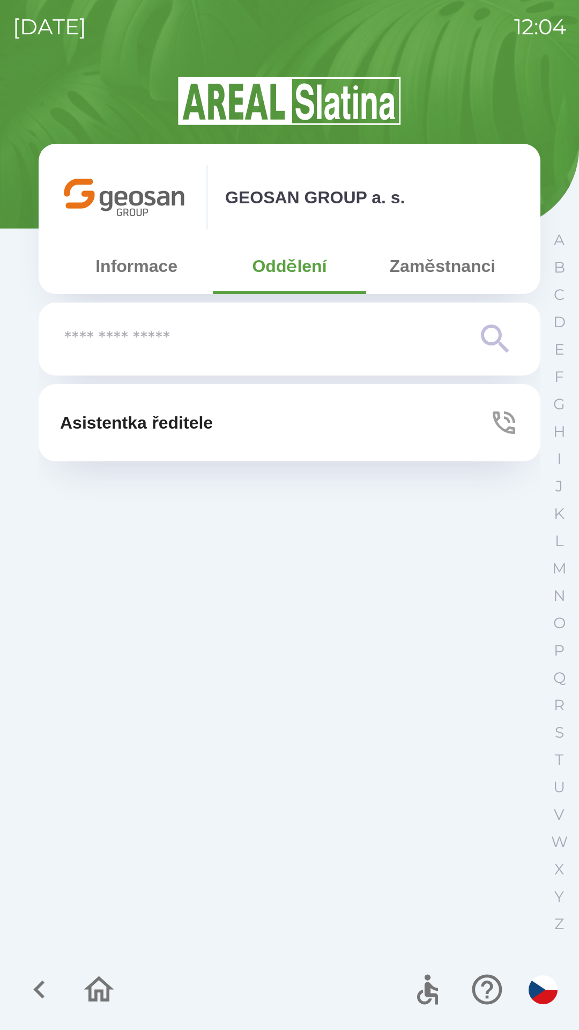
click at [437, 271] on button "Zaměstnanci" at bounding box center [442, 266] width 153 height 39
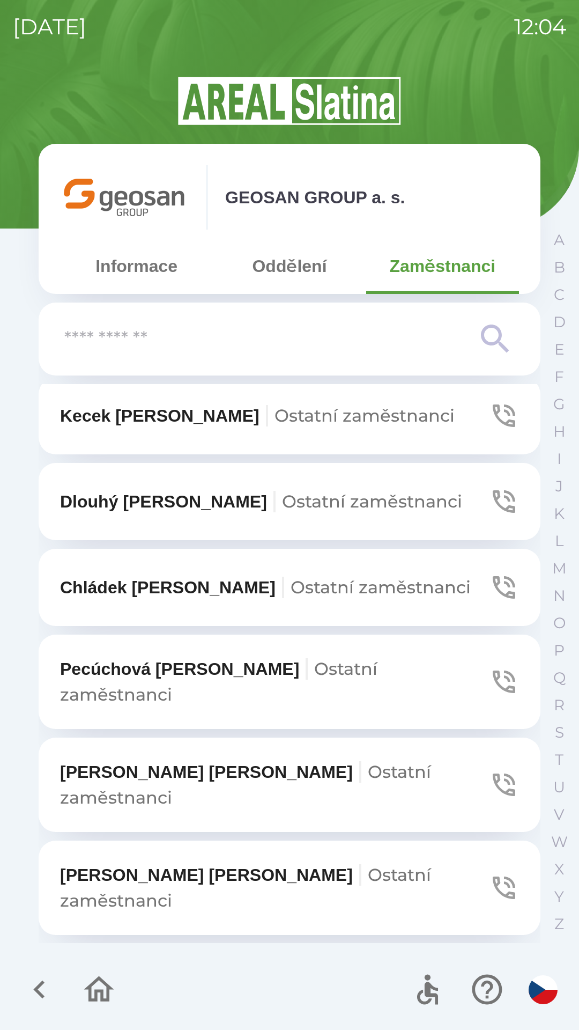
scroll to position [764, 0]
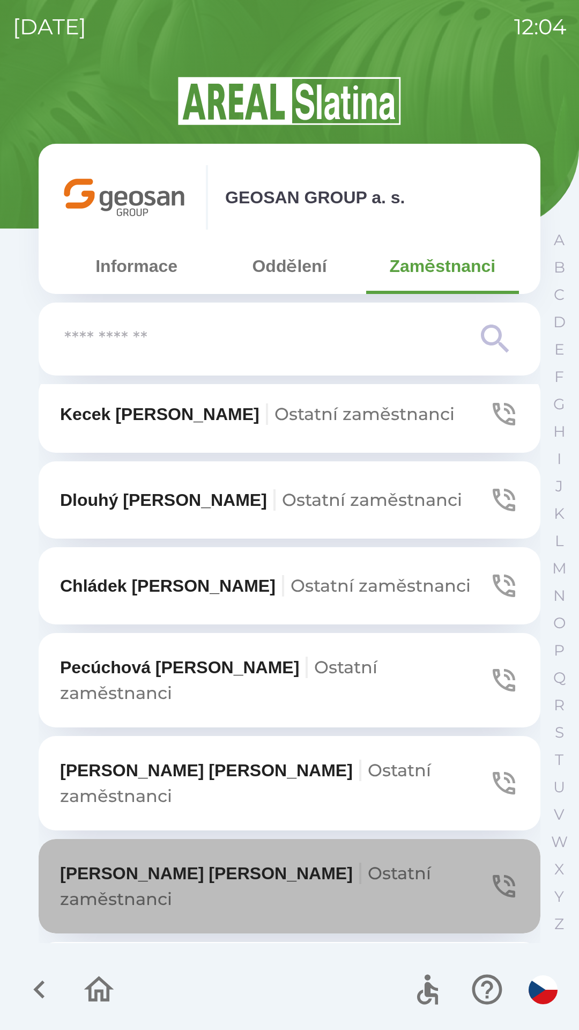
click at [491, 871] on icon "button" at bounding box center [504, 886] width 30 height 30
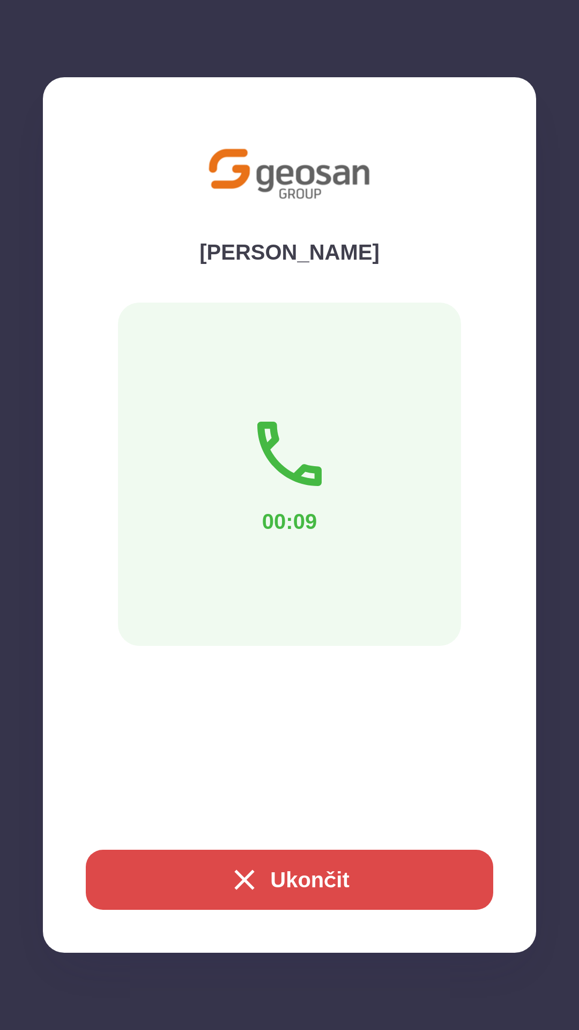
click at [313, 878] on div "GEOSAN GROUP a. s. Informace Oddělení Zaměstnanci [PERSON_NAME] zaměstnanci [PE…" at bounding box center [289, 552] width 553 height 955
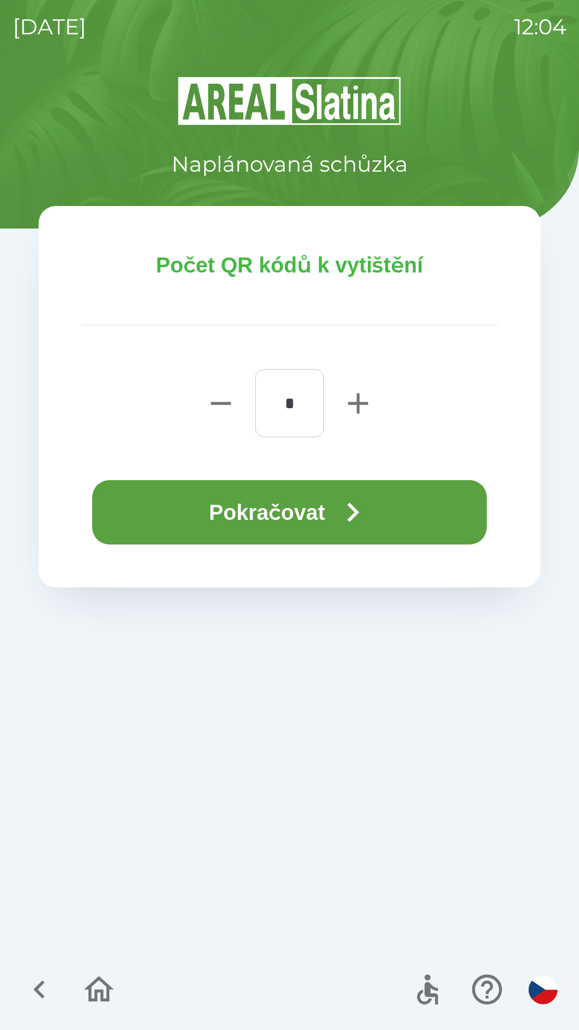
click at [296, 506] on button "Pokračovat" at bounding box center [289, 512] width 395 height 64
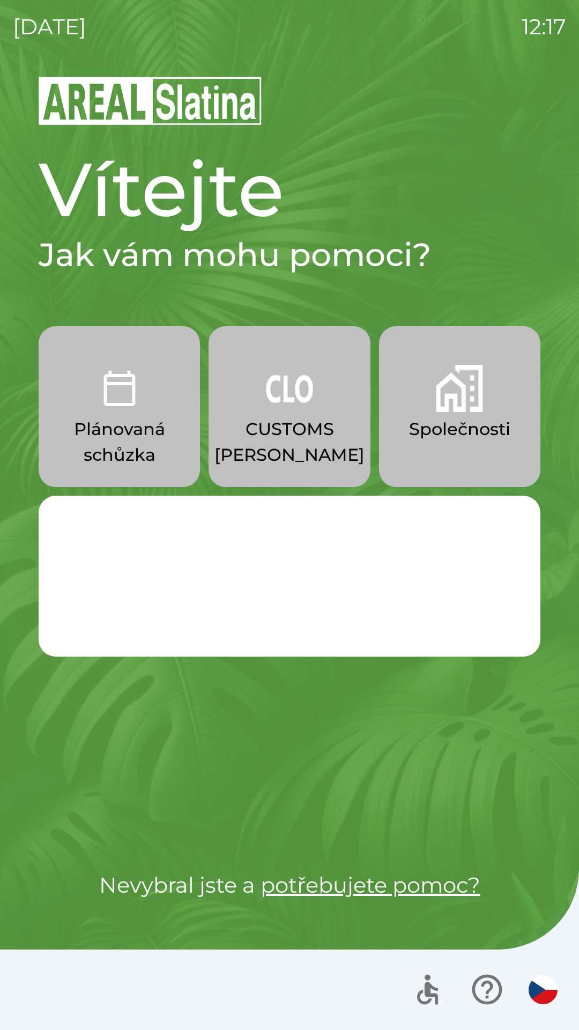
click at [271, 416] on p "CUSTOMS [PERSON_NAME]" at bounding box center [290, 441] width 150 height 51
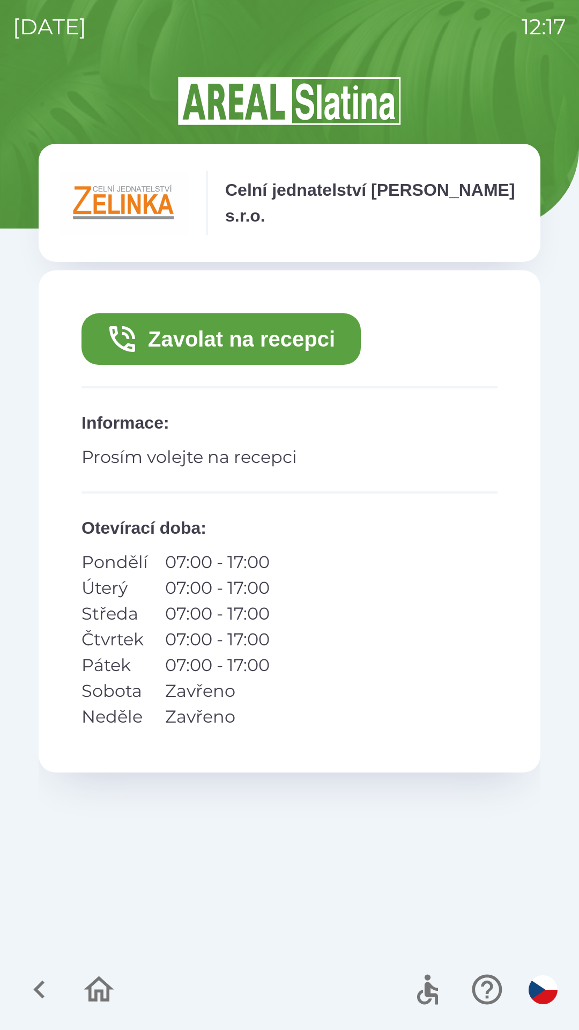
click at [247, 335] on button "Zavolat na recepci" at bounding box center [221, 338] width 279 height 51
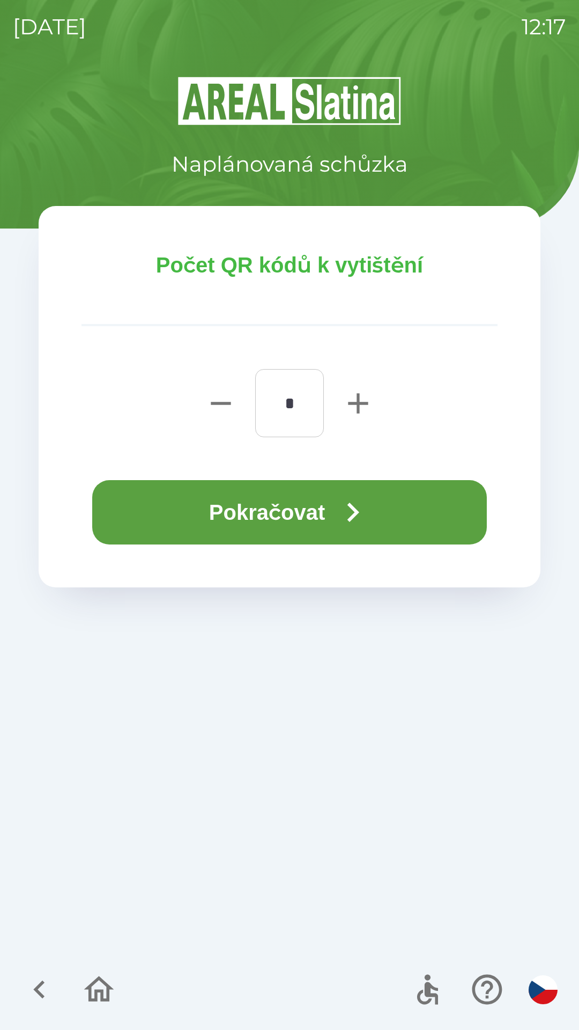
click at [326, 515] on button "Pokračovat" at bounding box center [289, 512] width 395 height 64
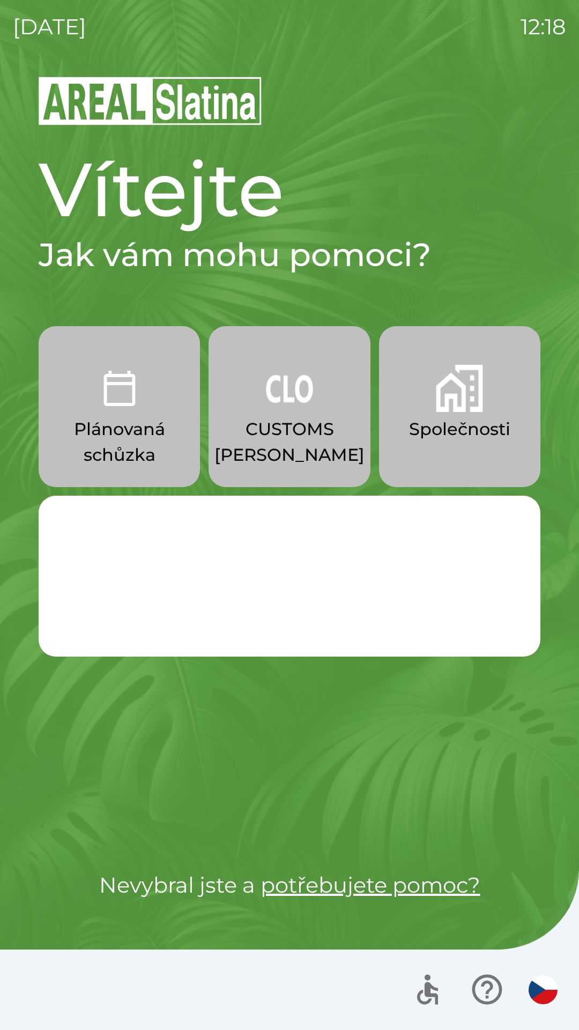
click at [470, 386] on img "button" at bounding box center [459, 388] width 47 height 47
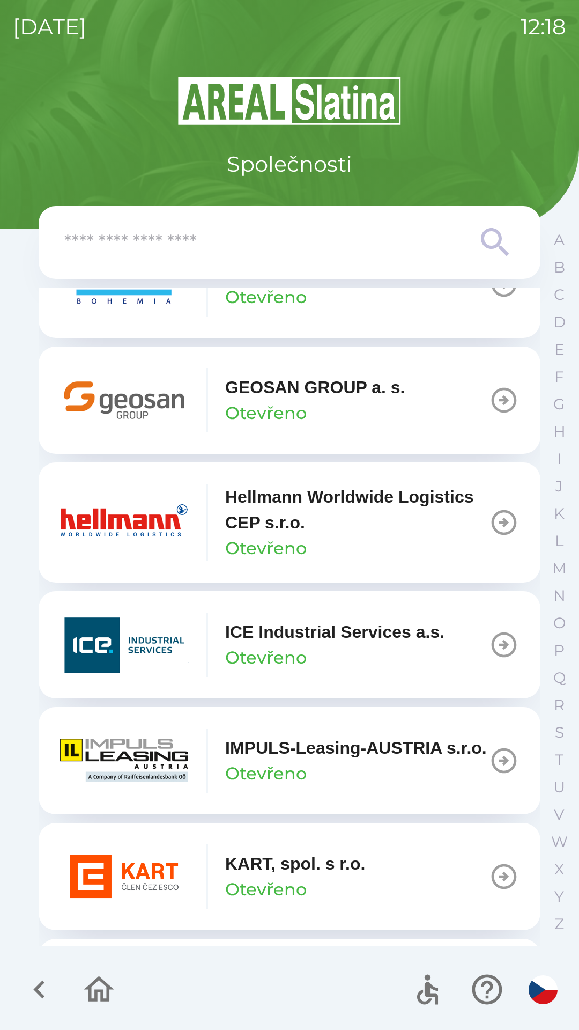
scroll to position [3790, 0]
click at [121, 532] on img "button" at bounding box center [124, 522] width 129 height 64
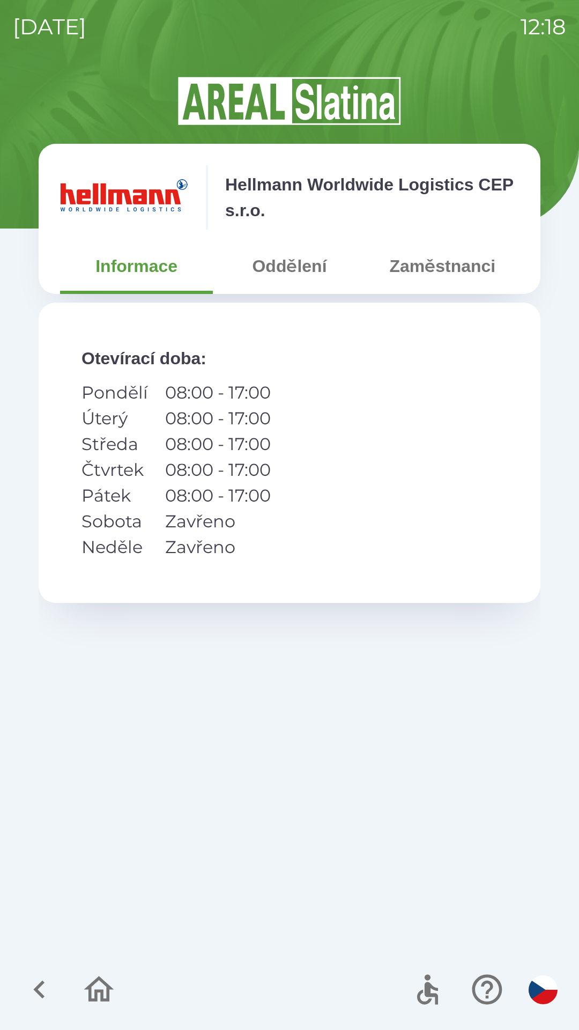
click at [273, 270] on button "Oddělení" at bounding box center [289, 266] width 153 height 39
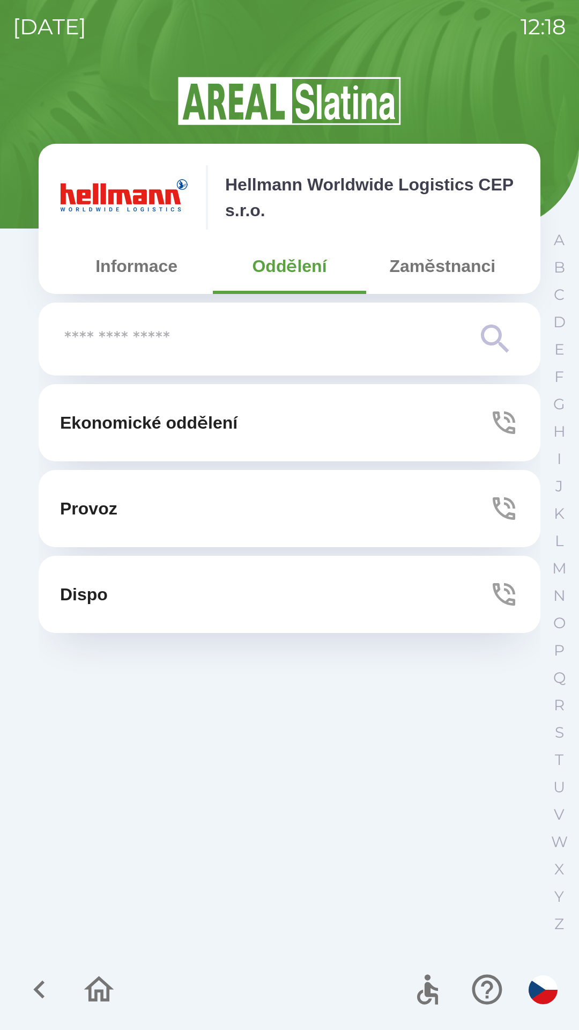
click at [414, 272] on button "Zaměstnanci" at bounding box center [442, 266] width 153 height 39
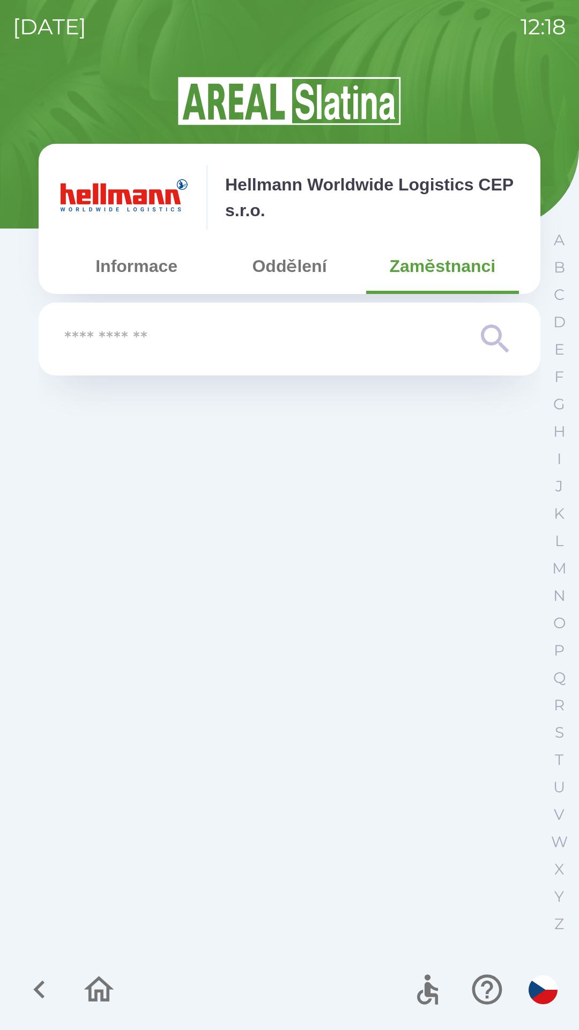
click at [282, 266] on button "Oddělení" at bounding box center [289, 266] width 153 height 39
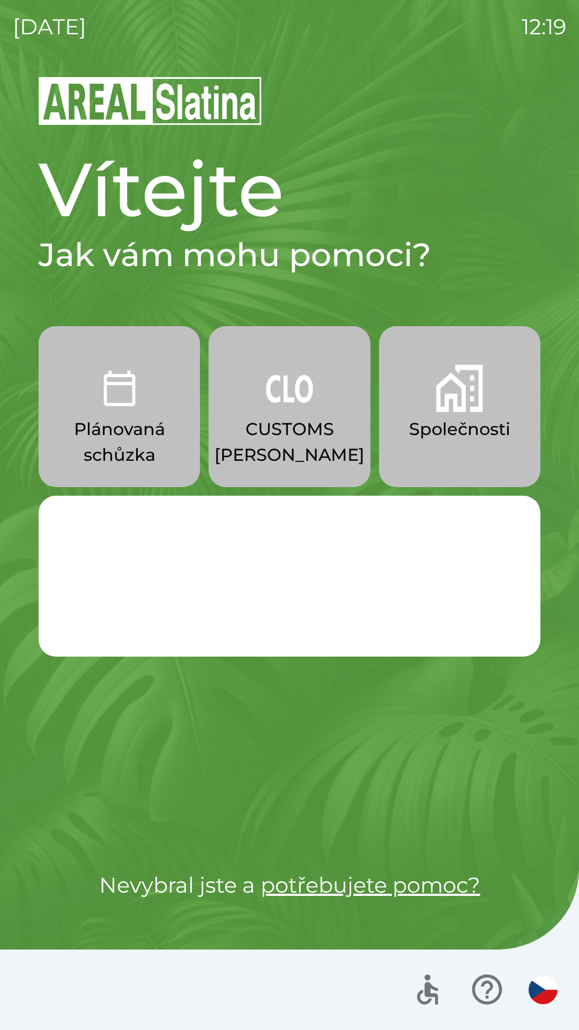
click at [449, 401] on img "button" at bounding box center [459, 388] width 47 height 47
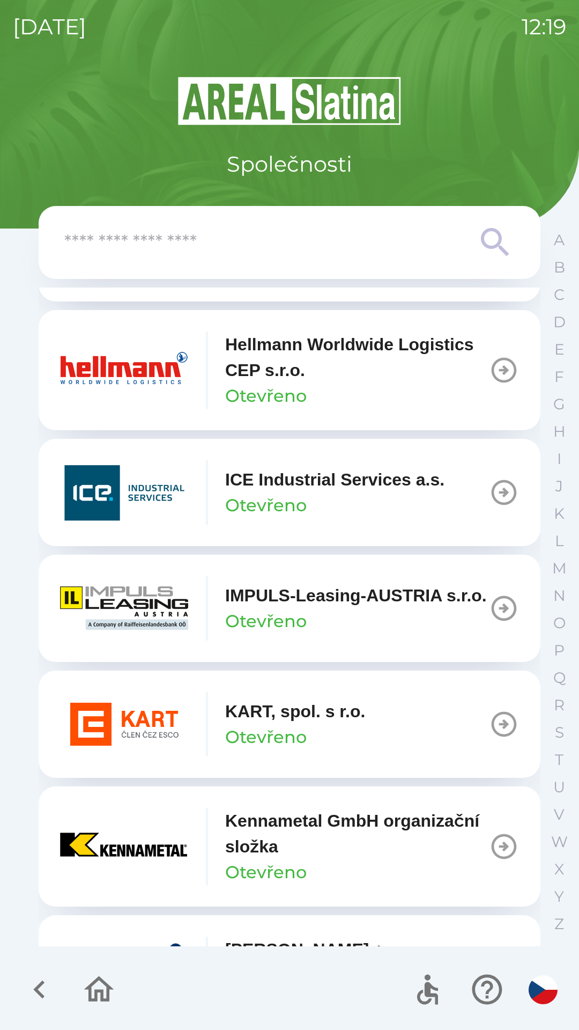
scroll to position [3938, 0]
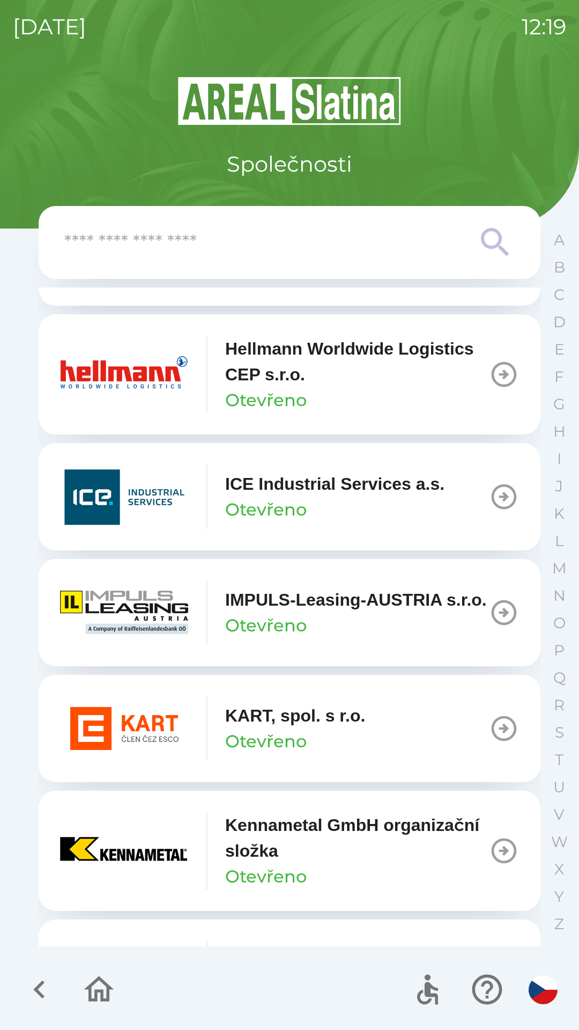
click at [144, 385] on img "button" at bounding box center [124, 374] width 129 height 64
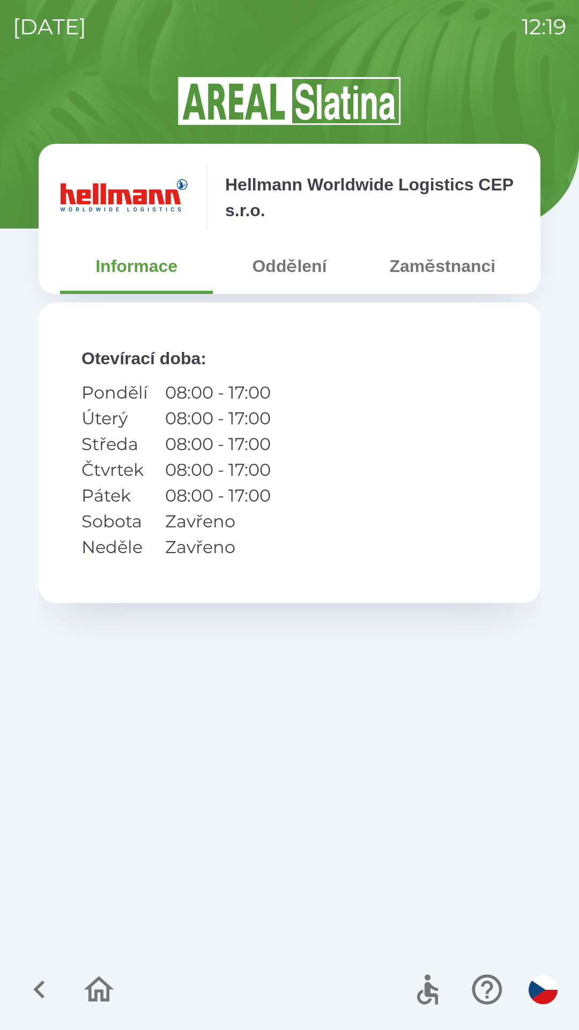
click at [286, 267] on button "Oddělení" at bounding box center [289, 266] width 153 height 39
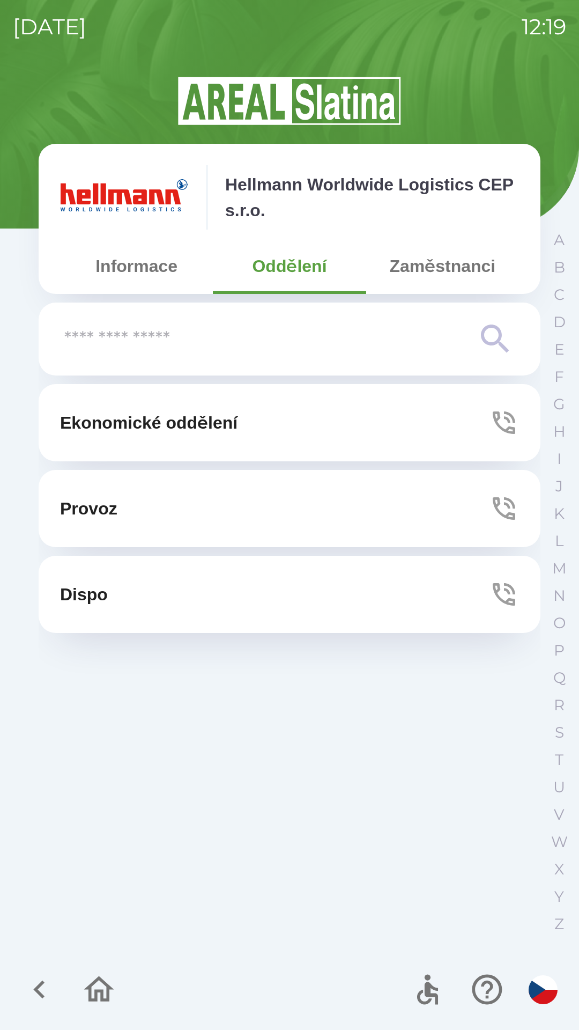
click at [164, 512] on button "Provoz" at bounding box center [290, 508] width 502 height 77
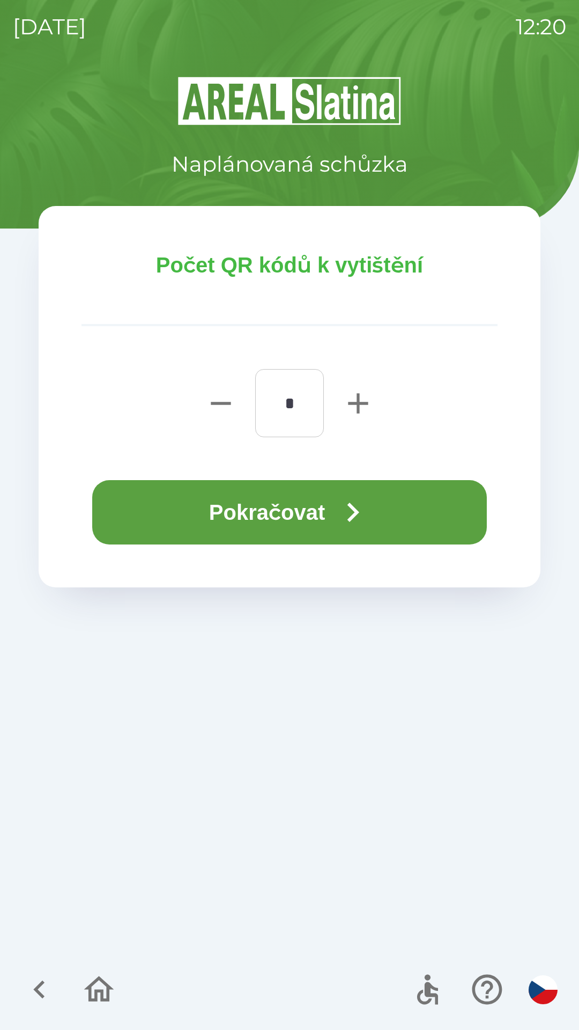
click at [284, 503] on button "Pokračovat" at bounding box center [289, 512] width 395 height 64
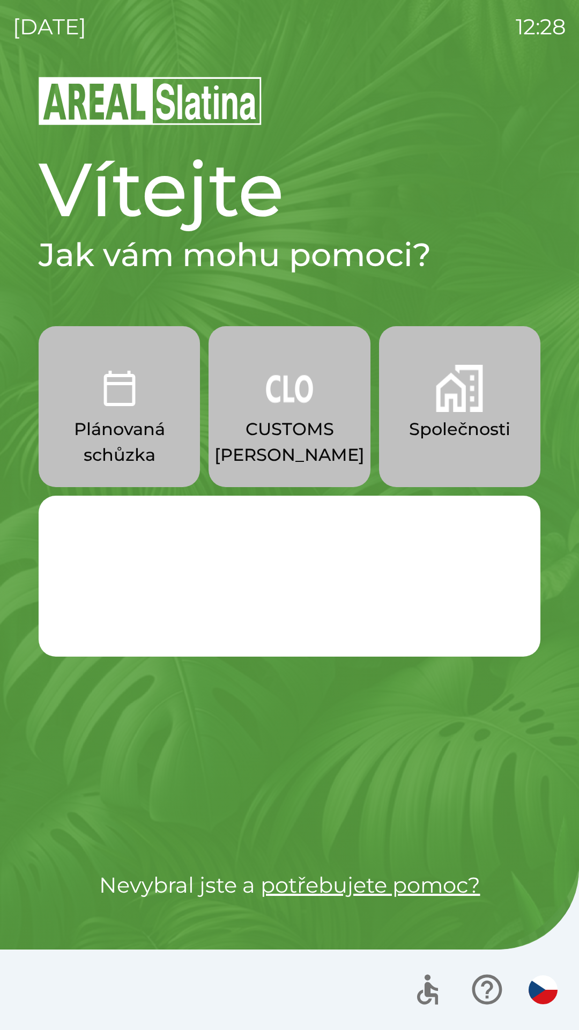
click at [306, 425] on p "CUSTOMS [PERSON_NAME]" at bounding box center [290, 441] width 150 height 51
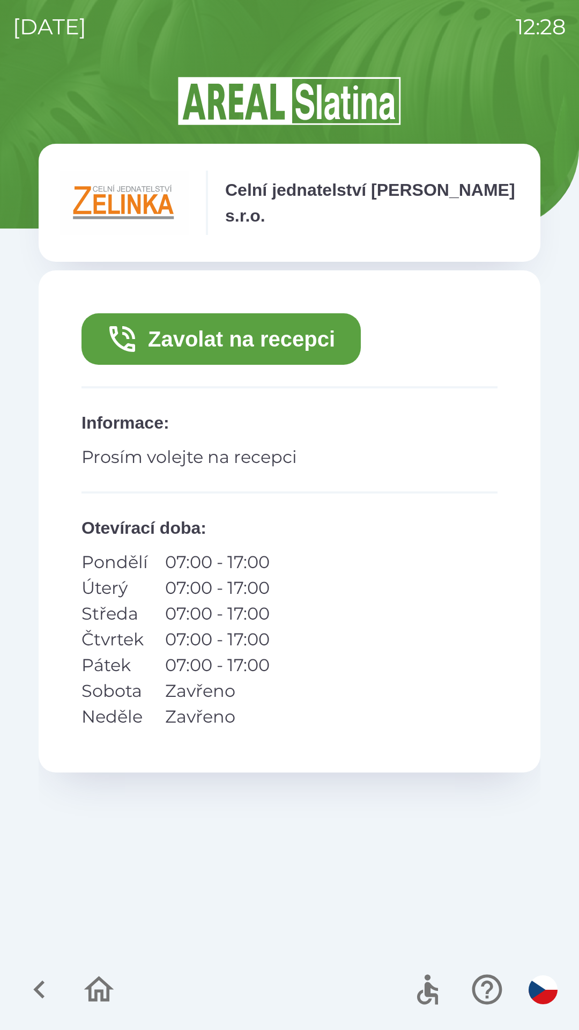
click at [265, 336] on button "Zavolat na recepci" at bounding box center [221, 338] width 279 height 51
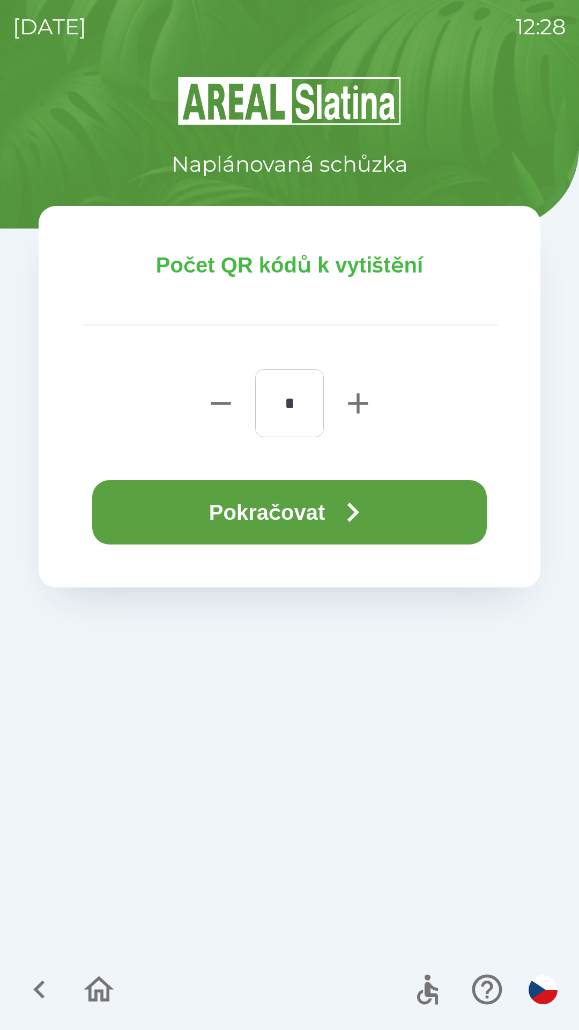
click at [335, 331] on div "Počet QR kódů k vytištění * ​ Pokračovat" at bounding box center [290, 396] width 502 height 381
click at [356, 507] on icon "button" at bounding box center [354, 512] width 12 height 19
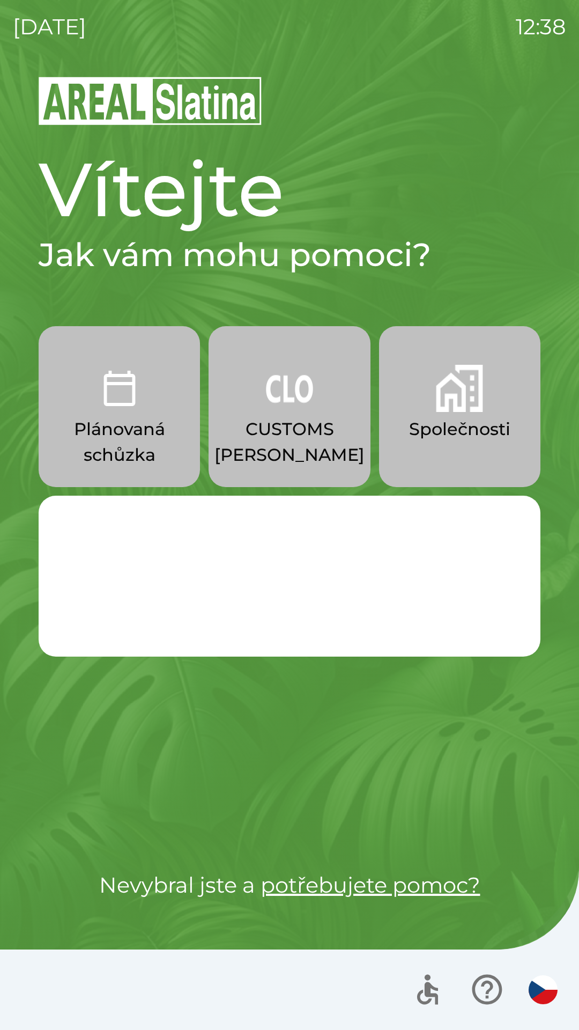
click at [295, 424] on p "CUSTOMS [PERSON_NAME]" at bounding box center [290, 441] width 150 height 51
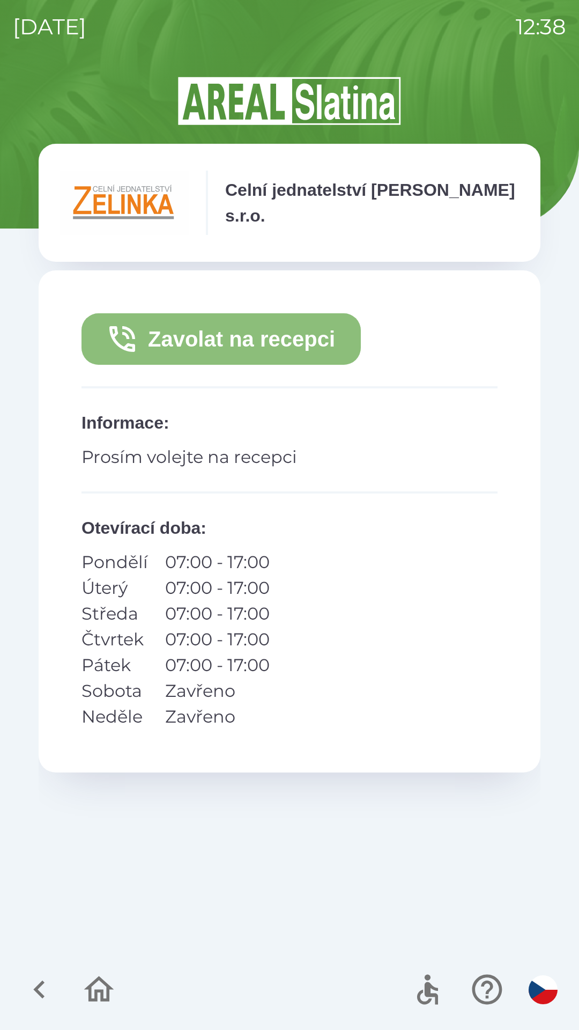
click at [206, 336] on button "Zavolat na recepci" at bounding box center [221, 338] width 279 height 51
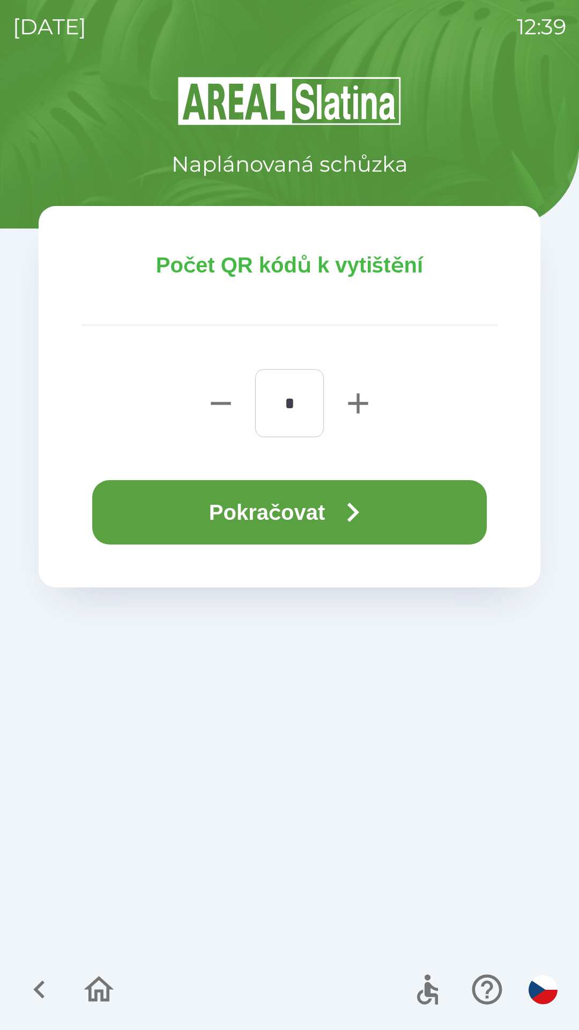
click at [283, 505] on button "Pokračovat" at bounding box center [289, 512] width 395 height 64
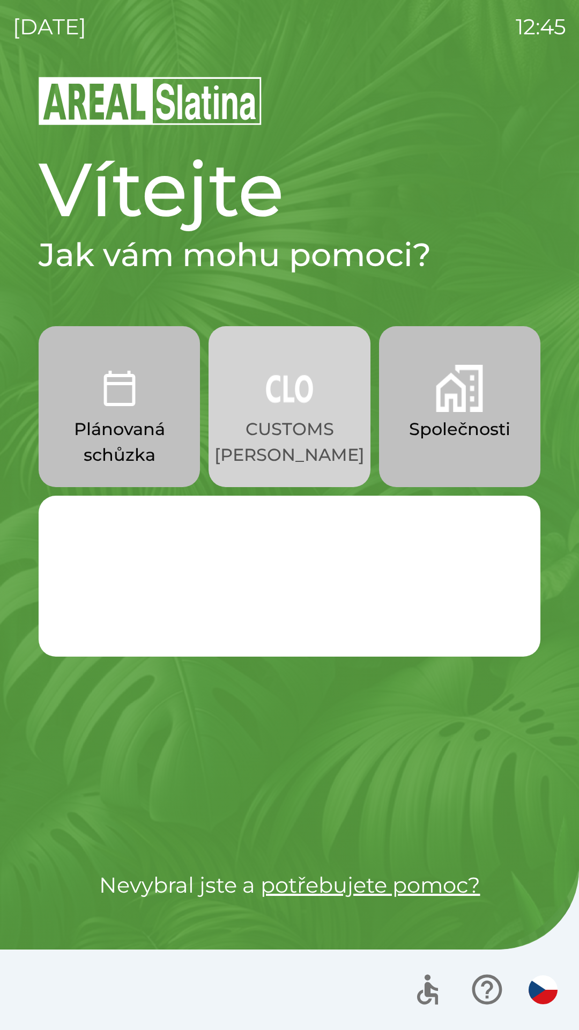
click at [285, 408] on img "button" at bounding box center [289, 388] width 47 height 47
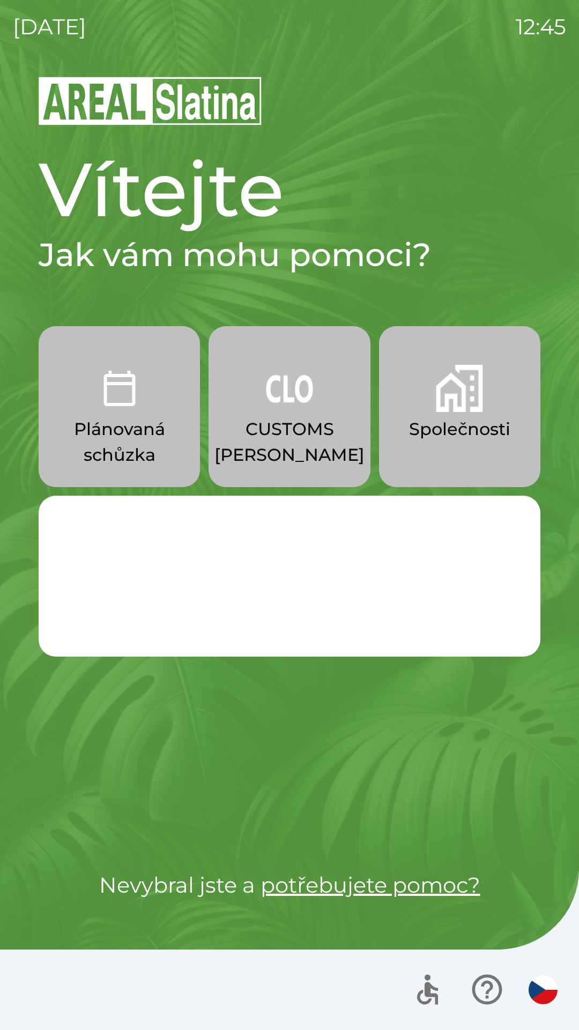
click at [296, 415] on button "CUSTOMS [PERSON_NAME]" at bounding box center [289, 406] width 161 height 161
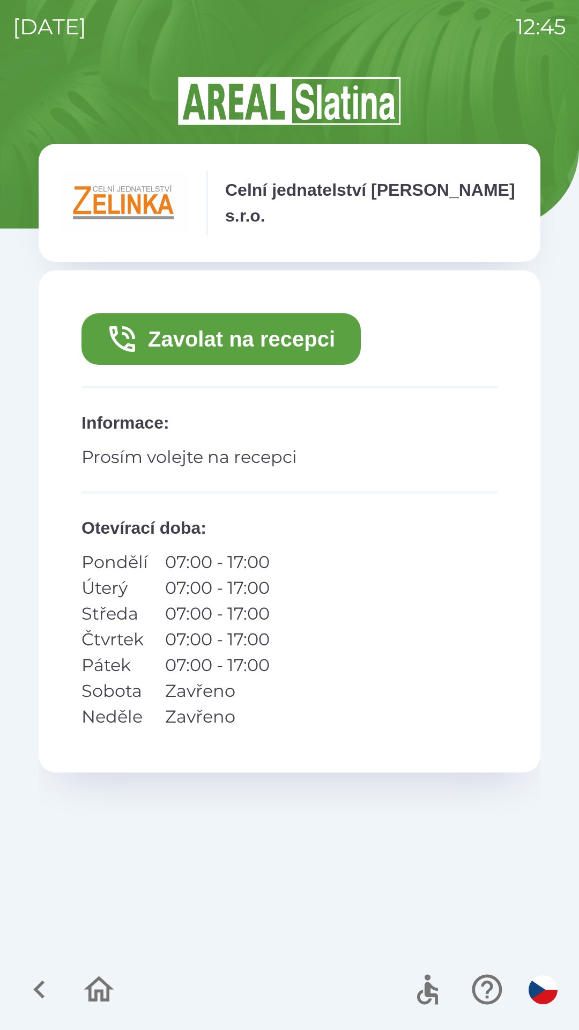
click at [191, 342] on button "Zavolat na recepci" at bounding box center [221, 338] width 279 height 51
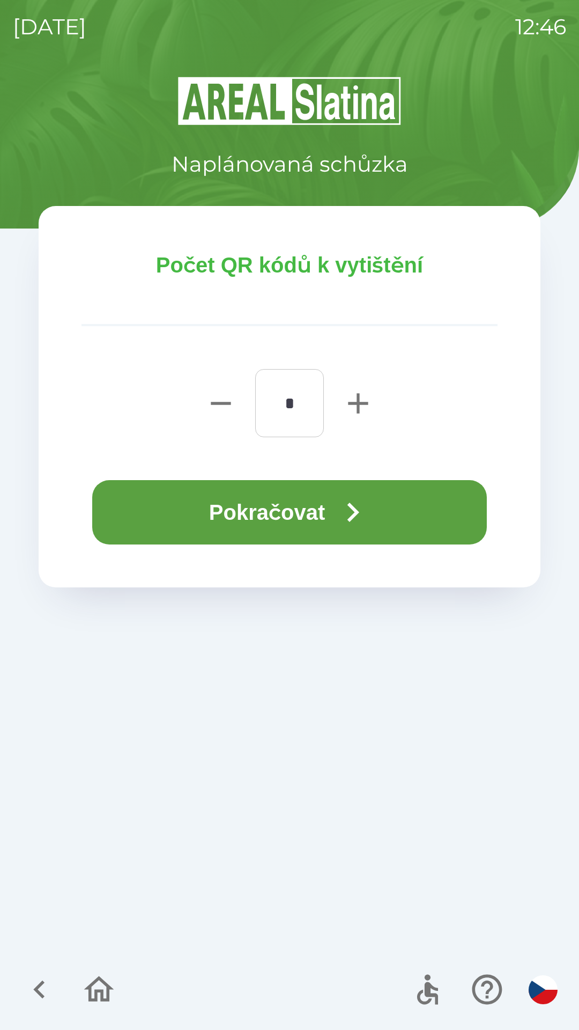
click at [282, 504] on button "Pokračovat" at bounding box center [289, 512] width 395 height 64
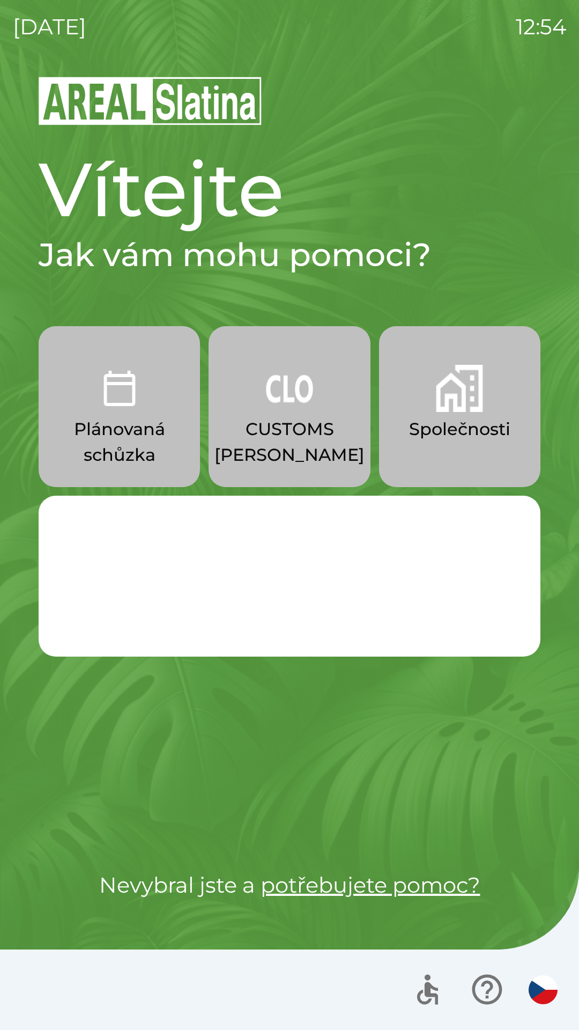
click at [448, 439] on p "Společnosti" at bounding box center [459, 429] width 101 height 26
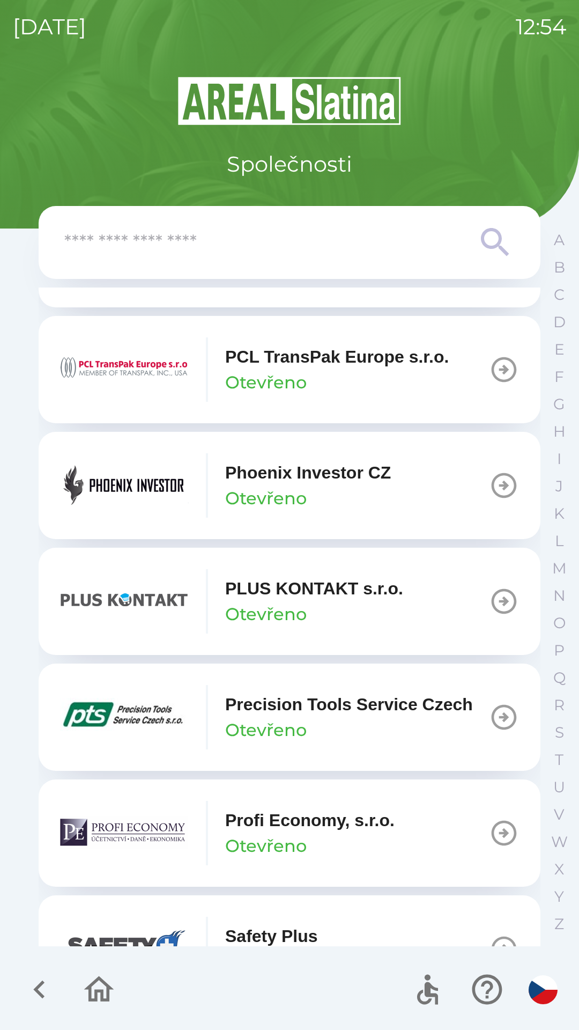
scroll to position [5829, 0]
click at [341, 600] on p "PLUS KONTAKT s.r.o." at bounding box center [314, 587] width 178 height 26
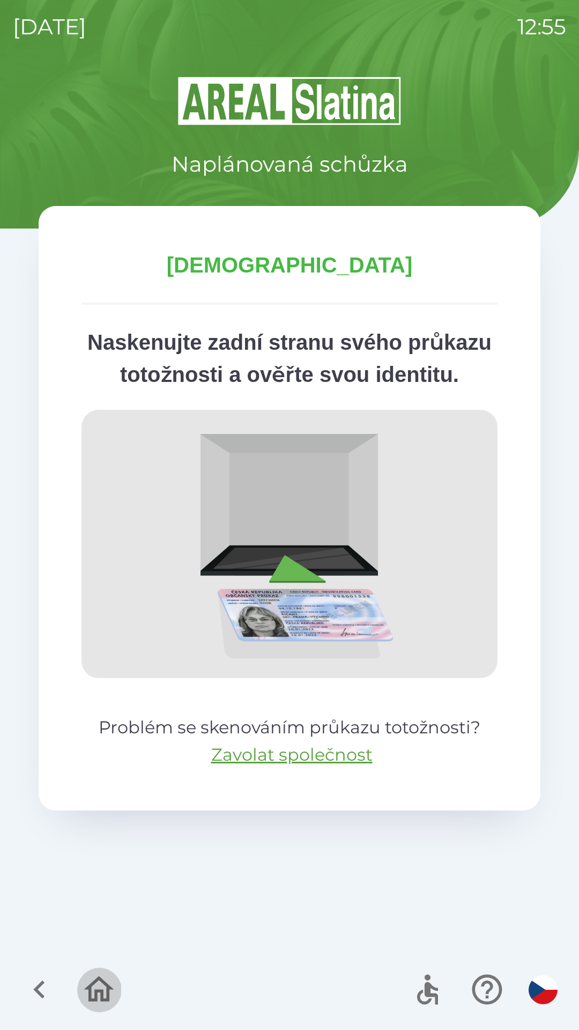
click at [88, 986] on icon "button" at bounding box center [99, 989] width 36 height 36
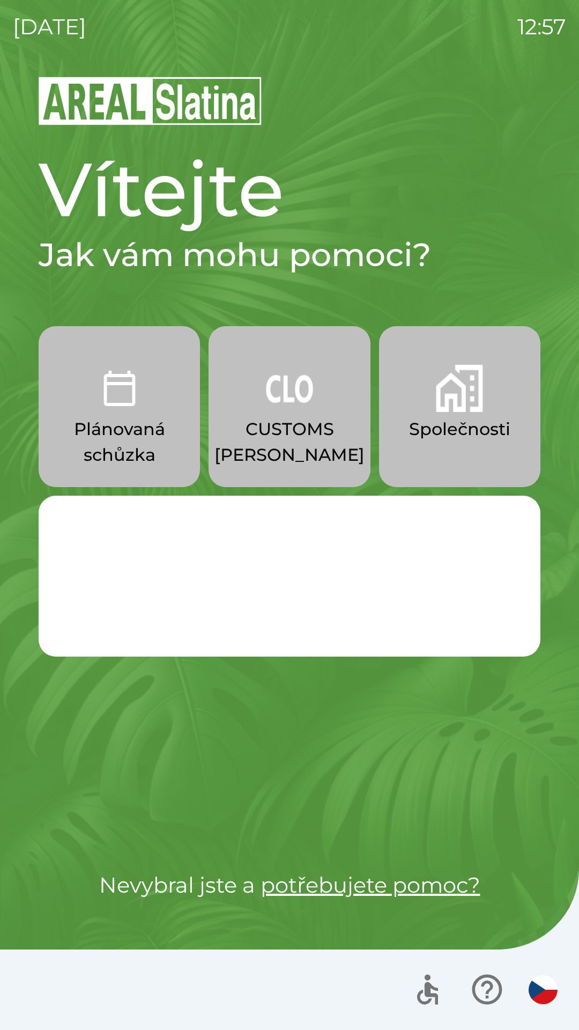
click at [108, 423] on p "Plánovaná schůzka" at bounding box center [119, 441] width 110 height 51
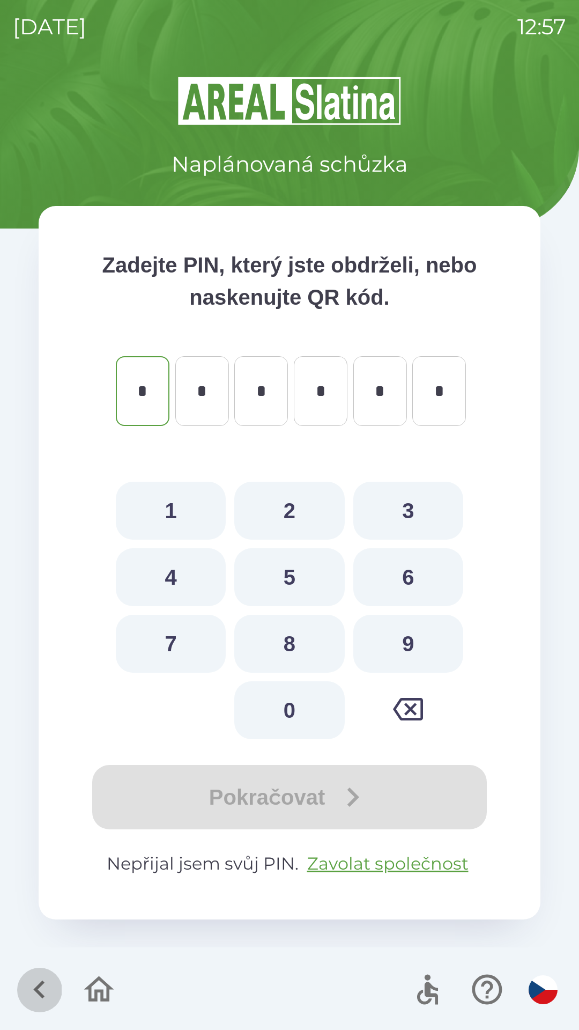
click at [42, 986] on icon "button" at bounding box center [39, 989] width 36 height 36
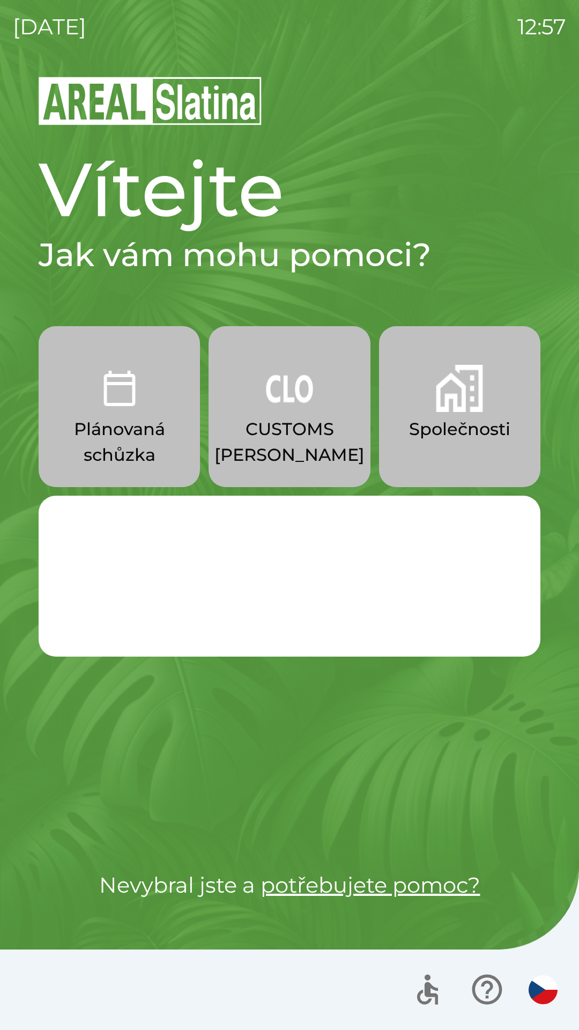
click at [471, 423] on p "Společnosti" at bounding box center [459, 429] width 101 height 26
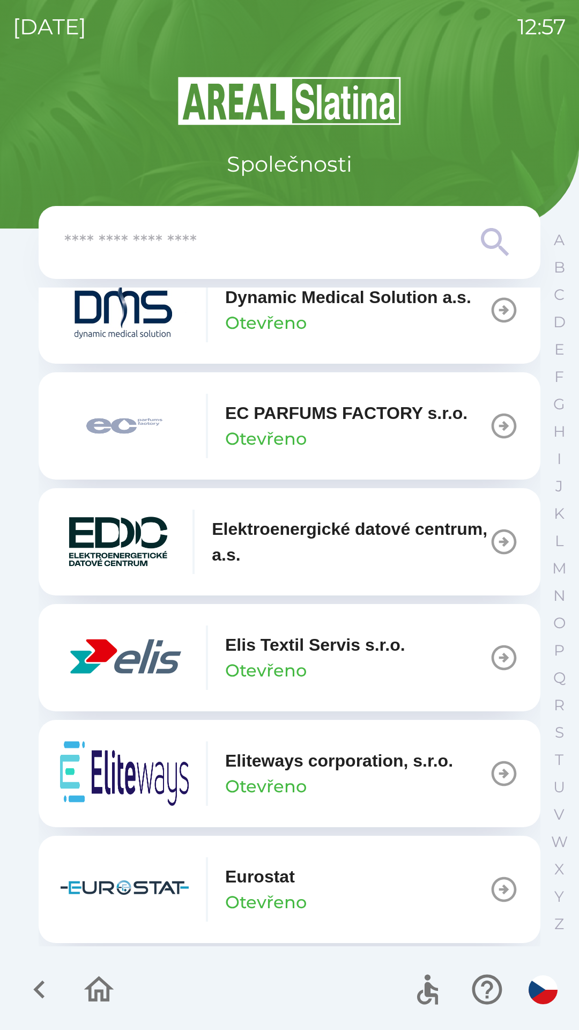
scroll to position [2829, 0]
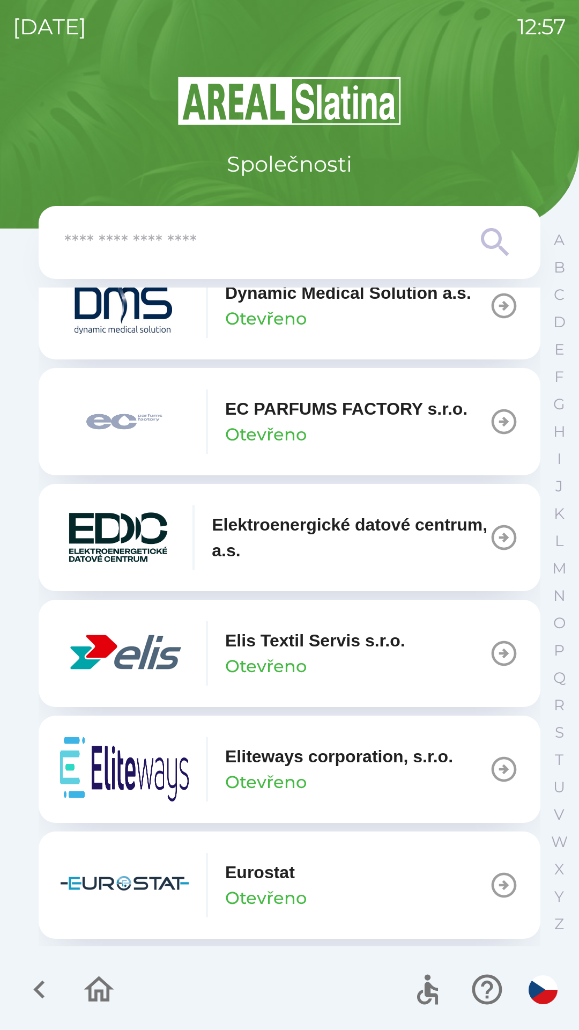
click at [346, 653] on p "Elis Textil Servis s.r.o." at bounding box center [315, 640] width 180 height 26
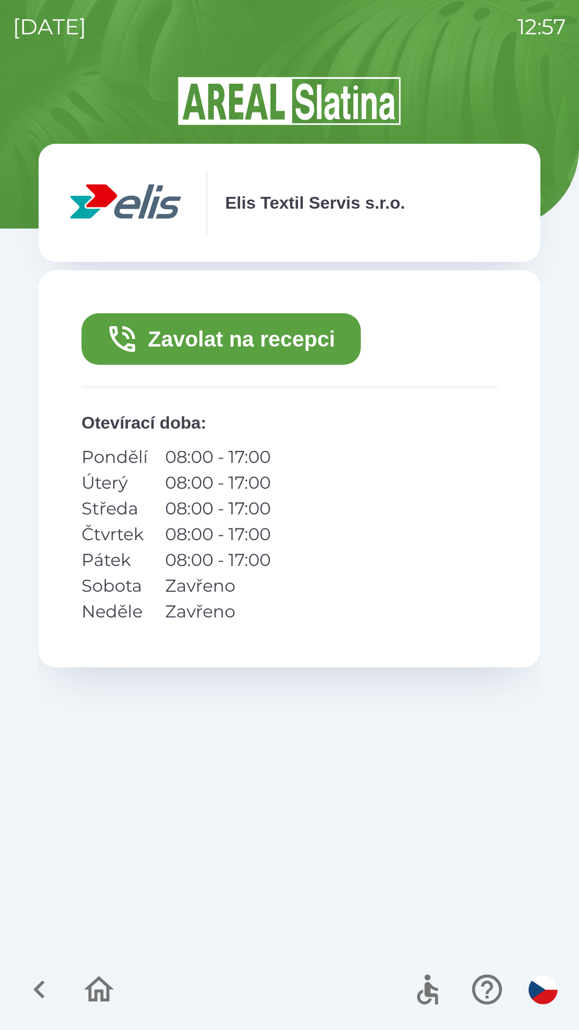
click at [292, 340] on button "Zavolat na recepci" at bounding box center [221, 338] width 279 height 51
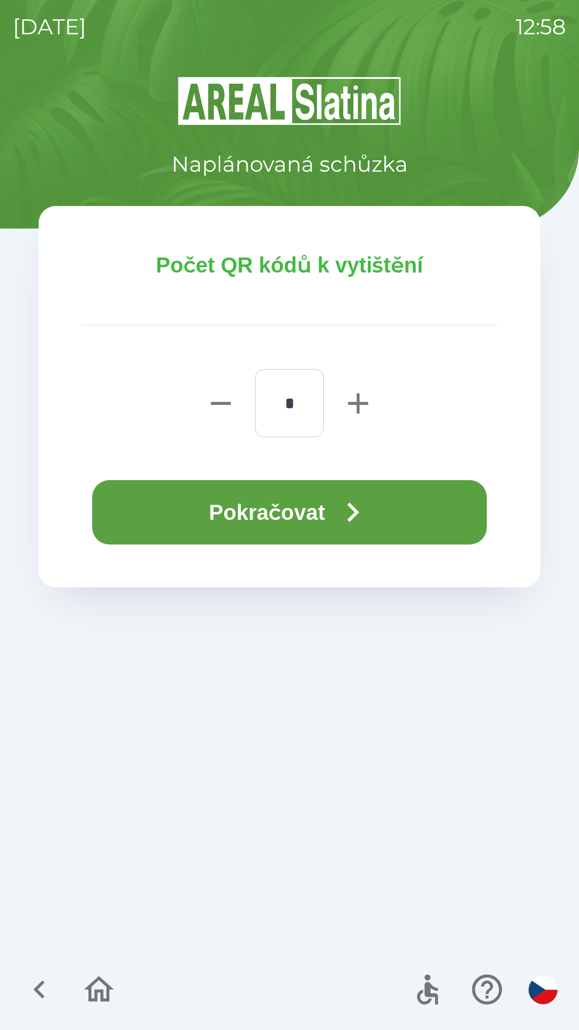
click at [272, 517] on button "Pokračovat" at bounding box center [289, 512] width 395 height 64
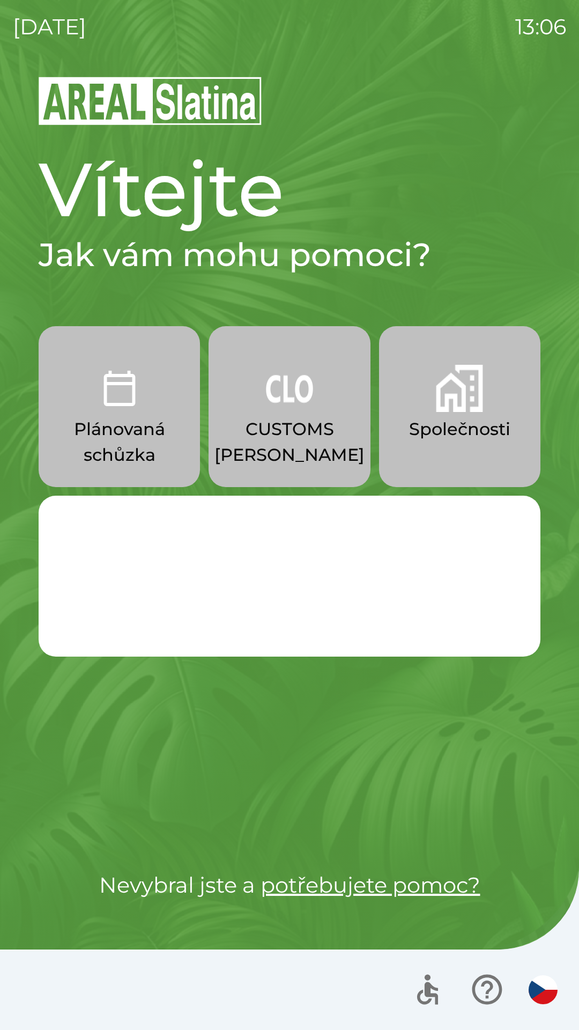
click at [436, 943] on div "Vítejte Jak vám mohu pomoci? Plánovaná schůzka CUSTOMS [PERSON_NAME] Společnost…" at bounding box center [289, 552] width 553 height 955
click at [573, 85] on div "[DATE] 13:06 Vítejte Jak vám mohu pomoci? Plánovaná schůzka CUSTOMS [PERSON_NAM…" at bounding box center [289, 515] width 579 height 1030
click at [360, 0] on div "[DATE] 13:06" at bounding box center [289, 27] width 553 height 54
click at [558, 1003] on div at bounding box center [483, 989] width 157 height 45
click at [364, 935] on div "Vítejte Jak vám mohu pomoci? Plánovaná schůzka CUSTOMS [PERSON_NAME] Společnost…" at bounding box center [289, 552] width 553 height 955
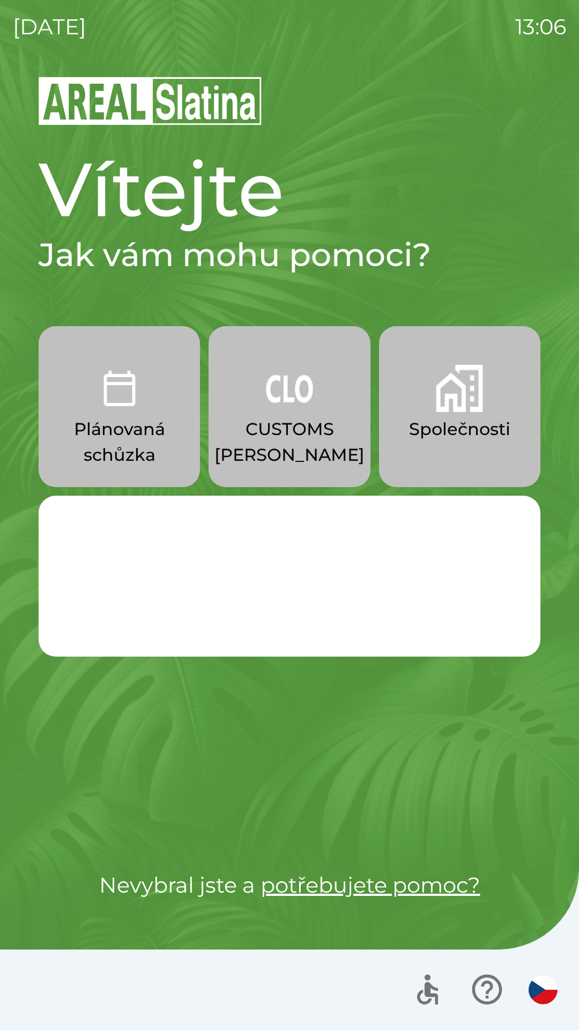
drag, startPoint x: 54, startPoint y: 54, endPoint x: 560, endPoint y: 511, distance: 682.8
click at [560, 511] on html "[DATE] 13:06 Vítejte Jak vám mohu pomoci? Plánovaná schůzka CUSTOMS [PERSON_NAM…" at bounding box center [289, 515] width 579 height 1030
click at [189, 460] on button "Plánovaná schůzka" at bounding box center [119, 406] width 161 height 161
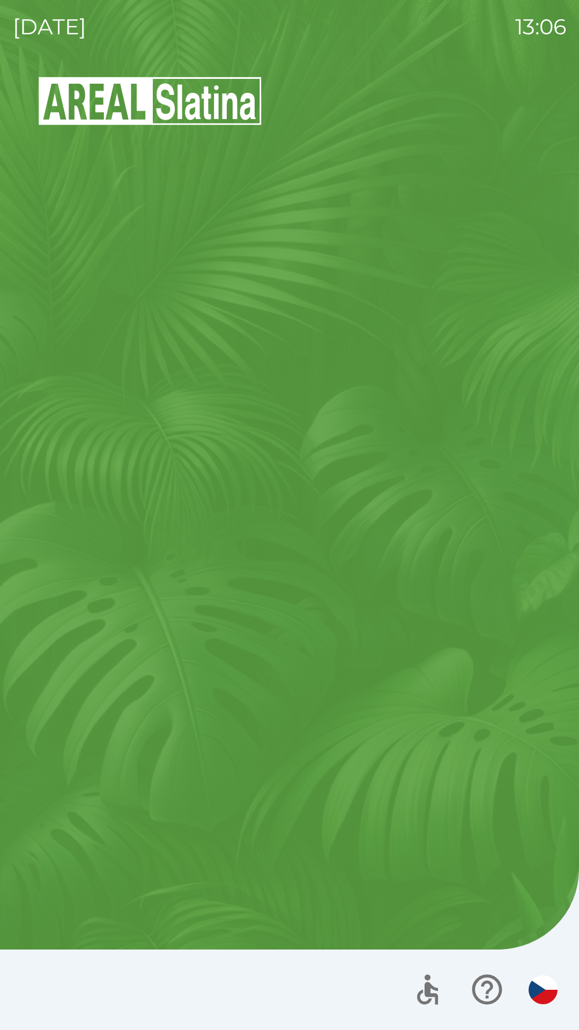
click at [564, 609] on div "Vítejte Jak vám mohu pomoci? Plánovaná schůzka CUSTOMS [PERSON_NAME] Společnost…" at bounding box center [289, 552] width 553 height 955
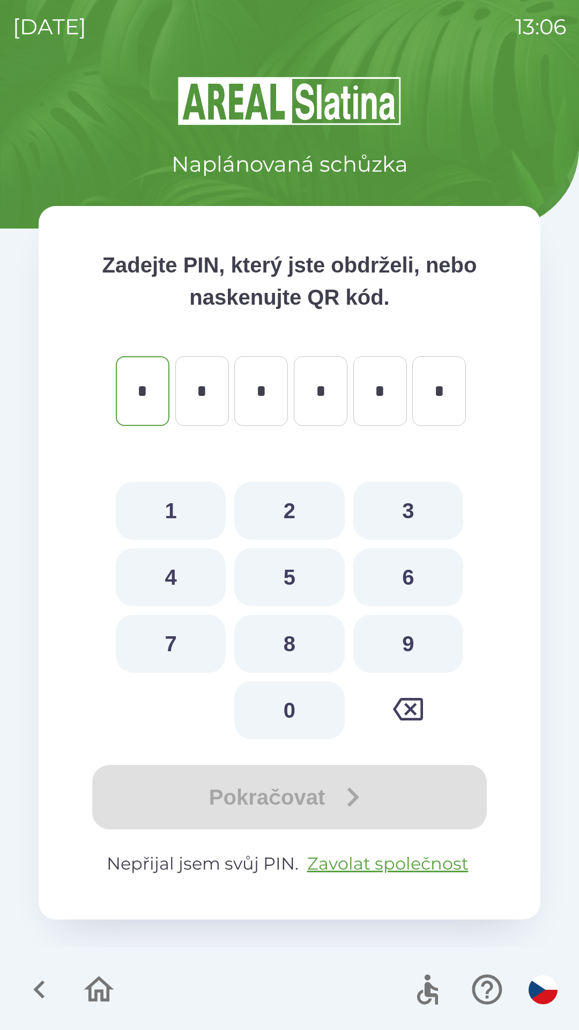
click at [429, 634] on button "9" at bounding box center [408, 644] width 110 height 58
type input "*"
click at [141, 996] on div at bounding box center [289, 989] width 579 height 80
click at [150, 646] on button "7" at bounding box center [171, 644] width 110 height 58
type input "*"
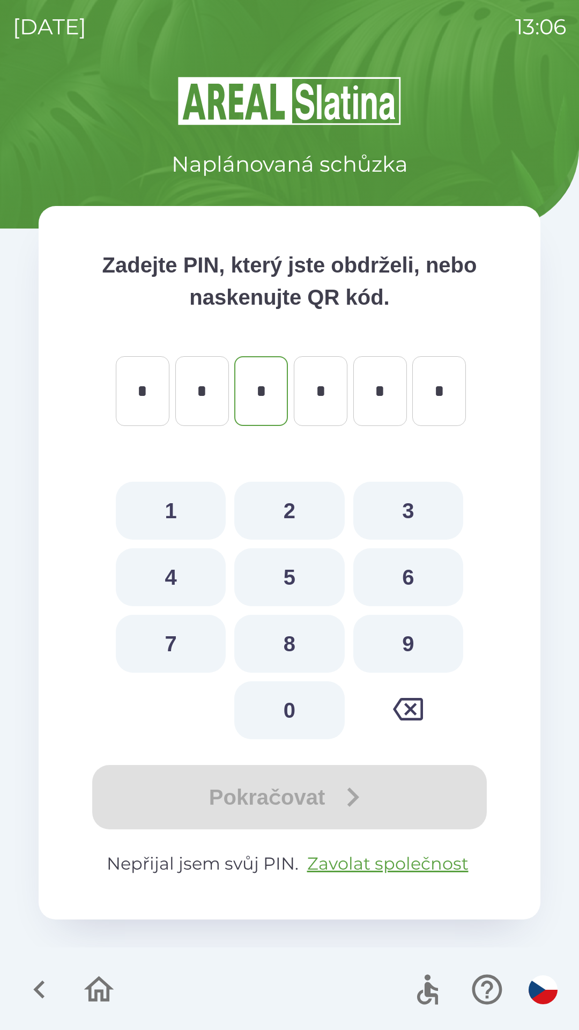
click at [106, 996] on icon "button" at bounding box center [99, 989] width 36 height 36
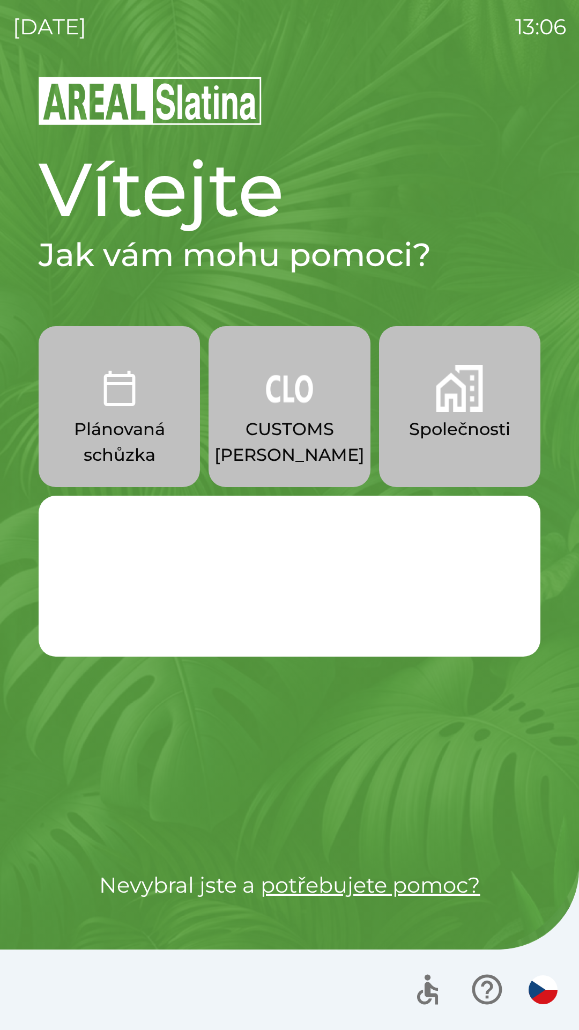
click at [171, 1022] on div at bounding box center [289, 989] width 579 height 80
click at [459, 412] on button "Společnosti" at bounding box center [459, 406] width 161 height 161
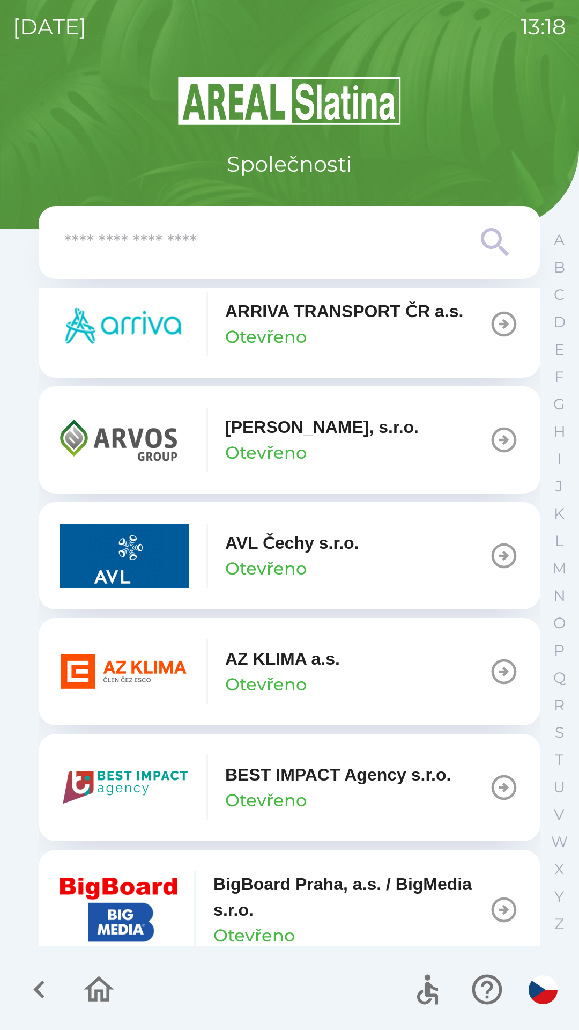
scroll to position [855, 0]
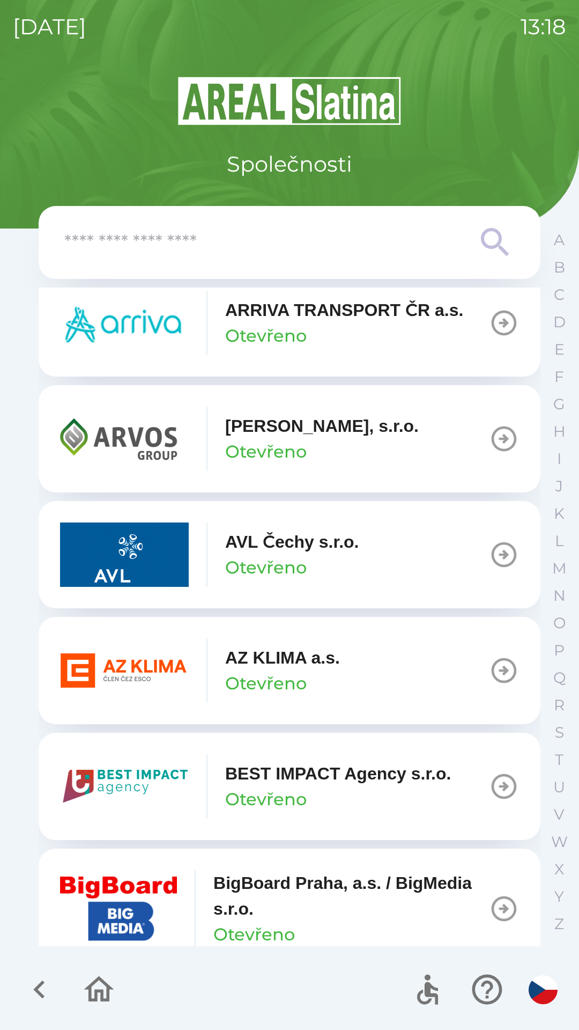
click at [282, 667] on p "AZ KLIMA a.s." at bounding box center [282, 658] width 115 height 26
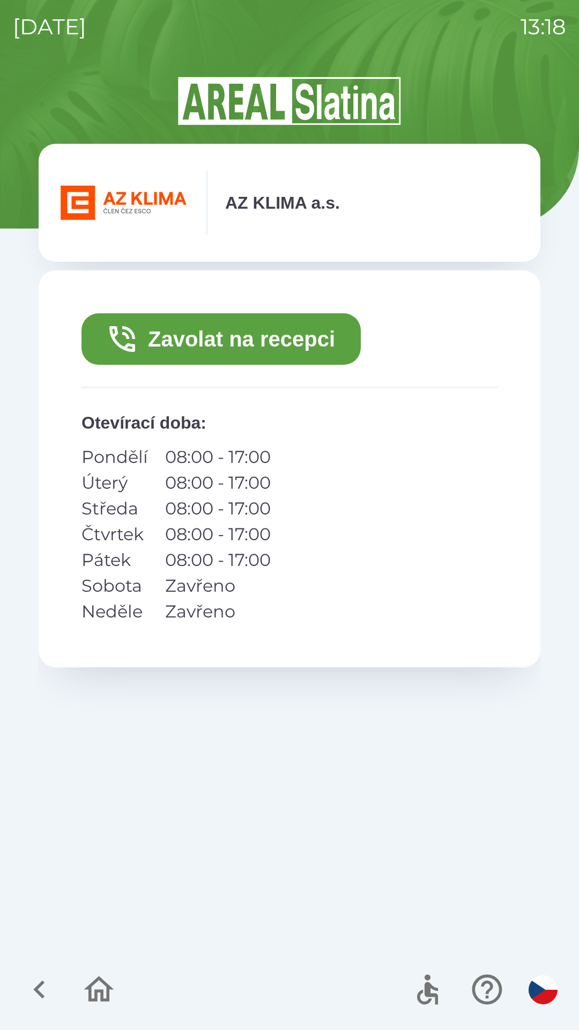
click at [291, 340] on button "Zavolat na recepci" at bounding box center [221, 338] width 279 height 51
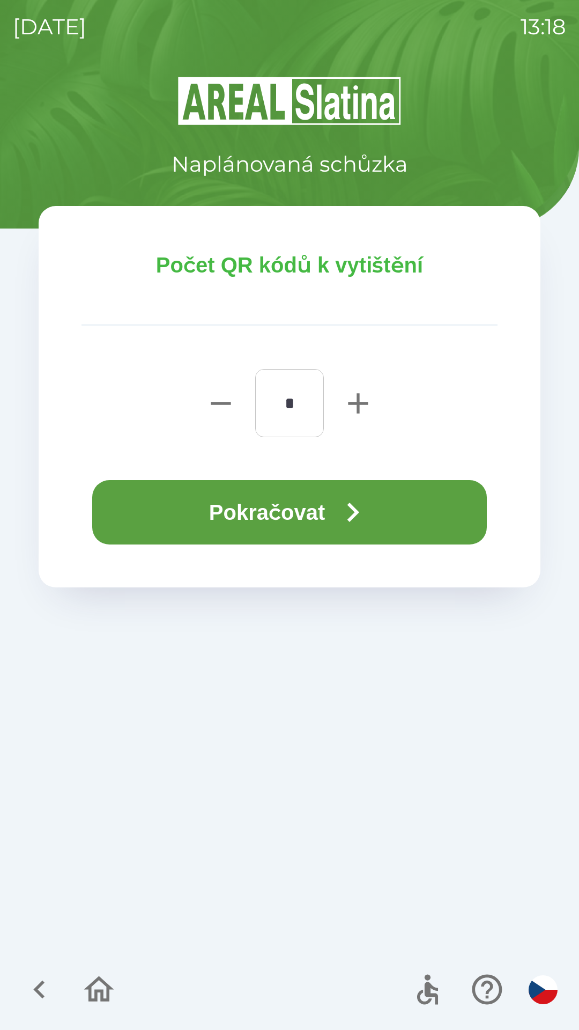
click at [296, 495] on button "Pokračovat" at bounding box center [289, 512] width 395 height 64
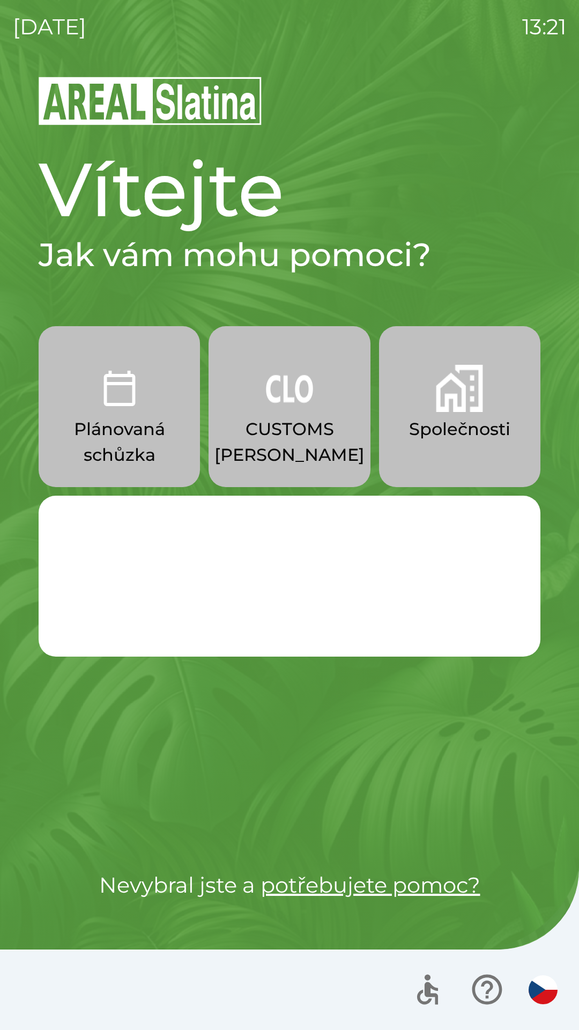
click at [435, 416] on button "Společnosti" at bounding box center [459, 406] width 161 height 161
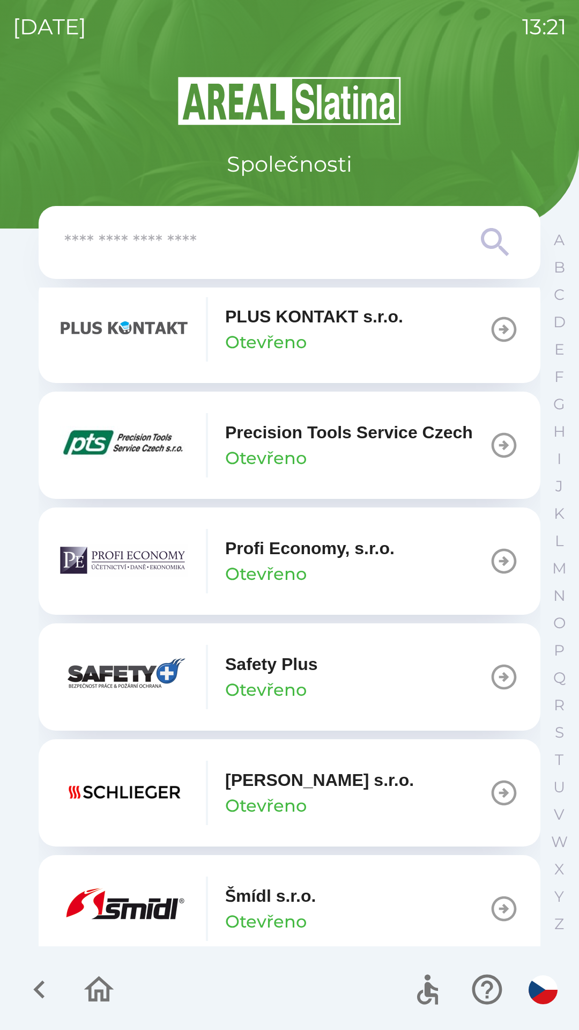
scroll to position [6123, 0]
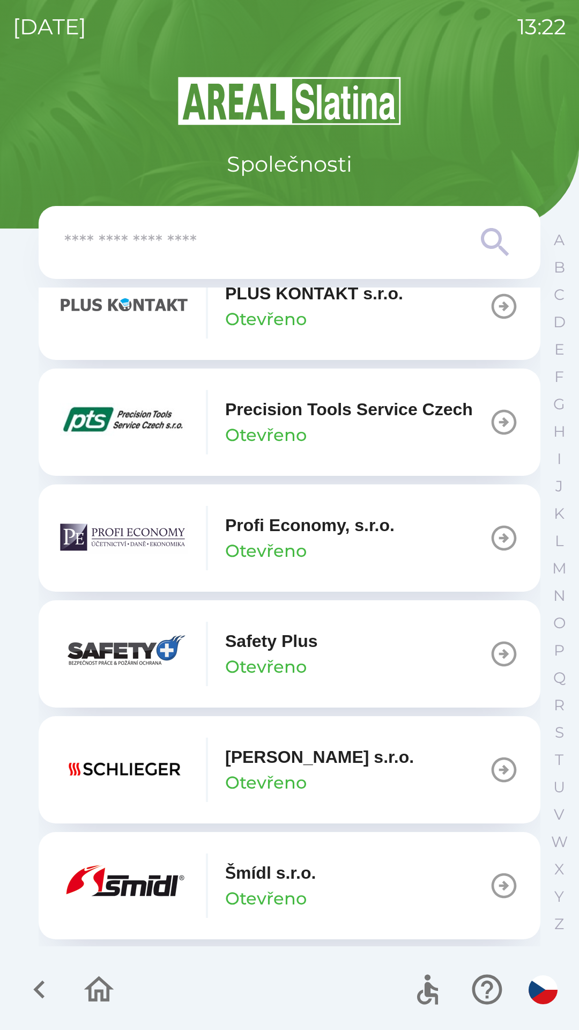
click at [491, 321] on icon "button" at bounding box center [504, 306] width 30 height 30
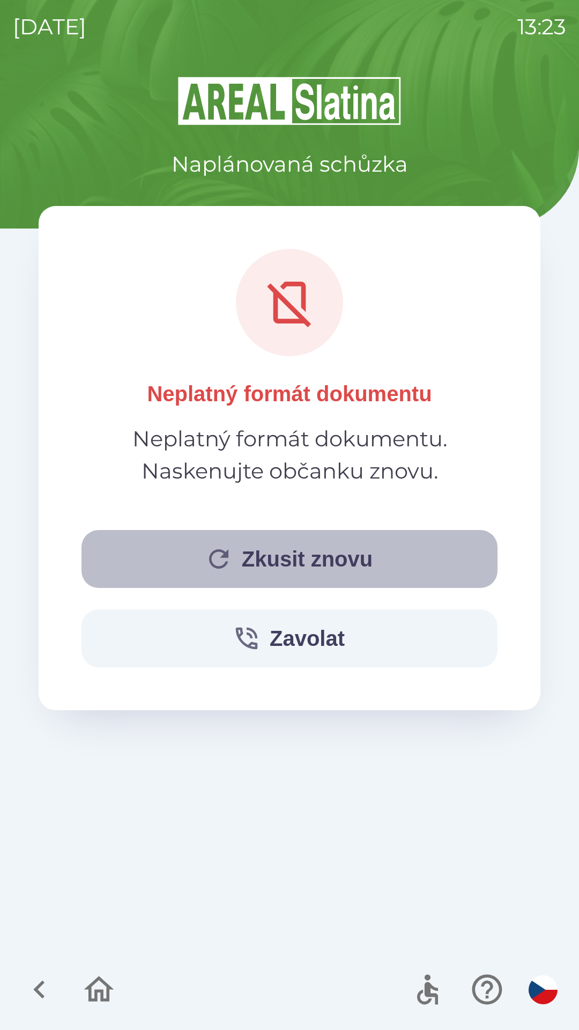
click at [303, 549] on button "Zkusit znovu" at bounding box center [290, 559] width 416 height 58
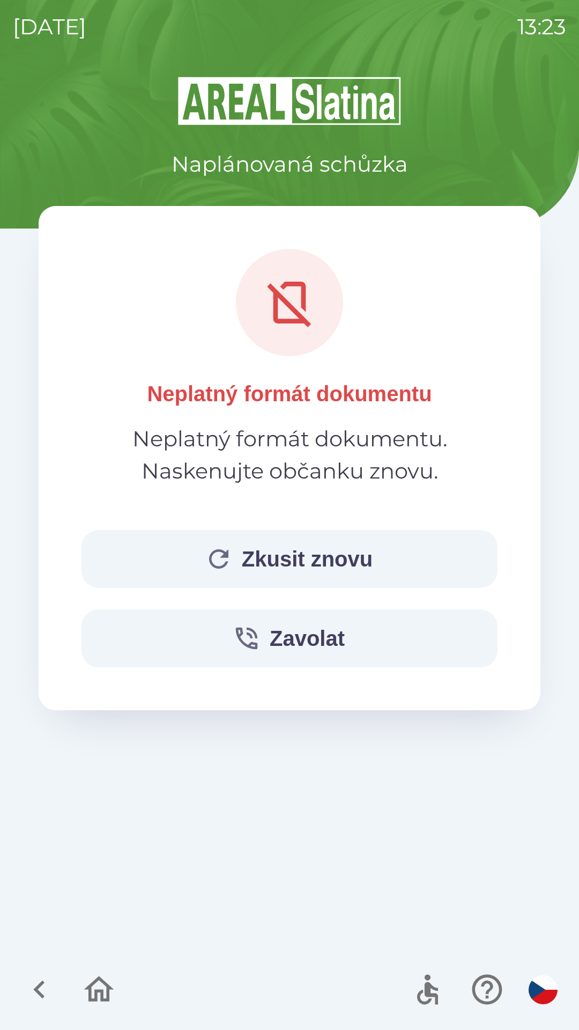
click at [272, 556] on button "Zkusit znovu" at bounding box center [290, 559] width 416 height 58
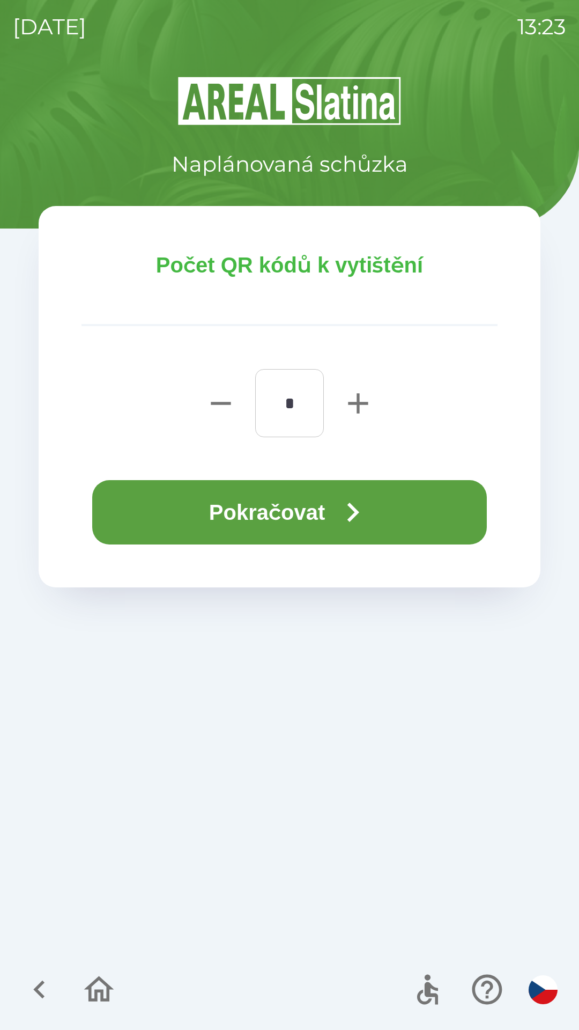
click at [291, 512] on button "Pokračovat" at bounding box center [289, 512] width 395 height 64
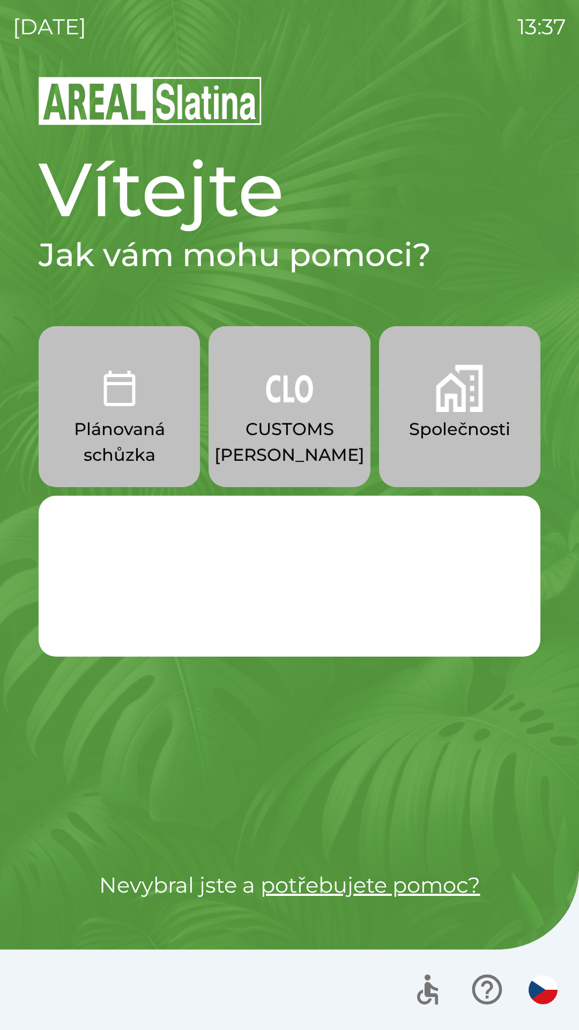
click at [444, 409] on img "button" at bounding box center [459, 388] width 47 height 47
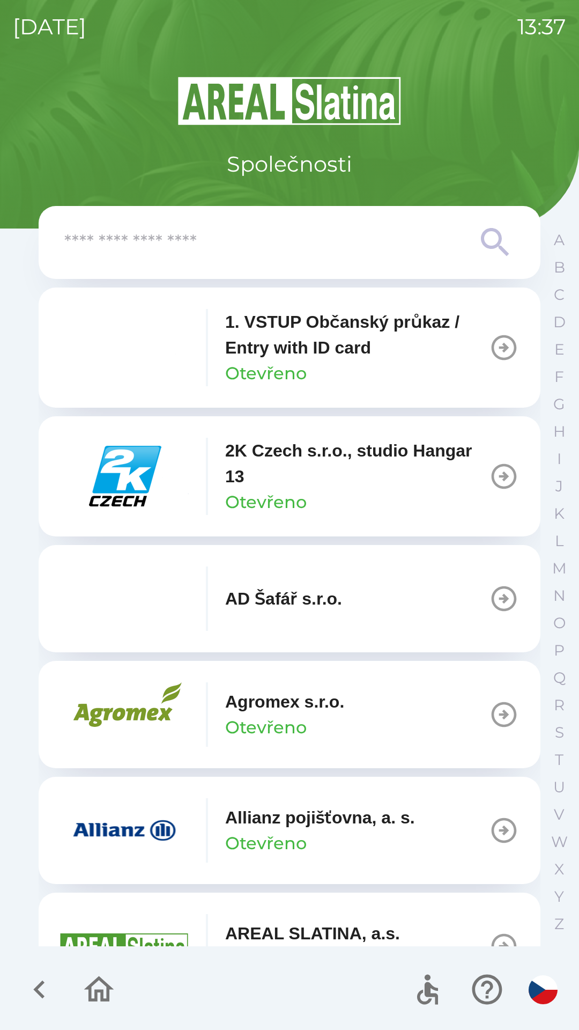
click at [139, 470] on img "button" at bounding box center [124, 476] width 129 height 64
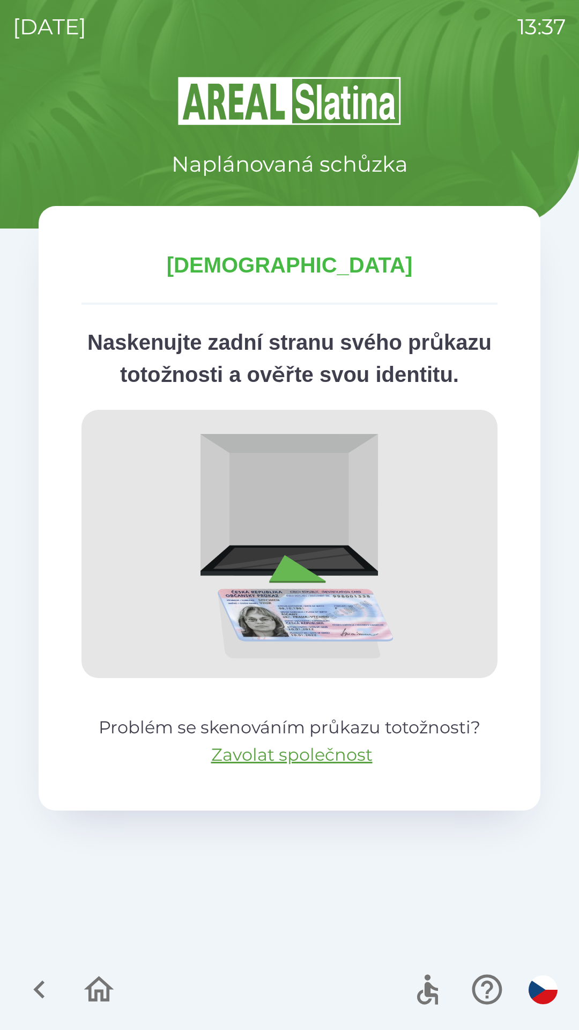
click at [95, 992] on icon "button" at bounding box center [99, 989] width 30 height 26
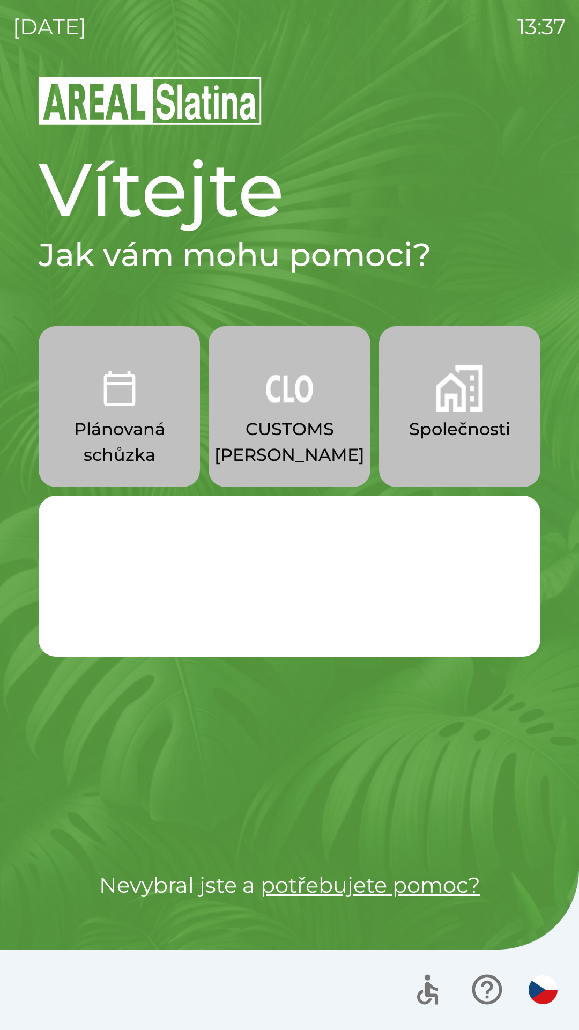
click at [99, 580] on div "Change the language by tapping the czech flag. ↘" at bounding box center [290, 576] width 502 height 161
click at [304, 879] on link "potřebujete pomoc?" at bounding box center [371, 885] width 220 height 26
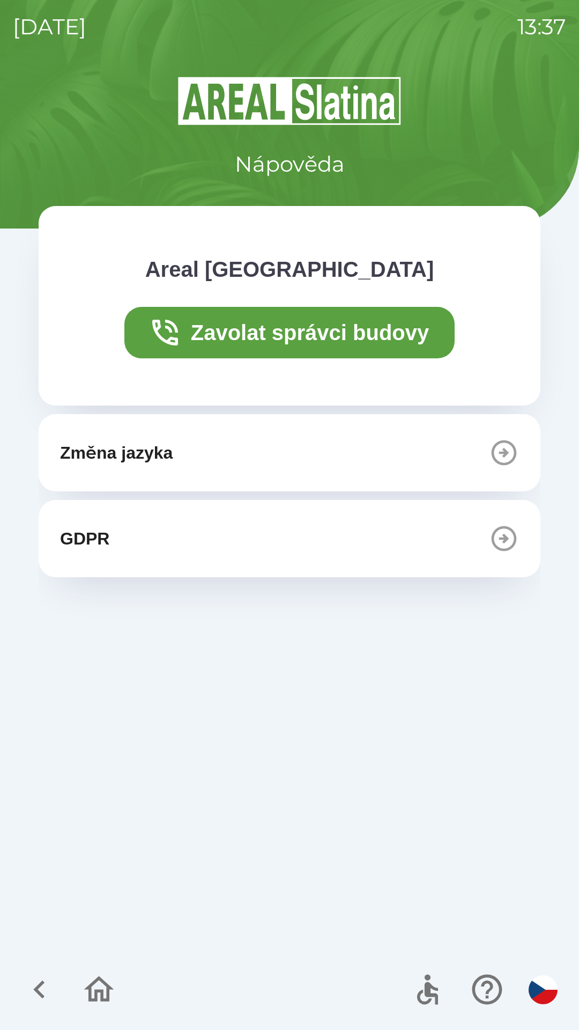
click at [95, 985] on icon "button" at bounding box center [99, 989] width 36 height 36
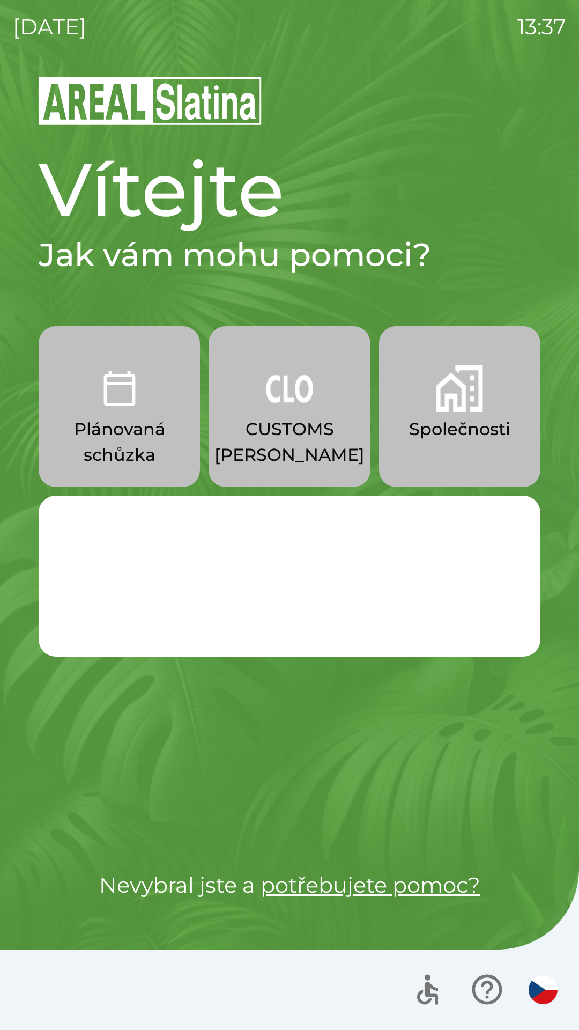
click at [140, 579] on div "Change the language by tapping the czech flag. ↘" at bounding box center [290, 576] width 502 height 161
click at [144, 715] on div "Plánovaná schůzka CUSTOMS [PERSON_NAME] Společnosti Change the language by tapp…" at bounding box center [290, 576] width 502 height 500
click at [130, 711] on div "Plánovaná schůzka CUSTOMS [PERSON_NAME] Společnosti Change the language by tapp…" at bounding box center [290, 576] width 502 height 500
click at [119, 711] on div "Plánovaná schůzka CUSTOMS [PERSON_NAME] Společnosti Change the language by tapp…" at bounding box center [290, 576] width 502 height 500
click at [106, 703] on div "Plánovaná schůzka CUSTOMS [PERSON_NAME] Společnosti Change the language by tapp…" at bounding box center [290, 576] width 502 height 500
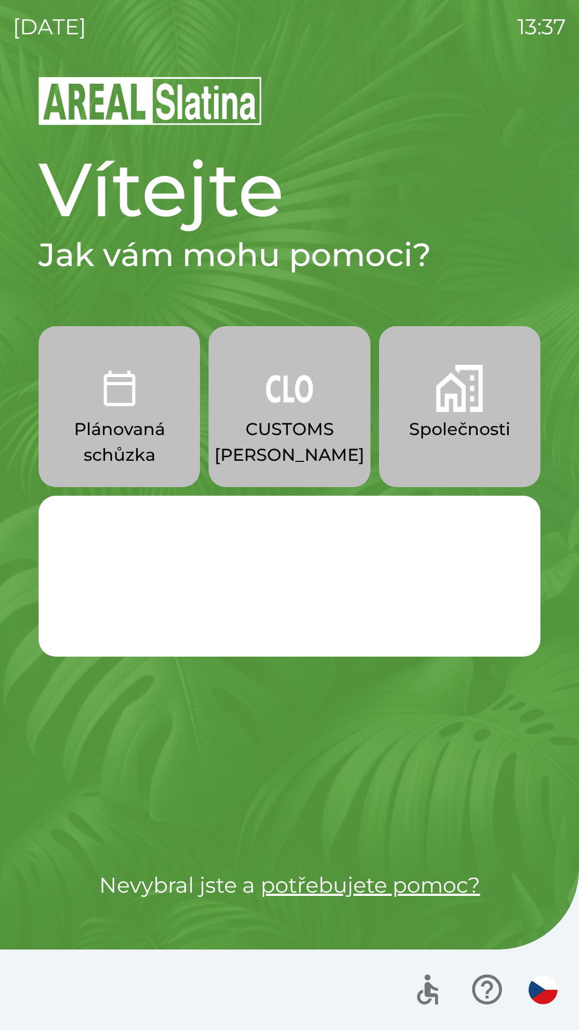
click at [106, 704] on div "Plánovaná schůzka CUSTOMS [PERSON_NAME] Společnosti Change the language by tapp…" at bounding box center [290, 576] width 502 height 500
click at [99, 700] on div "Plánovaná schůzka CUSTOMS [PERSON_NAME] Společnosti Change the language by tapp…" at bounding box center [290, 576] width 502 height 500
click at [106, 698] on div "Plánovaná schůzka CUSTOMS [PERSON_NAME] Společnosti Change the language by tapp…" at bounding box center [290, 576] width 502 height 500
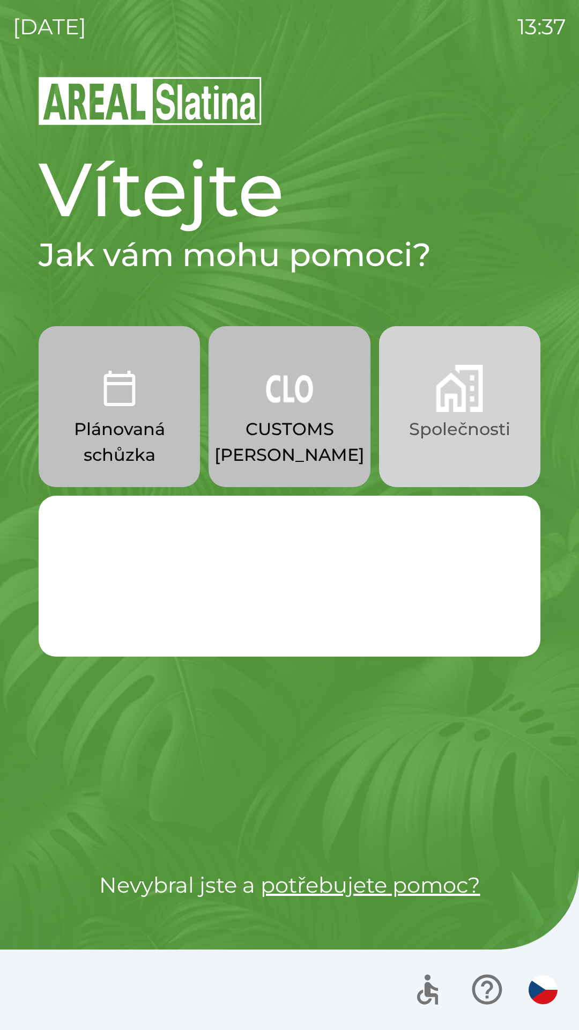
click at [435, 425] on p "Společnosti" at bounding box center [459, 429] width 101 height 26
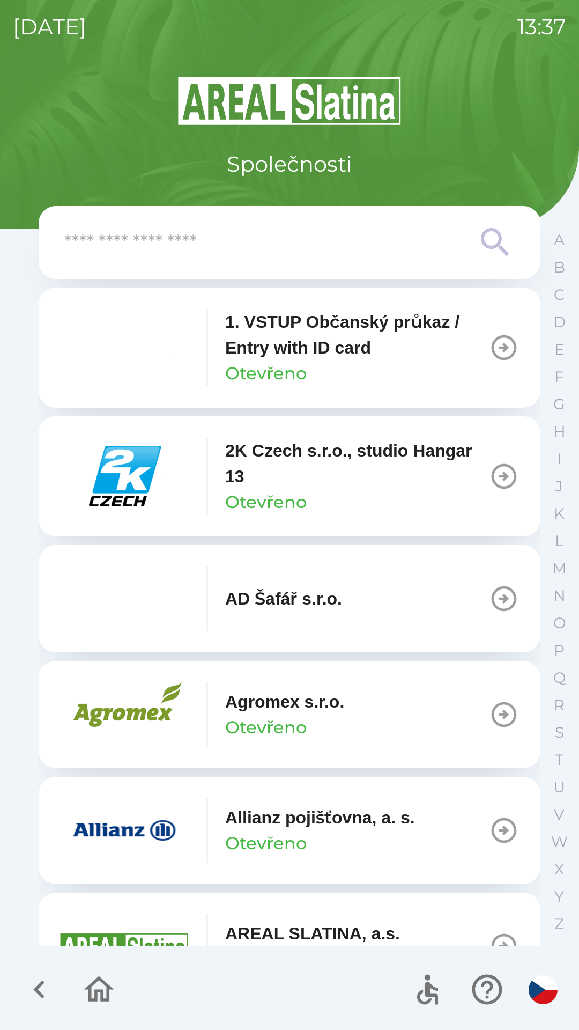
click at [121, 494] on img "button" at bounding box center [124, 476] width 129 height 64
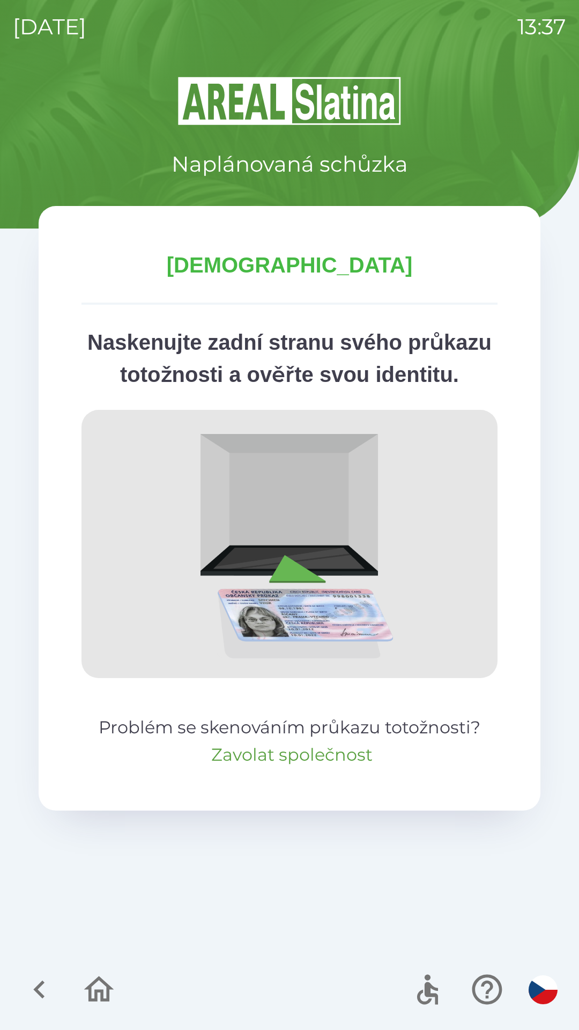
click at [304, 767] on button "Zavolat společnost" at bounding box center [291, 755] width 161 height 26
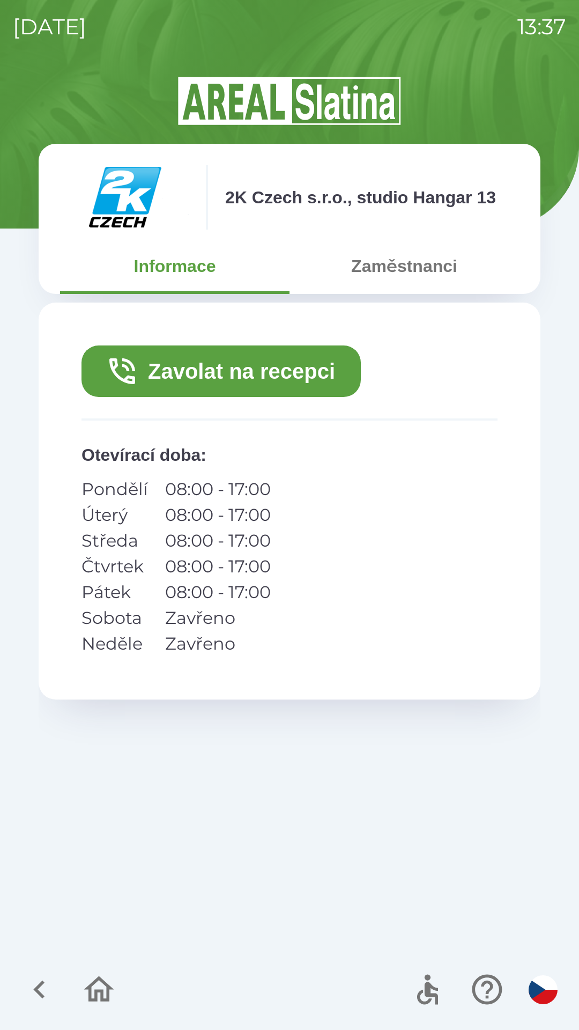
click at [301, 382] on button "Zavolat na recepci" at bounding box center [221, 370] width 279 height 51
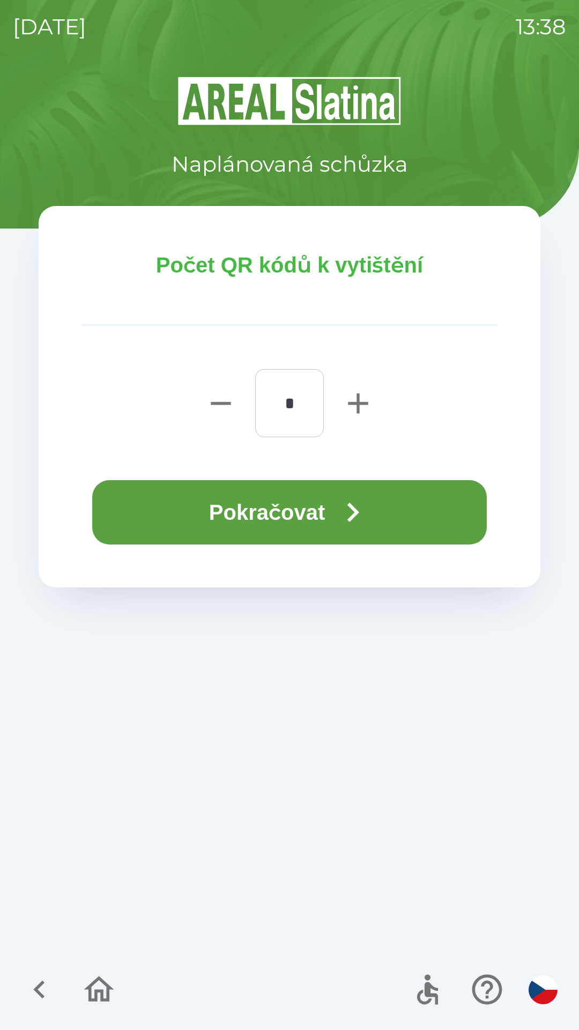
click at [274, 515] on button "Pokračovat" at bounding box center [289, 512] width 395 height 64
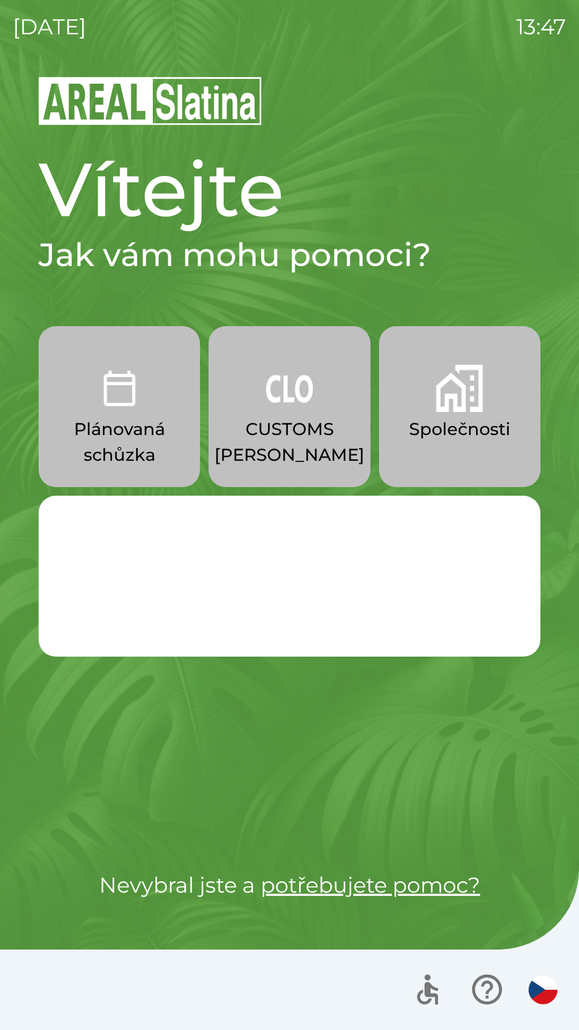
click at [289, 406] on img "button" at bounding box center [289, 388] width 47 height 47
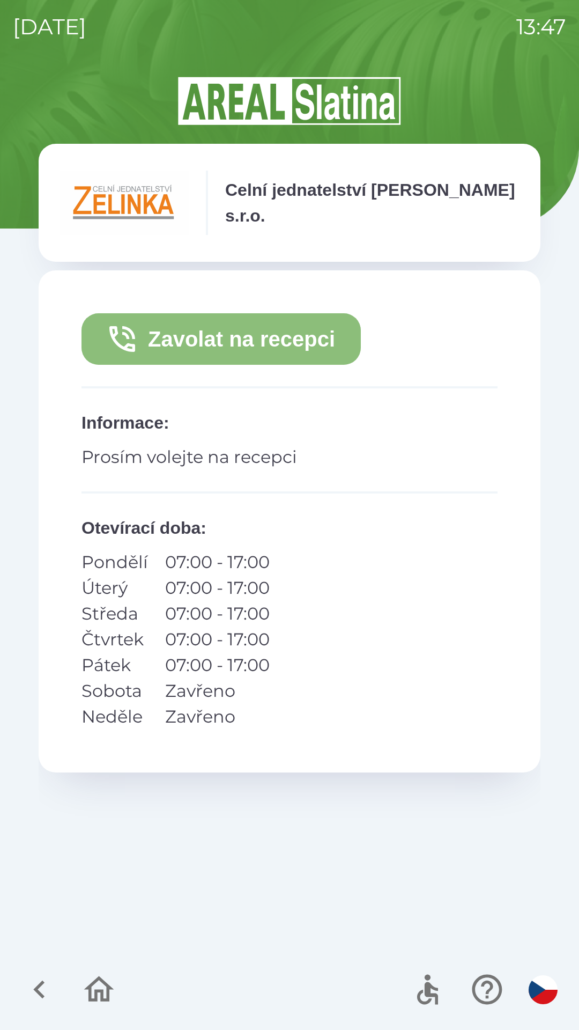
click at [271, 337] on button "Zavolat na recepci" at bounding box center [221, 338] width 279 height 51
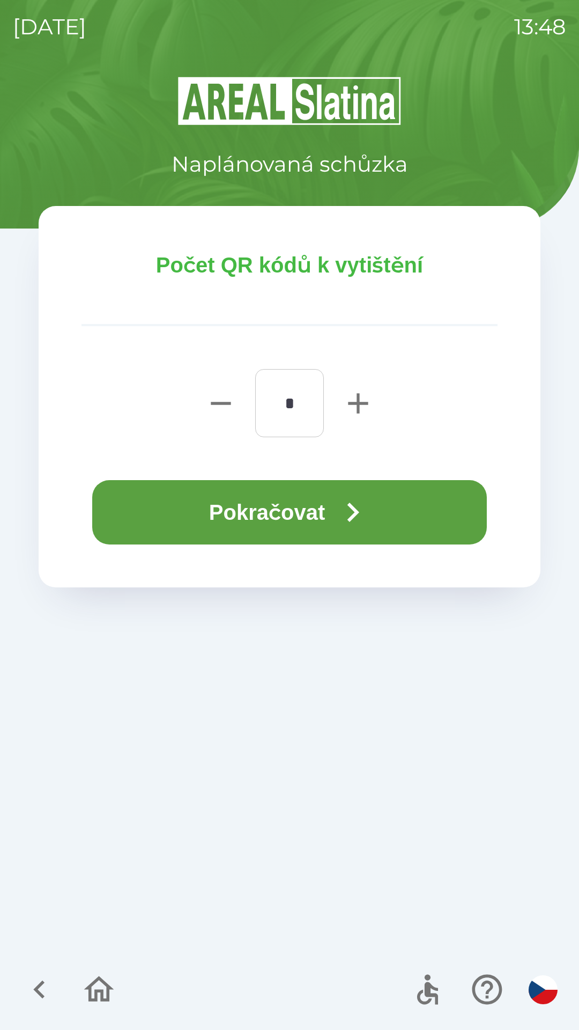
click at [296, 507] on button "Pokračovat" at bounding box center [289, 512] width 395 height 64
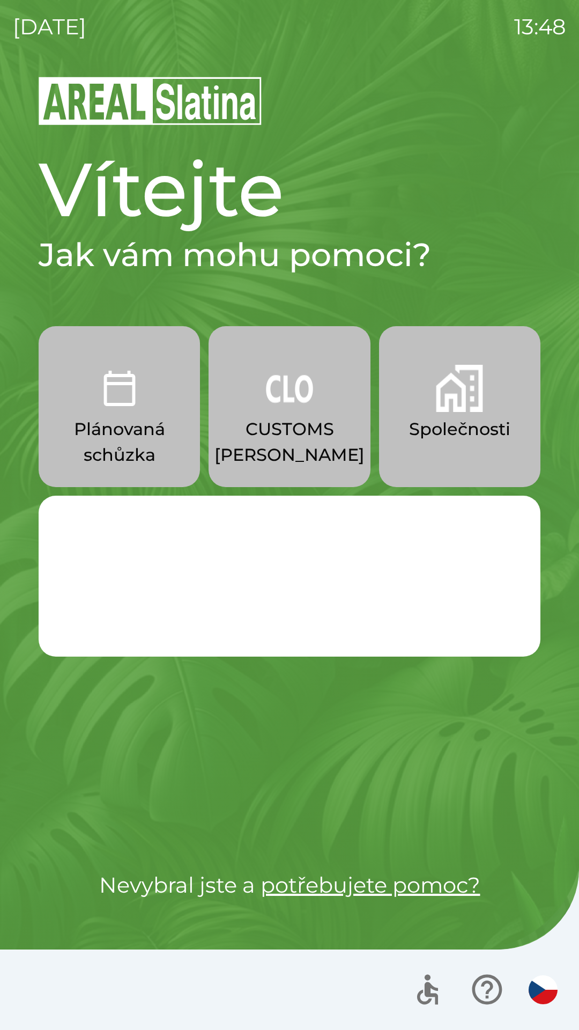
click at [323, 417] on p "CUSTOMS [PERSON_NAME]" at bounding box center [290, 441] width 150 height 51
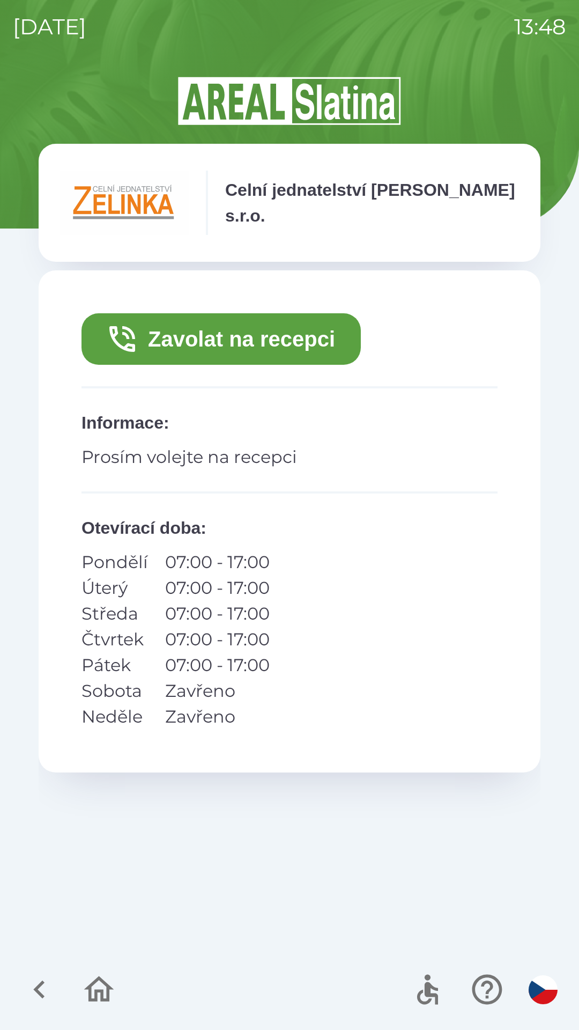
click at [303, 346] on button "Zavolat na recepci" at bounding box center [221, 338] width 279 height 51
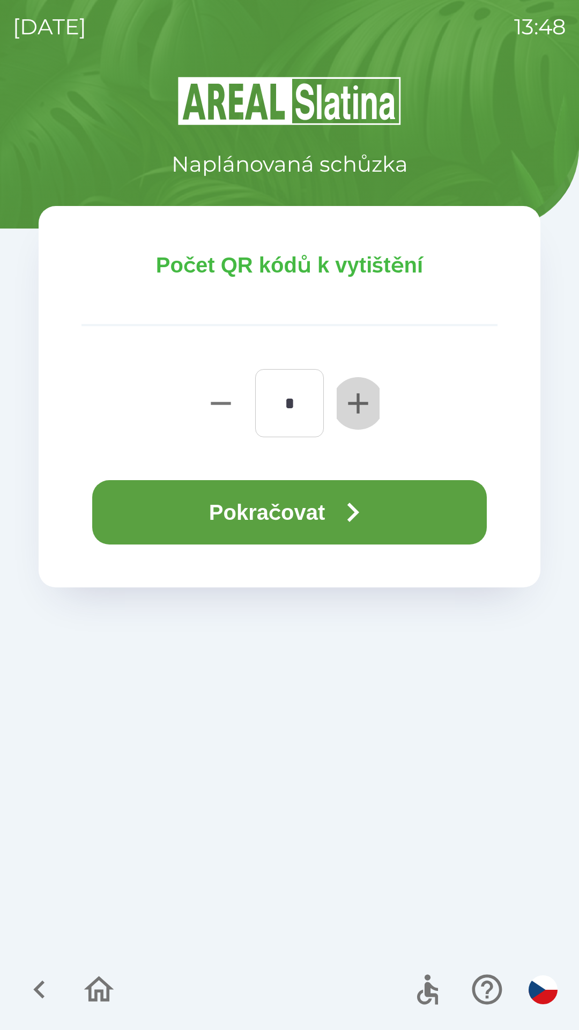
click at [366, 406] on icon "button" at bounding box center [358, 403] width 34 height 34
type input "*"
click at [388, 516] on button "Pokračovat" at bounding box center [289, 512] width 395 height 64
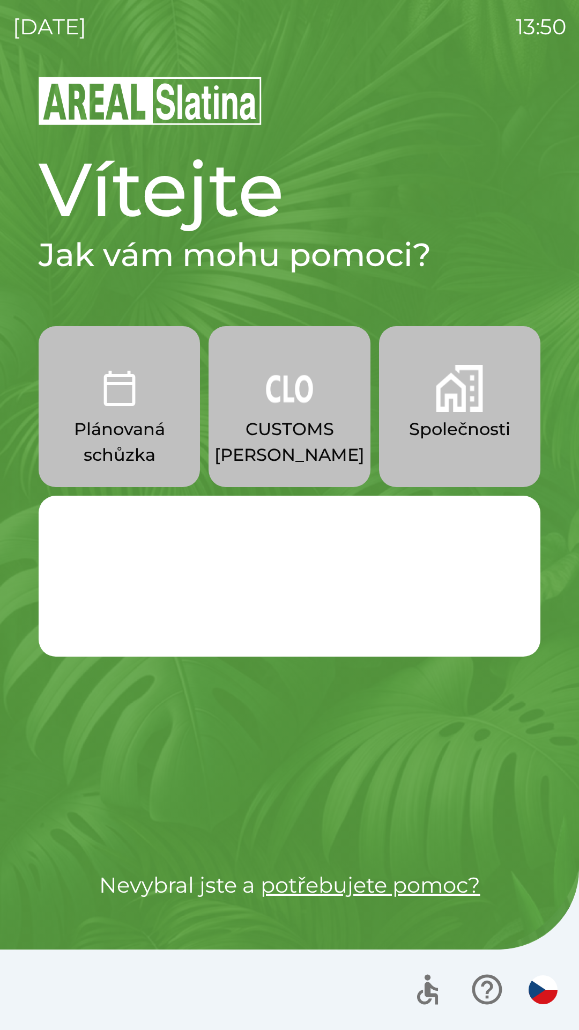
click at [100, 441] on p "Plánovaná schůzka" at bounding box center [119, 441] width 110 height 51
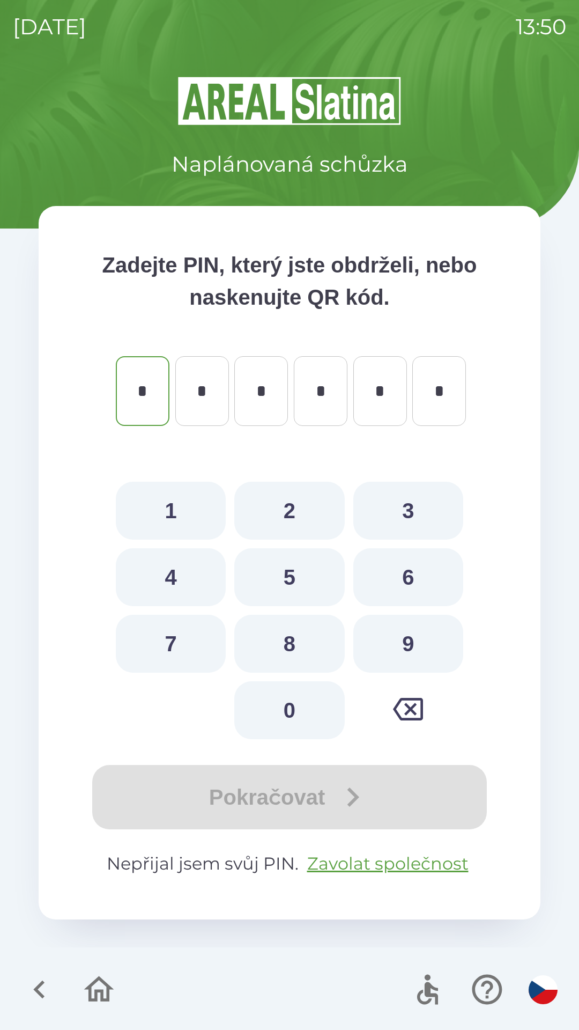
click at [33, 983] on icon "button" at bounding box center [39, 989] width 36 height 36
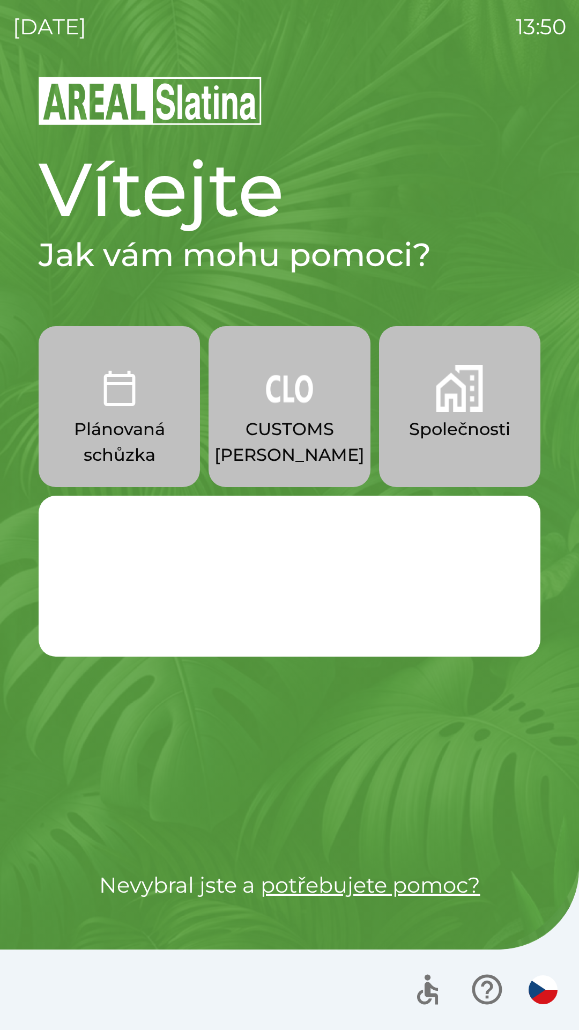
click at [446, 437] on p "Společnosti" at bounding box center [459, 429] width 101 height 26
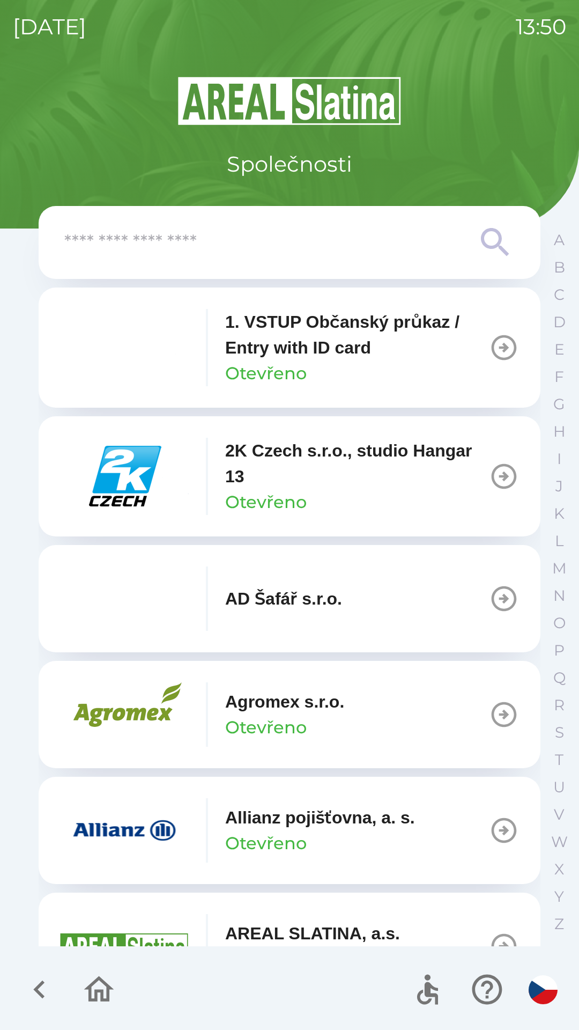
click at [119, 253] on input "text" at bounding box center [268, 242] width 408 height 29
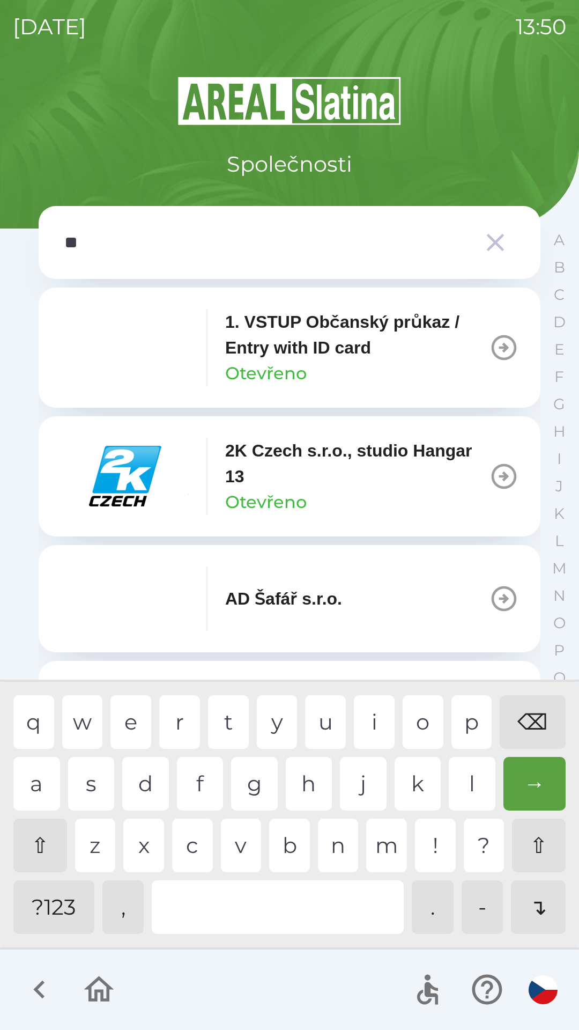
type input "***"
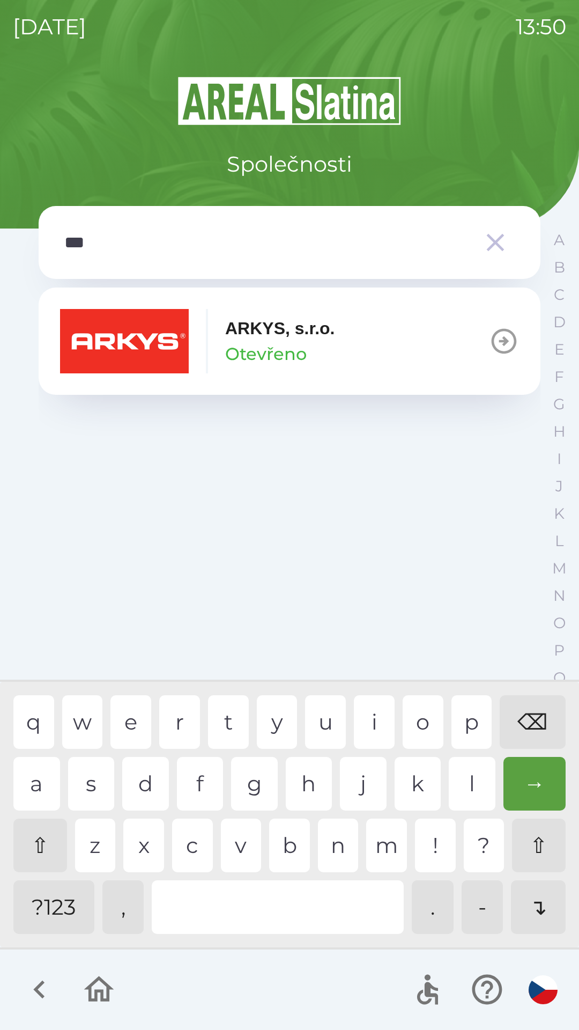
click at [422, 779] on div "k" at bounding box center [418, 784] width 47 height 54
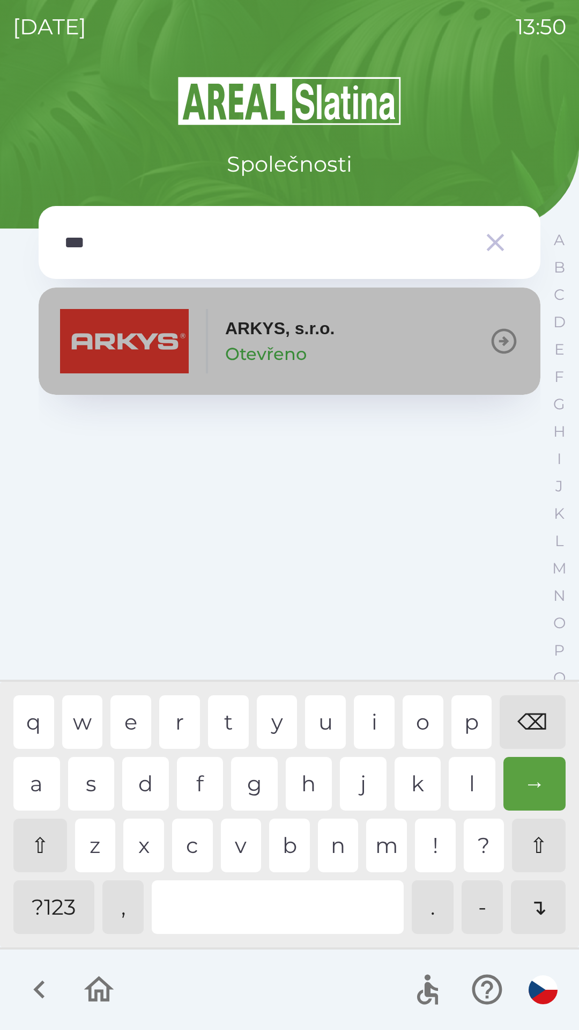
click at [141, 357] on img "button" at bounding box center [124, 341] width 129 height 64
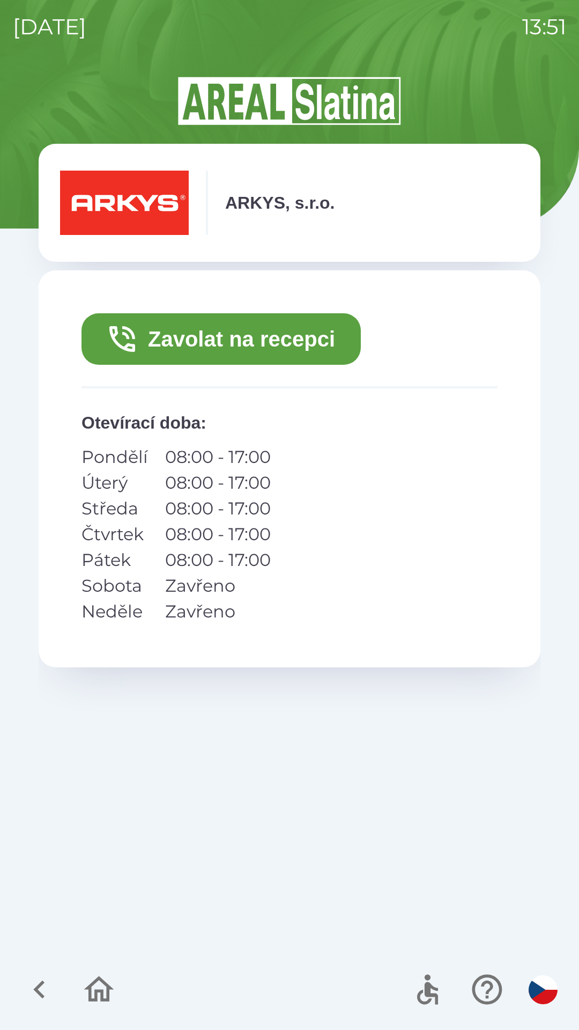
click at [130, 338] on icon "button" at bounding box center [122, 339] width 34 height 34
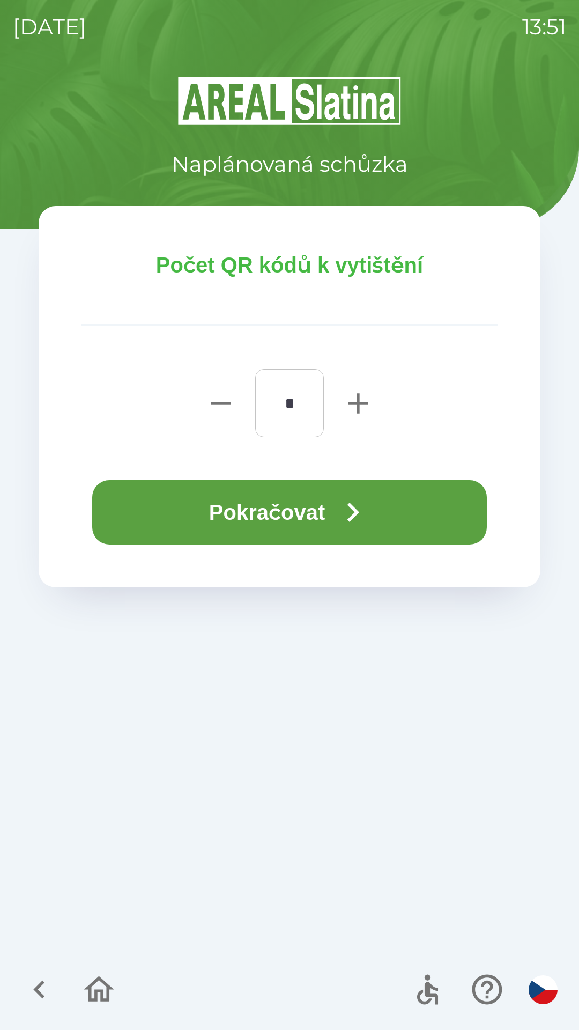
click at [159, 535] on button "Pokračovat" at bounding box center [289, 512] width 395 height 64
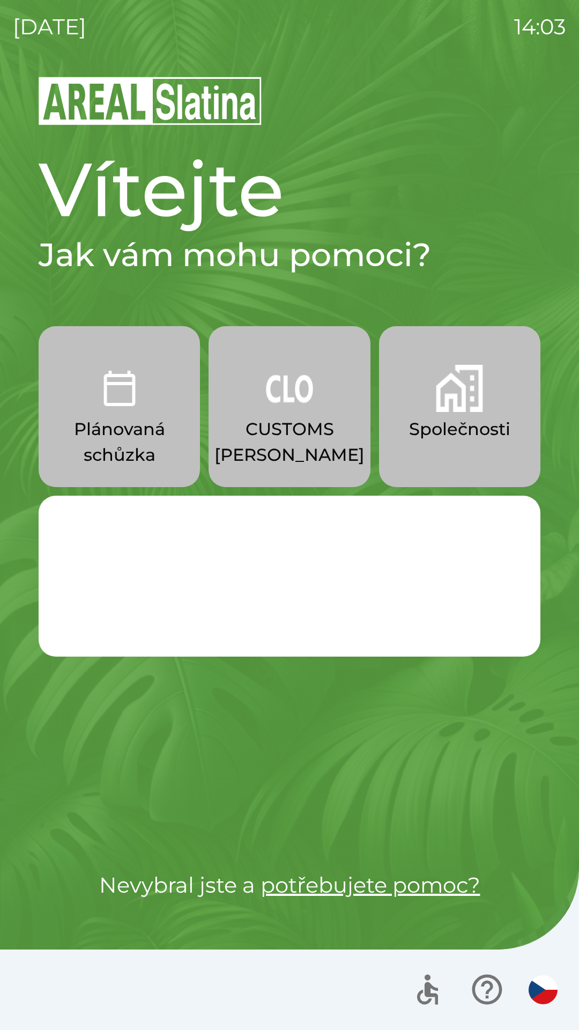
click at [348, 590] on div "Change the language by tapping the czech flag. ↘" at bounding box center [290, 576] width 502 height 161
click at [429, 435] on p "Společnosti" at bounding box center [459, 429] width 101 height 26
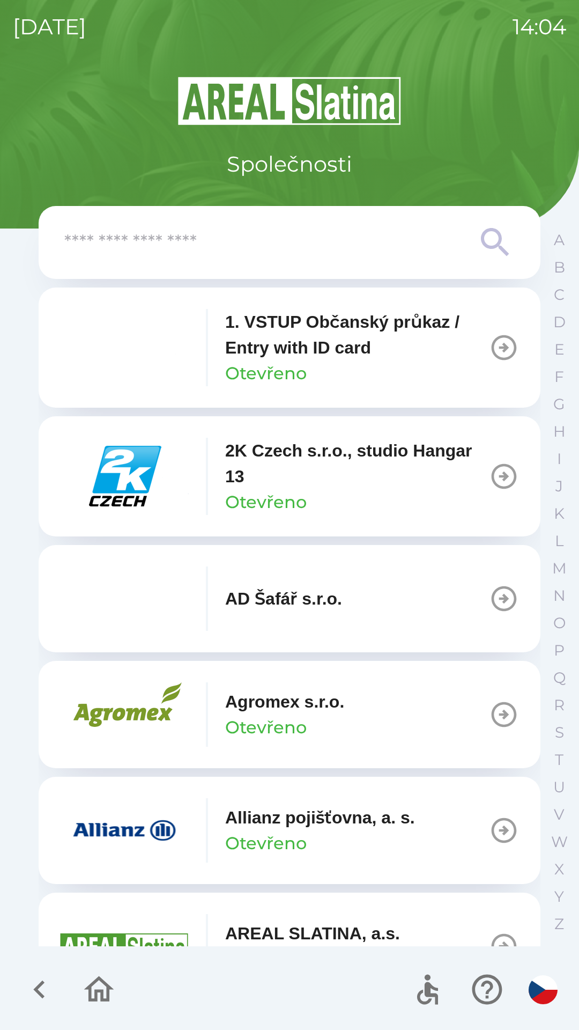
click at [293, 927] on p "AREAL SLATINA, a.s." at bounding box center [312, 933] width 175 height 26
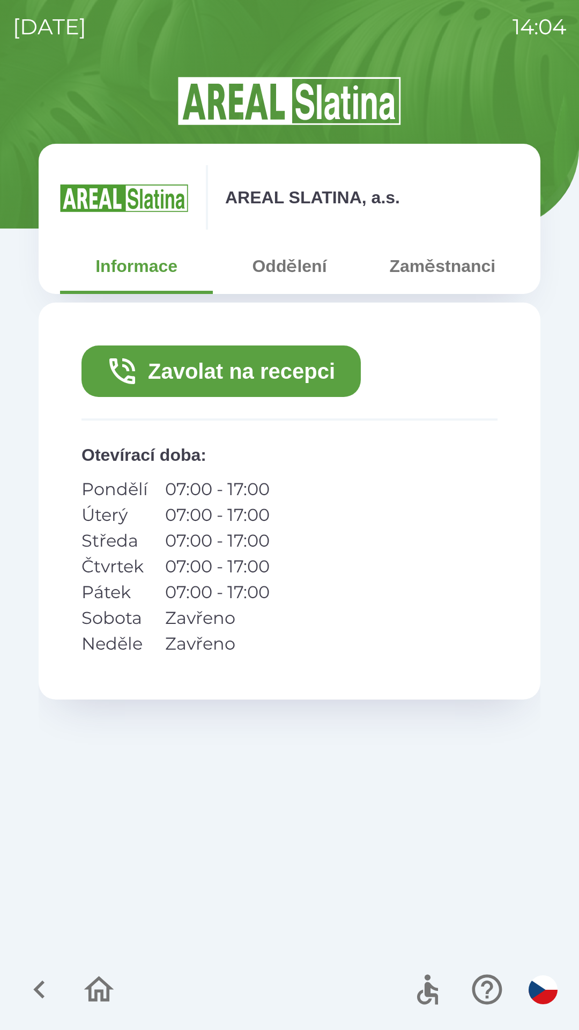
click at [456, 274] on button "Zaměstnanci" at bounding box center [442, 266] width 153 height 39
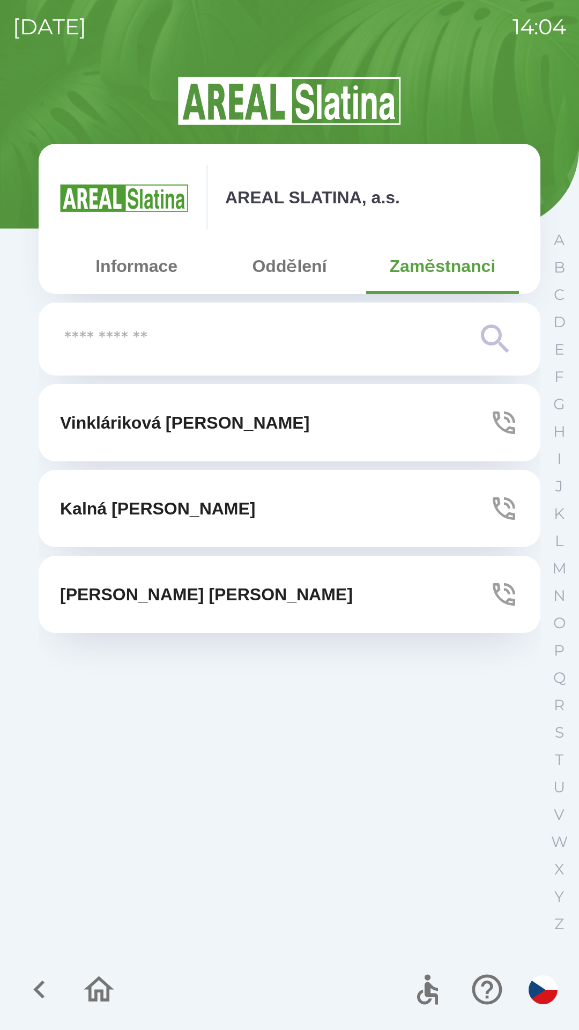
click at [263, 425] on button "Vinkláriková [PERSON_NAME]" at bounding box center [290, 422] width 502 height 77
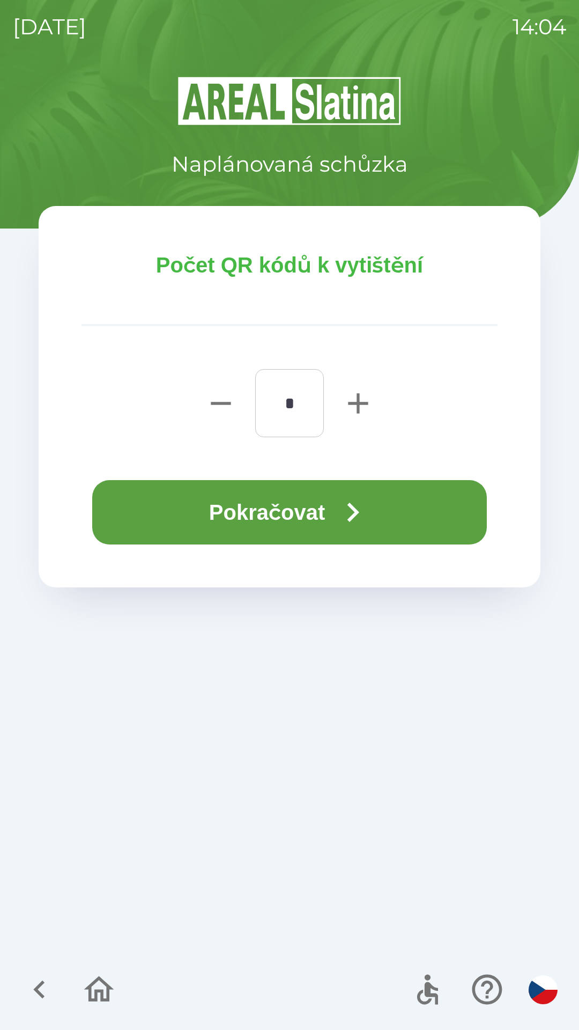
click at [264, 513] on button "Pokračovat" at bounding box center [289, 512] width 395 height 64
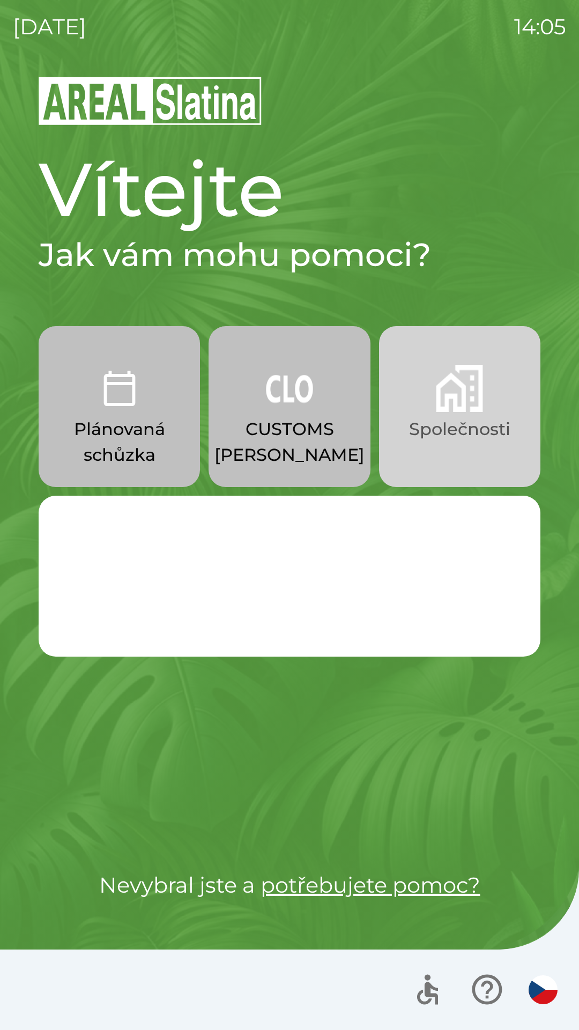
click at [454, 395] on img "button" at bounding box center [459, 388] width 47 height 47
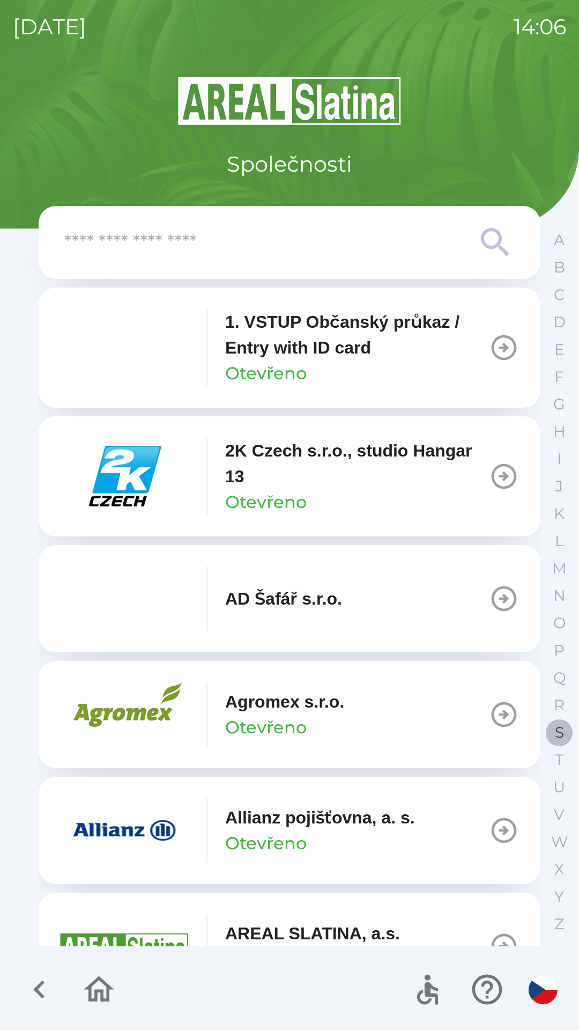
click at [564, 726] on button "S" at bounding box center [559, 732] width 27 height 27
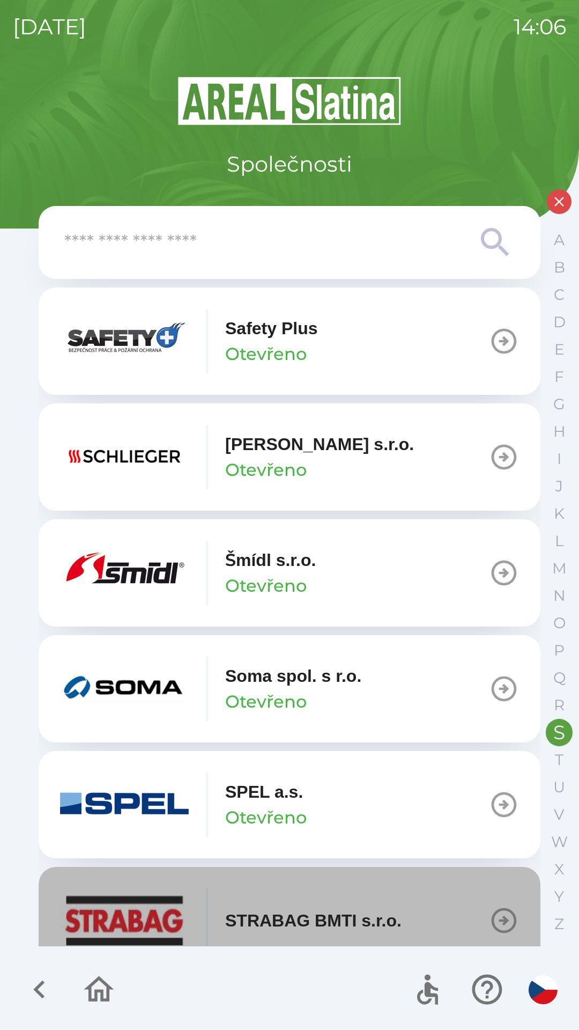
click at [307, 917] on p "STRABAG BMTI s.r.o." at bounding box center [313, 920] width 176 height 26
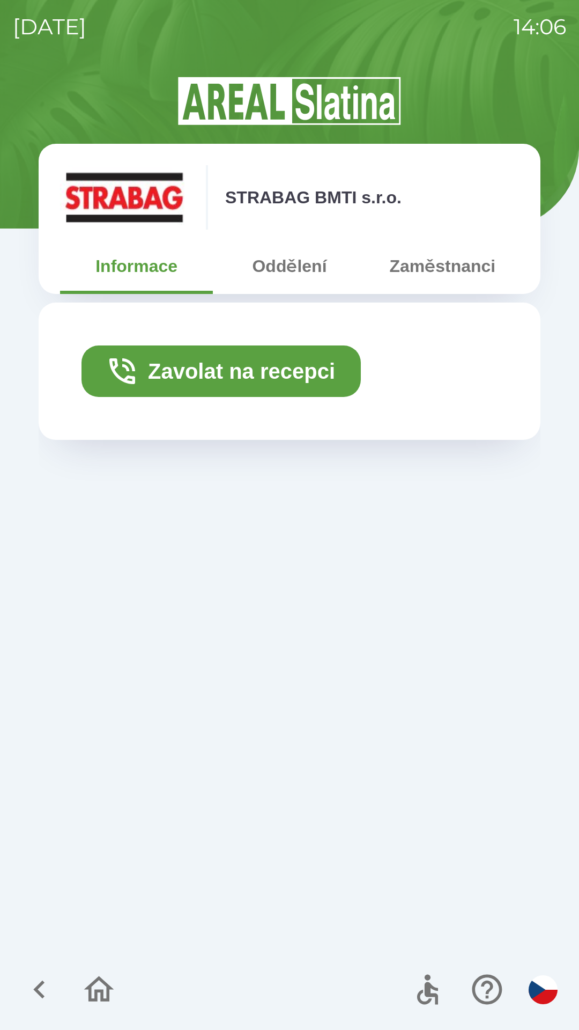
click at [252, 372] on button "Zavolat na recepci" at bounding box center [221, 370] width 279 height 51
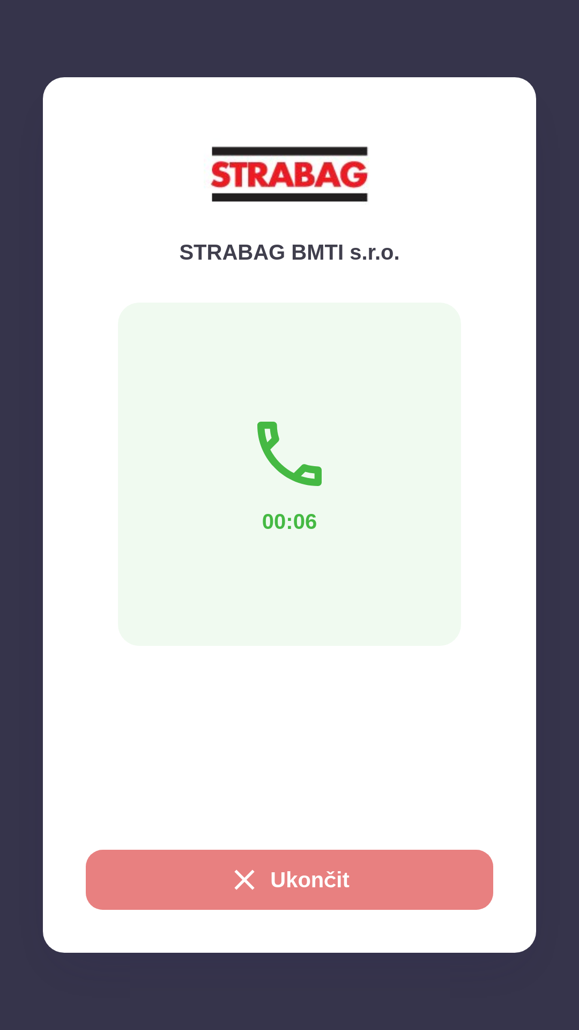
click at [313, 866] on button "Ukončit" at bounding box center [290, 880] width 408 height 60
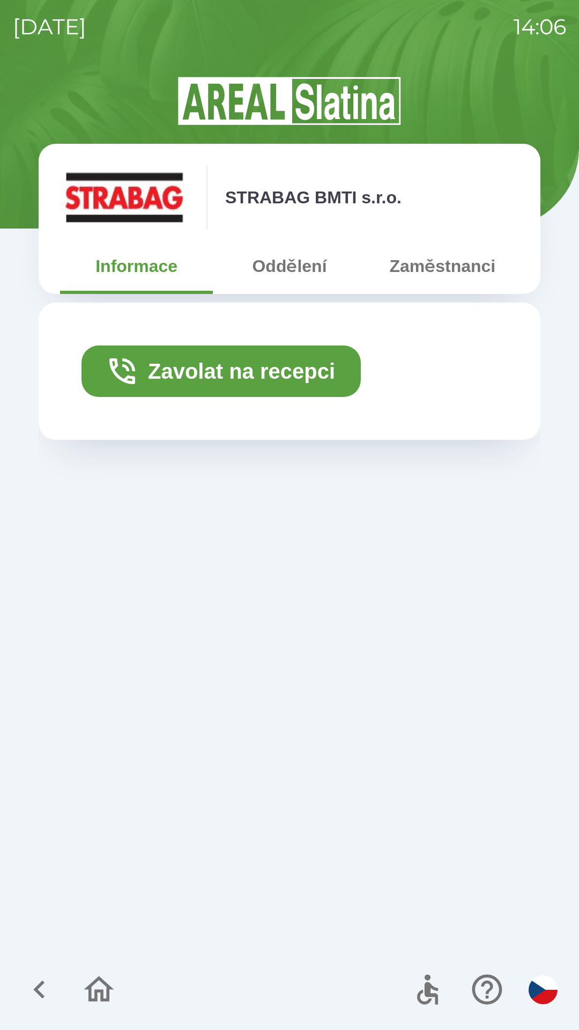
click at [33, 984] on icon "button" at bounding box center [39, 989] width 36 height 36
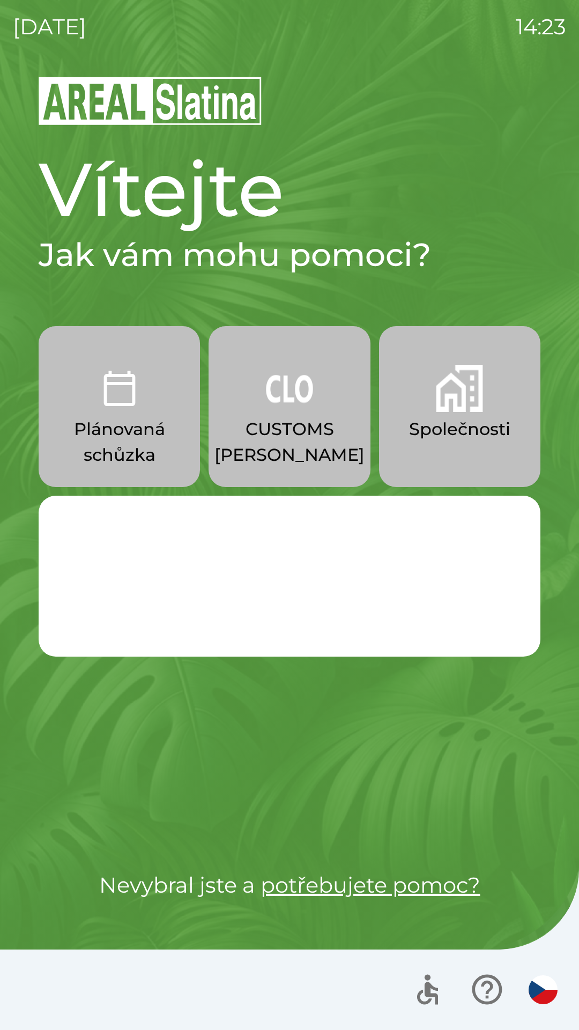
click at [122, 418] on p "Plánovaná schůzka" at bounding box center [119, 441] width 110 height 51
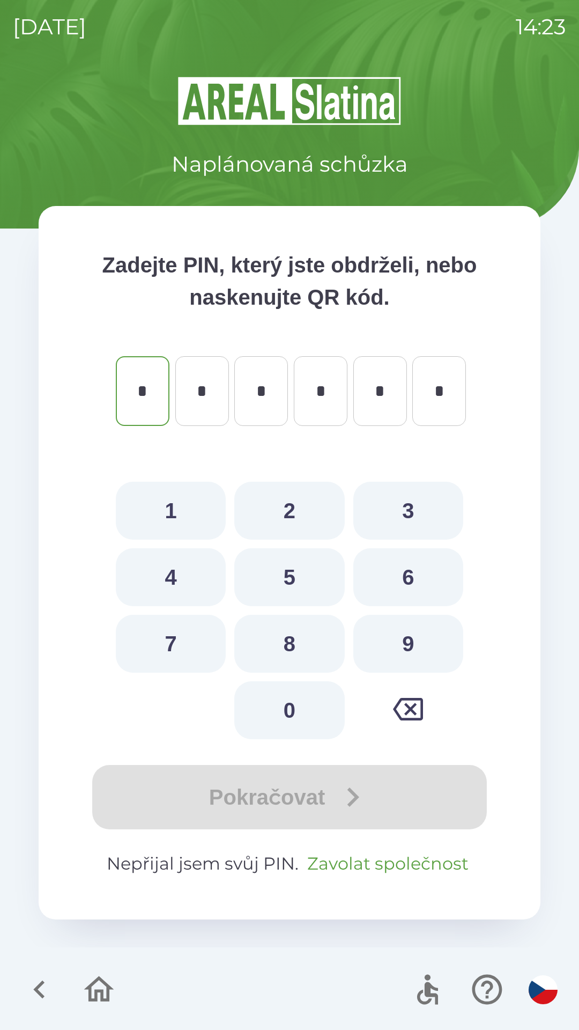
click at [392, 861] on button "Zavolat společnost" at bounding box center [388, 864] width 170 height 26
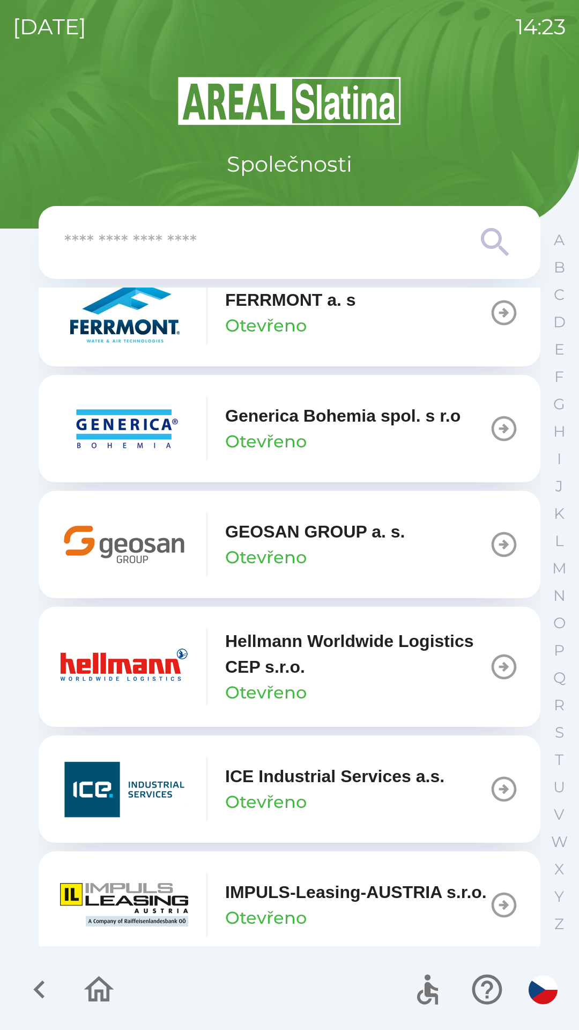
scroll to position [3656, 0]
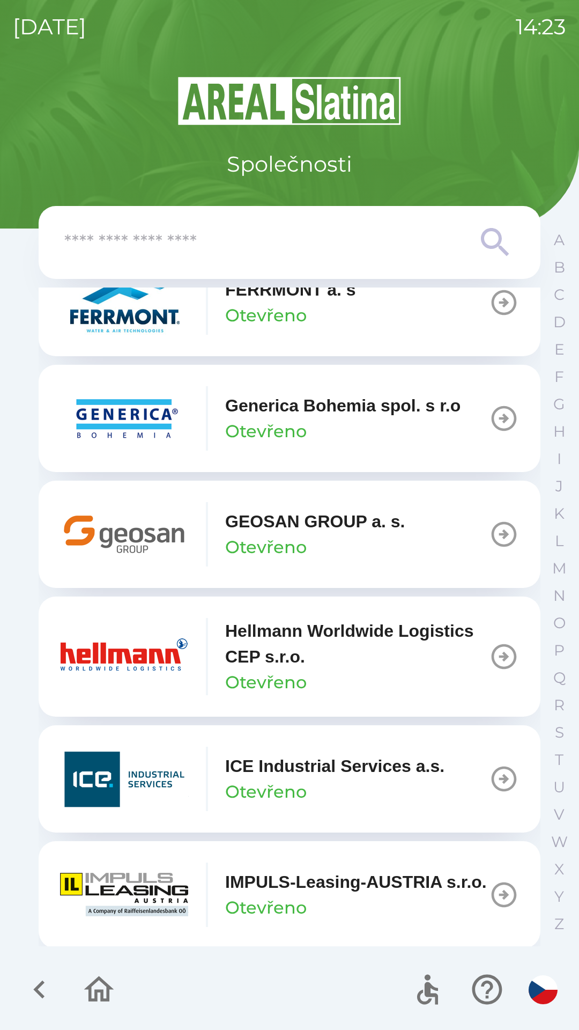
click at [500, 545] on icon "button" at bounding box center [504, 534] width 30 height 30
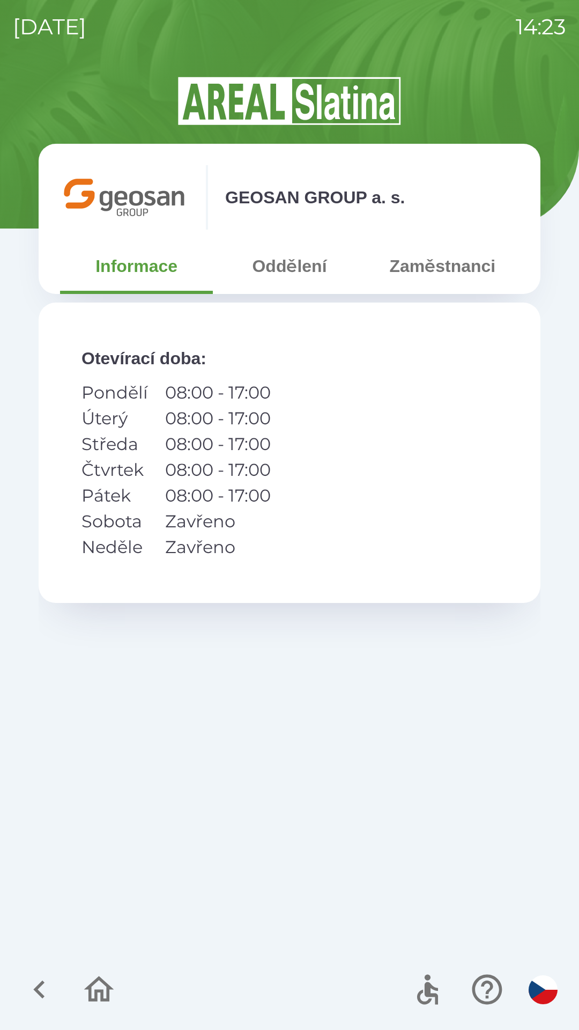
click at [446, 272] on button "Zaměstnanci" at bounding box center [442, 266] width 153 height 39
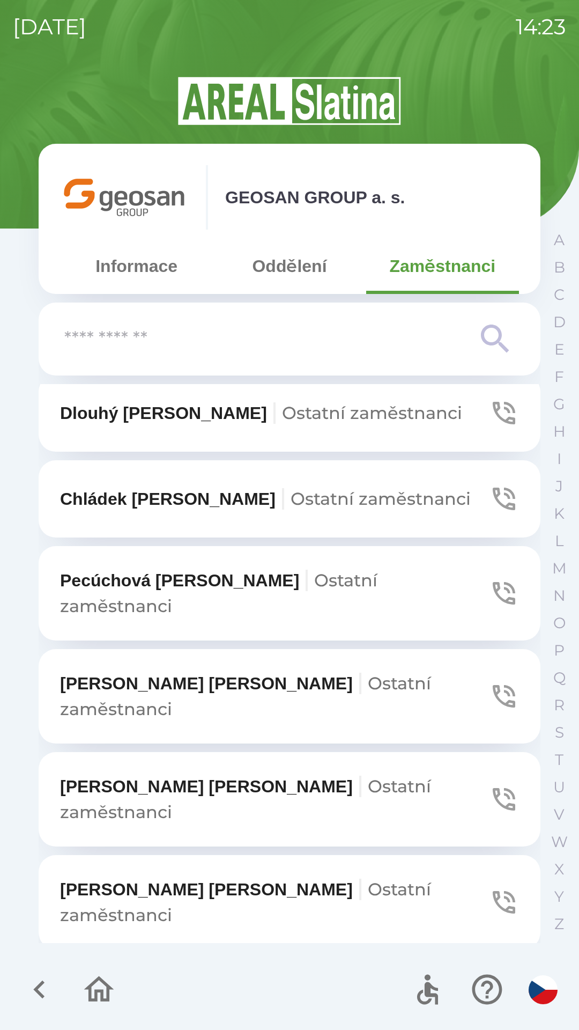
scroll to position [850, 0]
click at [359, 776] on span "Ostatní zaměstnanci" at bounding box center [245, 799] width 371 height 47
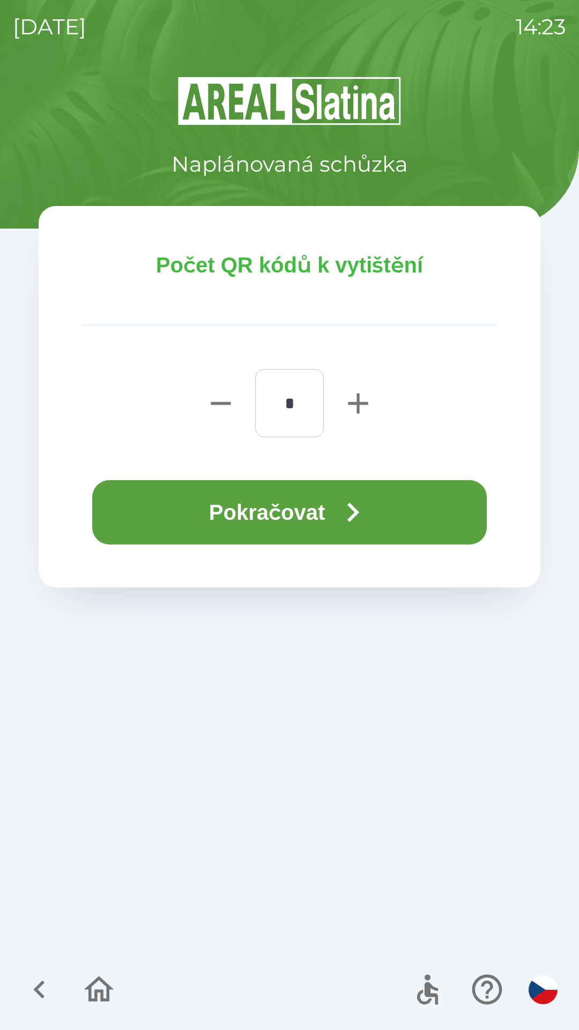
click at [313, 511] on button "Pokračovat" at bounding box center [289, 512] width 395 height 64
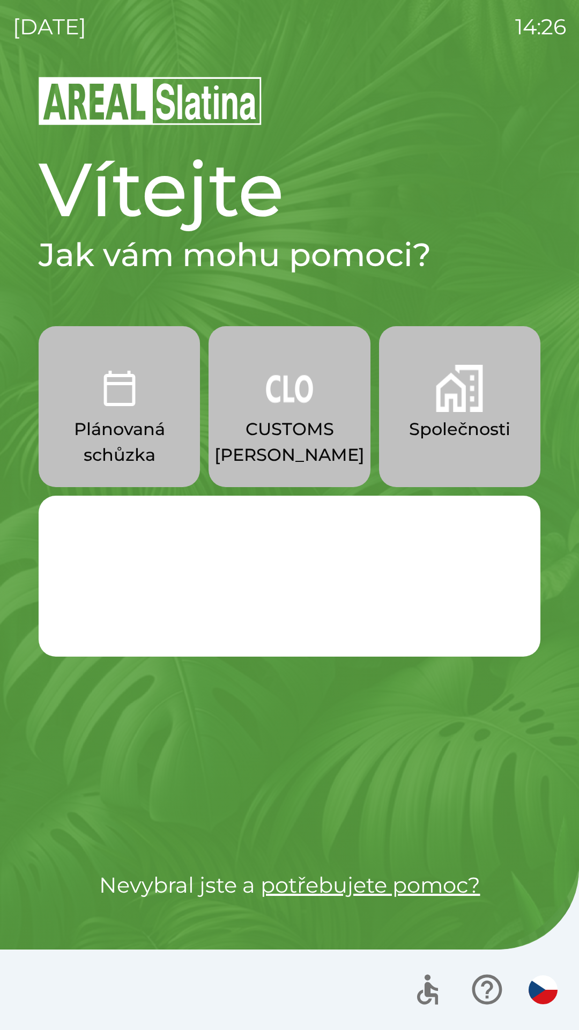
click at [301, 419] on p "CUSTOMS [PERSON_NAME]" at bounding box center [290, 441] width 150 height 51
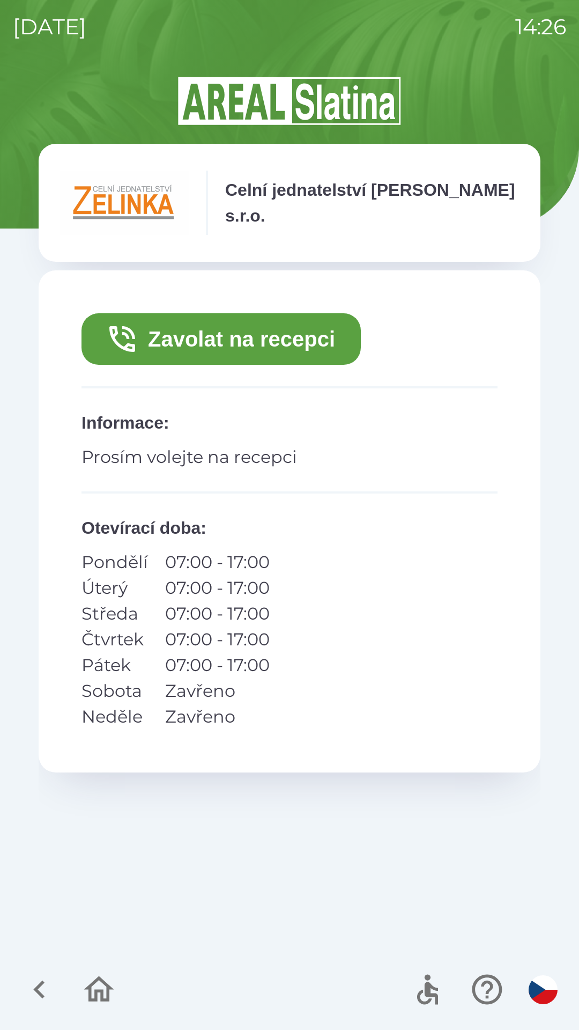
click at [319, 338] on button "Zavolat na recepci" at bounding box center [221, 338] width 279 height 51
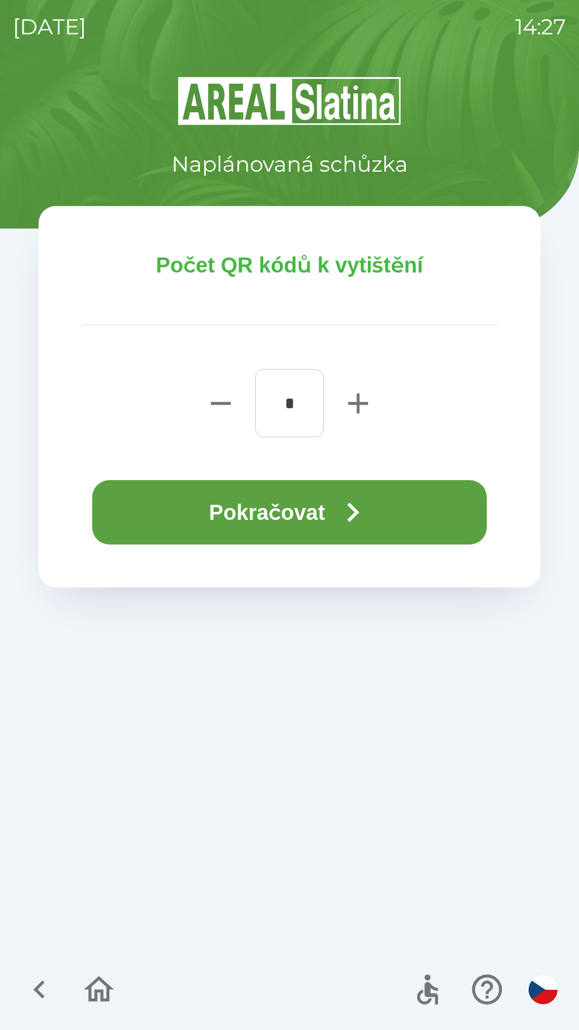
click at [293, 397] on input "*" at bounding box center [289, 403] width 43 height 42
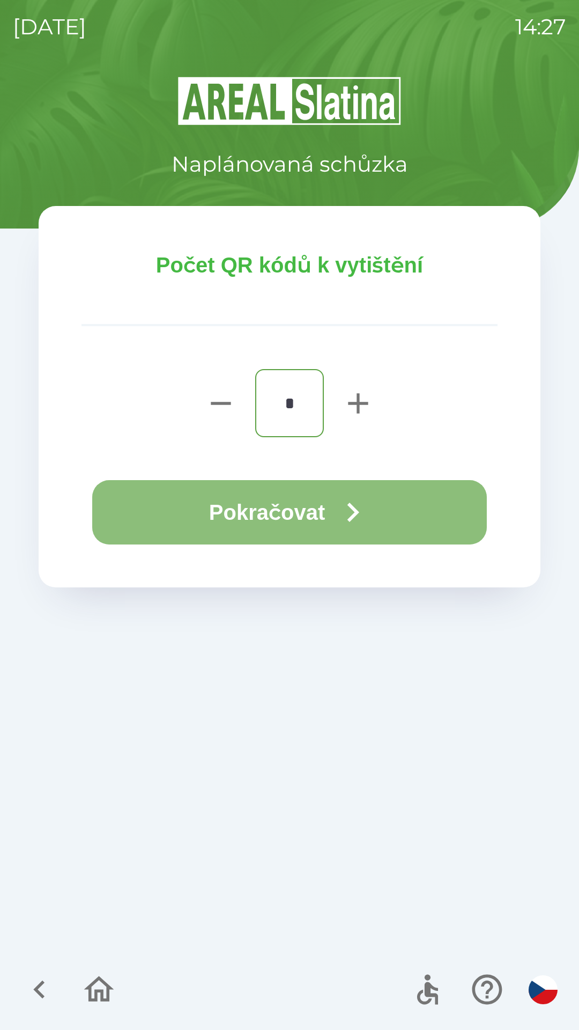
click at [327, 513] on button "Pokračovat" at bounding box center [289, 512] width 395 height 64
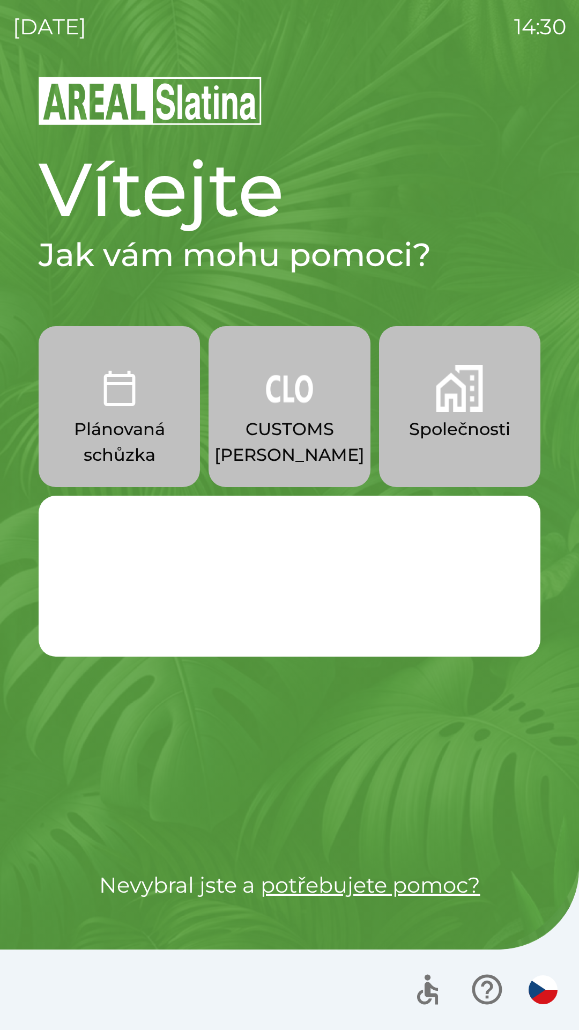
click at [467, 409] on img "button" at bounding box center [459, 388] width 47 height 47
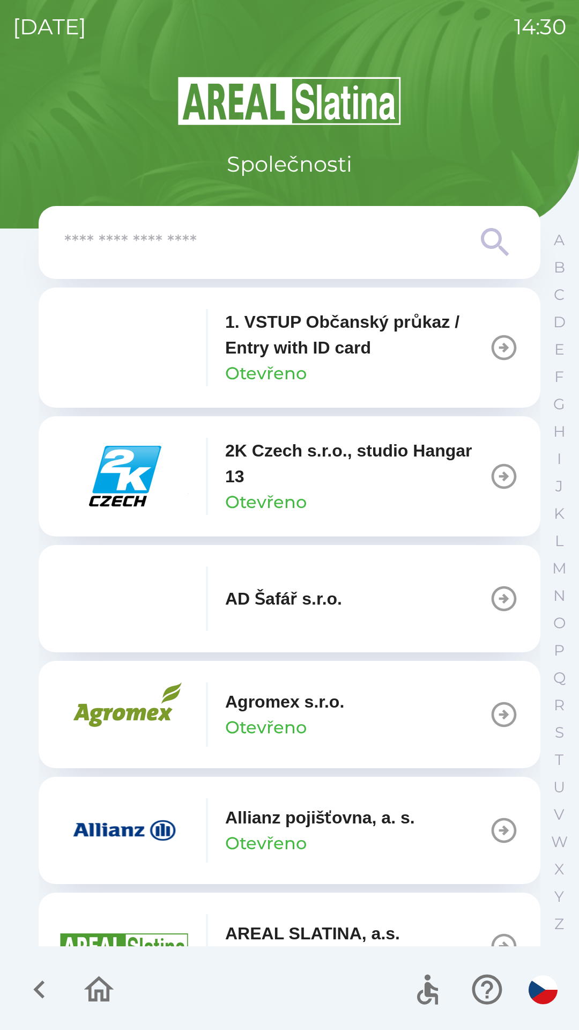
click at [194, 238] on input "text" at bounding box center [268, 242] width 408 height 29
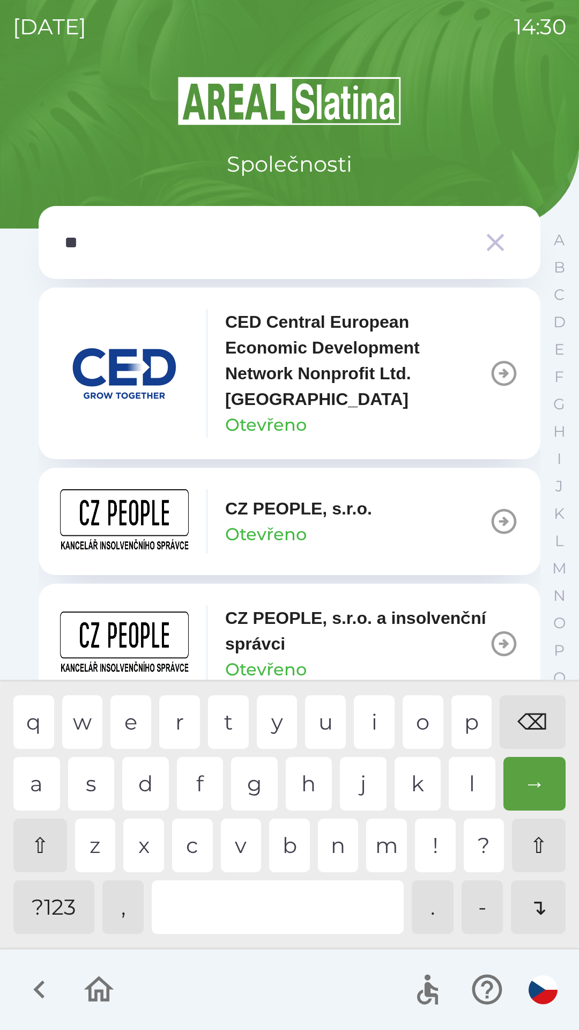
type input "***"
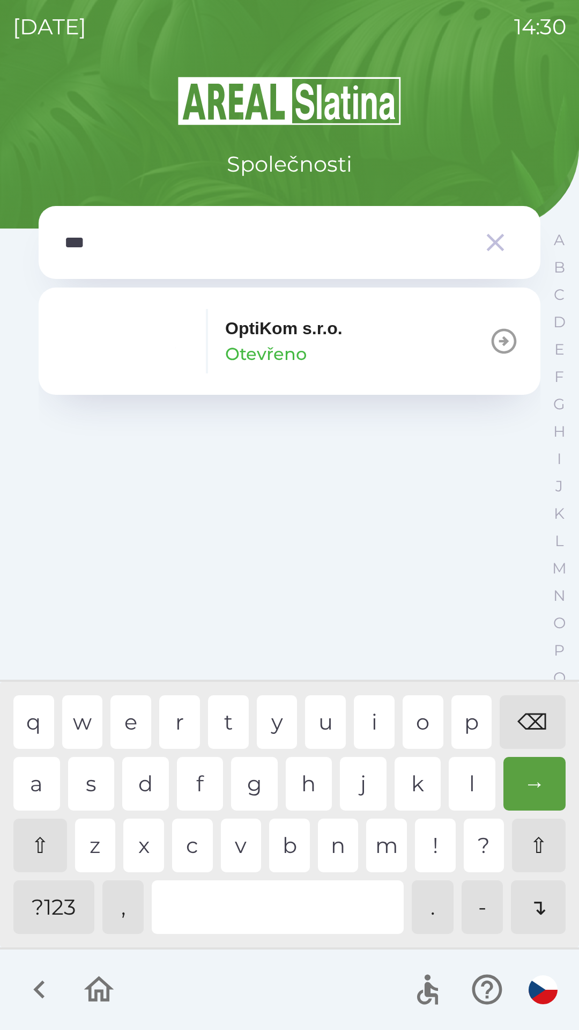
click at [262, 320] on p "OptiKom s.r.o." at bounding box center [283, 328] width 117 height 26
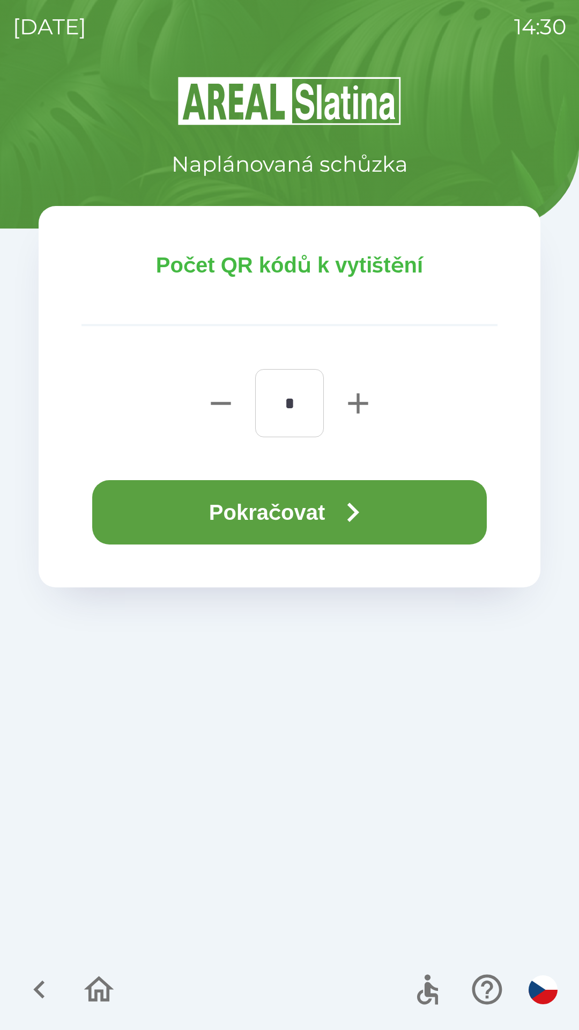
click at [290, 518] on button "Pokračovat" at bounding box center [289, 512] width 395 height 64
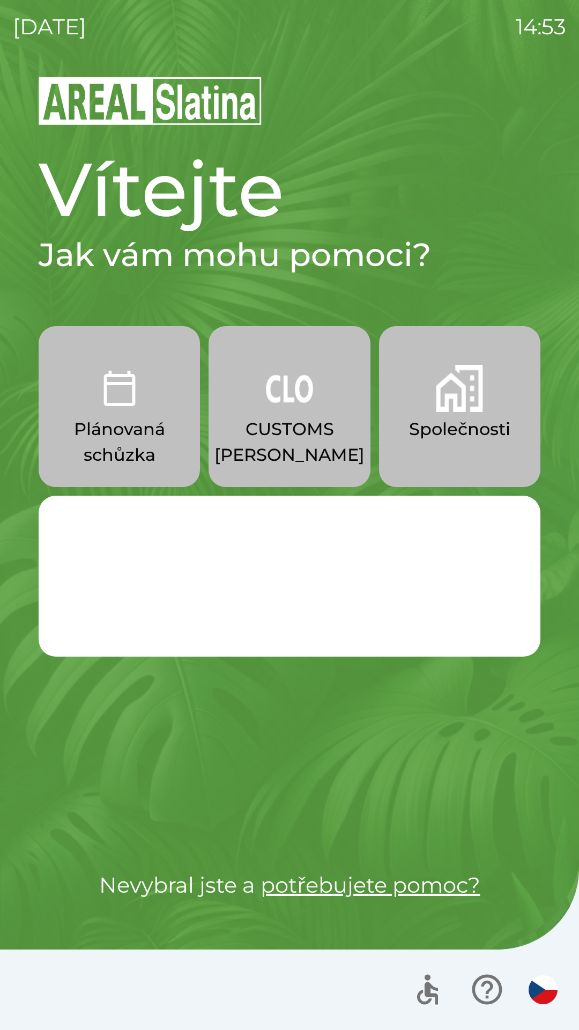
click at [285, 412] on button "CUSTOMS [PERSON_NAME]" at bounding box center [289, 406] width 161 height 161
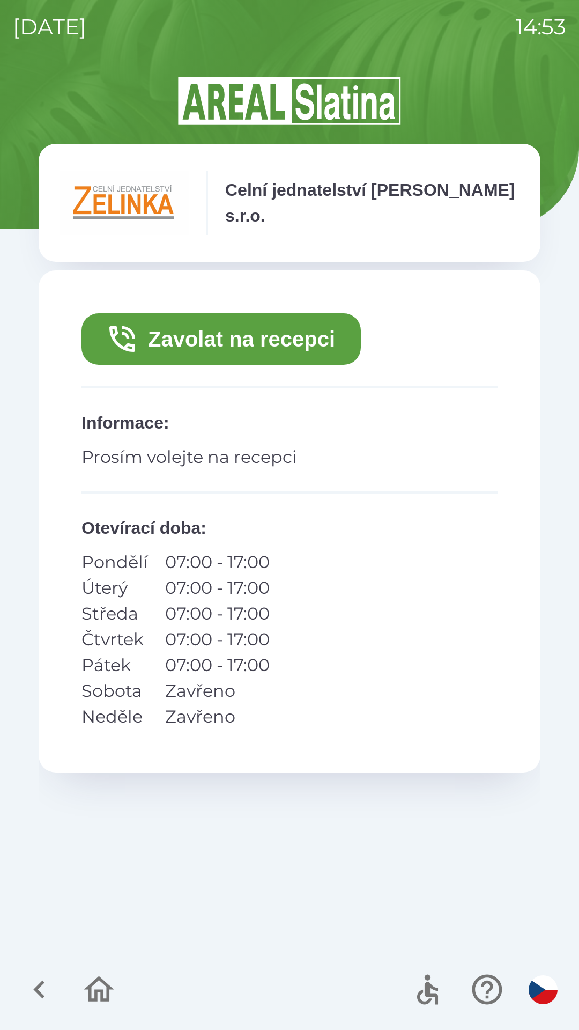
click at [248, 339] on button "Zavolat na recepci" at bounding box center [221, 338] width 279 height 51
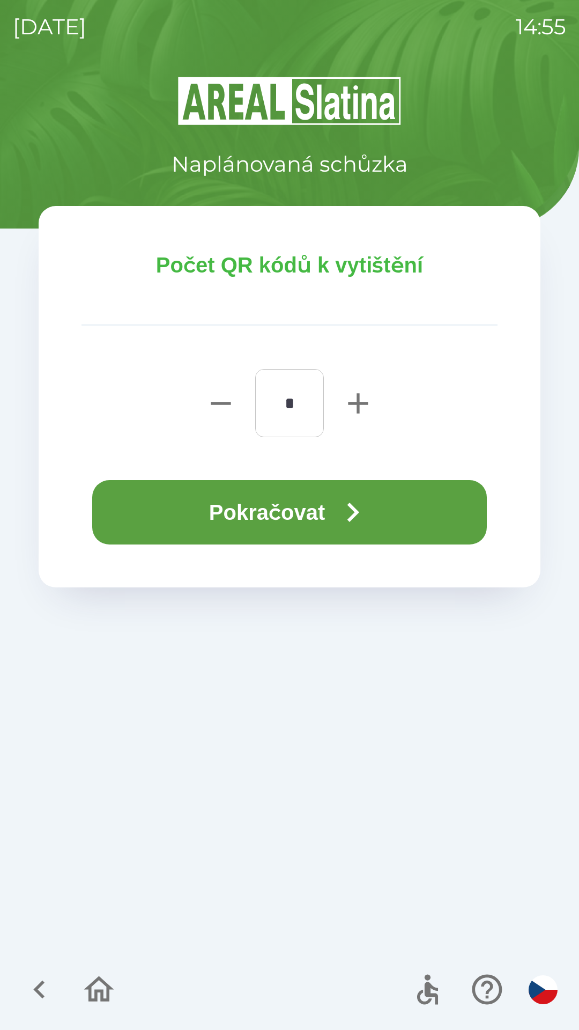
click at [323, 513] on button "Pokračovat" at bounding box center [289, 512] width 395 height 64
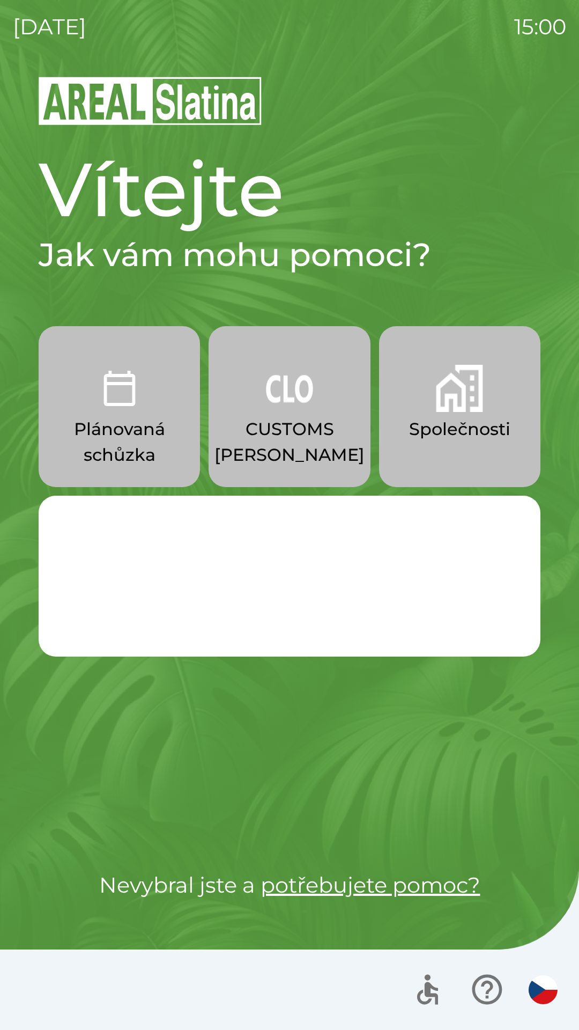
click at [304, 414] on button "CUSTOMS [PERSON_NAME]" at bounding box center [289, 406] width 161 height 161
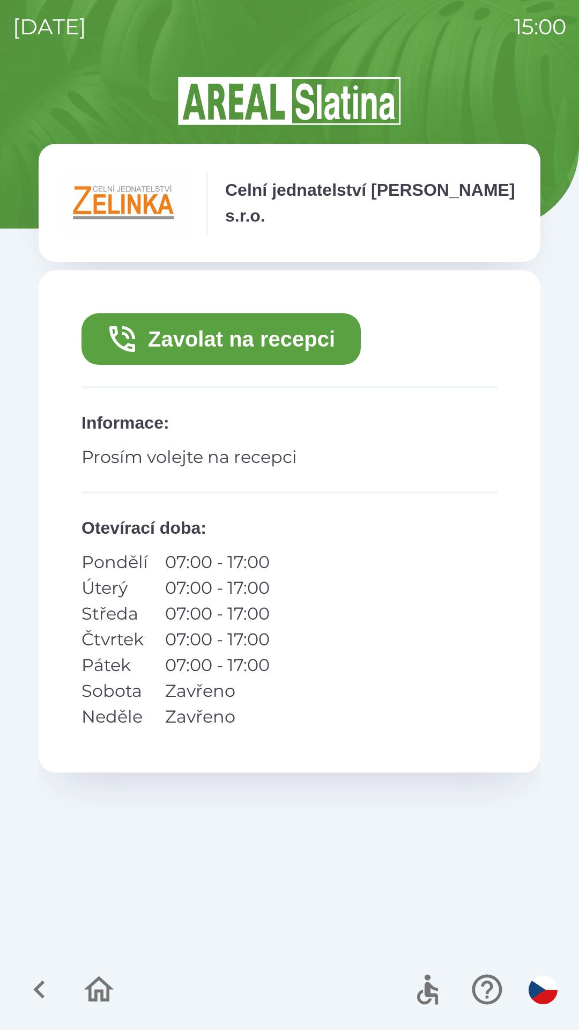
click at [204, 348] on button "Zavolat na recepci" at bounding box center [221, 338] width 279 height 51
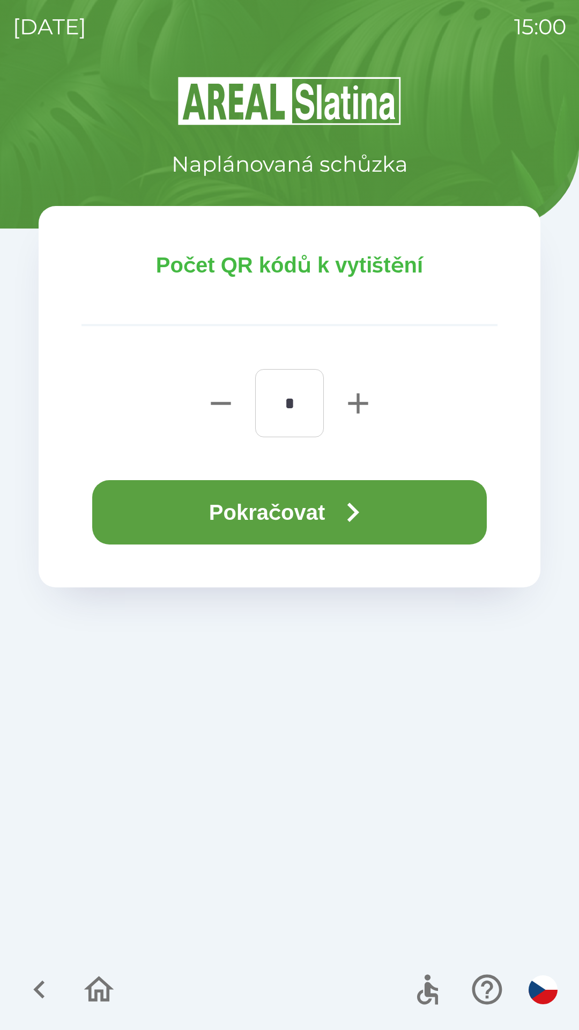
click at [367, 493] on icon "button" at bounding box center [353, 512] width 39 height 39
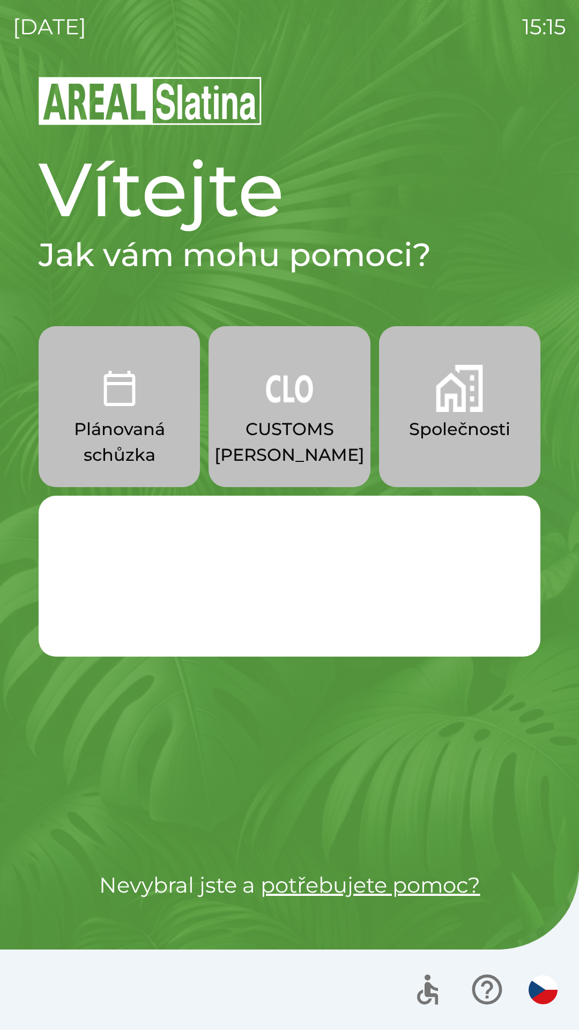
click at [103, 410] on img "button" at bounding box center [119, 388] width 47 height 47
